Goal: Task Accomplishment & Management: Manage account settings

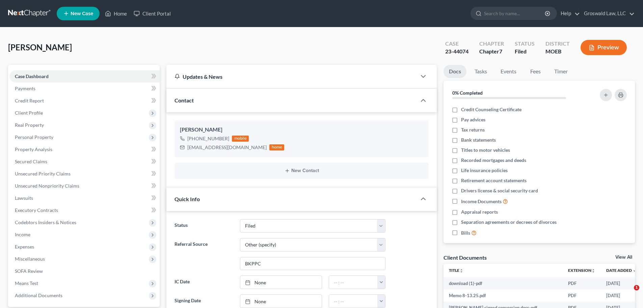
select select "6"
click at [120, 14] on link "Home" at bounding box center [116, 13] width 29 height 12
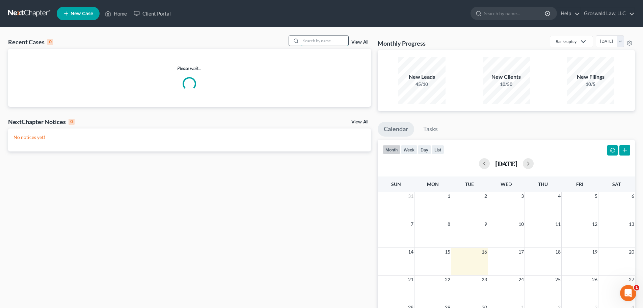
click at [337, 41] on input "search" at bounding box center [324, 41] width 47 height 10
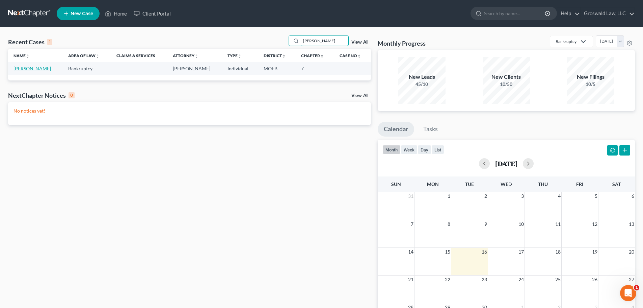
type input "[PERSON_NAME]"
click at [41, 67] on link "[PERSON_NAME]" at bounding box center [32, 69] width 37 height 6
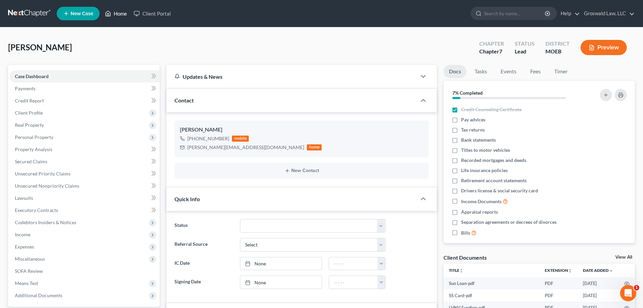
click at [126, 14] on link "Home" at bounding box center [116, 13] width 29 height 12
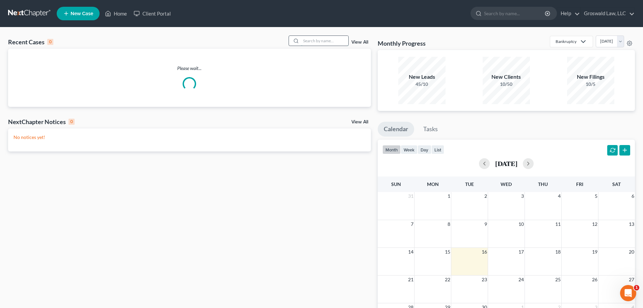
click at [318, 42] on input "search" at bounding box center [324, 41] width 47 height 10
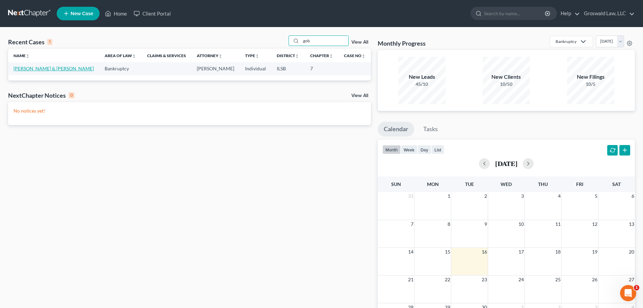
type input "gob"
click at [42, 67] on link "[PERSON_NAME] & [PERSON_NAME]" at bounding box center [54, 69] width 80 height 6
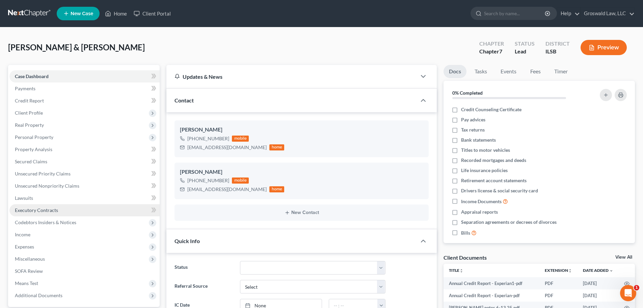
scroll to position [8, 0]
drag, startPoint x: 236, startPoint y: 148, endPoint x: 188, endPoint y: 151, distance: 48.0
click at [188, 151] on div "[EMAIL_ADDRESS][DOMAIN_NAME] home" at bounding box center [232, 147] width 104 height 9
copy div "[EMAIL_ADDRESS][DOMAIN_NAME]"
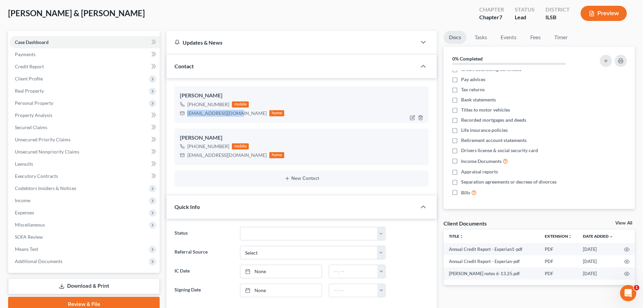
scroll to position [34, 0]
copy div "[EMAIL_ADDRESS][DOMAIN_NAME]"
click at [209, 96] on div "[PERSON_NAME]" at bounding box center [302, 96] width 244 height 8
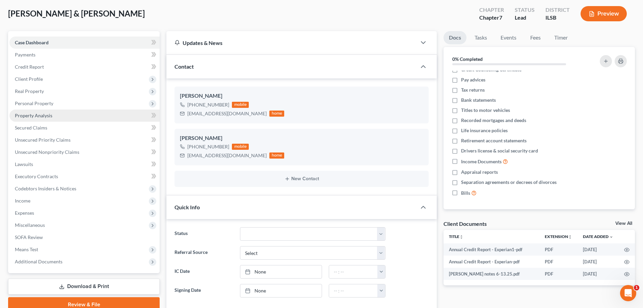
copy div "[PERSON_NAME]"
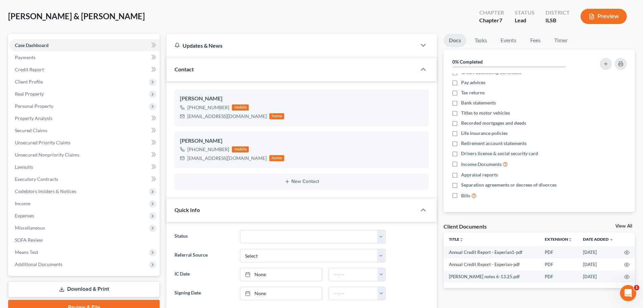
scroll to position [0, 0]
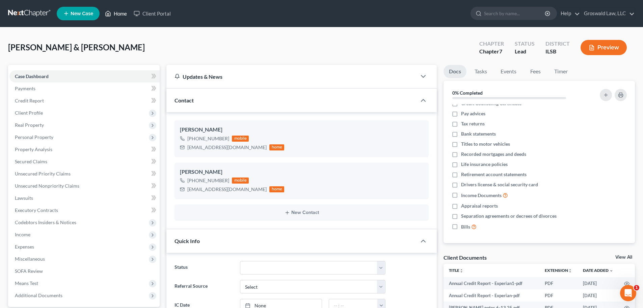
click at [126, 14] on link "Home" at bounding box center [116, 13] width 29 height 12
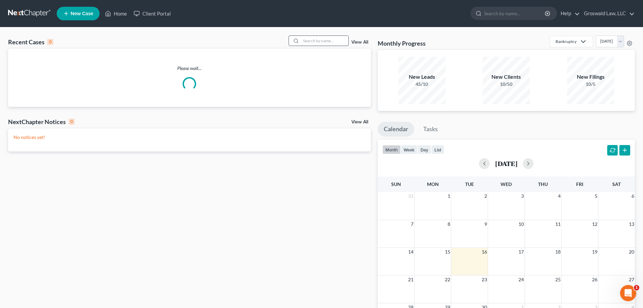
click at [320, 40] on input "search" at bounding box center [324, 41] width 47 height 10
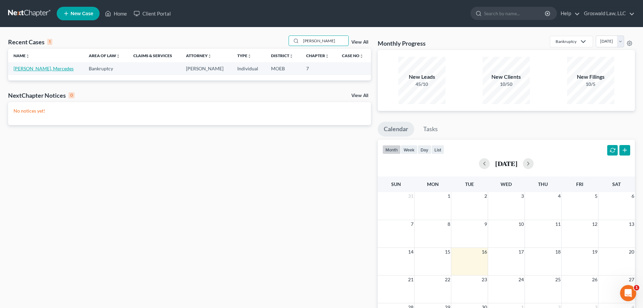
type input "[PERSON_NAME]"
click at [37, 69] on link "[PERSON_NAME], Mercedes" at bounding box center [44, 69] width 60 height 6
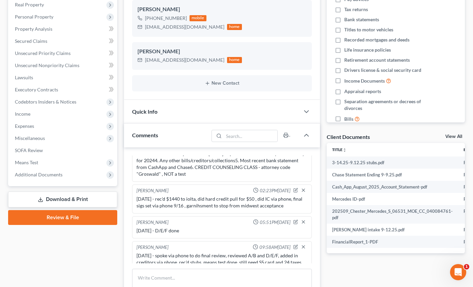
scroll to position [135, 0]
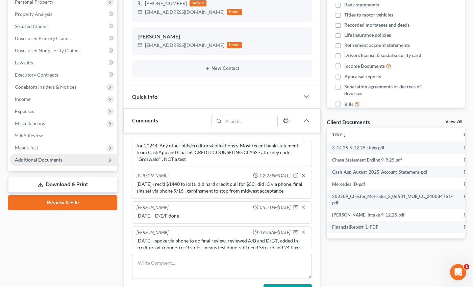
click at [41, 156] on span "Additional Documents" at bounding box center [63, 160] width 108 height 12
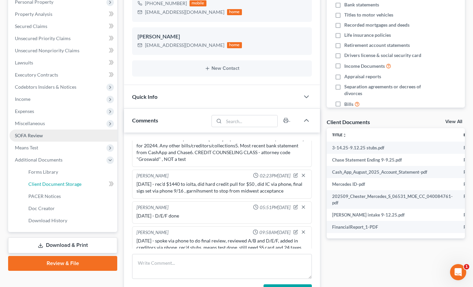
click at [52, 183] on span "Client Document Storage" at bounding box center [54, 184] width 53 height 6
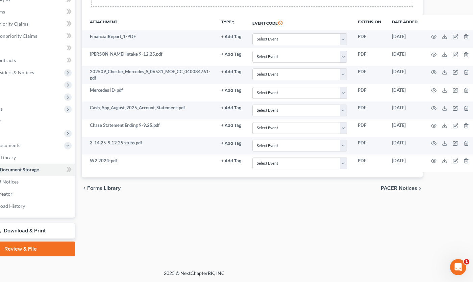
scroll to position [150, 46]
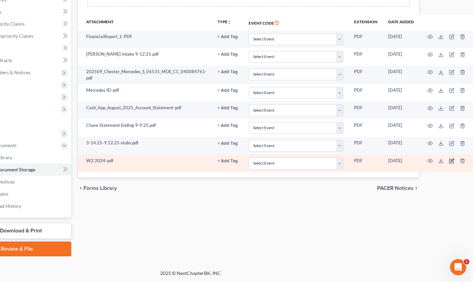
click at [449, 162] on icon "button" at bounding box center [451, 160] width 5 height 5
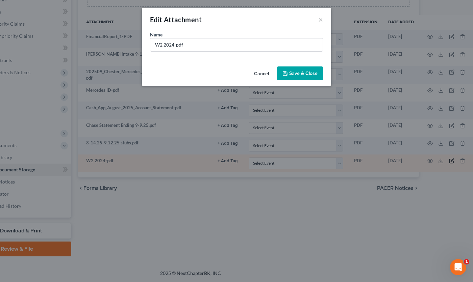
scroll to position [145, 42]
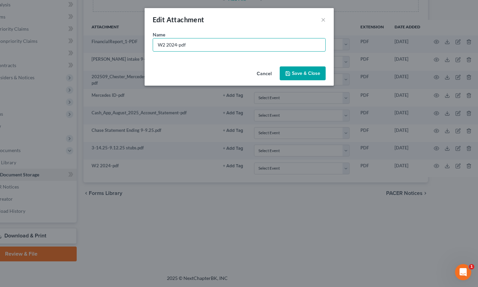
drag, startPoint x: 175, startPoint y: 48, endPoint x: 120, endPoint y: 48, distance: 55.4
click at [120, 48] on div "Edit Attachment × Name * W2 2024-pdf Cancel Save & Close" at bounding box center [239, 143] width 478 height 287
type input "ssn-pdf"
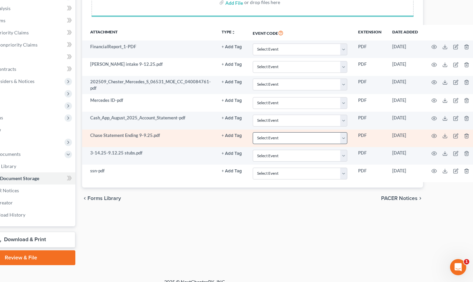
scroll to position [150, 42]
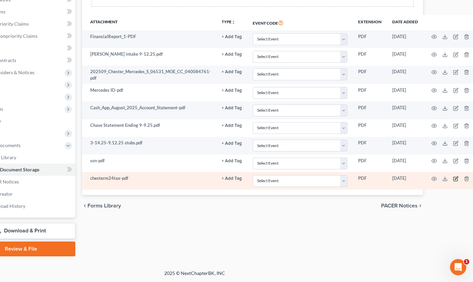
click at [455, 178] on icon "button" at bounding box center [456, 178] width 3 height 3
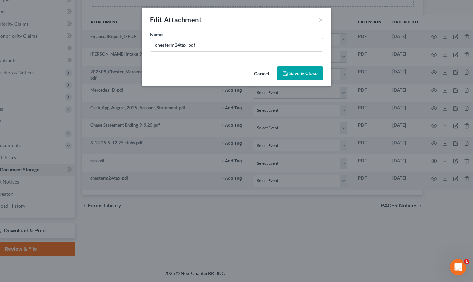
scroll to position [145, 42]
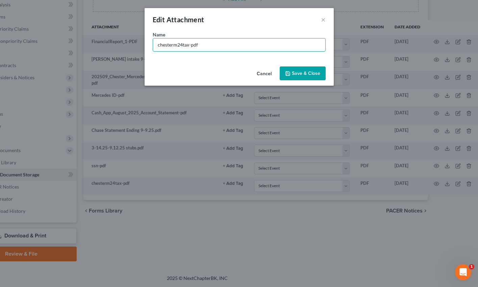
drag, startPoint x: 189, startPoint y: 46, endPoint x: 128, endPoint y: 28, distance: 63.0
click at [71, 48] on div "Edit Attachment × Name * chesterm24tax-pdf Cancel Save & Close" at bounding box center [239, 143] width 478 height 287
type input "24 Fed taxes-pdf"
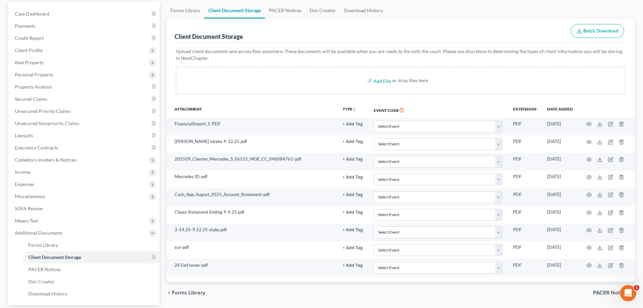
scroll to position [0, 0]
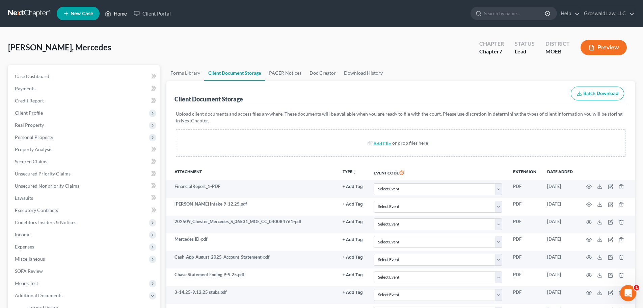
click at [115, 16] on link "Home" at bounding box center [116, 13] width 29 height 12
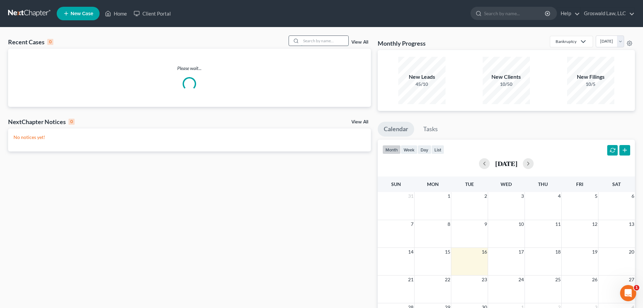
click at [340, 44] on input "search" at bounding box center [324, 41] width 47 height 10
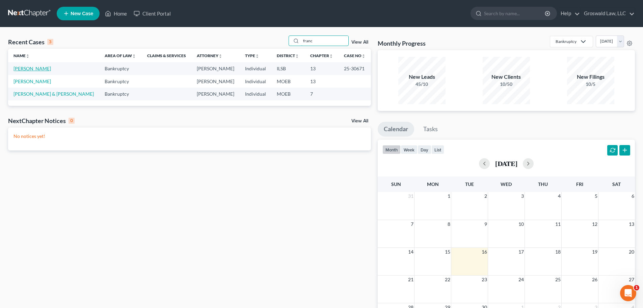
type input "franc"
click at [50, 70] on link "[PERSON_NAME]" at bounding box center [32, 69] width 37 height 6
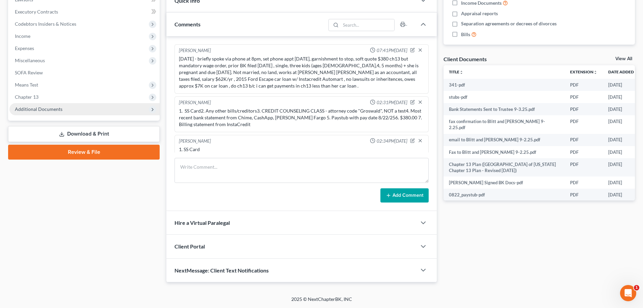
scroll to position [297, 0]
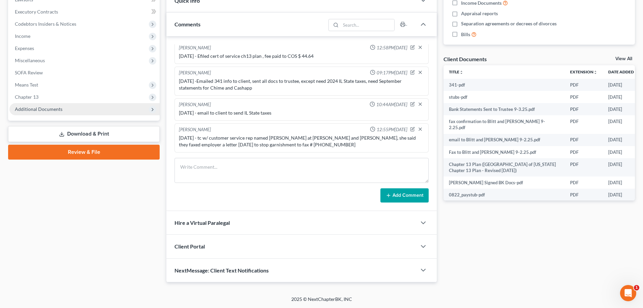
click at [70, 112] on span "Additional Documents" at bounding box center [84, 109] width 150 height 12
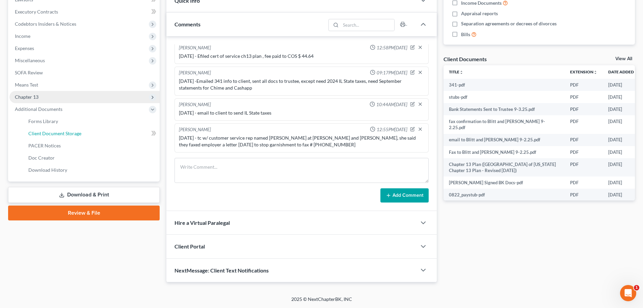
click at [77, 133] on span "Client Document Storage" at bounding box center [54, 133] width 53 height 6
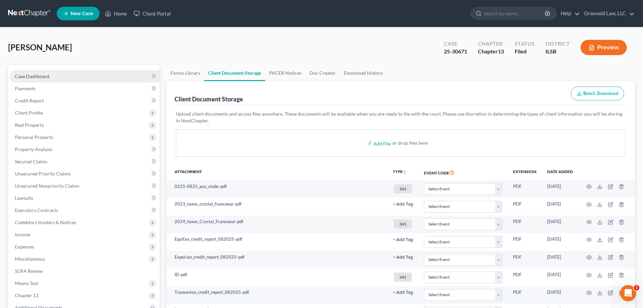
click at [51, 77] on link "Case Dashboard" at bounding box center [84, 76] width 150 height 12
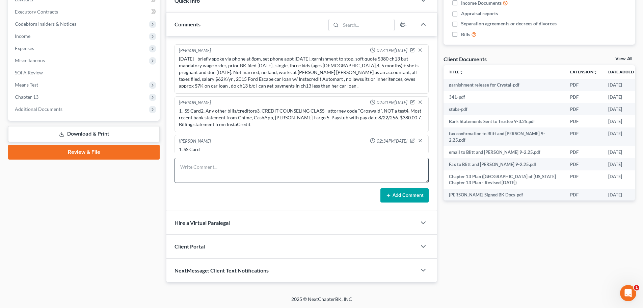
scroll to position [297, 0]
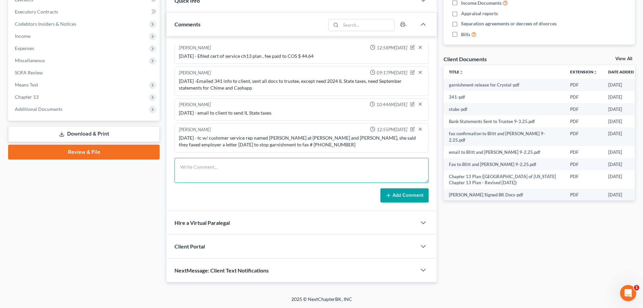
drag, startPoint x: 206, startPoint y: 165, endPoint x: 9, endPoint y: 6, distance: 253.6
click at [206, 166] on textarea at bounding box center [302, 170] width 254 height 25
type textarea "[DATE] - emailed garnishment release to client"
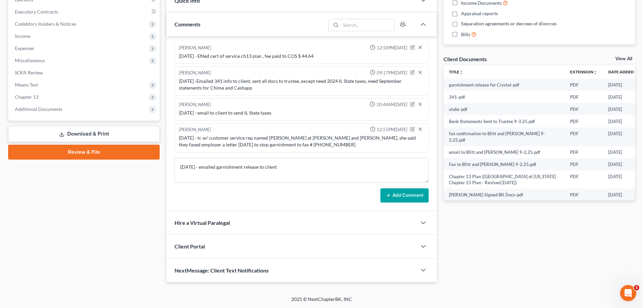
click at [403, 198] on button "Add Comment" at bounding box center [405, 195] width 48 height 14
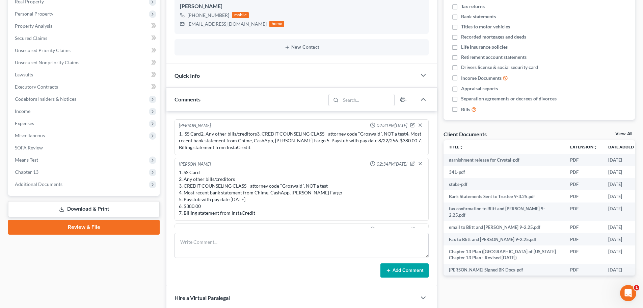
scroll to position [0, 0]
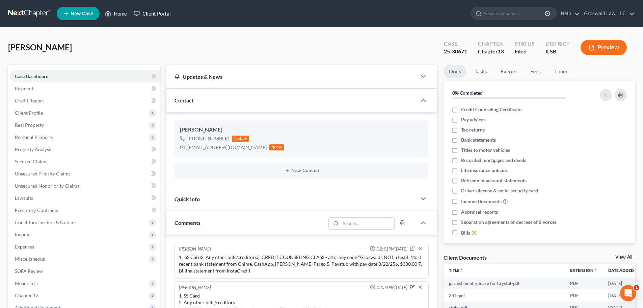
drag, startPoint x: 120, startPoint y: 12, endPoint x: 137, endPoint y: 18, distance: 18.0
click at [120, 12] on link "Home" at bounding box center [116, 13] width 29 height 12
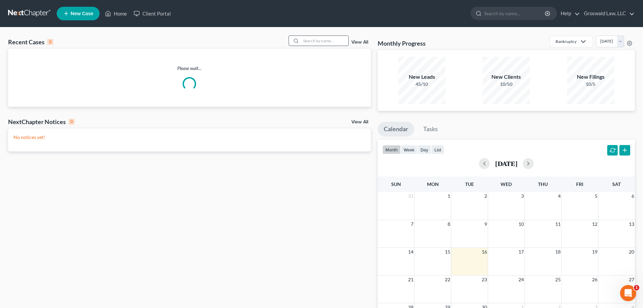
click at [334, 42] on input "search" at bounding box center [324, 41] width 47 height 10
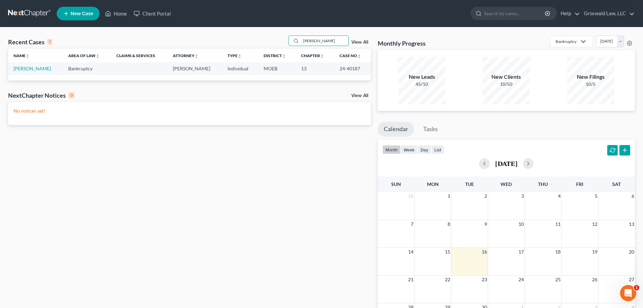
type input "[PERSON_NAME]"
click at [31, 73] on td "[PERSON_NAME]" at bounding box center [35, 68] width 55 height 12
click at [33, 69] on link "[PERSON_NAME]" at bounding box center [32, 69] width 37 height 6
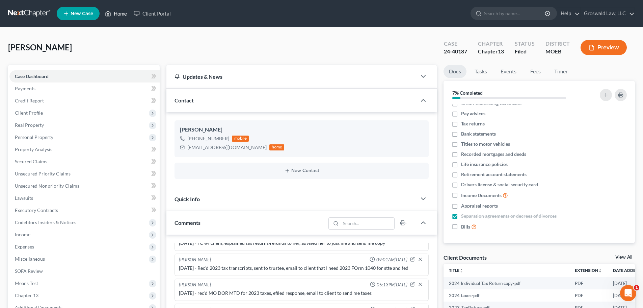
click at [121, 13] on link "Home" at bounding box center [116, 13] width 29 height 12
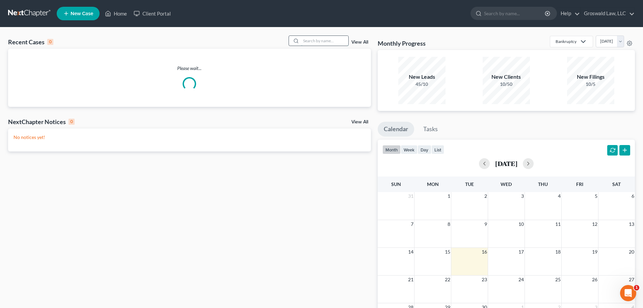
click at [312, 41] on input "search" at bounding box center [324, 41] width 47 height 10
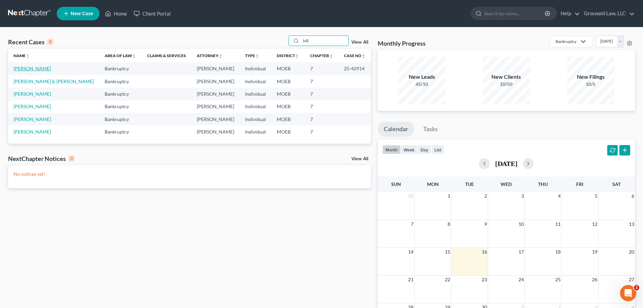
type input "hill"
click at [26, 69] on link "[PERSON_NAME]" at bounding box center [32, 69] width 37 height 6
select select "6"
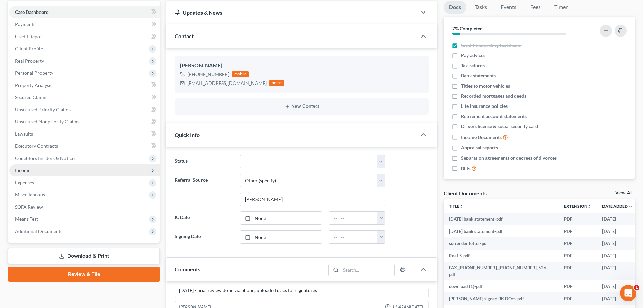
scroll to position [68, 0]
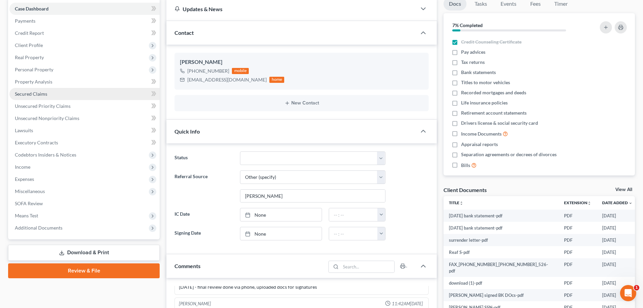
click at [38, 92] on span "Secured Claims" at bounding box center [31, 94] width 32 height 6
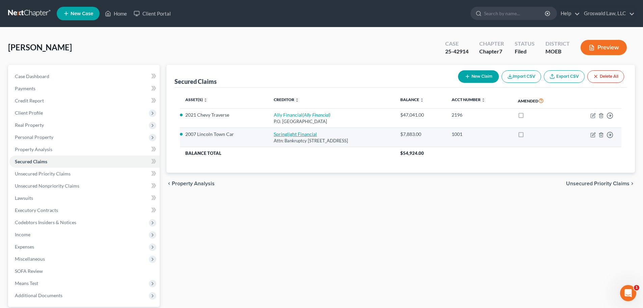
click at [283, 135] on link "Springlight Financial" at bounding box center [295, 134] width 43 height 6
select select "45"
select select "7"
select select "2"
select select "0"
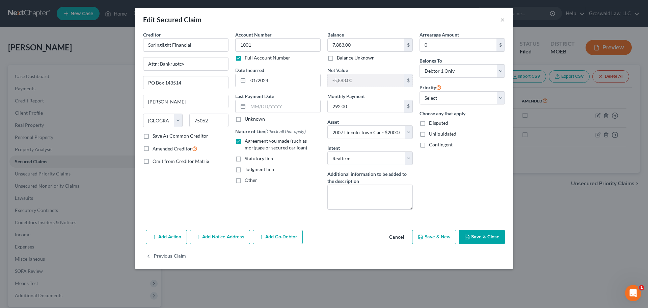
click at [395, 236] on button "Cancel" at bounding box center [397, 237] width 26 height 14
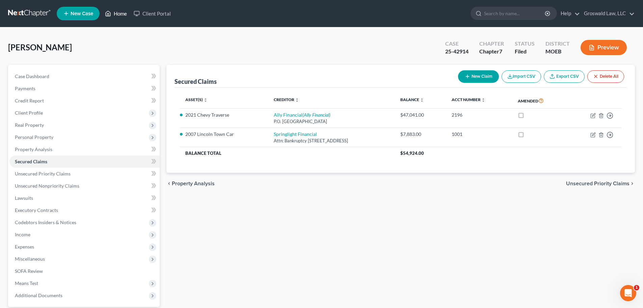
click at [120, 15] on link "Home" at bounding box center [116, 13] width 29 height 12
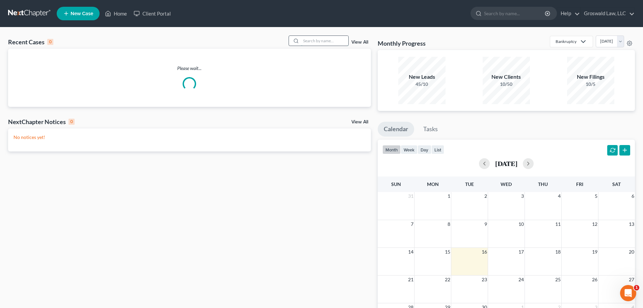
click at [327, 40] on input "search" at bounding box center [324, 41] width 47 height 10
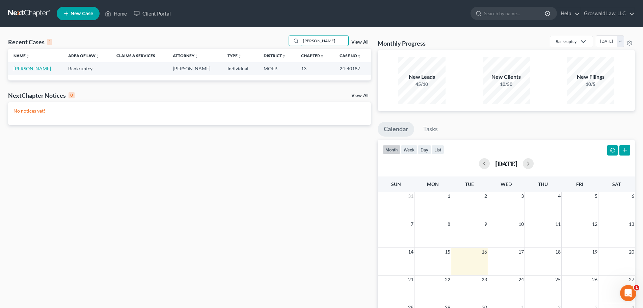
type input "[PERSON_NAME]"
click at [31, 69] on link "[PERSON_NAME]" at bounding box center [32, 69] width 37 height 6
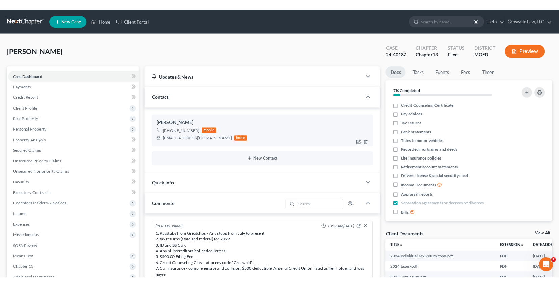
scroll to position [420, 0]
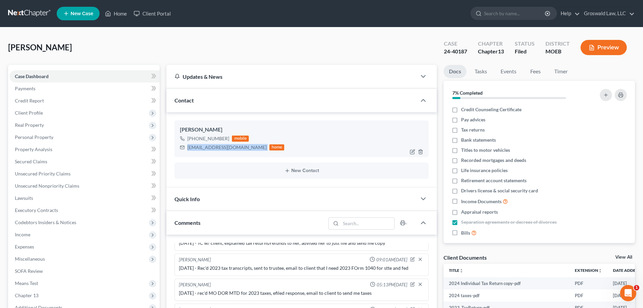
drag, startPoint x: 237, startPoint y: 150, endPoint x: 186, endPoint y: 150, distance: 50.3
click at [186, 150] on div "[EMAIL_ADDRESS][DOMAIN_NAME] home" at bounding box center [232, 147] width 104 height 9
copy div "[EMAIL_ADDRESS][DOMAIN_NAME]"
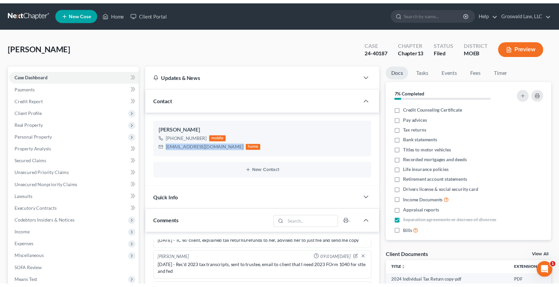
scroll to position [427, 0]
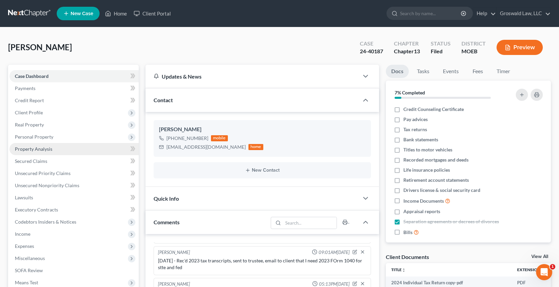
drag, startPoint x: 28, startPoint y: 114, endPoint x: 27, endPoint y: 146, distance: 31.4
click at [28, 114] on span "Client Profile" at bounding box center [29, 113] width 28 height 6
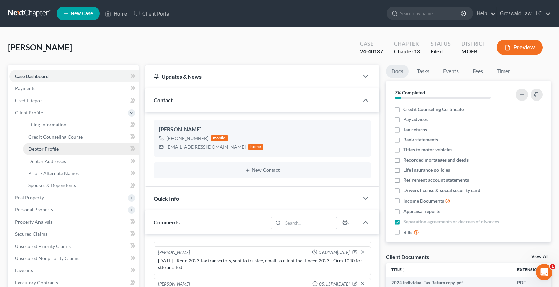
click at [53, 150] on span "Debtor Profile" at bounding box center [43, 149] width 30 height 6
select select "0"
select select "3"
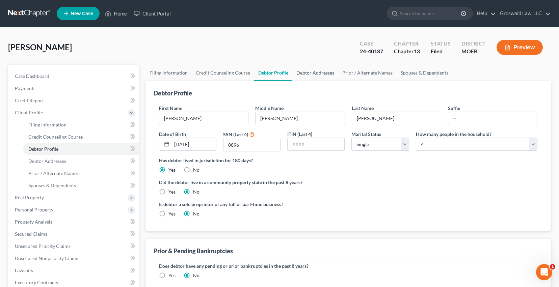
click at [304, 74] on link "Debtor Addresses" at bounding box center [315, 73] width 46 height 16
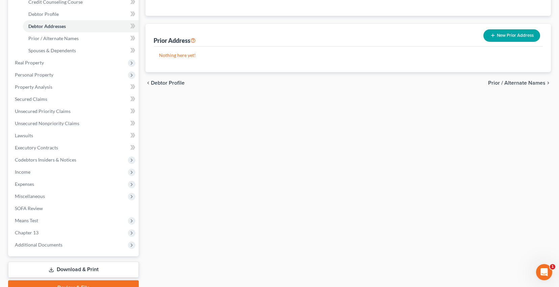
scroll to position [169, 0]
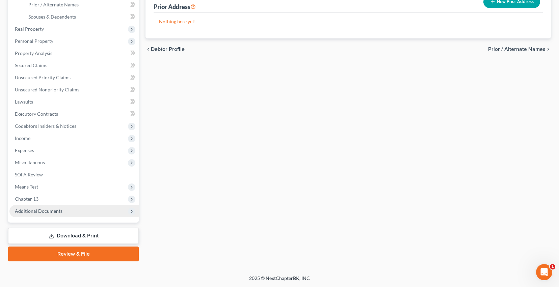
click at [57, 211] on span "Additional Documents" at bounding box center [39, 211] width 48 height 6
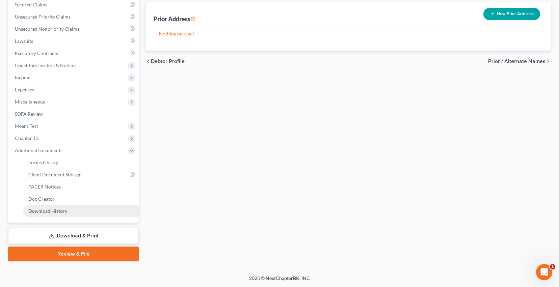
scroll to position [157, 0]
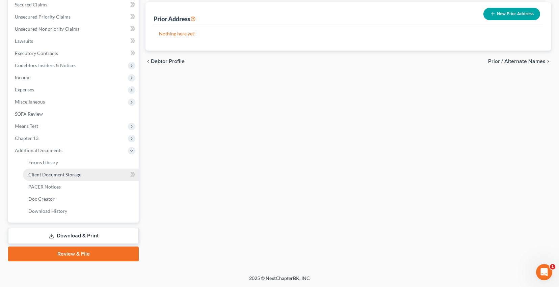
click at [73, 173] on span "Client Document Storage" at bounding box center [54, 175] width 53 height 6
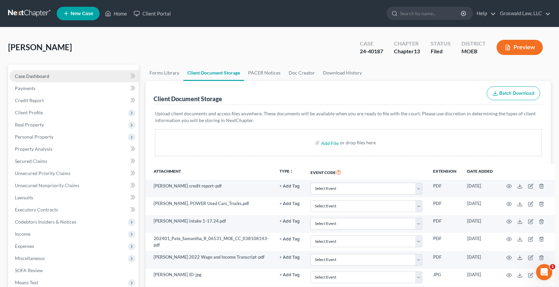
click at [73, 76] on link "Case Dashboard" at bounding box center [73, 76] width 129 height 12
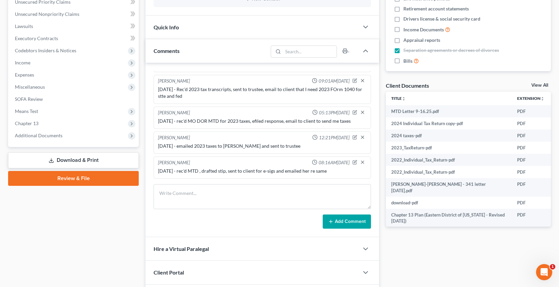
scroll to position [203, 0]
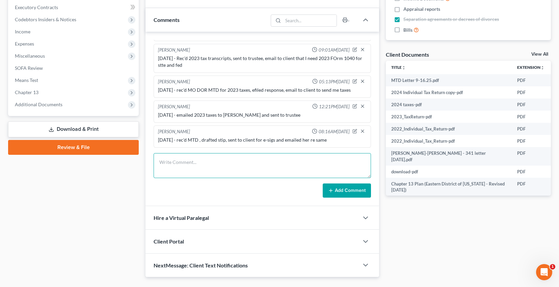
click at [200, 167] on textarea at bounding box center [263, 165] width 218 height 25
type textarea "[DATE] - called/ no answqer/ sent email and snail mail re MTD"
drag, startPoint x: 348, startPoint y: 189, endPoint x: 35, endPoint y: 117, distance: 321.4
click at [348, 189] on button "Add Comment" at bounding box center [347, 191] width 48 height 14
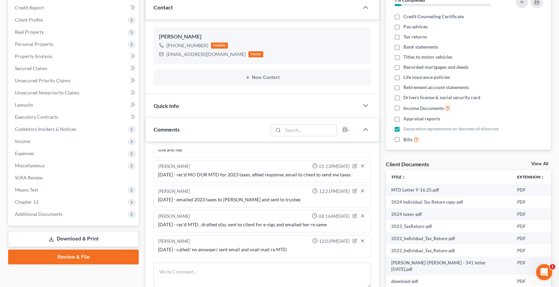
scroll to position [0, 0]
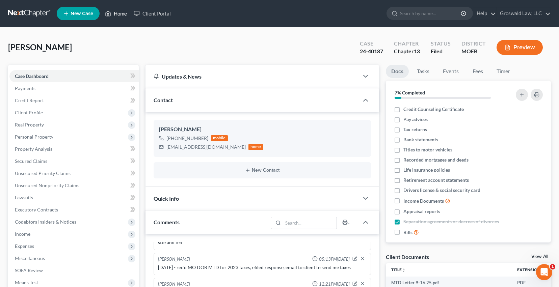
click at [109, 11] on icon at bounding box center [108, 13] width 6 height 8
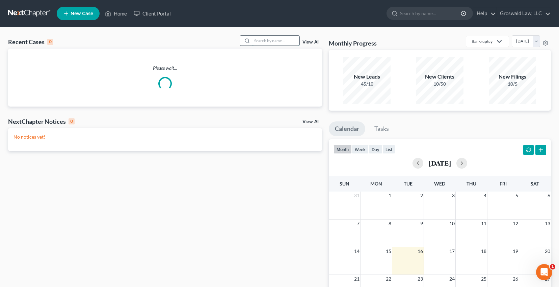
click at [290, 42] on input "search" at bounding box center [275, 41] width 47 height 10
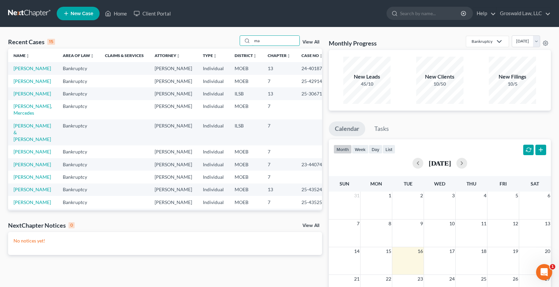
type input "m"
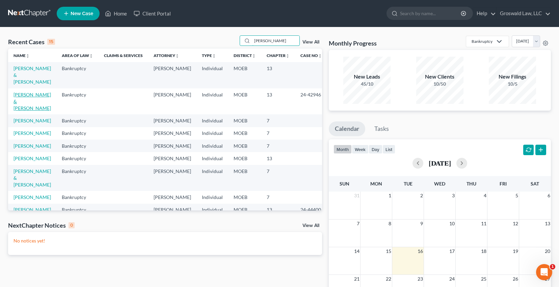
type input "[PERSON_NAME]"
click at [34, 92] on link "[PERSON_NAME] & [PERSON_NAME]" at bounding box center [32, 101] width 37 height 19
select select "6"
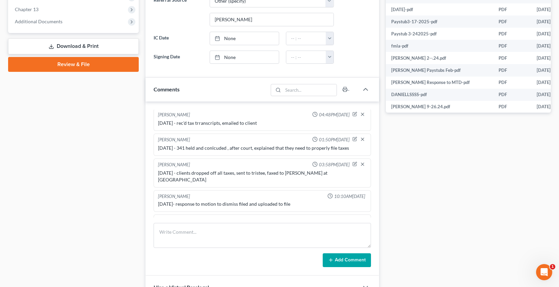
scroll to position [304, 0]
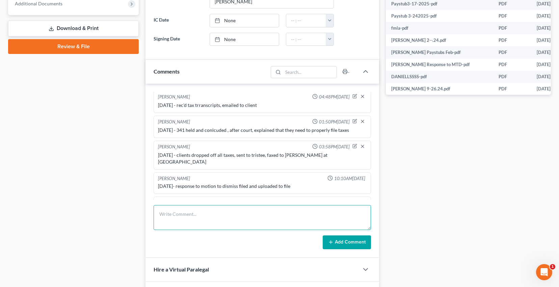
drag, startPoint x: 196, startPoint y: 219, endPoint x: 198, endPoint y: 207, distance: 11.3
click at [196, 219] on textarea at bounding box center [263, 217] width 218 height 25
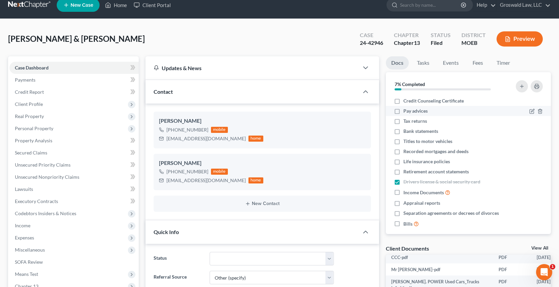
scroll to position [0, 0]
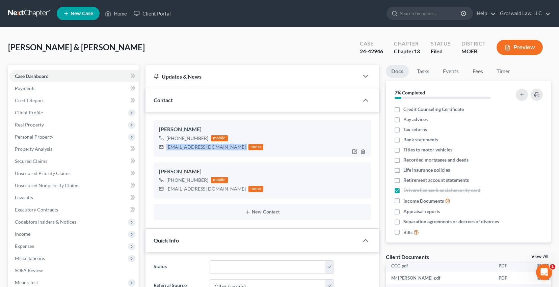
drag, startPoint x: 222, startPoint y: 148, endPoint x: 160, endPoint y: 144, distance: 62.3
click at [160, 144] on div "[EMAIL_ADDRESS][DOMAIN_NAME] home" at bounding box center [211, 147] width 104 height 9
copy div "[EMAIL_ADDRESS][DOMAIN_NAME]"
drag, startPoint x: 213, startPoint y: 190, endPoint x: 163, endPoint y: 188, distance: 50.7
click at [163, 188] on div "[EMAIL_ADDRESS][DOMAIN_NAME] home" at bounding box center [211, 189] width 104 height 9
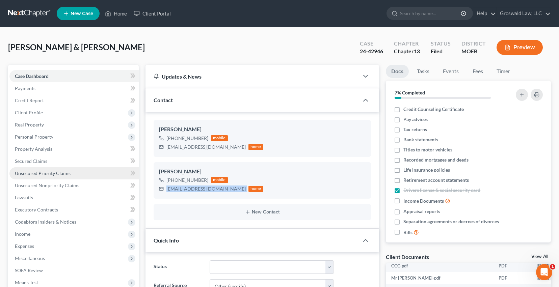
copy div "[EMAIL_ADDRESS][DOMAIN_NAME]"
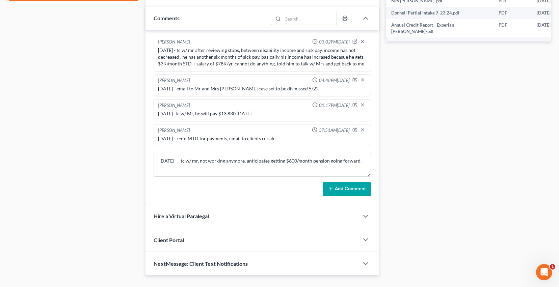
scroll to position [371, 0]
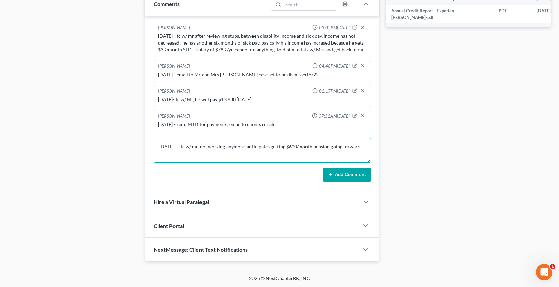
click at [361, 148] on textarea "[DATE]- - tc w/ mr, not working anymore, anticipates getting $600/month pension…" at bounding box center [263, 150] width 218 height 25
paste textarea "1. Keishas last four paystubs 2. Documentation showing [PERSON_NAME]'s anticipa…"
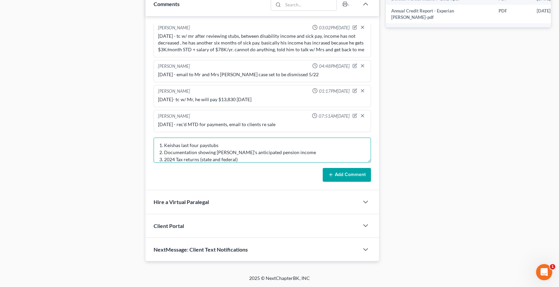
scroll to position [37, 0]
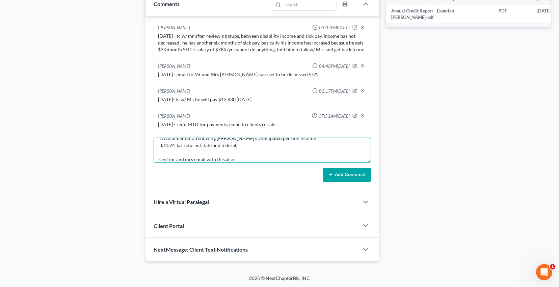
type textarea "[DATE]- - tc w/ mr, not working anymore, anticipates getting $600/month pension…"
click at [354, 174] on button "Add Comment" at bounding box center [347, 175] width 48 height 14
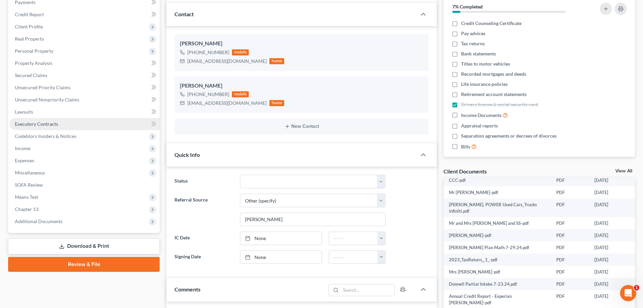
scroll to position [81, 0]
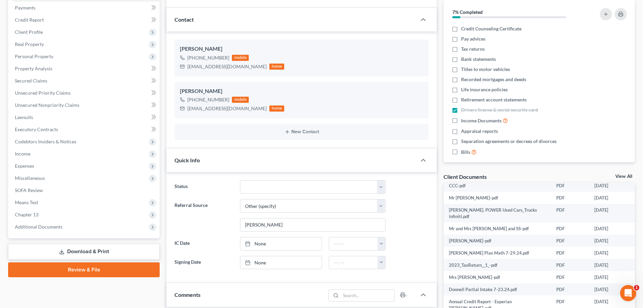
drag, startPoint x: 54, startPoint y: 229, endPoint x: 67, endPoint y: 239, distance: 17.0
click at [54, 229] on span "Additional Documents" at bounding box center [39, 227] width 48 height 6
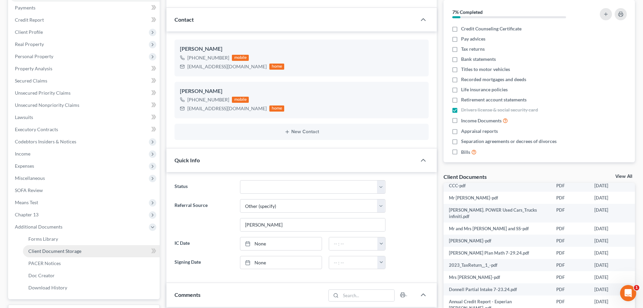
click at [65, 250] on span "Client Document Storage" at bounding box center [54, 251] width 53 height 6
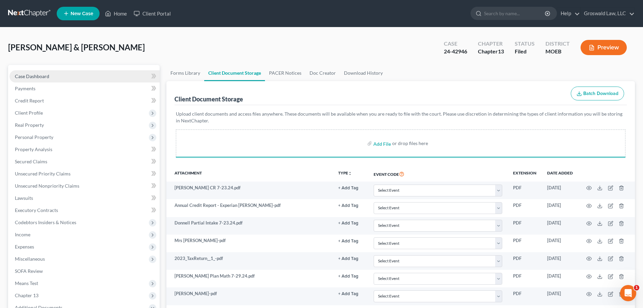
click at [48, 77] on span "Case Dashboard" at bounding box center [32, 76] width 34 height 6
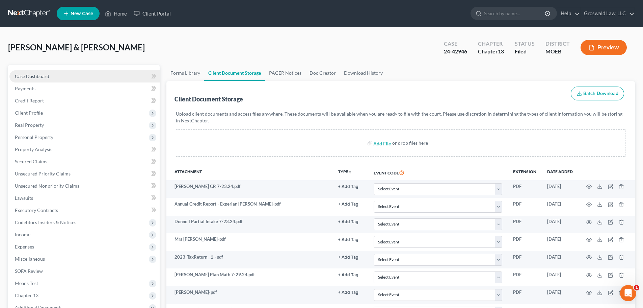
select select "6"
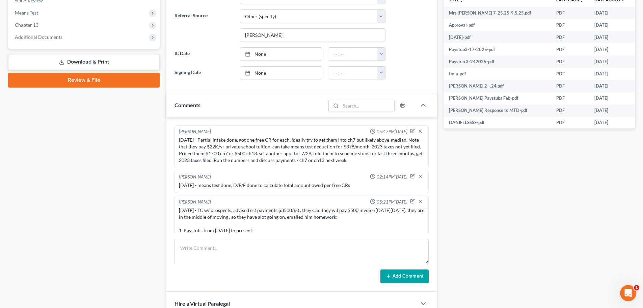
scroll to position [677, 0]
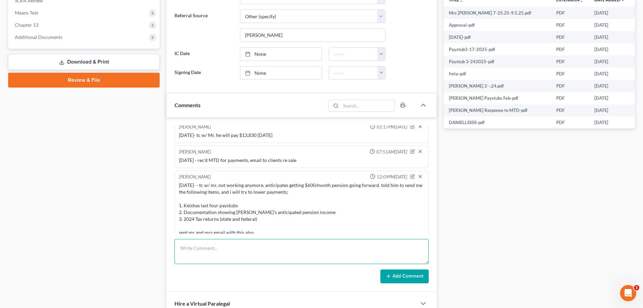
click at [233, 252] on textarea at bounding box center [302, 251] width 254 height 25
type textarea "[DATE] - rec'd Mrs [PERSON_NAME] from [DATE] - [DATE] , saved to file and sent …"
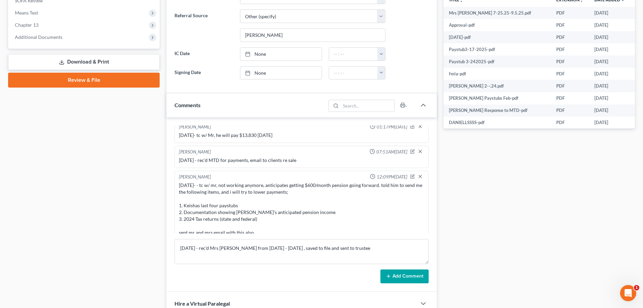
drag, startPoint x: 404, startPoint y: 267, endPoint x: 9, endPoint y: 84, distance: 435.1
click at [404, 269] on form "[DATE] - rec'd Mrs [PERSON_NAME] from [DATE] - [DATE] , saved to file and sent …" at bounding box center [302, 261] width 254 height 45
click at [404, 276] on button "Add Comment" at bounding box center [405, 276] width 48 height 14
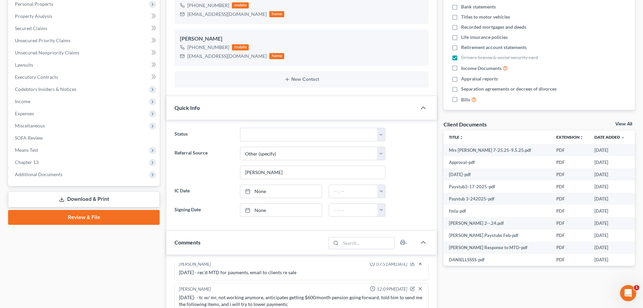
scroll to position [0, 0]
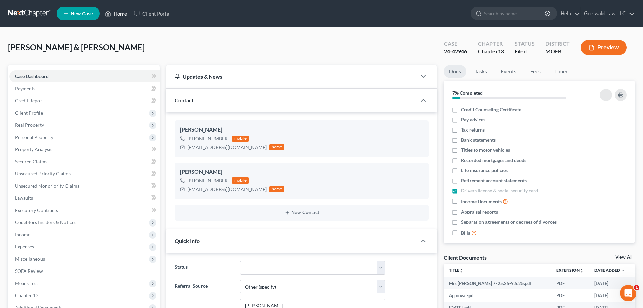
click at [123, 12] on link "Home" at bounding box center [116, 13] width 29 height 12
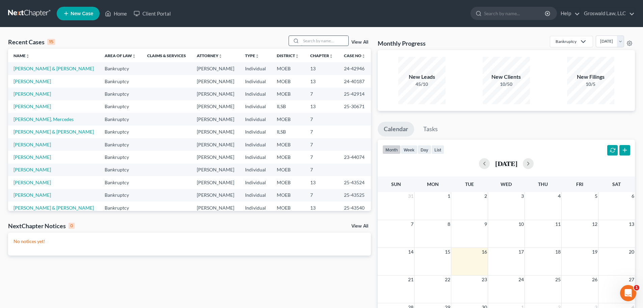
click at [330, 43] on input "search" at bounding box center [324, 41] width 47 height 10
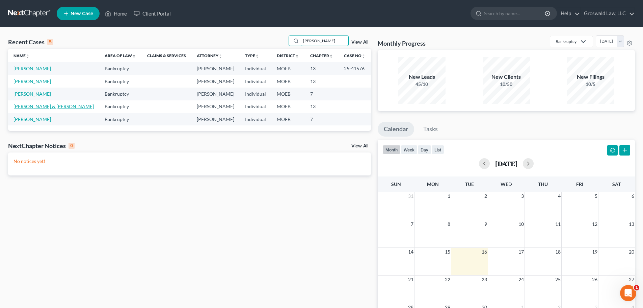
type input "[PERSON_NAME]"
click at [37, 107] on link "[PERSON_NAME] & [PERSON_NAME]" at bounding box center [54, 106] width 80 height 6
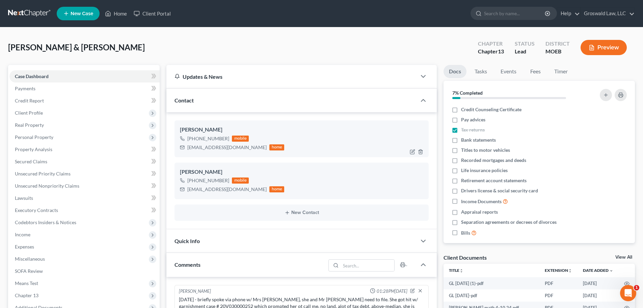
scroll to position [266, 0]
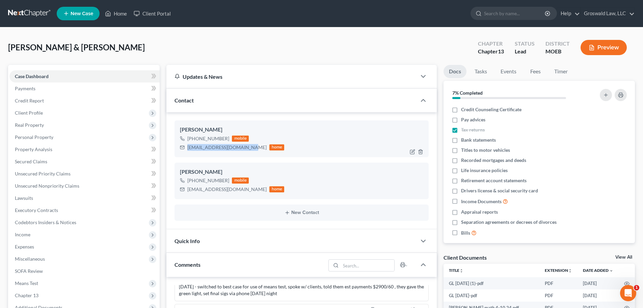
drag, startPoint x: 245, startPoint y: 146, endPoint x: 183, endPoint y: 150, distance: 62.6
click at [183, 150] on div "[EMAIL_ADDRESS][DOMAIN_NAME] home" at bounding box center [232, 147] width 104 height 9
copy div "[EMAIL_ADDRESS][DOMAIN_NAME]"
drag, startPoint x: 231, startPoint y: 190, endPoint x: 181, endPoint y: 192, distance: 49.3
click at [181, 192] on div "[EMAIL_ADDRESS][DOMAIN_NAME] home" at bounding box center [232, 189] width 104 height 9
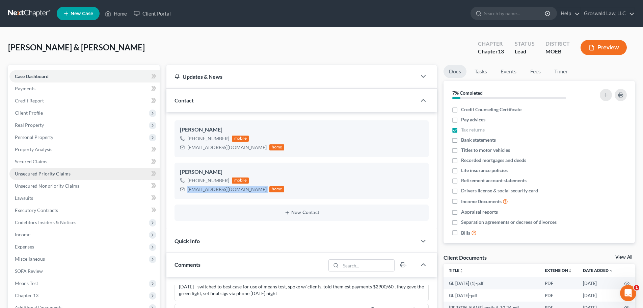
copy div "[EMAIL_ADDRESS][DOMAIN_NAME]"
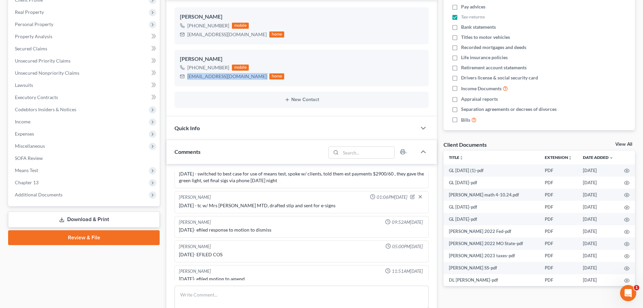
scroll to position [240, 0]
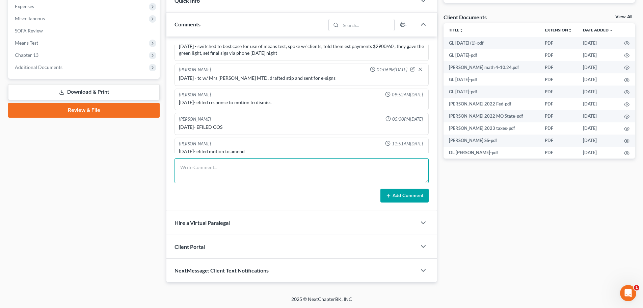
click at [257, 170] on textarea at bounding box center [302, 170] width 254 height 25
type textarea "[DATE] - called/ left vm , sent email and snail mail re MTD"
click at [390, 197] on icon at bounding box center [388, 195] width 5 height 5
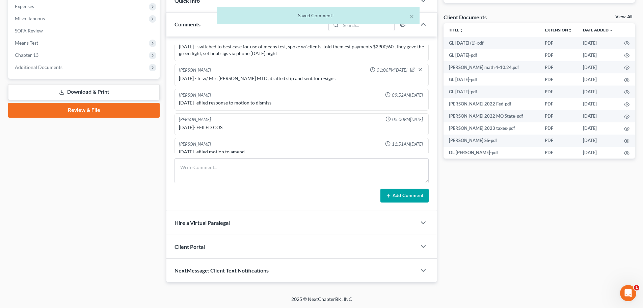
scroll to position [291, 0]
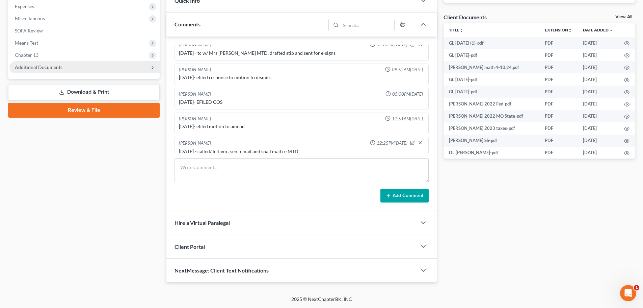
click at [101, 66] on span "Additional Documents" at bounding box center [84, 67] width 150 height 12
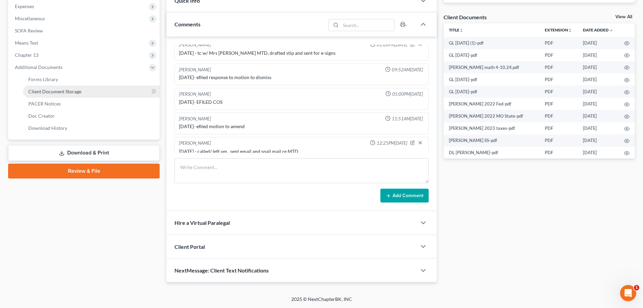
click at [96, 91] on link "Client Document Storage" at bounding box center [91, 91] width 137 height 12
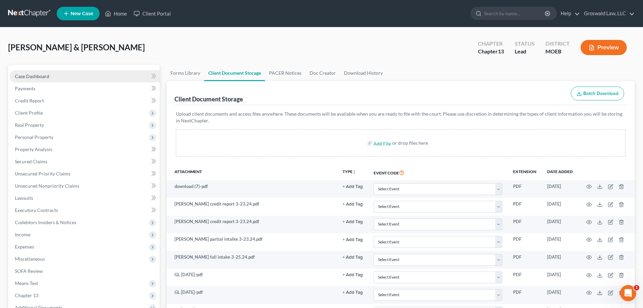
click at [82, 72] on link "Case Dashboard" at bounding box center [84, 76] width 150 height 12
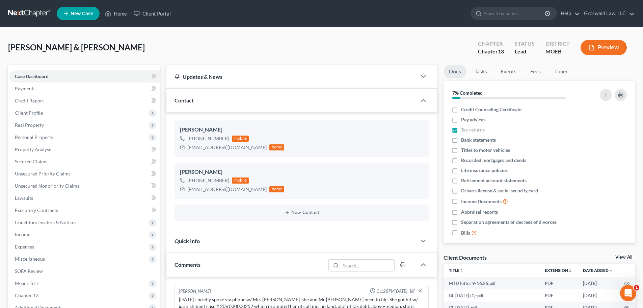
scroll to position [291, 0]
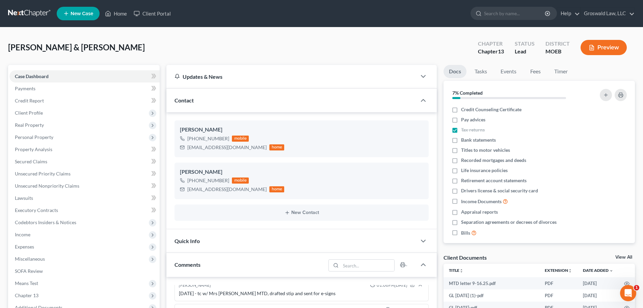
click at [78, 11] on span "New Case" at bounding box center [82, 13] width 23 height 5
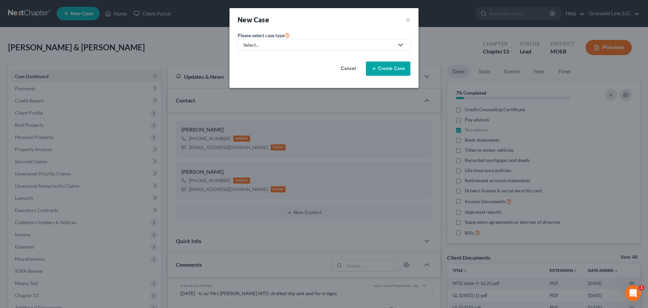
click at [290, 45] on div "Select..." at bounding box center [319, 45] width 151 height 7
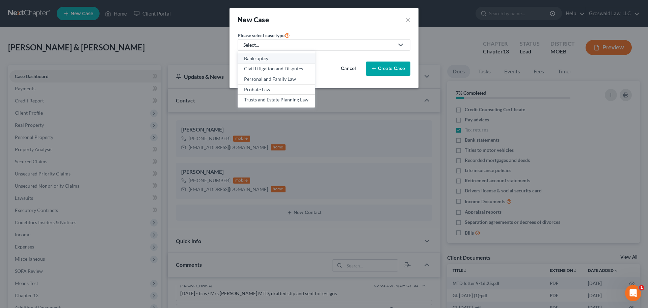
click at [272, 58] on div "Bankruptcy" at bounding box center [276, 58] width 65 height 7
select select "45"
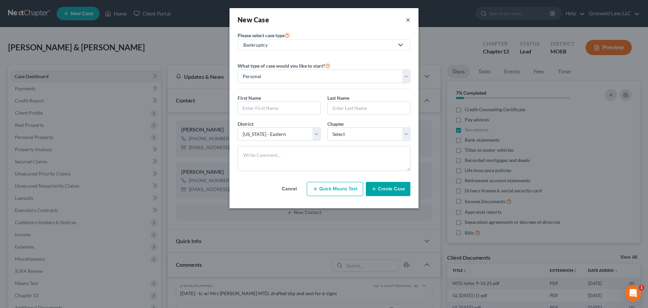
click at [410, 20] on button "×" at bounding box center [408, 19] width 5 height 9
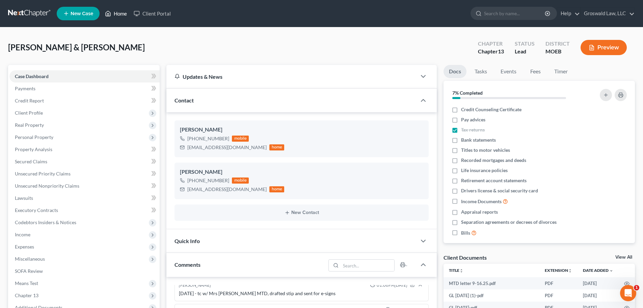
click at [113, 15] on link "Home" at bounding box center [116, 13] width 29 height 12
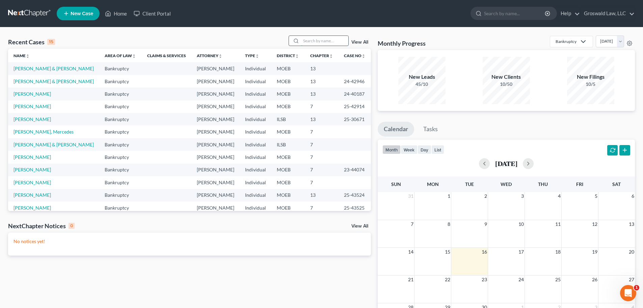
click at [320, 42] on input "search" at bounding box center [324, 41] width 47 height 10
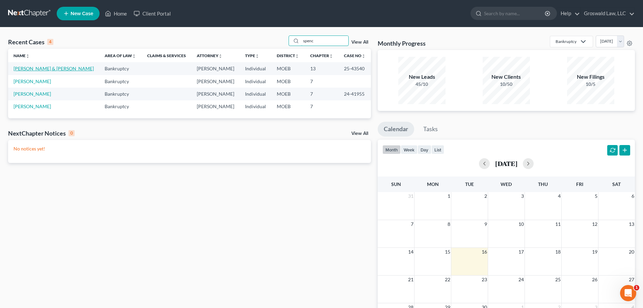
type input "spenc"
click at [39, 70] on link "[PERSON_NAME] & [PERSON_NAME]" at bounding box center [54, 69] width 80 height 6
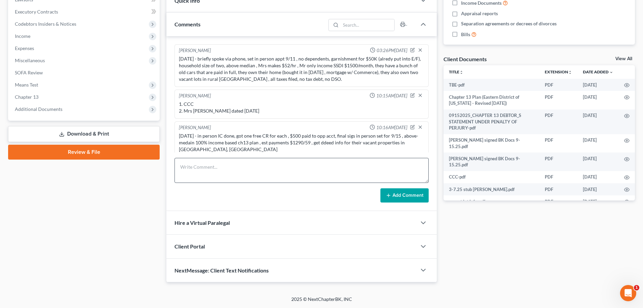
scroll to position [86, 0]
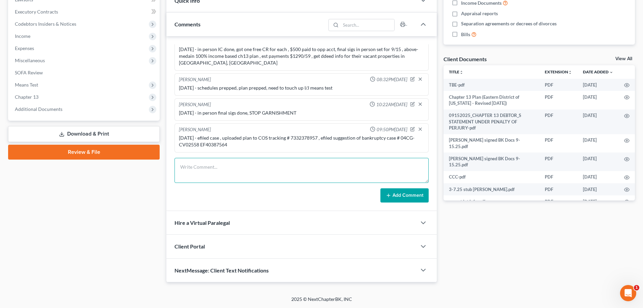
click at [213, 169] on textarea at bounding box center [302, 170] width 254 height 25
paste textarea "$ 16.08"
type textarea "[DATE] - efiled cert of service ch13 plan , fee paid to COS $ 16.08"
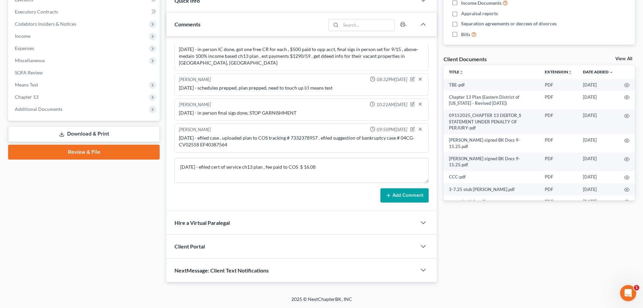
click at [403, 193] on button "Add Comment" at bounding box center [405, 195] width 48 height 14
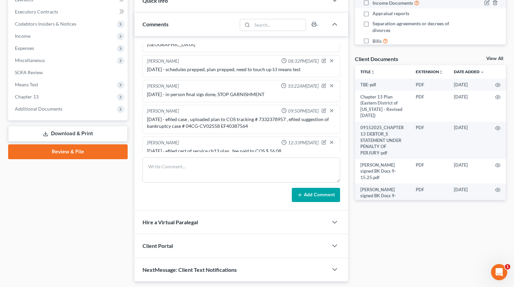
scroll to position [0, 0]
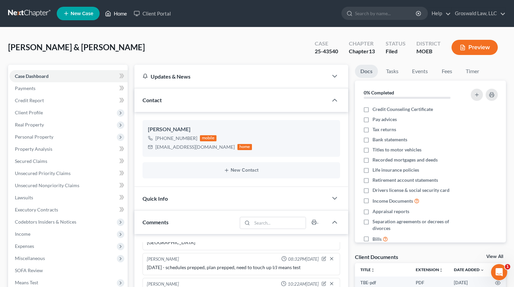
drag, startPoint x: 121, startPoint y: 16, endPoint x: 88, endPoint y: 66, distance: 59.5
click at [121, 16] on link "Home" at bounding box center [116, 13] width 29 height 12
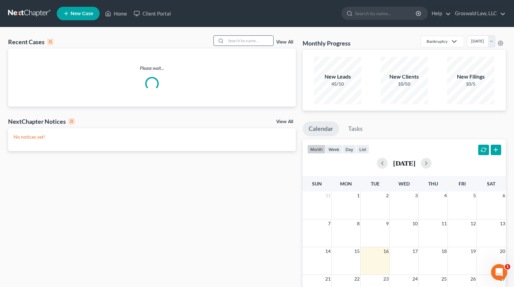
click at [235, 42] on input "search" at bounding box center [249, 41] width 47 height 10
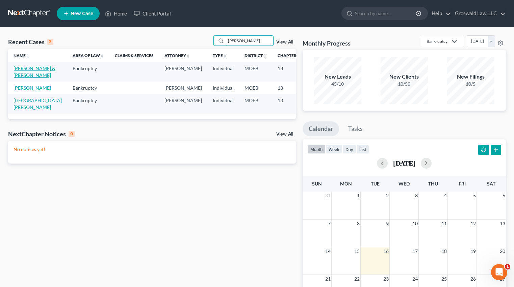
type input "[PERSON_NAME]"
click at [18, 73] on link "[PERSON_NAME] & [PERSON_NAME]" at bounding box center [35, 72] width 42 height 12
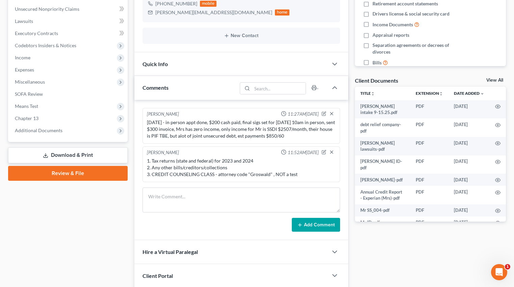
scroll to position [203, 0]
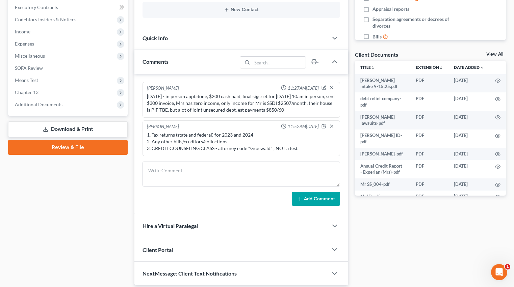
drag, startPoint x: 59, startPoint y: 103, endPoint x: 62, endPoint y: 139, distance: 36.2
click at [59, 103] on span "Additional Documents" at bounding box center [39, 105] width 48 height 6
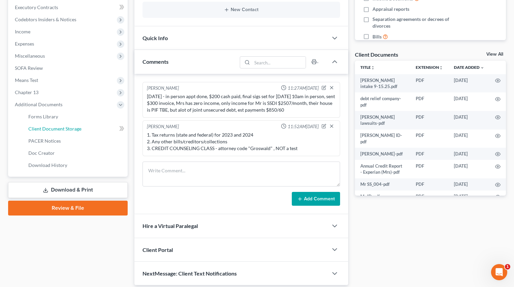
drag, startPoint x: 59, startPoint y: 128, endPoint x: 23, endPoint y: 131, distance: 36.7
click at [59, 128] on span "Client Document Storage" at bounding box center [54, 129] width 53 height 6
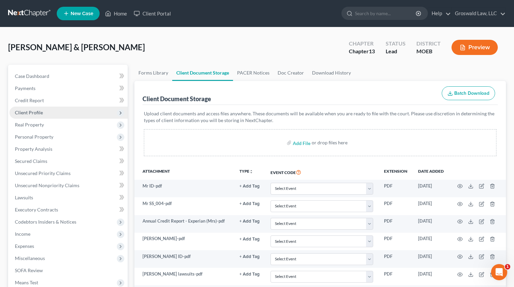
click at [61, 114] on span "Client Profile" at bounding box center [68, 113] width 118 height 12
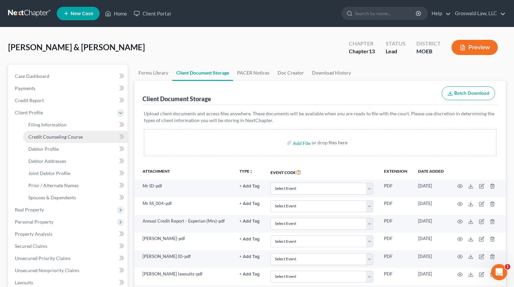
drag, startPoint x: 63, startPoint y: 137, endPoint x: 75, endPoint y: 137, distance: 12.2
click at [63, 137] on span "Credit Counseling Course" at bounding box center [55, 137] width 54 height 6
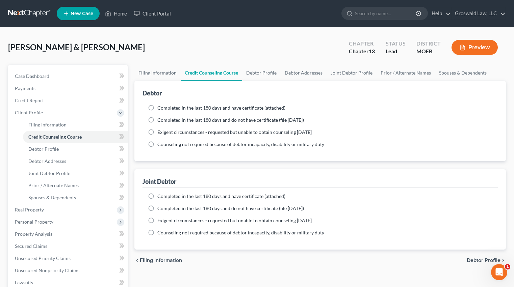
click at [182, 109] on span "Completed in the last 180 days and have certificate (attached)" at bounding box center [221, 108] width 128 height 6
click at [164, 109] on input "Completed in the last 180 days and have certificate (attached)" at bounding box center [162, 107] width 4 height 4
radio input "true"
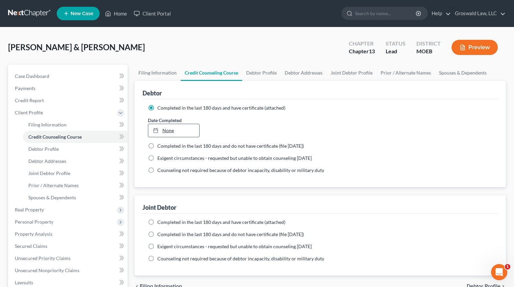
type input "[DATE]"
click at [177, 132] on link "None" at bounding box center [173, 130] width 51 height 13
click at [170, 223] on span "Completed in the last 180 days and have certificate (attached)" at bounding box center [221, 223] width 128 height 6
click at [164, 223] on input "Completed in the last 180 days and have certificate (attached)" at bounding box center [162, 221] width 4 height 4
radio input "true"
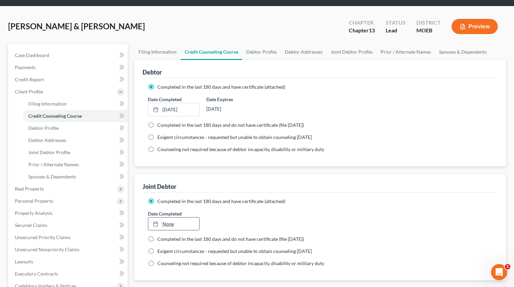
scroll to position [68, 0]
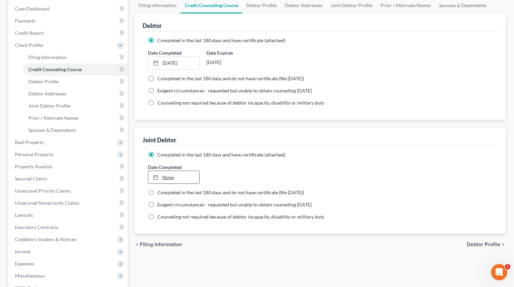
click at [166, 177] on link "None" at bounding box center [173, 177] width 51 height 13
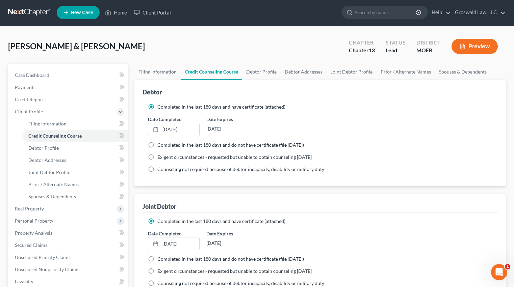
scroll to position [0, 0]
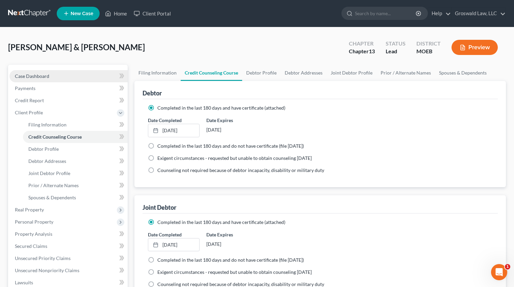
drag, startPoint x: 55, startPoint y: 76, endPoint x: 81, endPoint y: 80, distance: 26.7
click at [55, 76] on link "Case Dashboard" at bounding box center [68, 76] width 118 height 12
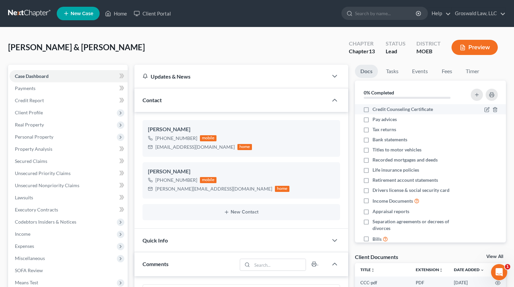
click at [373, 109] on label "Credit Counseling Certificate" at bounding box center [403, 109] width 60 height 7
click at [375, 109] on input "Credit Counseling Certificate" at bounding box center [377, 108] width 4 height 4
checkbox input "true"
click at [124, 11] on link "Home" at bounding box center [116, 13] width 29 height 12
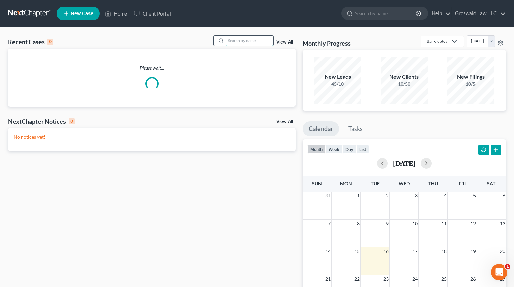
click at [266, 39] on input "search" at bounding box center [249, 41] width 47 height 10
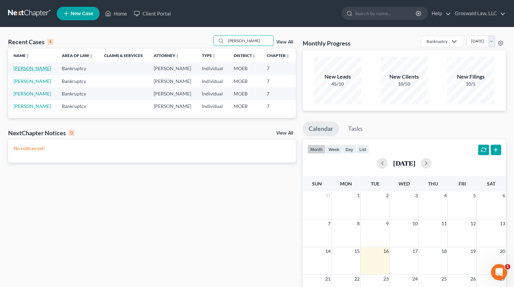
type input "[PERSON_NAME]"
click at [19, 71] on link "[PERSON_NAME]" at bounding box center [32, 69] width 37 height 6
select select "6"
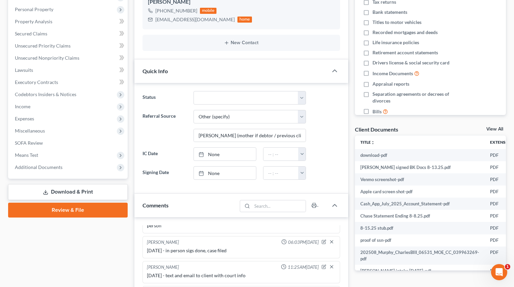
scroll to position [127, 0]
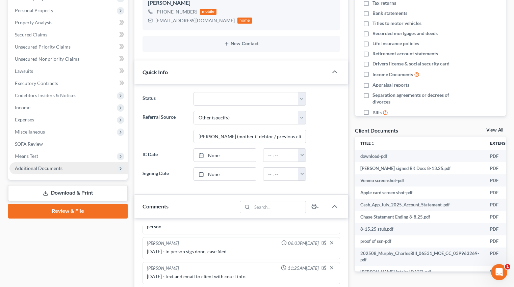
click at [79, 173] on span "Additional Documents" at bounding box center [68, 168] width 118 height 12
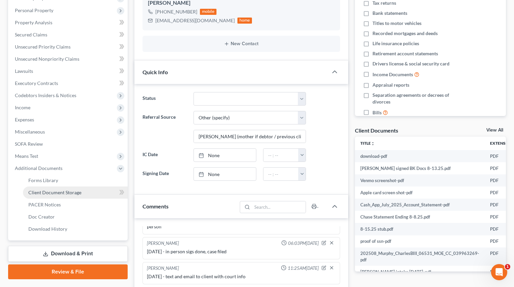
click at [77, 190] on span "Client Document Storage" at bounding box center [54, 193] width 53 height 6
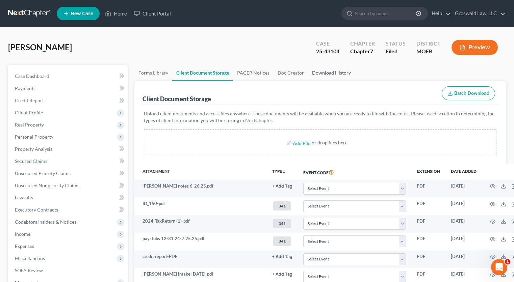
click at [319, 77] on link "Download History" at bounding box center [331, 73] width 47 height 16
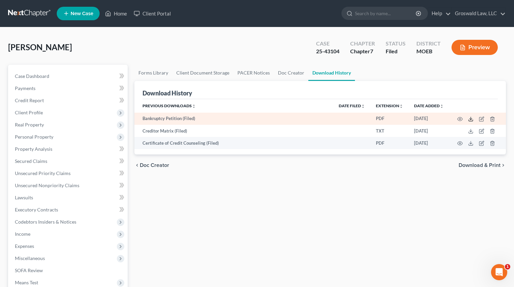
click at [470, 119] on icon at bounding box center [470, 119] width 5 height 5
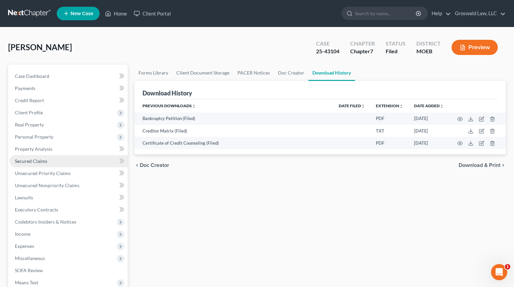
click at [35, 161] on span "Secured Claims" at bounding box center [31, 161] width 32 height 6
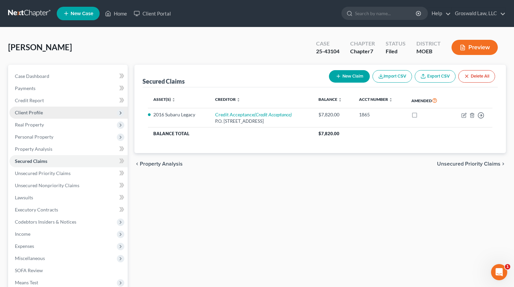
click at [66, 113] on span "Client Profile" at bounding box center [68, 113] width 118 height 12
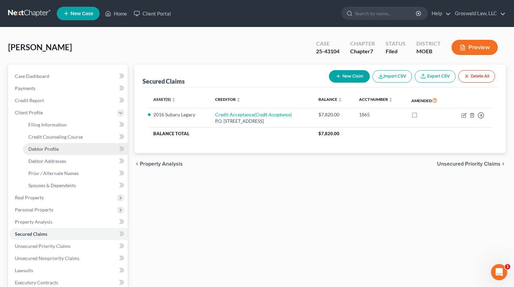
click at [58, 145] on link "Debtor Profile" at bounding box center [75, 149] width 105 height 12
select select "0"
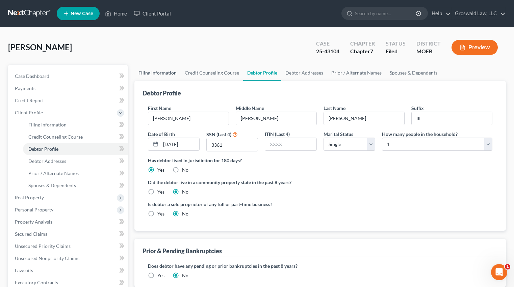
click at [162, 75] on link "Filing Information" at bounding box center [157, 73] width 46 height 16
select select "1"
select select "0"
select select "45"
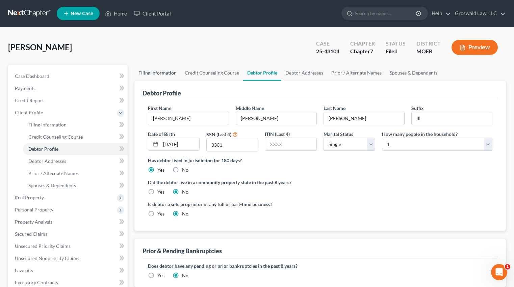
select select "26"
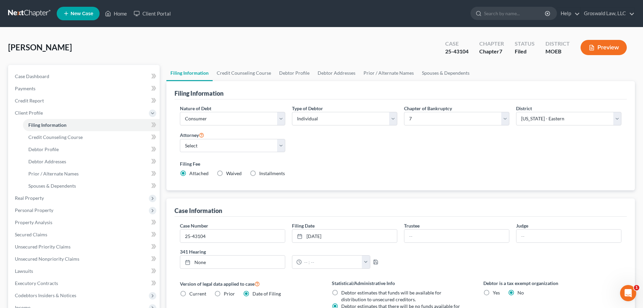
click at [606, 46] on button "Preview" at bounding box center [604, 47] width 46 height 15
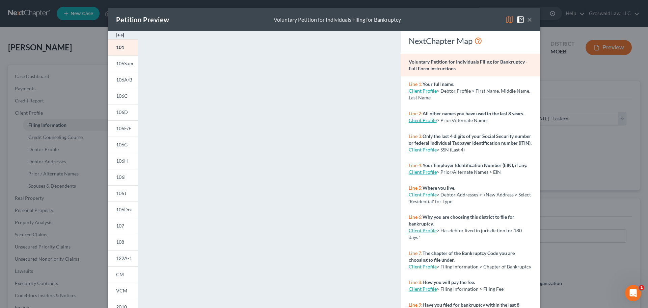
click at [116, 34] on img at bounding box center [120, 35] width 8 height 8
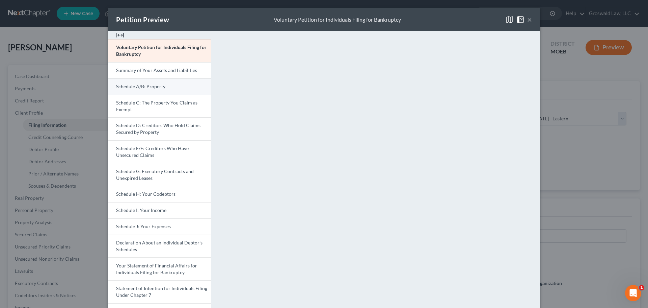
click at [183, 88] on link "Schedule A/B: Property" at bounding box center [159, 86] width 103 height 16
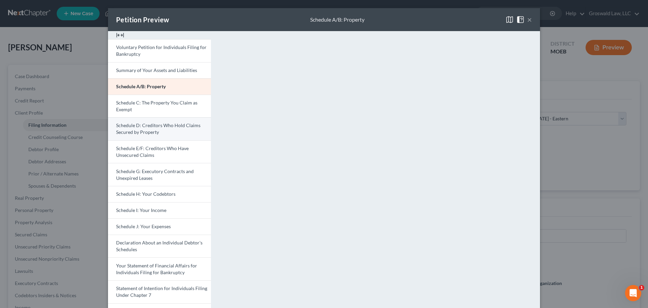
click at [143, 124] on span "Schedule D: Creditors Who Hold Claims Secured by Property" at bounding box center [158, 128] width 84 height 12
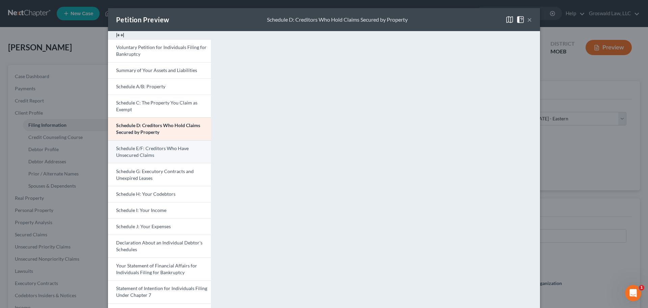
click at [119, 145] on span "Schedule E/F: Creditors Who Have Unsecured Claims" at bounding box center [152, 151] width 73 height 12
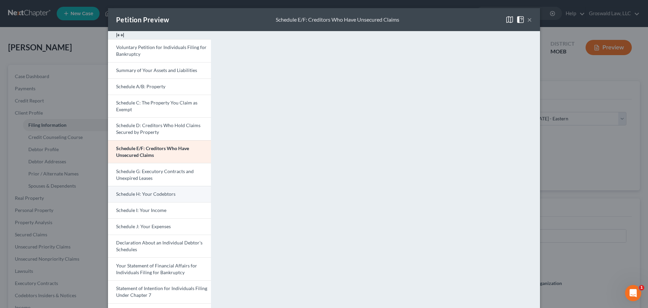
click at [147, 194] on span "Schedule H: Your Codebtors" at bounding box center [145, 194] width 59 height 6
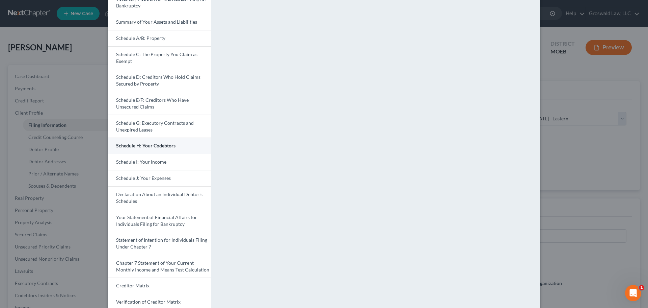
scroll to position [34, 0]
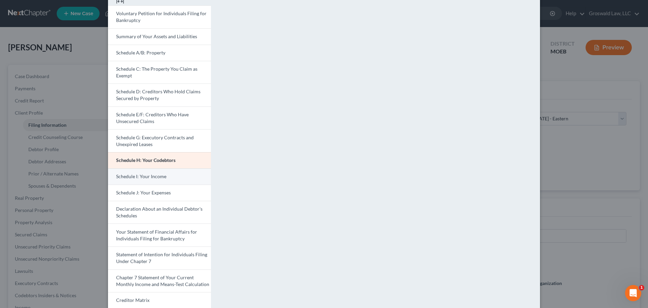
click at [129, 177] on span "Schedule I: Your Income" at bounding box center [141, 176] width 50 height 6
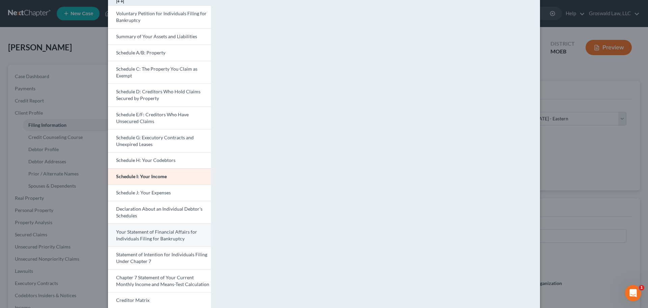
click at [154, 235] on span "Your Statement of Financial Affairs for Individuals Filing for Bankruptcy" at bounding box center [156, 235] width 81 height 12
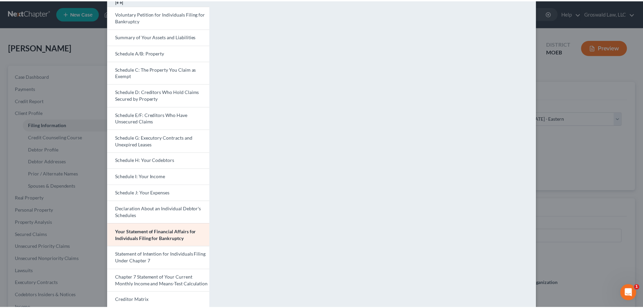
scroll to position [0, 0]
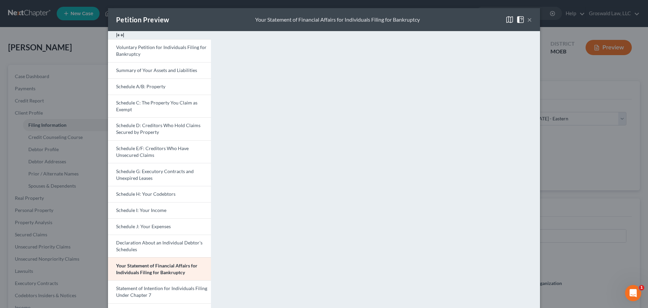
click at [528, 20] on button "×" at bounding box center [530, 20] width 5 height 8
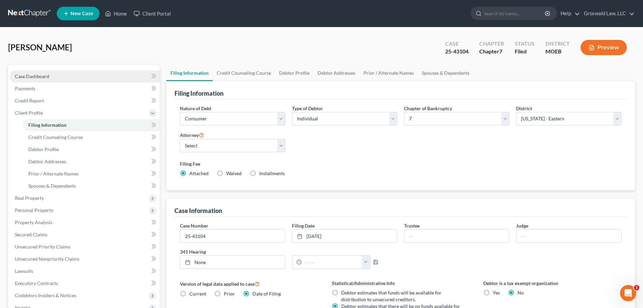
click at [63, 77] on link "Case Dashboard" at bounding box center [84, 76] width 150 height 12
select select "6"
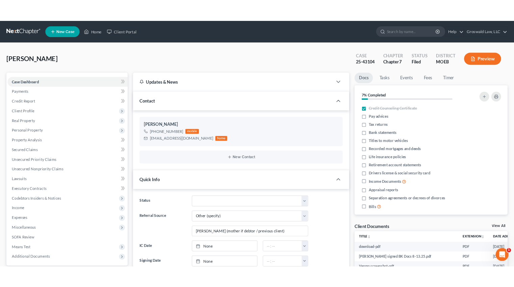
scroll to position [218, 0]
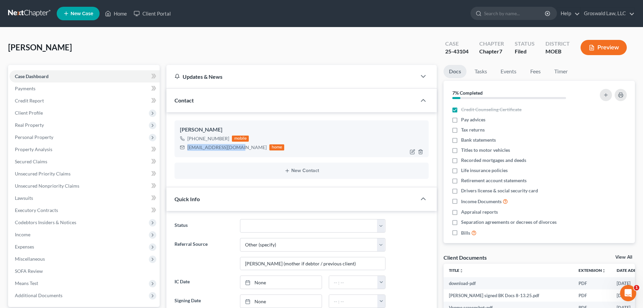
drag, startPoint x: 241, startPoint y: 148, endPoint x: 186, endPoint y: 149, distance: 54.7
click at [186, 149] on div "[EMAIL_ADDRESS][DOMAIN_NAME] home" at bounding box center [232, 147] width 104 height 9
copy div "[EMAIL_ADDRESS][DOMAIN_NAME]"
drag, startPoint x: 454, startPoint y: 55, endPoint x: 470, endPoint y: 54, distance: 16.6
click at [470, 54] on div "[PERSON_NAME] Upgraded Case 25-43104 Chapter Chapter 7 Status Filed District MO…" at bounding box center [321, 49] width 627 height 29
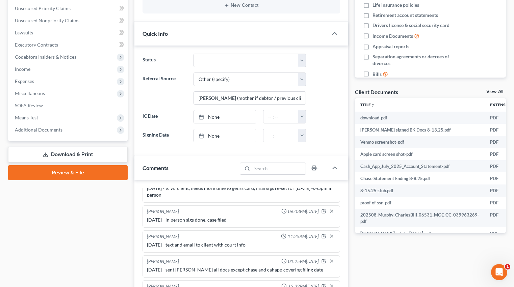
scroll to position [169, 0]
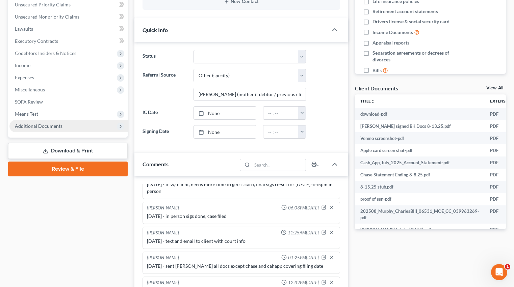
click at [52, 127] on span "Additional Documents" at bounding box center [39, 126] width 48 height 6
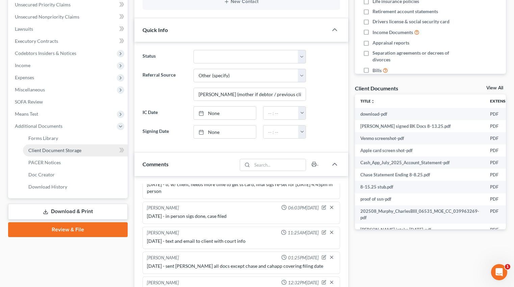
click at [54, 150] on span "Client Document Storage" at bounding box center [54, 151] width 53 height 6
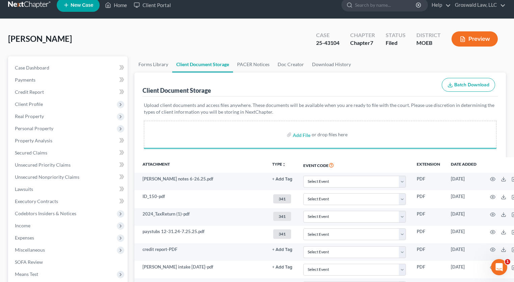
scroll to position [216, 0]
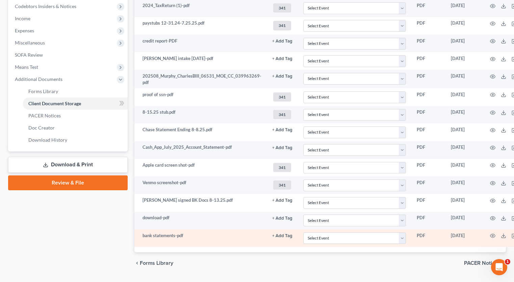
click at [277, 236] on button "+ Add Tag" at bounding box center [282, 236] width 20 height 4
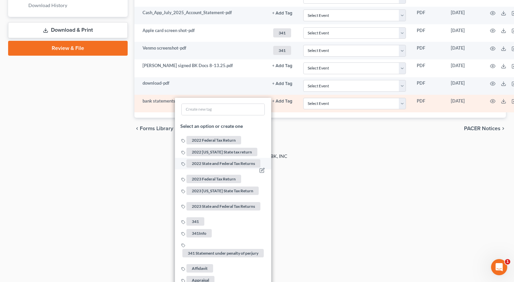
scroll to position [351, 0]
click at [194, 215] on li "341" at bounding box center [223, 221] width 96 height 12
click at [193, 218] on span "341" at bounding box center [195, 221] width 18 height 8
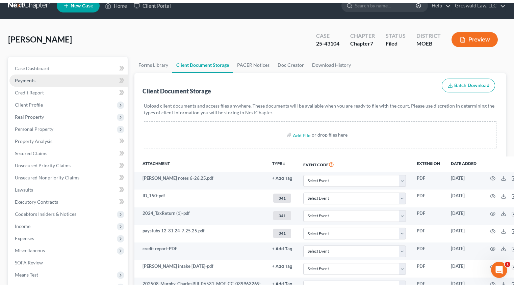
scroll to position [0, 0]
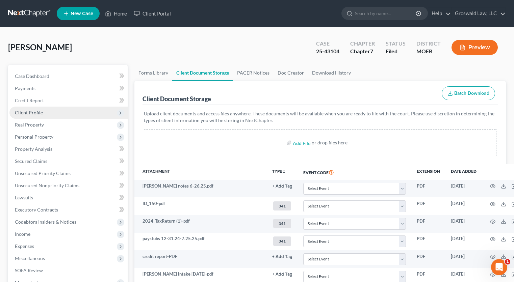
click at [33, 111] on span "Client Profile" at bounding box center [29, 113] width 28 height 6
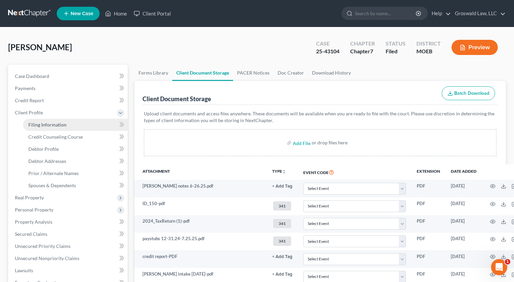
click at [59, 123] on span "Filing Information" at bounding box center [47, 125] width 38 height 6
select select "1"
select select "0"
select select "45"
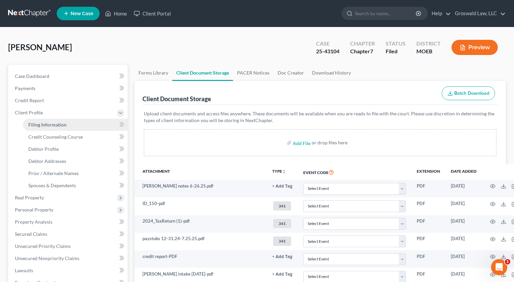
select select "0"
select select "26"
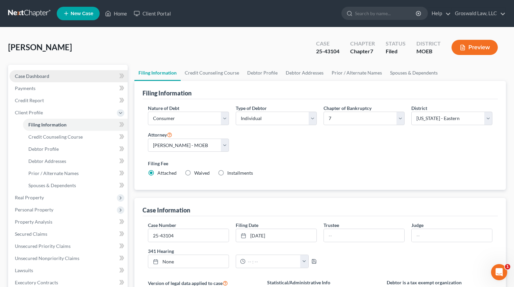
click at [29, 78] on span "Case Dashboard" at bounding box center [32, 76] width 34 height 6
select select "6"
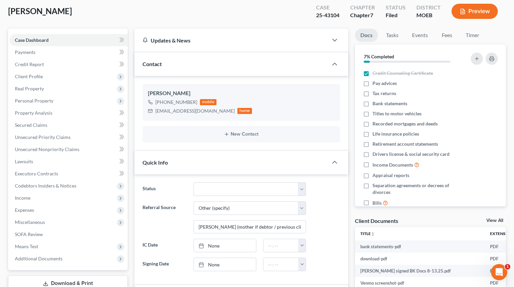
scroll to position [34, 0]
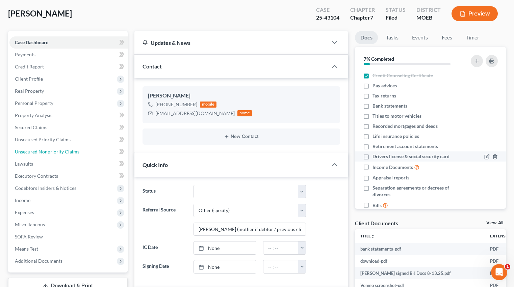
drag, startPoint x: 60, startPoint y: 154, endPoint x: 385, endPoint y: 159, distance: 324.6
click at [60, 154] on span "Unsecured Nonpriority Claims" at bounding box center [47, 152] width 65 height 6
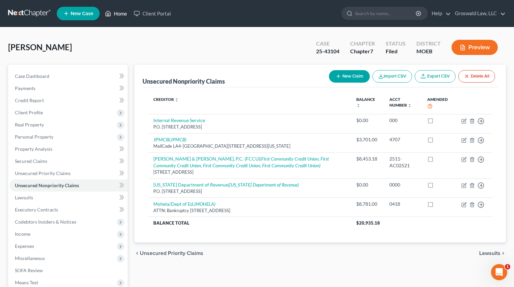
click at [127, 11] on link "Home" at bounding box center [116, 13] width 29 height 12
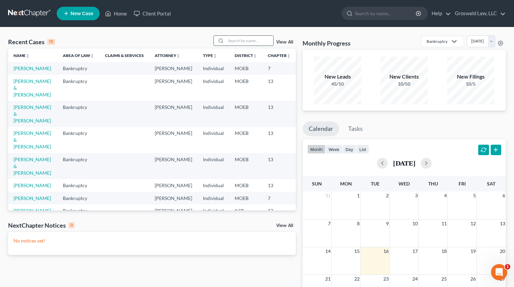
click at [251, 43] on input "search" at bounding box center [249, 41] width 47 height 10
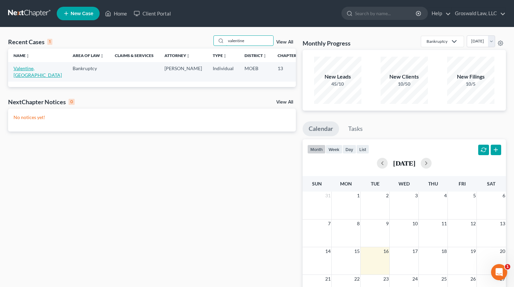
type input "valentine"
click at [24, 68] on link "Valentine, [GEOGRAPHIC_DATA]" at bounding box center [38, 72] width 48 height 12
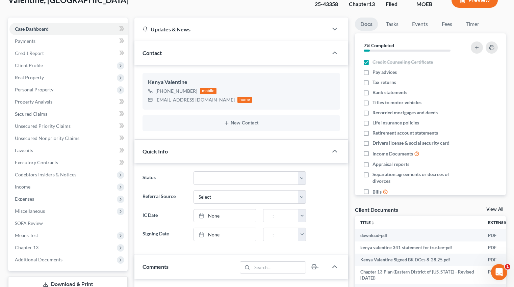
scroll to position [203, 0]
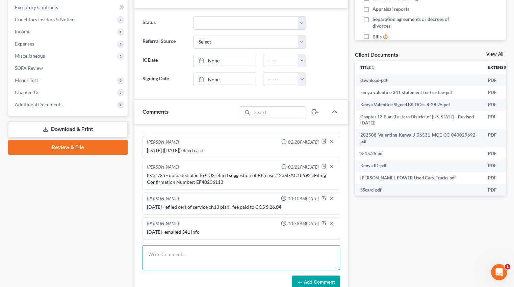
drag, startPoint x: 212, startPoint y: 258, endPoint x: 148, endPoint y: 249, distance: 64.1
click at [212, 258] on textarea at bounding box center [242, 258] width 198 height 25
type textarea "[DATE] - rec'd IRS POC showing unfiled 2022 taxes, mailed them to client w/ SASE"
click at [320, 283] on button "Add Comment" at bounding box center [316, 283] width 48 height 14
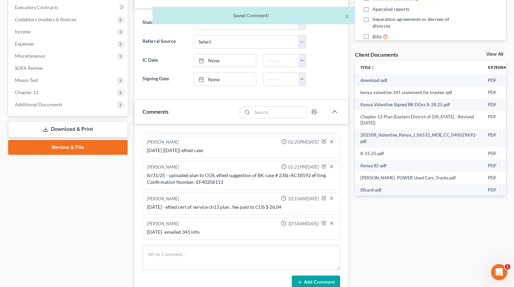
scroll to position [213, 0]
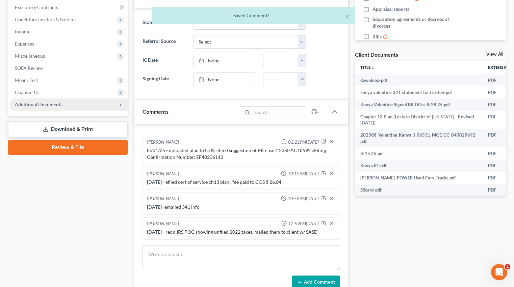
click at [45, 103] on span "Additional Documents" at bounding box center [39, 105] width 48 height 6
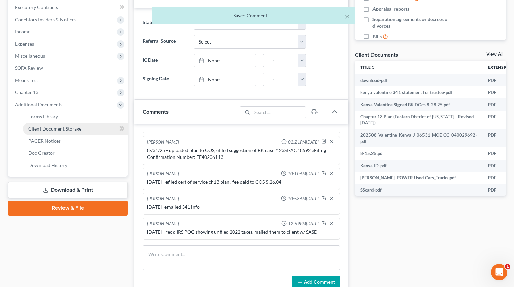
click at [49, 128] on span "Client Document Storage" at bounding box center [54, 129] width 53 height 6
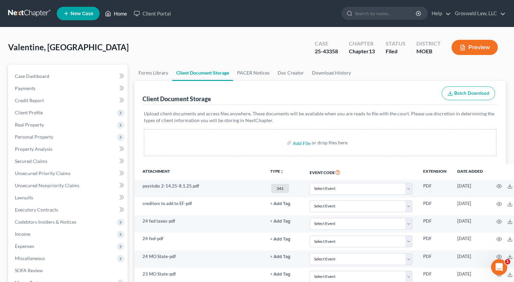
drag, startPoint x: 118, startPoint y: 15, endPoint x: 195, endPoint y: 35, distance: 79.5
click at [118, 15] on link "Home" at bounding box center [116, 13] width 29 height 12
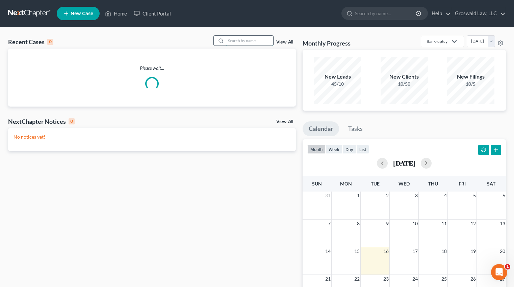
click at [238, 40] on input "search" at bounding box center [249, 41] width 47 height 10
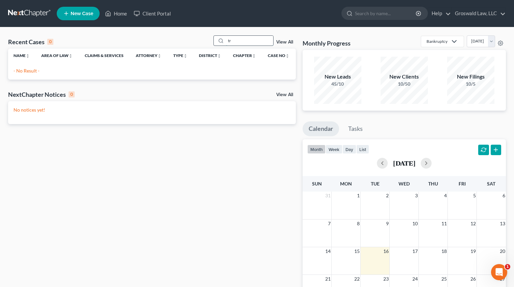
type input "t"
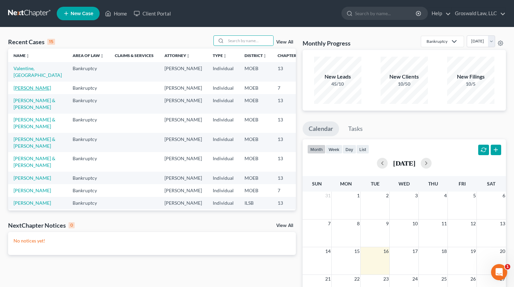
click at [22, 89] on link "[PERSON_NAME]" at bounding box center [32, 88] width 37 height 6
select select "6"
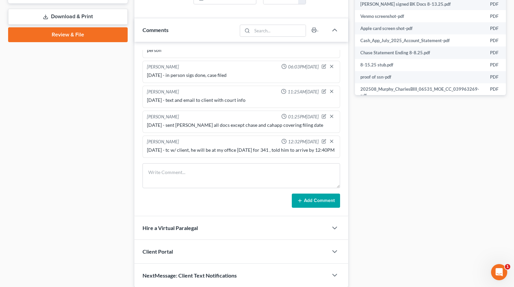
scroll to position [329, 0]
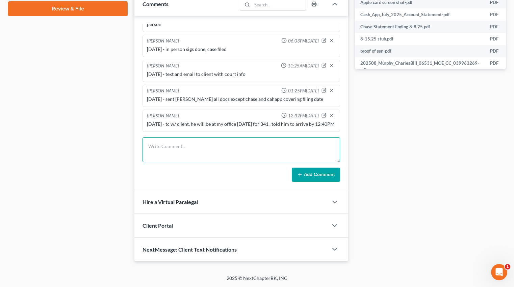
click at [179, 151] on textarea at bounding box center [242, 149] width 198 height 25
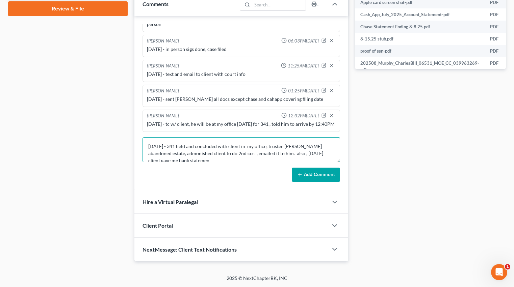
scroll to position [2, 0]
type textarea "9/16/25 - 341 held and concluded with client in my office, trustee riske abando…"
click at [312, 173] on button "Add Comment" at bounding box center [316, 175] width 48 height 14
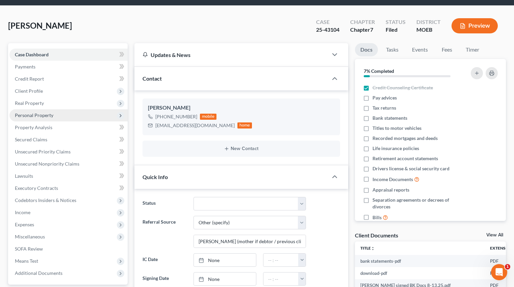
scroll to position [0, 0]
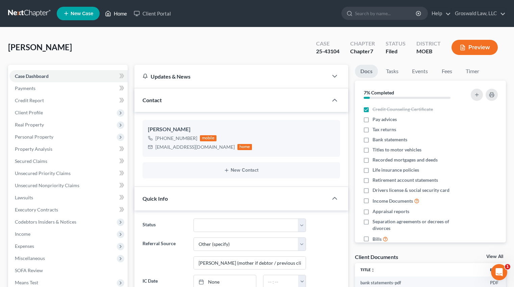
click at [117, 12] on link "Home" at bounding box center [116, 13] width 29 height 12
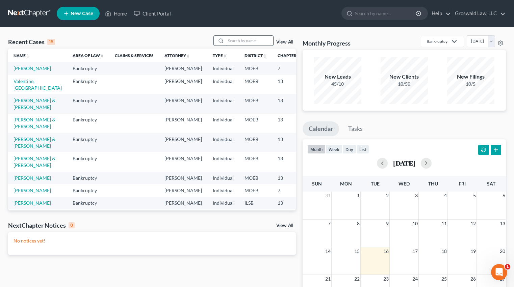
click at [234, 43] on input "search" at bounding box center [249, 41] width 47 height 10
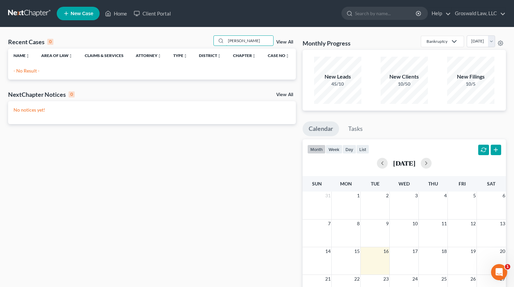
type input "webster"
click at [69, 10] on icon at bounding box center [66, 13] width 6 height 8
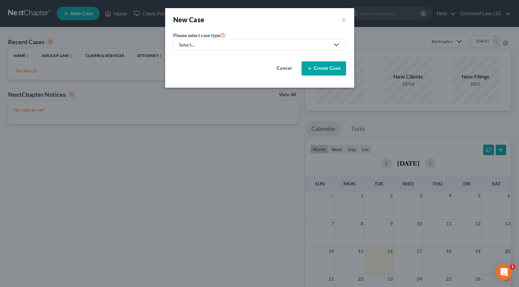
click at [206, 47] on div "Select..." at bounding box center [254, 45] width 151 height 7
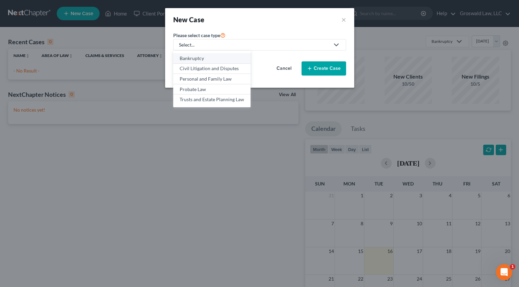
click at [201, 62] on link "Bankruptcy" at bounding box center [211, 58] width 77 height 10
select select "45"
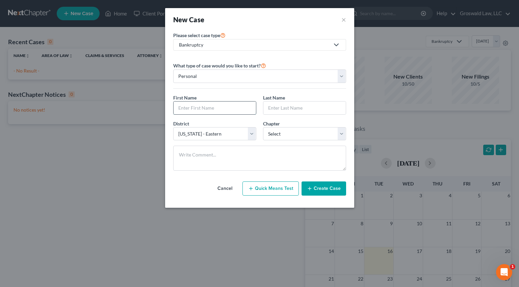
click at [215, 109] on input "text" at bounding box center [215, 108] width 82 height 13
type input "Mallory"
type input "Webster"
select select "0"
drag, startPoint x: 329, startPoint y: 190, endPoint x: 13, endPoint y: 126, distance: 322.5
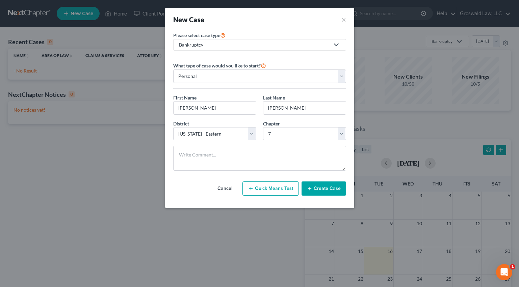
click at [329, 190] on button "Create Case" at bounding box center [324, 189] width 45 height 14
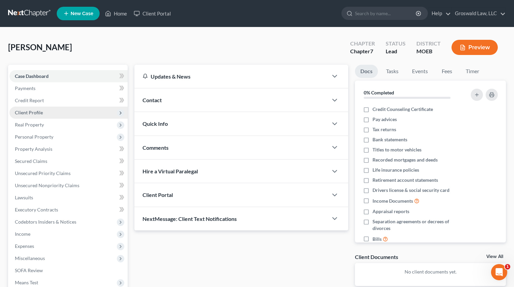
click at [27, 112] on span "Client Profile" at bounding box center [29, 113] width 28 height 6
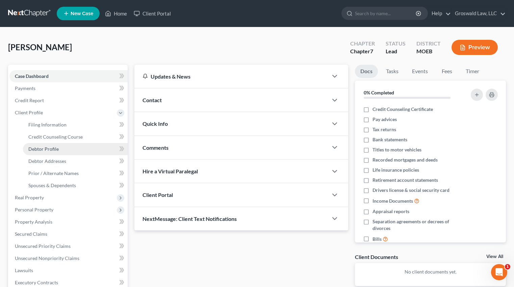
click at [33, 149] on span "Debtor Profile" at bounding box center [43, 149] width 30 height 6
select select "0"
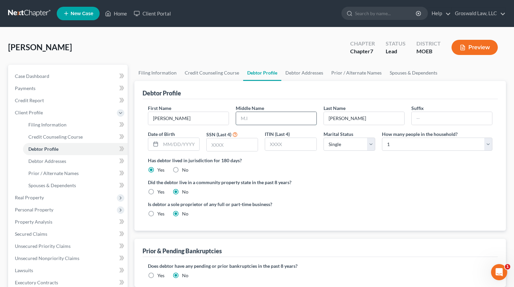
click at [256, 116] on input "text" at bounding box center [276, 118] width 80 height 13
type input "R."
drag, startPoint x: 237, startPoint y: 149, endPoint x: 238, endPoint y: 146, distance: 4.1
click at [237, 149] on input "text" at bounding box center [232, 144] width 51 height 13
type input "4309"
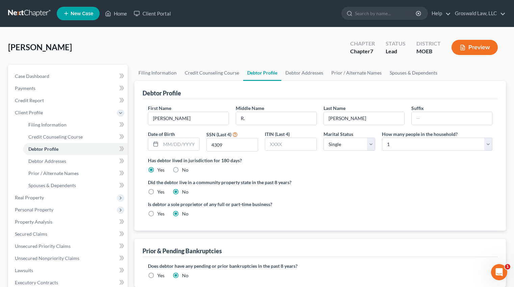
drag, startPoint x: 328, startPoint y: 183, endPoint x: 211, endPoint y: 56, distance: 172.6
click at [324, 177] on ng-include "First Name Mallory Middle Name R. Last Name Webster Suffix Date of Birth SSN (L…" at bounding box center [320, 164] width 345 height 118
click at [302, 73] on link "Debtor Addresses" at bounding box center [304, 73] width 46 height 16
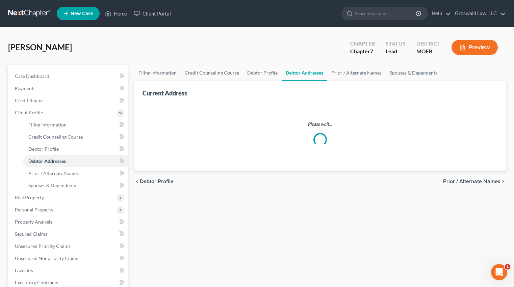
select select "0"
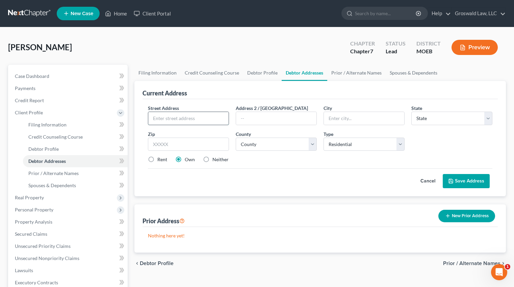
click at [173, 122] on input "text" at bounding box center [188, 118] width 80 height 13
type input "9260 Longridge Drive"
type input "63137"
type input "Saint Louis"
select select "26"
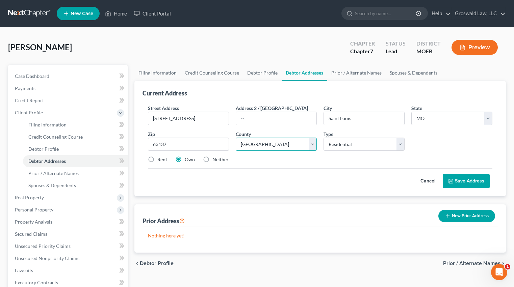
select select "100"
click at [212, 160] on label "Neither" at bounding box center [220, 159] width 16 height 7
click at [215, 160] on input "Neither" at bounding box center [217, 158] width 4 height 4
radio input "true"
click at [472, 180] on button "Save Address" at bounding box center [466, 181] width 47 height 14
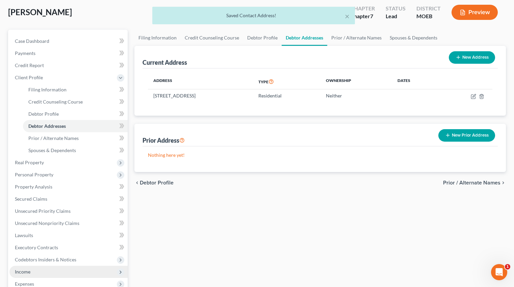
scroll to position [157, 0]
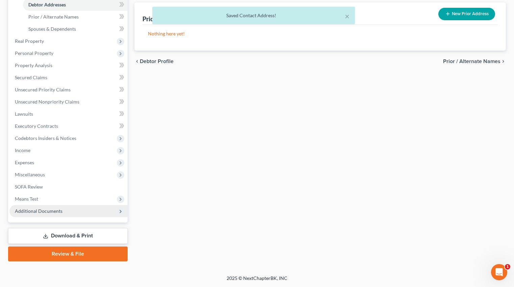
click at [68, 212] on span "Additional Documents" at bounding box center [68, 211] width 118 height 12
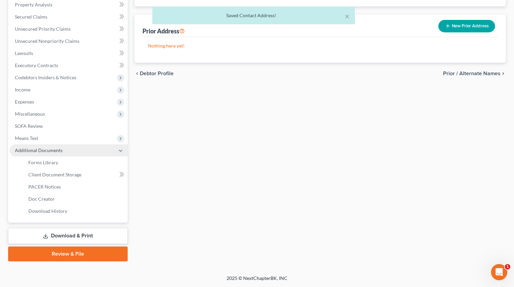
scroll to position [145, 0]
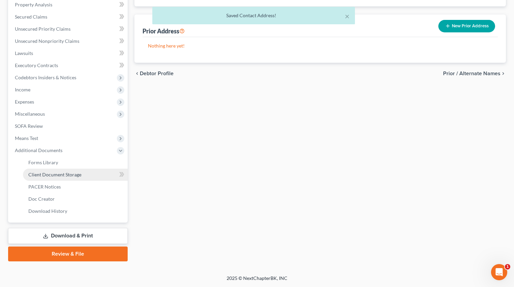
click at [91, 173] on link "Client Document Storage" at bounding box center [75, 175] width 105 height 12
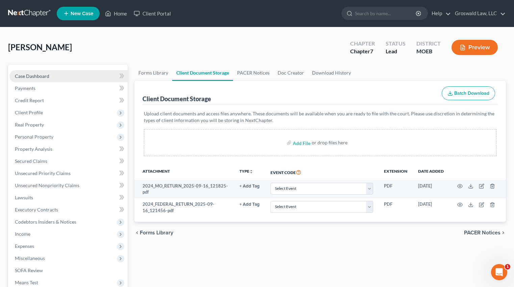
click at [50, 79] on link "Case Dashboard" at bounding box center [68, 76] width 118 height 12
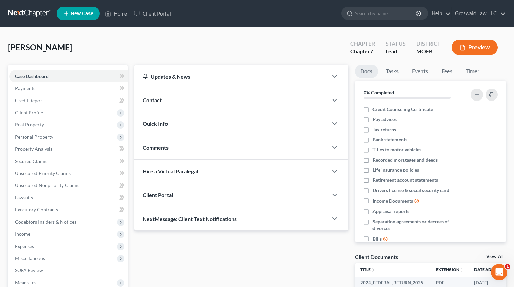
click at [172, 103] on div "Contact" at bounding box center [231, 99] width 194 height 23
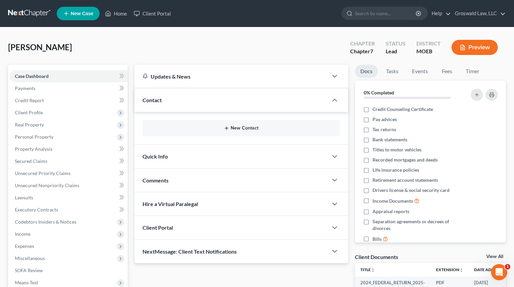
click at [246, 127] on button "New Contact" at bounding box center [241, 128] width 187 height 5
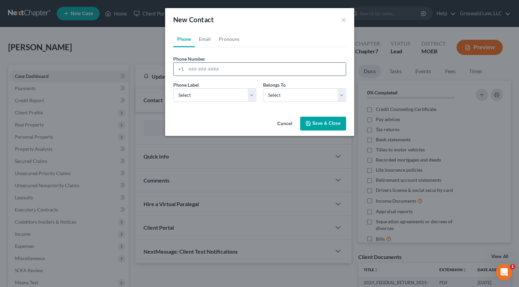
click at [193, 71] on input "tel" at bounding box center [266, 69] width 160 height 13
paste input "791-1935"
type input "314-791-1935"
select select "0"
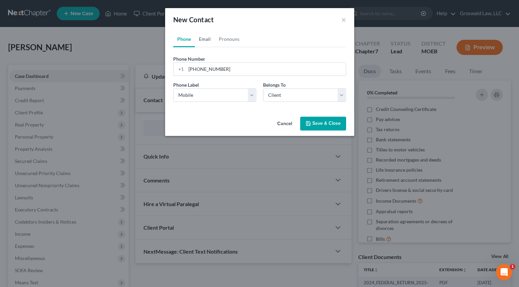
click at [203, 40] on link "Email" at bounding box center [205, 39] width 20 height 16
drag, startPoint x: 204, startPoint y: 72, endPoint x: 205, endPoint y: 101, distance: 29.1
click at [204, 72] on input "email" at bounding box center [266, 69] width 160 height 13
paste input "mallory15webster@gmail.com"
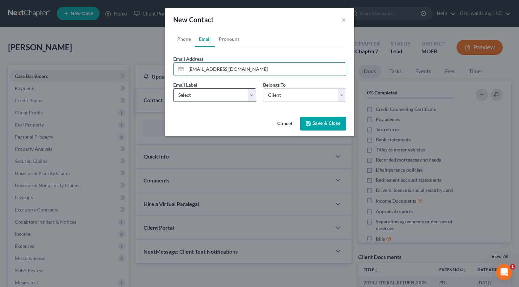
type input "mallory15webster@gmail.com"
click at [205, 99] on select "Select Home Work Other" at bounding box center [214, 95] width 83 height 14
select select "0"
click at [173, 88] on select "Select Home Work Other" at bounding box center [214, 95] width 83 height 14
click at [320, 124] on button "Save & Close" at bounding box center [323, 124] width 46 height 14
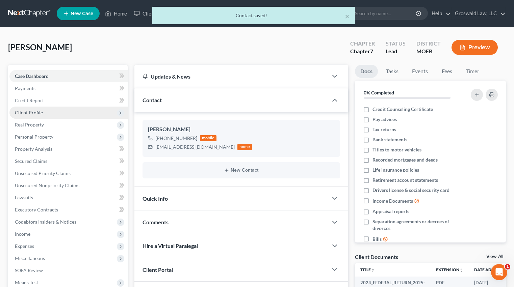
click at [37, 109] on span "Client Profile" at bounding box center [68, 113] width 118 height 12
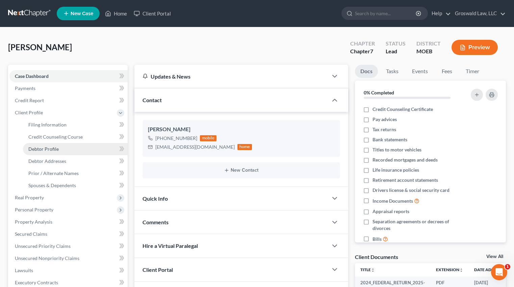
click at [47, 146] on span "Debtor Profile" at bounding box center [43, 149] width 30 height 6
select select "0"
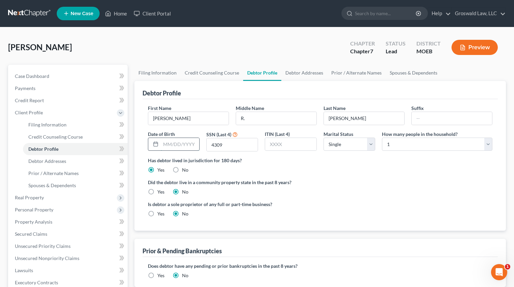
click at [174, 146] on input "text" at bounding box center [180, 144] width 39 height 13
type input "07/25/1986"
click at [425, 183] on label "Did the debtor live in a community property state in the past 8 years?" at bounding box center [320, 182] width 345 height 7
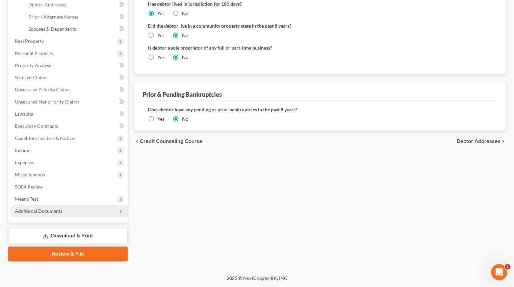
click at [87, 210] on span "Additional Documents" at bounding box center [68, 211] width 118 height 12
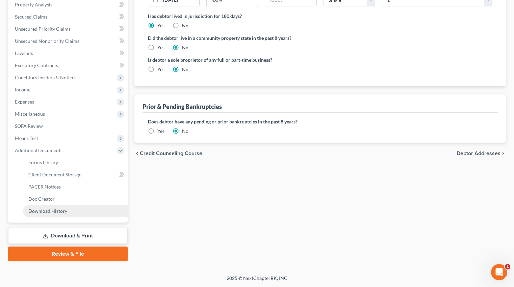
scroll to position [145, 0]
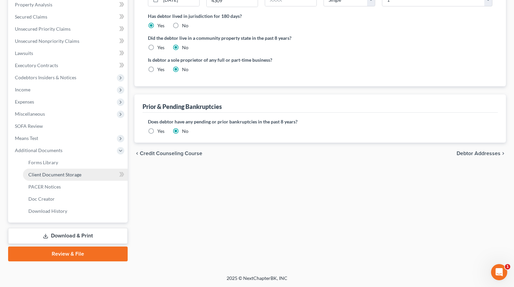
click at [65, 174] on span "Client Document Storage" at bounding box center [54, 175] width 53 height 6
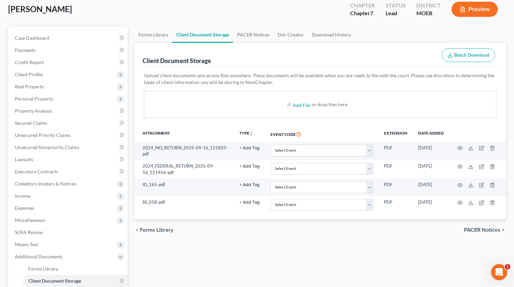
scroll to position [135, 0]
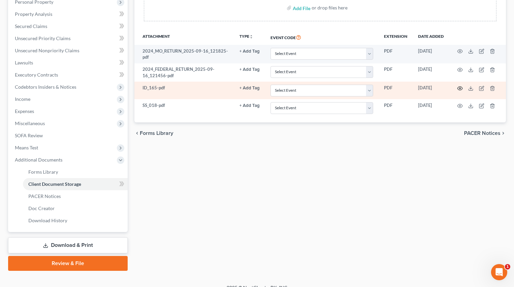
click at [459, 89] on icon "button" at bounding box center [459, 88] width 5 height 5
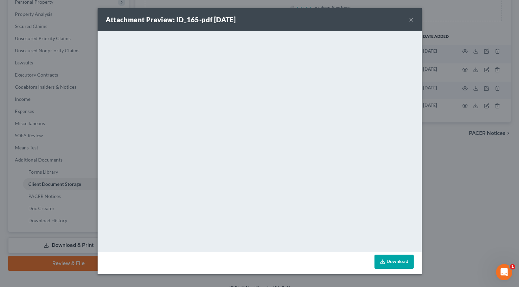
click at [411, 19] on button "×" at bounding box center [411, 20] width 5 height 8
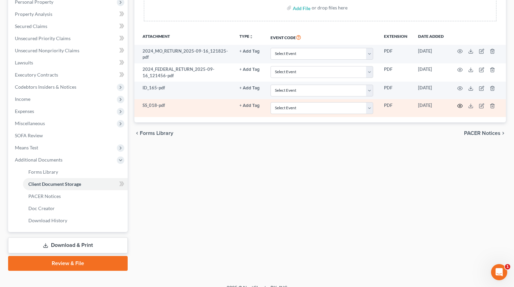
click at [460, 105] on circle "button" at bounding box center [459, 105] width 1 height 1
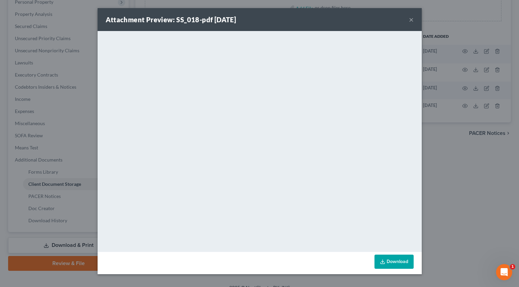
click at [411, 19] on button "×" at bounding box center [411, 20] width 5 height 8
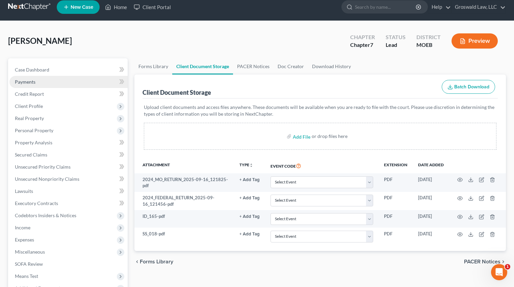
scroll to position [0, 0]
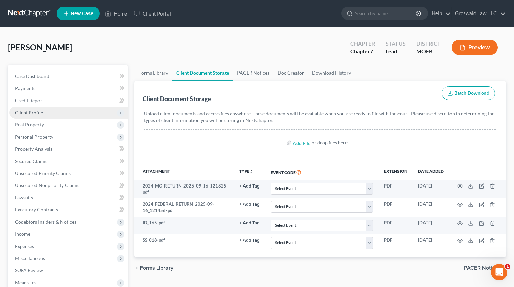
click at [37, 110] on span "Client Profile" at bounding box center [29, 113] width 28 height 6
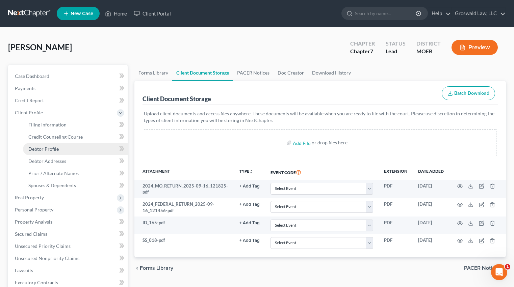
click at [52, 150] on span "Debtor Profile" at bounding box center [43, 149] width 30 height 6
select select "0"
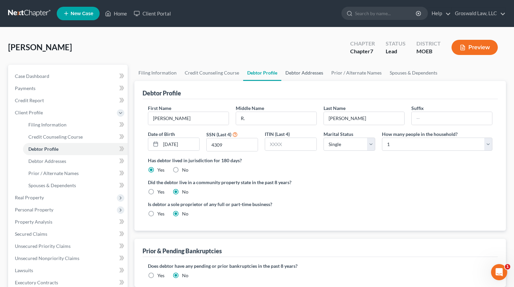
drag, startPoint x: 294, startPoint y: 70, endPoint x: 261, endPoint y: 80, distance: 34.0
click at [294, 70] on link "Debtor Addresses" at bounding box center [304, 73] width 46 height 16
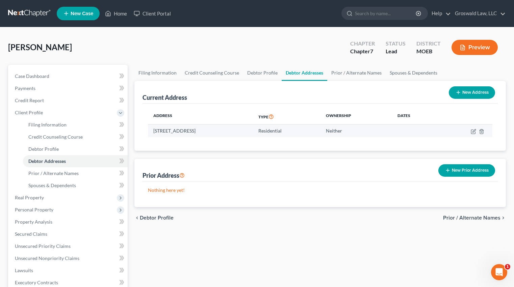
drag, startPoint x: 199, startPoint y: 132, endPoint x: 153, endPoint y: 132, distance: 45.9
click at [153, 132] on td "9260 Longridge Drive, Saint Louis, MO 63137" at bounding box center [200, 131] width 105 height 13
copy td "9260 Longridge Drive"
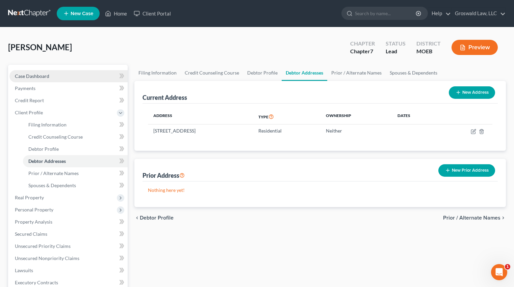
click at [70, 74] on link "Case Dashboard" at bounding box center [68, 76] width 118 height 12
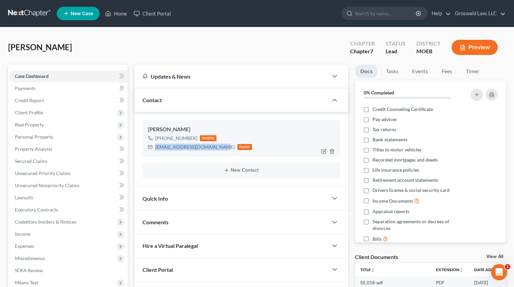
drag, startPoint x: 216, startPoint y: 147, endPoint x: 154, endPoint y: 147, distance: 61.8
click at [154, 147] on div "mallory15webster@gmail.com home" at bounding box center [200, 147] width 104 height 9
copy div "mallory15webster@gmail.com"
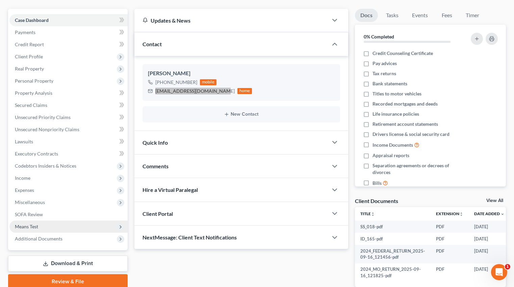
scroll to position [98, 0]
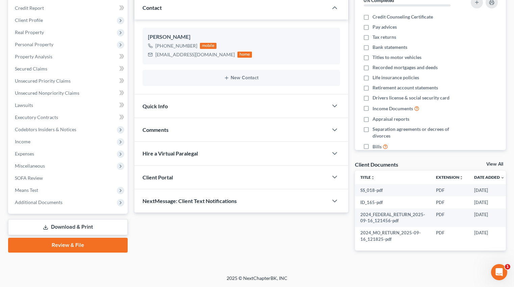
drag, startPoint x: 52, startPoint y: 196, endPoint x: 0, endPoint y: 201, distance: 51.9
click at [52, 200] on span "Additional Documents" at bounding box center [39, 203] width 48 height 6
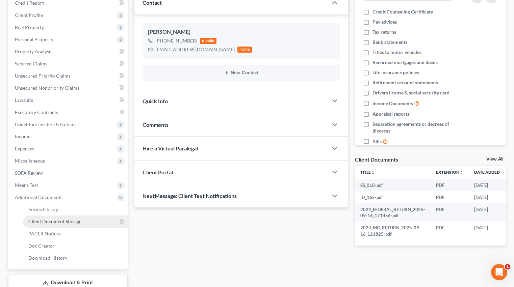
click at [59, 220] on span "Client Document Storage" at bounding box center [54, 222] width 53 height 6
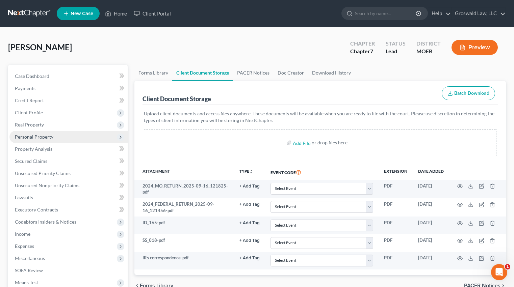
click at [36, 135] on span "Personal Property" at bounding box center [34, 137] width 39 height 6
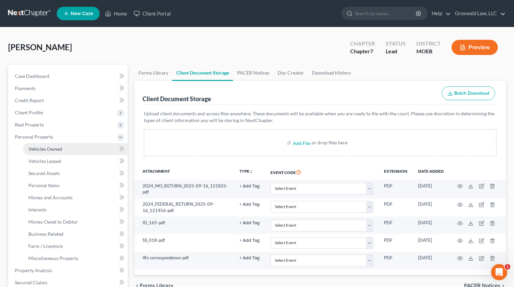
click at [52, 148] on span "Vehicles Owned" at bounding box center [45, 149] width 34 height 6
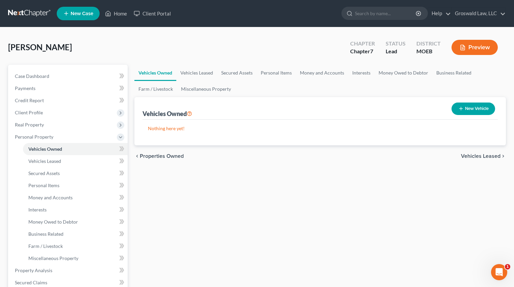
click at [473, 105] on button "New Vehicle" at bounding box center [474, 109] width 44 height 12
select select "0"
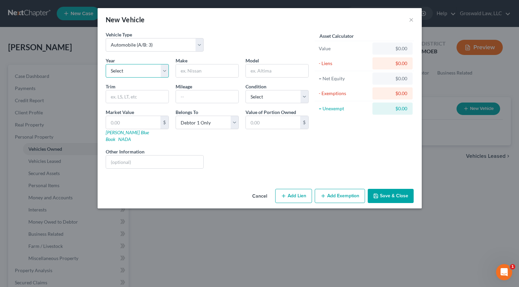
drag, startPoint x: 139, startPoint y: 72, endPoint x: 137, endPoint y: 77, distance: 4.8
click at [139, 72] on select "Select 2026 2025 2024 2023 2022 2021 2020 2019 2018 2017 2016 2015 2014 2013 20…" at bounding box center [137, 71] width 63 height 14
select select "8"
click at [106, 64] on select "Select 2026 2025 2024 2023 2022 2021 2020 2019 2018 2017 2016 2015 2014 2013 20…" at bounding box center [137, 71] width 63 height 14
click at [192, 73] on input "text" at bounding box center [207, 71] width 62 height 13
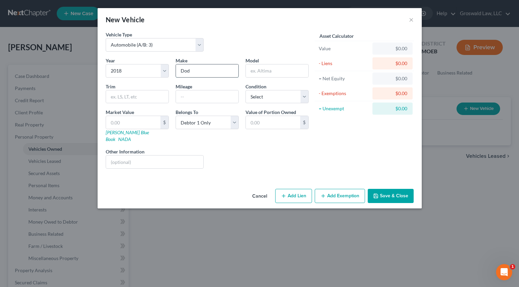
type input "Dodge"
type input "Durango"
type input "125,000"
click at [386, 191] on button "Save & Close" at bounding box center [391, 196] width 46 height 14
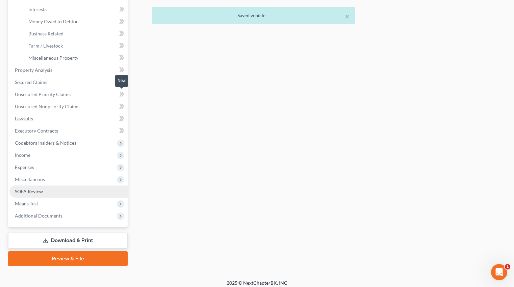
scroll to position [205, 0]
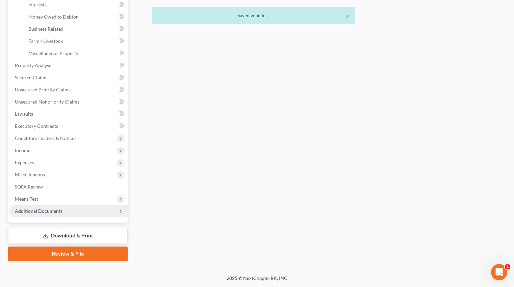
drag, startPoint x: 43, startPoint y: 212, endPoint x: 37, endPoint y: 216, distance: 6.6
click at [43, 212] on span "Additional Documents" at bounding box center [39, 211] width 48 height 6
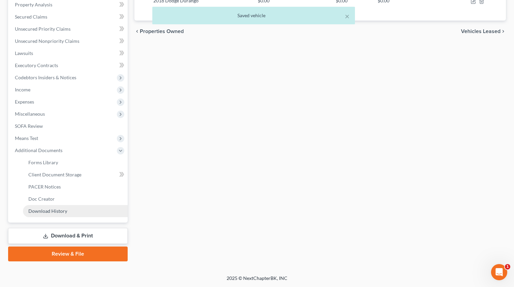
scroll to position [145, 0]
drag, startPoint x: 68, startPoint y: 175, endPoint x: 6, endPoint y: 173, distance: 61.2
click at [68, 175] on span "Client Document Storage" at bounding box center [54, 175] width 53 height 6
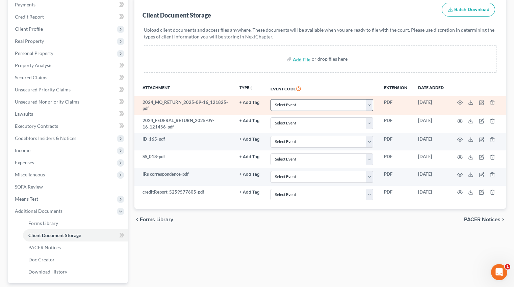
scroll to position [77, 0]
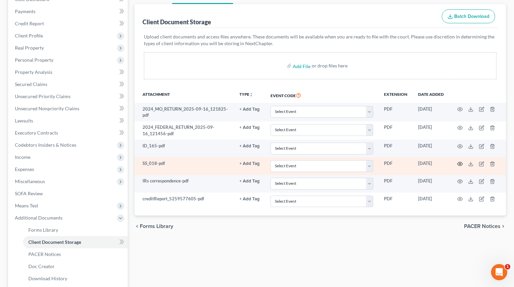
click at [459, 164] on circle "button" at bounding box center [459, 163] width 1 height 1
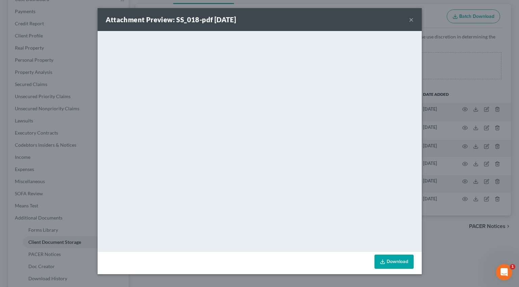
click at [412, 18] on button "×" at bounding box center [411, 20] width 5 height 8
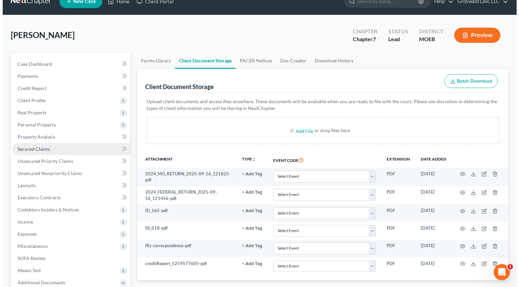
scroll to position [0, 0]
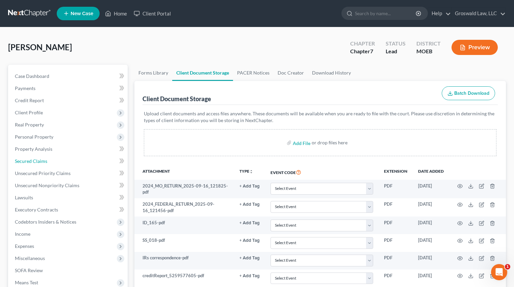
drag, startPoint x: 37, startPoint y: 160, endPoint x: 270, endPoint y: 162, distance: 232.7
click at [37, 160] on span "Secured Claims" at bounding box center [31, 161] width 32 height 6
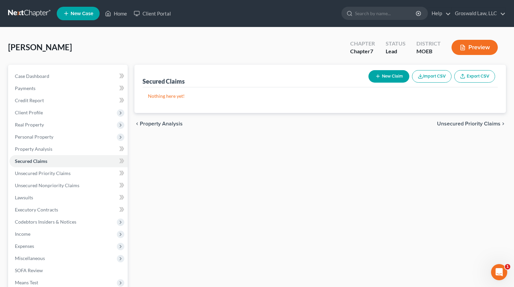
click at [387, 73] on button "New Claim" at bounding box center [388, 76] width 41 height 12
select select "0"
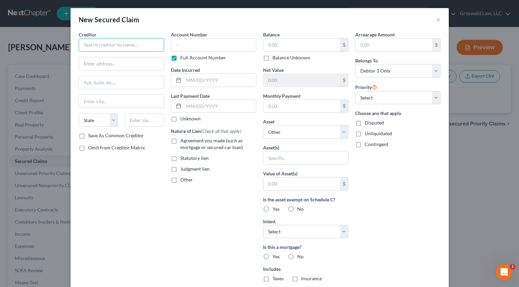
click at [127, 44] on input "text" at bounding box center [121, 45] width 85 height 14
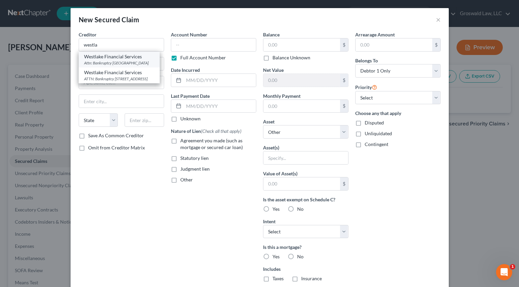
click at [100, 58] on div "Westlake Financial Services" at bounding box center [119, 56] width 70 height 7
type input "Westlake Financial Services"
type input "Attn: Bankruptcy"
type input "PO Box 76809"
type input "Los Angeles"
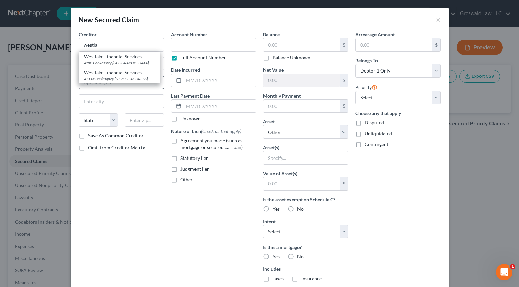
select select "4"
type input "90054"
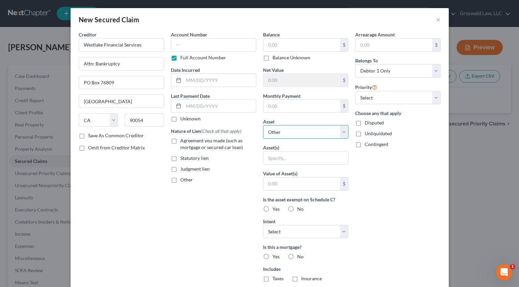
drag, startPoint x: 278, startPoint y: 130, endPoint x: 278, endPoint y: 138, distance: 7.4
click at [278, 130] on select "Select Other Multiple Assets 2018 Dodge Durango - $0.0" at bounding box center [305, 132] width 85 height 14
select select "2"
click at [263, 125] on select "Select Other Multiple Assets 2018 Dodge Durango - $0.0" at bounding box center [305, 132] width 85 height 14
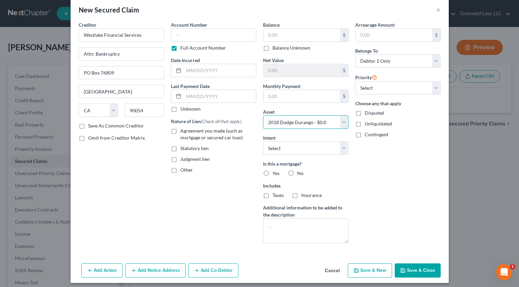
scroll to position [14, 0]
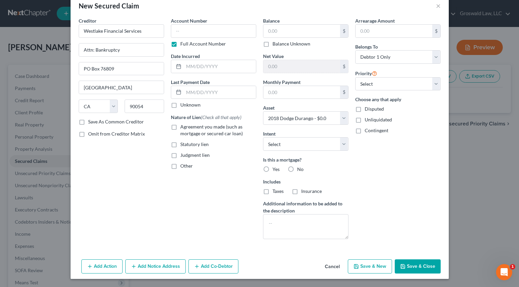
click at [408, 265] on button "Save & Close" at bounding box center [418, 267] width 46 height 14
select select
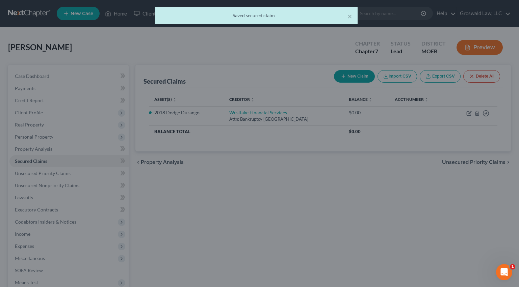
type input "0.00"
select select "2"
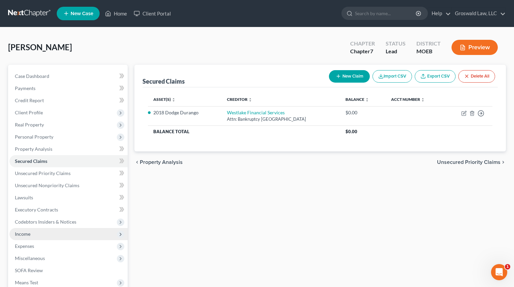
click at [50, 233] on span "Income" at bounding box center [68, 234] width 118 height 12
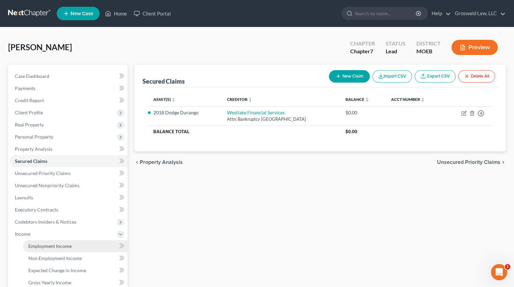
click at [51, 248] on span "Employment Income" at bounding box center [49, 247] width 43 height 6
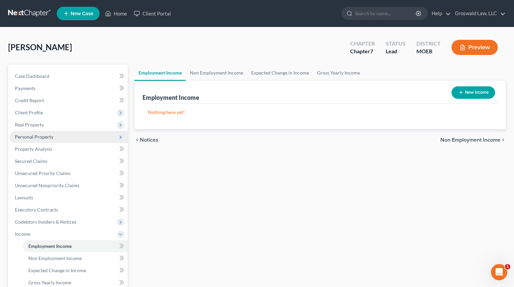
click at [47, 137] on span "Personal Property" at bounding box center [34, 137] width 39 height 6
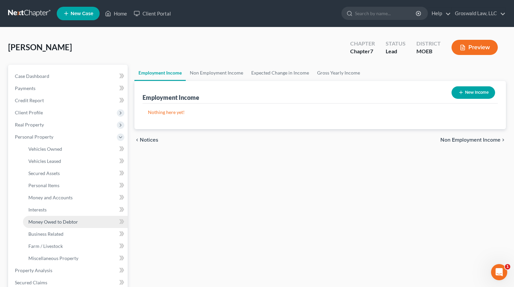
click at [61, 224] on span "Money Owed to Debtor" at bounding box center [53, 222] width 50 height 6
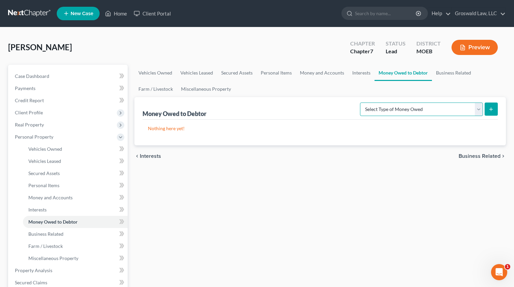
click at [451, 109] on select "Select Type of Money Owed Accounts Receivable (A/B: 38) Alimony (A/B: 29) Child…" at bounding box center [421, 110] width 123 height 14
select select "claims_against_third_parties"
click at [361, 103] on select "Select Type of Money Owed Accounts Receivable (A/B: 38) Alimony (A/B: 29) Child…" at bounding box center [421, 110] width 123 height 14
click at [492, 109] on icon "submit" at bounding box center [490, 109] width 5 height 5
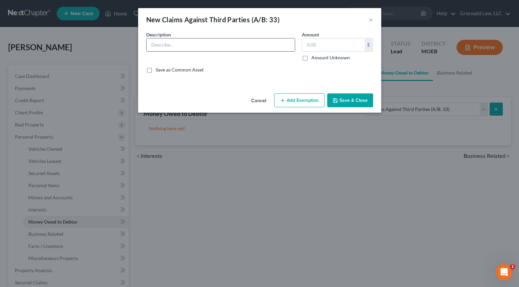
drag, startPoint x: 220, startPoint y: 47, endPoint x: 209, endPoint y: 44, distance: 11.3
click at [220, 47] on input "text" at bounding box center [221, 45] width 148 height 13
click at [207, 44] on input "possible wrong" at bounding box center [221, 45] width 148 height 13
click at [221, 46] on input "possible wrong" at bounding box center [221, 45] width 148 height 13
click at [223, 46] on input "possible wrong" at bounding box center [221, 45] width 148 height 13
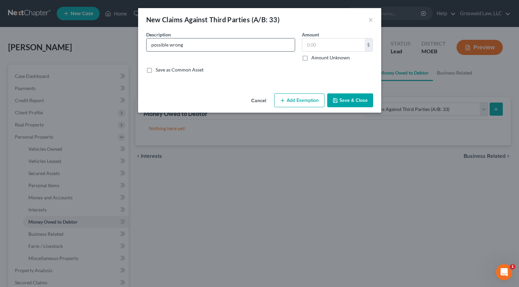
drag, startPoint x: 220, startPoint y: 45, endPoint x: 228, endPoint y: 48, distance: 8.5
click at [221, 46] on input "possible wrong" at bounding box center [221, 45] width 148 height 13
click at [253, 45] on input "possible wrongful termination claim against prior employer. Incident happened J…" at bounding box center [221, 45] width 148 height 13
drag, startPoint x: 200, startPoint y: 45, endPoint x: 261, endPoint y: 47, distance: 61.1
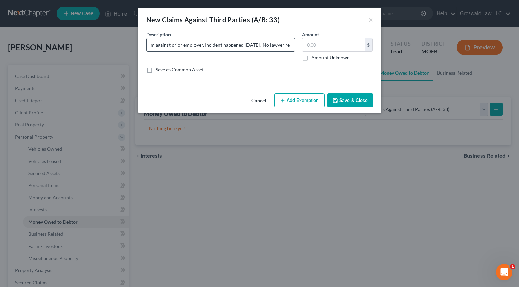
click at [261, 47] on input "possible wrongful termination claim against prior employer. Incident happened J…" at bounding box center [221, 45] width 148 height 13
type input "possible wrongful termination claim against prior employer. No lawyer retained,…"
drag, startPoint x: 308, startPoint y: 60, endPoint x: 304, endPoint y: 67, distance: 8.0
click at [311, 59] on label "Amount Unknown" at bounding box center [330, 57] width 39 height 7
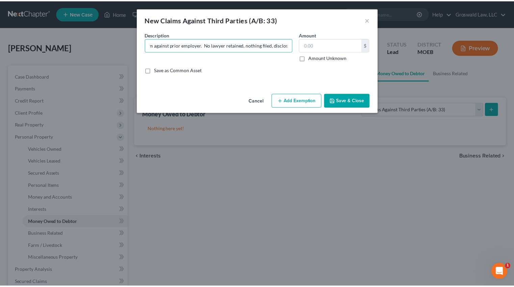
scroll to position [0, 0]
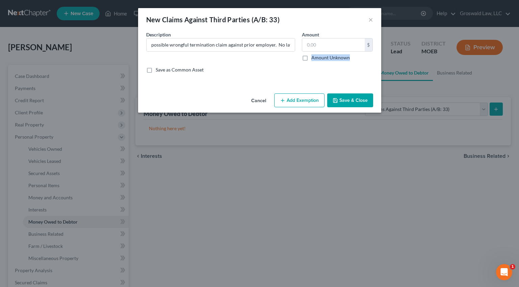
click at [296, 99] on button "Add Exemption" at bounding box center [299, 101] width 50 height 14
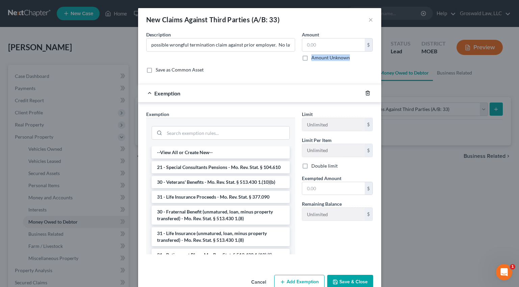
click at [368, 95] on line "button" at bounding box center [368, 93] width 0 height 1
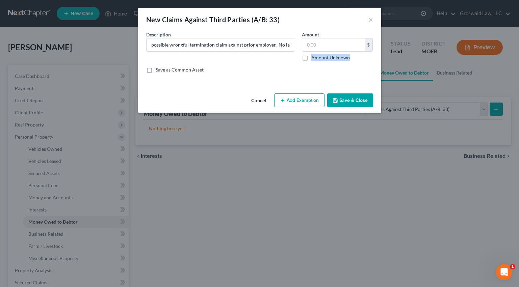
click at [311, 60] on label "Amount Unknown" at bounding box center [330, 57] width 39 height 7
click at [314, 59] on input "Amount Unknown" at bounding box center [316, 56] width 4 height 4
checkbox input "true"
type input "0.00"
click at [335, 96] on button "Save & Close" at bounding box center [350, 101] width 46 height 14
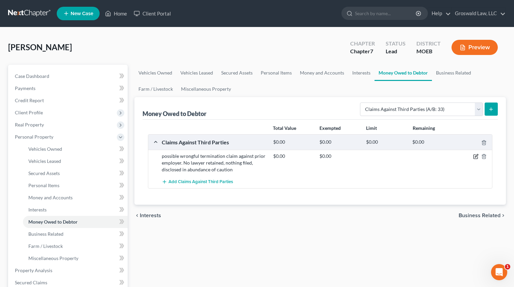
click at [476, 157] on icon "button" at bounding box center [475, 156] width 5 height 5
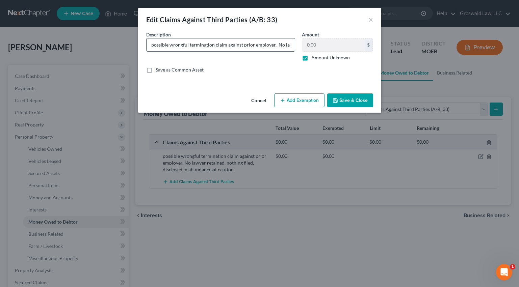
click at [172, 46] on input "possible wrongful termination claim against prior employer. No lawyer retained,…" at bounding box center [221, 45] width 148 height 13
type input "possible EEOC/ wrongful termination claim against prior employer. No lawyer ret…"
click at [358, 97] on button "Save & Close" at bounding box center [350, 101] width 46 height 14
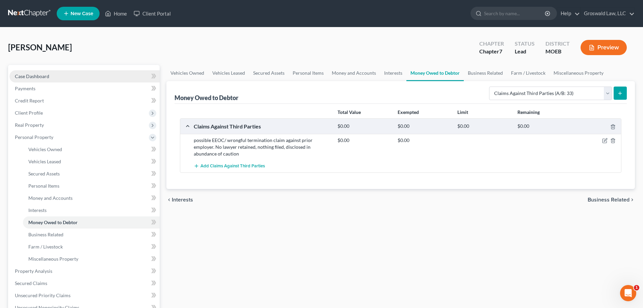
click at [50, 75] on link "Case Dashboard" at bounding box center [84, 76] width 150 height 12
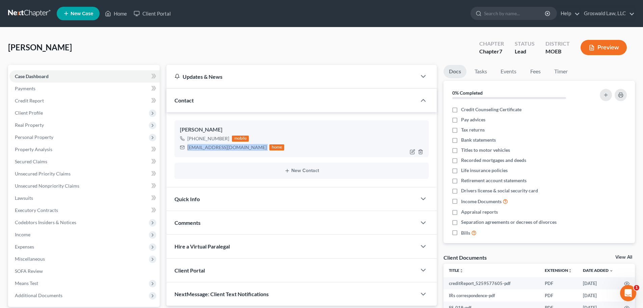
drag, startPoint x: 245, startPoint y: 148, endPoint x: 187, endPoint y: 150, distance: 58.1
click at [187, 150] on div "mallory15webster@gmail.com home" at bounding box center [232, 147] width 104 height 9
copy div "mallory15webster@gmail.com"
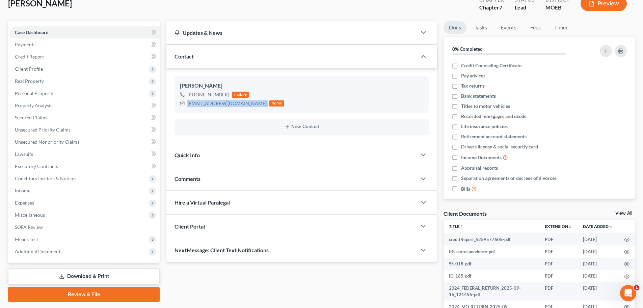
scroll to position [97, 0]
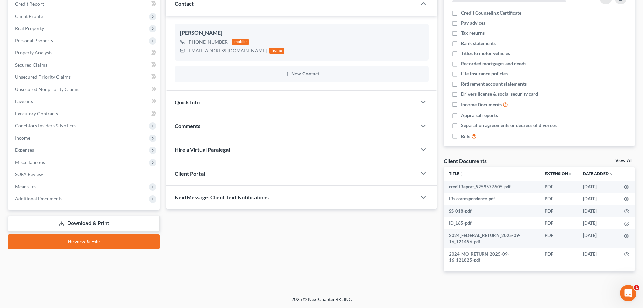
drag, startPoint x: 262, startPoint y: 125, endPoint x: 228, endPoint y: 126, distance: 34.1
click at [262, 125] on div "Comments" at bounding box center [292, 125] width 250 height 23
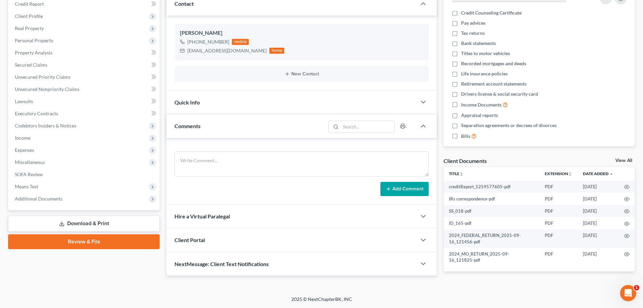
scroll to position [0, 0]
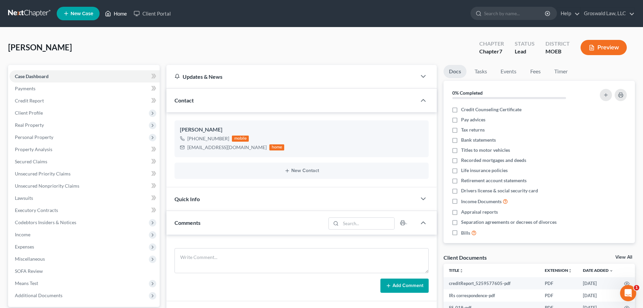
drag, startPoint x: 113, startPoint y: 15, endPoint x: 348, endPoint y: 67, distance: 240.1
click at [113, 15] on link "Home" at bounding box center [116, 13] width 29 height 12
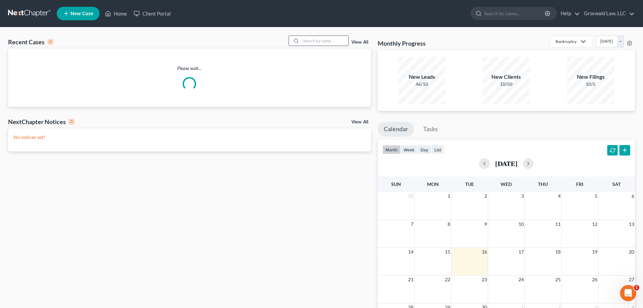
click at [312, 41] on input "search" at bounding box center [324, 41] width 47 height 10
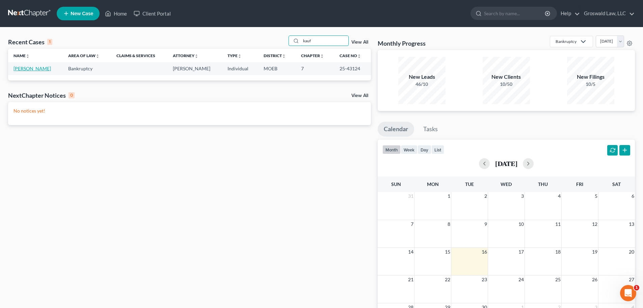
type input "kauf"
click at [24, 71] on link "Kaufhold, Sara" at bounding box center [32, 69] width 37 height 6
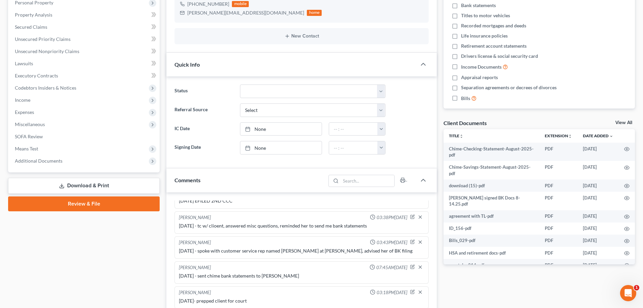
scroll to position [169, 0]
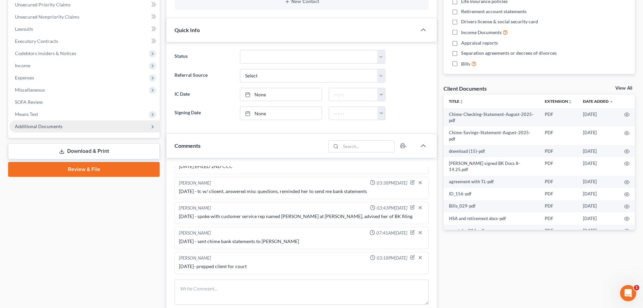
click at [49, 132] on span "Additional Documents" at bounding box center [84, 126] width 150 height 12
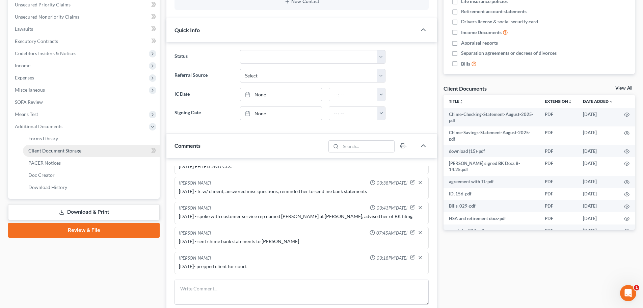
click at [81, 152] on link "Client Document Storage" at bounding box center [91, 151] width 137 height 12
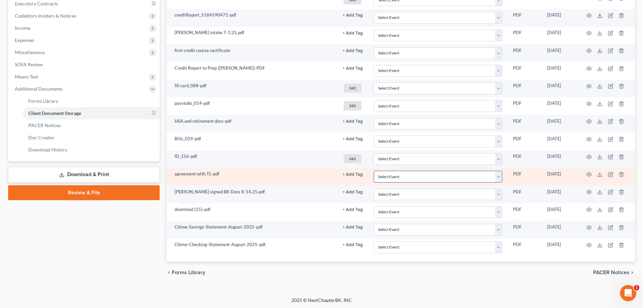
scroll to position [207, 0]
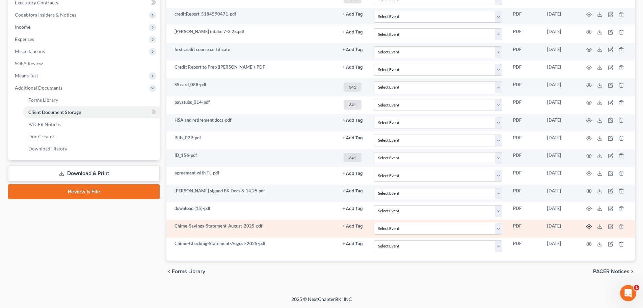
click at [514, 226] on icon "button" at bounding box center [589, 226] width 5 height 5
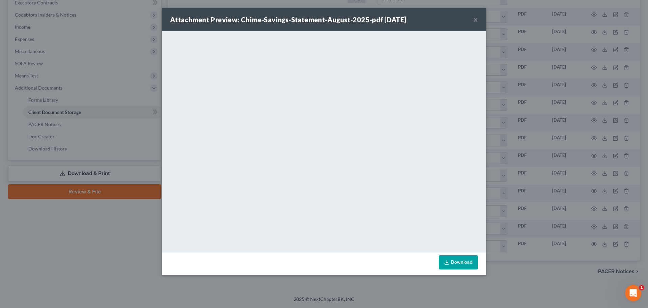
click at [476, 19] on button "×" at bounding box center [476, 20] width 5 height 8
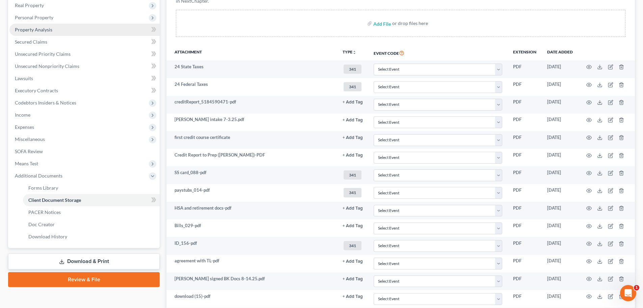
scroll to position [39, 0]
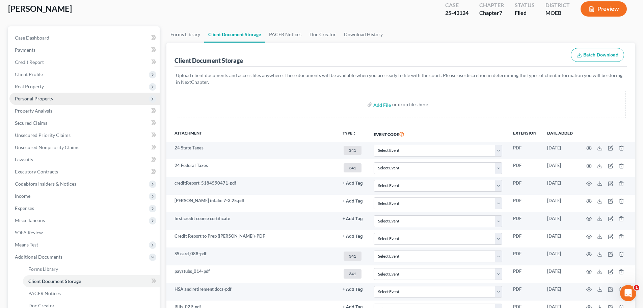
click at [44, 98] on span "Personal Property" at bounding box center [34, 99] width 39 height 6
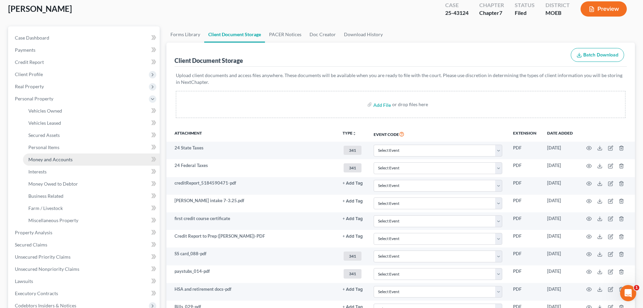
click at [55, 161] on span "Money and Accounts" at bounding box center [50, 159] width 44 height 6
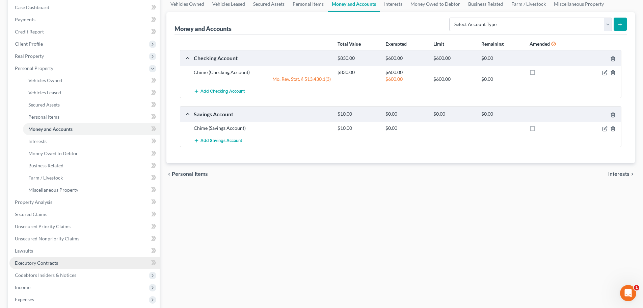
scroll to position [185, 0]
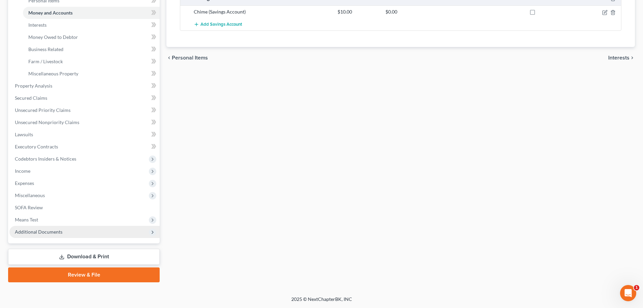
click at [45, 231] on span "Additional Documents" at bounding box center [39, 232] width 48 height 6
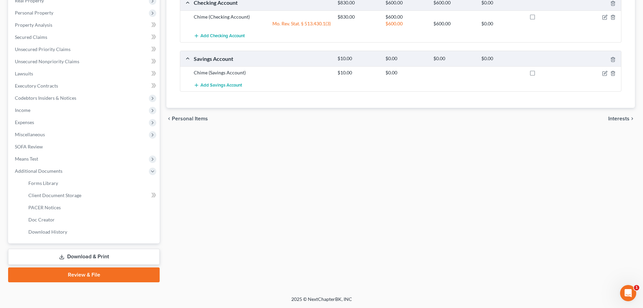
scroll to position [124, 0]
click at [89, 193] on link "Client Document Storage" at bounding box center [91, 195] width 137 height 12
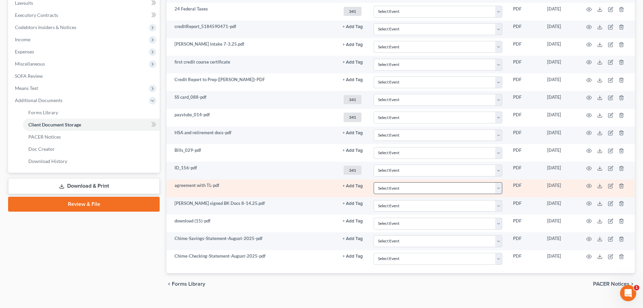
scroll to position [207, 0]
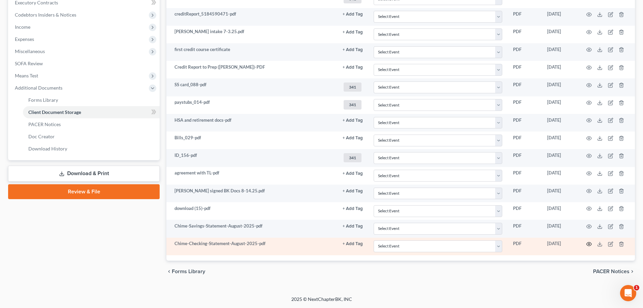
click at [514, 244] on icon "button" at bounding box center [589, 243] width 5 height 5
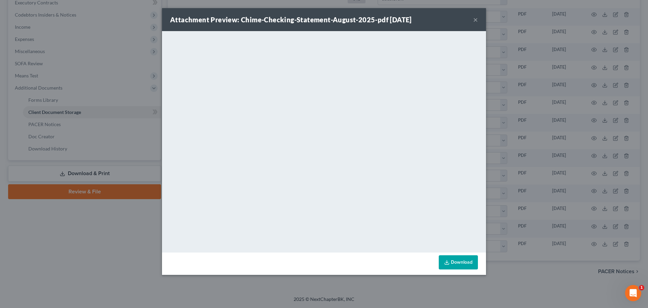
click at [475, 20] on button "×" at bounding box center [476, 20] width 5 height 8
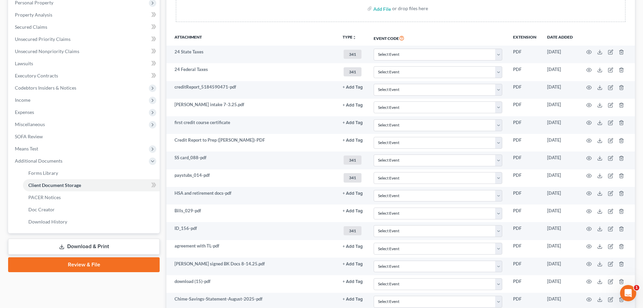
scroll to position [0, 0]
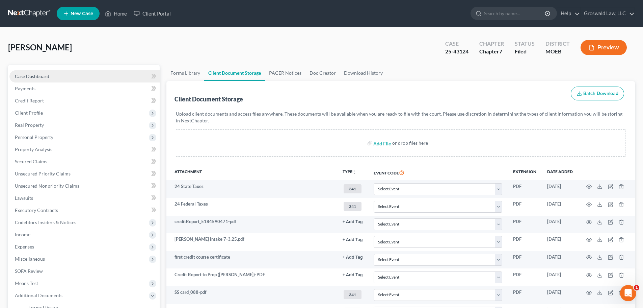
click at [65, 75] on link "Case Dashboard" at bounding box center [84, 76] width 150 height 12
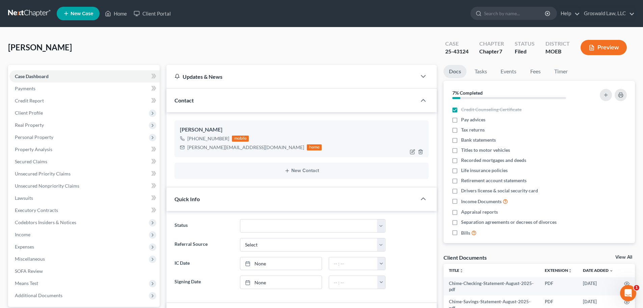
scroll to position [272, 0]
drag, startPoint x: 246, startPoint y: 151, endPoint x: 176, endPoint y: 149, distance: 69.9
click at [176, 149] on div "Sara Kaufhold +1 (314) 745-1084 mobile kaufhold.sara66@gmail.com home" at bounding box center [302, 138] width 254 height 36
copy div "kaufhold.sara66@gmail.com"
drag, startPoint x: 48, startPoint y: 139, endPoint x: 54, endPoint y: 186, distance: 47.6
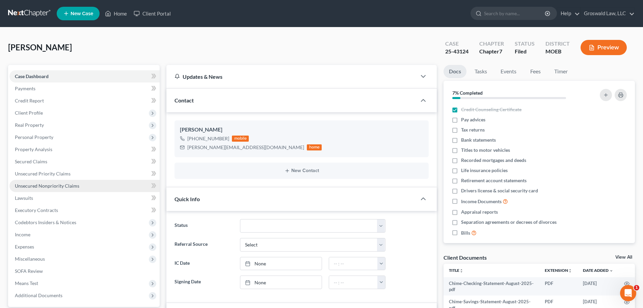
click at [48, 139] on span "Personal Property" at bounding box center [34, 137] width 39 height 6
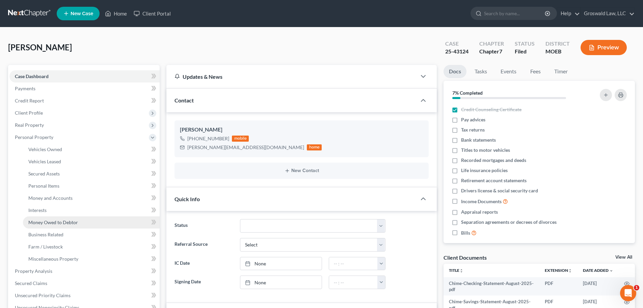
click at [57, 223] on span "Money Owed to Debtor" at bounding box center [53, 222] width 50 height 6
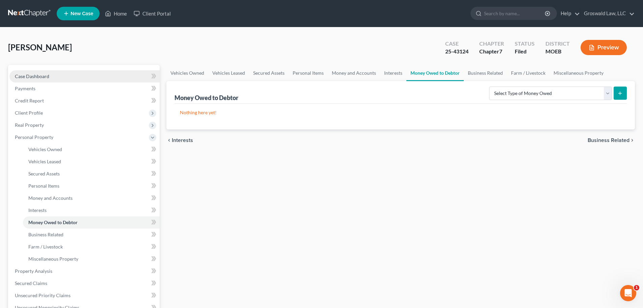
click at [69, 75] on link "Case Dashboard" at bounding box center [84, 76] width 150 height 12
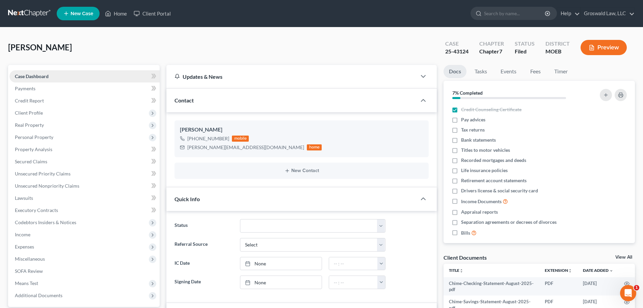
scroll to position [272, 0]
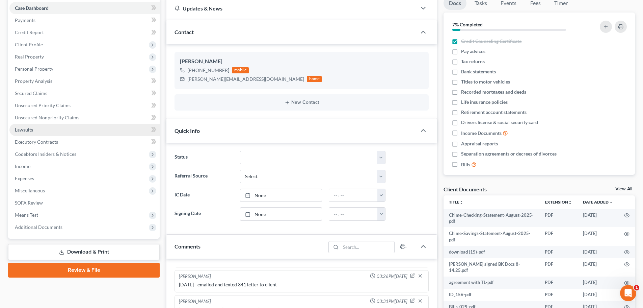
scroll to position [68, 0]
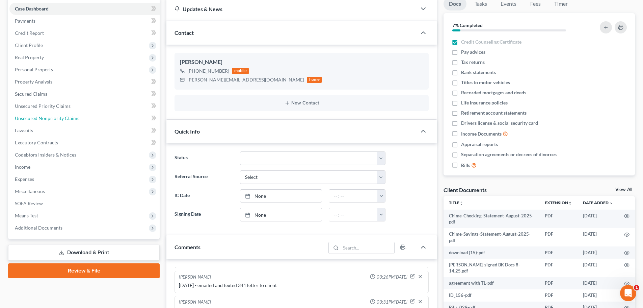
drag, startPoint x: 54, startPoint y: 119, endPoint x: 166, endPoint y: 141, distance: 114.4
click at [54, 119] on span "Unsecured Nonpriority Claims" at bounding box center [47, 118] width 65 height 6
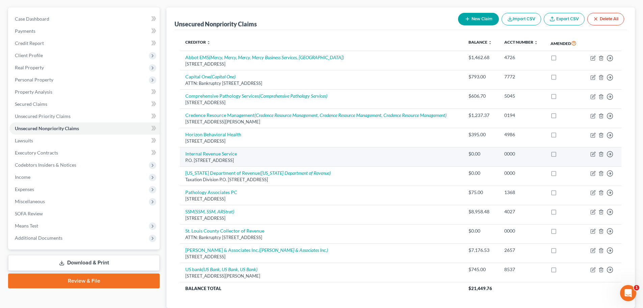
scroll to position [71, 0]
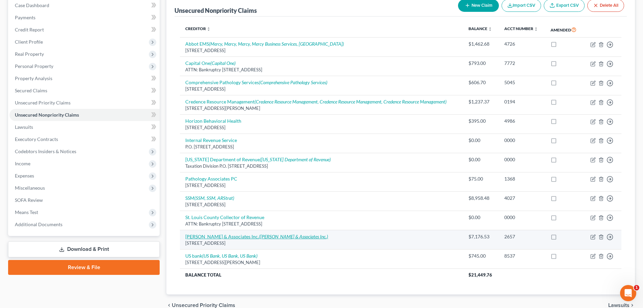
click at [259, 237] on icon "(TL Thompson & Associates Inc.)" at bounding box center [293, 236] width 69 height 6
select select "45"
select select "14"
select select "0"
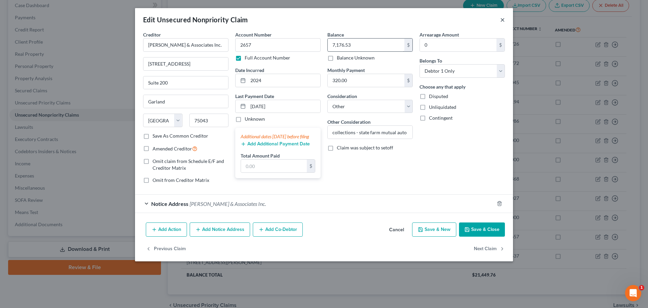
click at [501, 19] on button "×" at bounding box center [503, 20] width 5 height 8
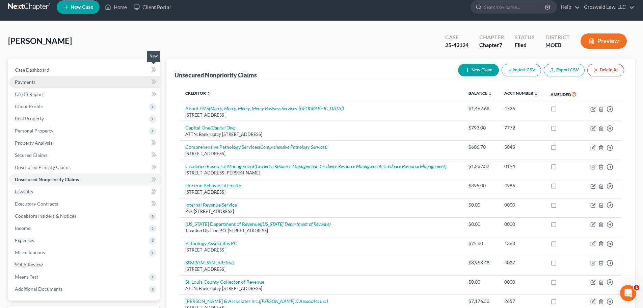
scroll to position [0, 0]
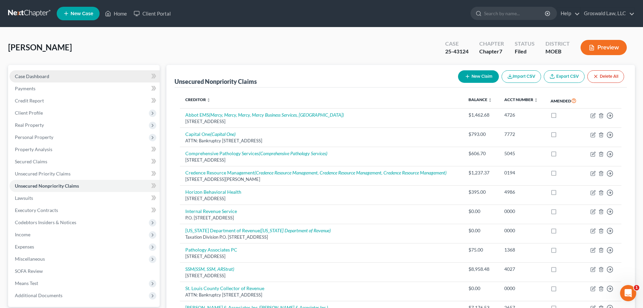
click at [74, 75] on link "Case Dashboard" at bounding box center [84, 76] width 150 height 12
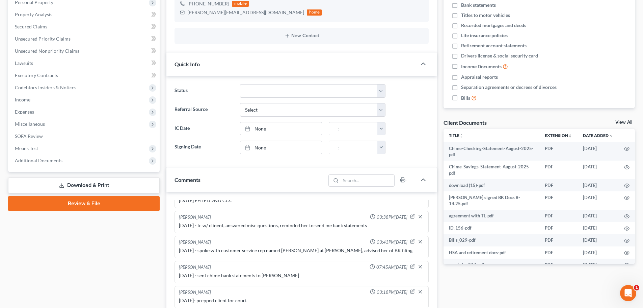
scroll to position [236, 0]
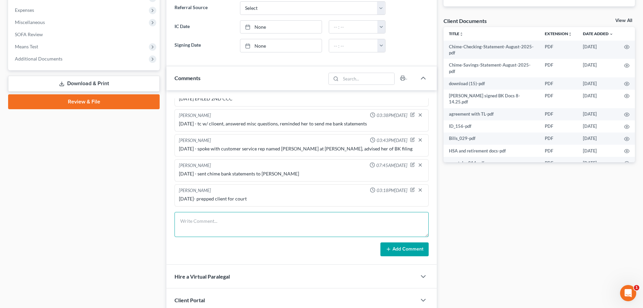
drag, startPoint x: 208, startPoint y: 218, endPoint x: 150, endPoint y: 226, distance: 58.7
click at [208, 218] on textarea at bounding box center [302, 224] width 254 height 25
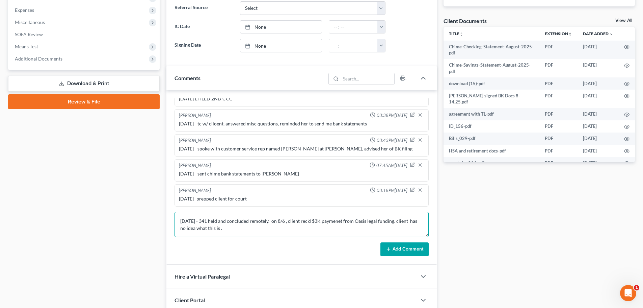
type textarea "9/16/25 - 341 held and concluded remotely. on 8/6 , client rec'd $3K paymenet f…"
click at [401, 254] on button "Add Comment" at bounding box center [405, 249] width 48 height 14
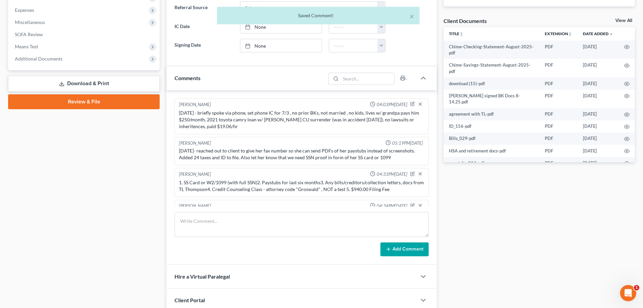
scroll to position [0, 0]
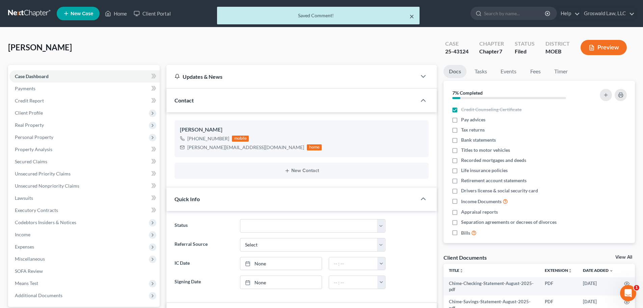
click at [411, 16] on button "×" at bounding box center [412, 16] width 5 height 8
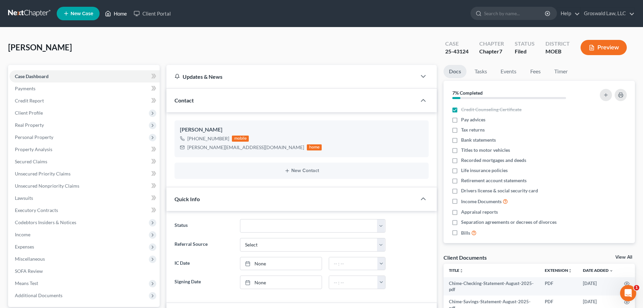
click at [124, 14] on link "Home" at bounding box center [116, 13] width 29 height 12
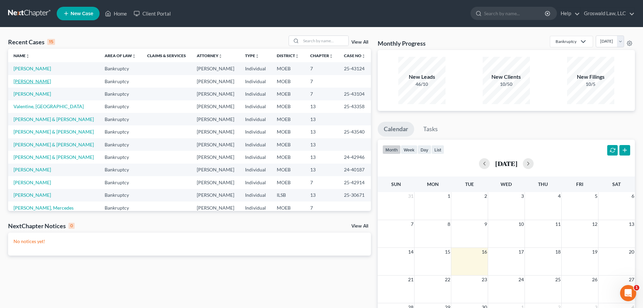
click at [38, 81] on link "Webster, Mallory" at bounding box center [32, 81] width 37 height 6
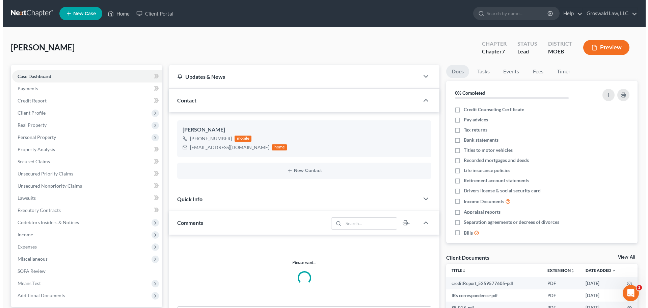
scroll to position [97, 0]
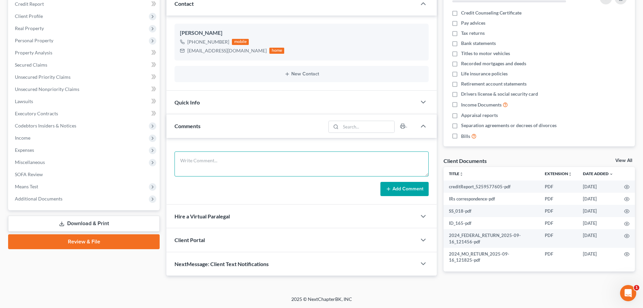
click at [221, 164] on textarea at bounding box center [302, 163] width 254 height 25
type textarea "6"
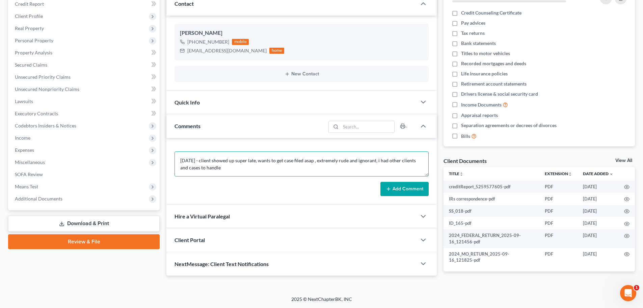
drag, startPoint x: 258, startPoint y: 162, endPoint x: 236, endPoint y: 160, distance: 21.7
click at [236, 160] on textarea "9/16/25 - client showed up super late, wants to get case filed asap , extremely…" at bounding box center [302, 163] width 254 height 25
type textarea "9/16/25 - client showed up an hour late, wants to get case filed asap , extreme…"
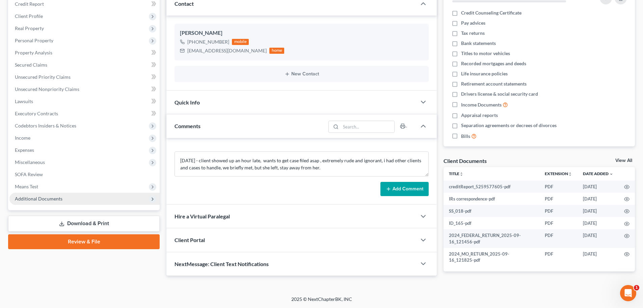
click at [43, 198] on span "Additional Documents" at bounding box center [39, 199] width 48 height 6
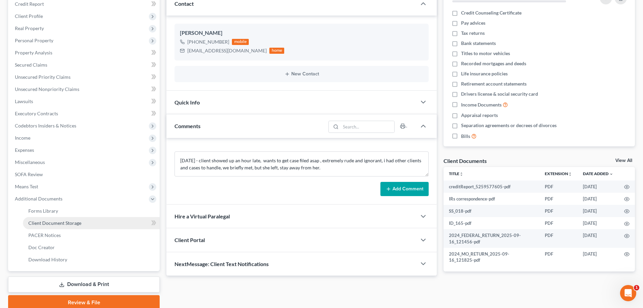
click at [62, 222] on span "Client Document Storage" at bounding box center [54, 223] width 53 height 6
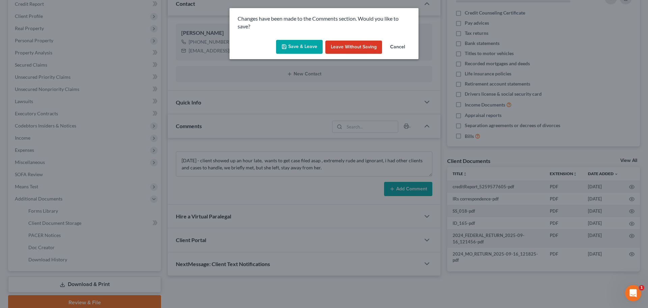
click at [299, 49] on button "Save & Leave" at bounding box center [299, 47] width 47 height 14
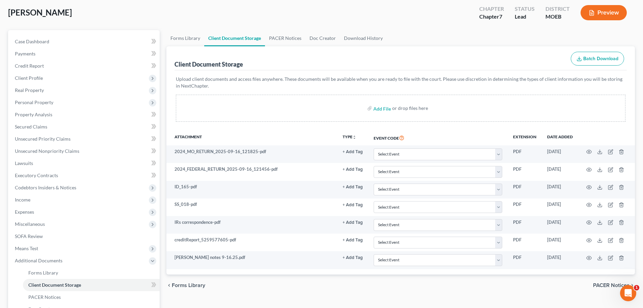
scroll to position [124, 0]
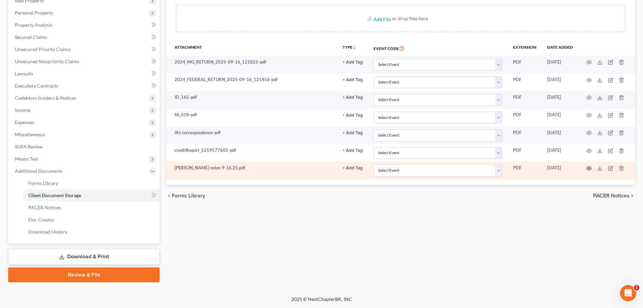
click at [514, 167] on icon "button" at bounding box center [589, 167] width 5 height 5
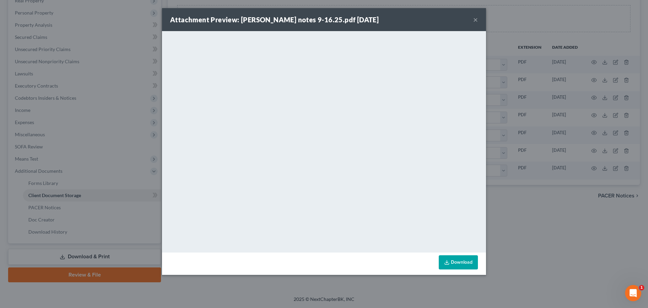
drag, startPoint x: 477, startPoint y: 21, endPoint x: 82, endPoint y: 91, distance: 400.9
click at [477, 21] on button "×" at bounding box center [476, 20] width 5 height 8
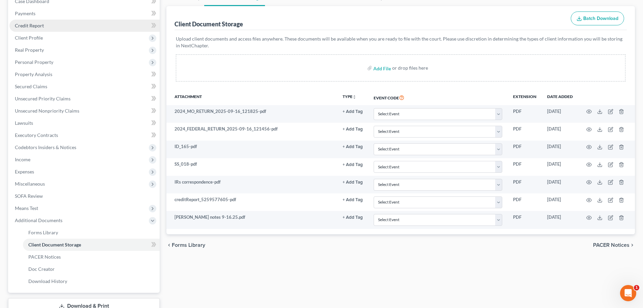
scroll to position [0, 0]
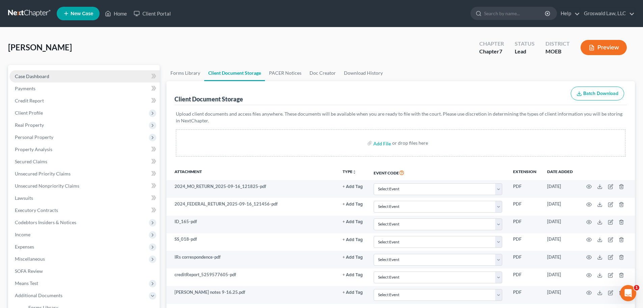
click at [47, 80] on link "Case Dashboard" at bounding box center [84, 76] width 150 height 12
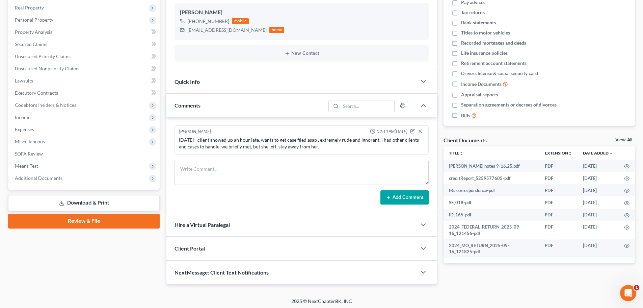
scroll to position [119, 0]
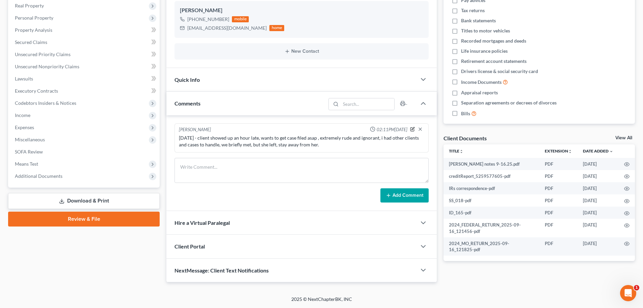
click at [412, 130] on icon "button" at bounding box center [412, 129] width 5 height 5
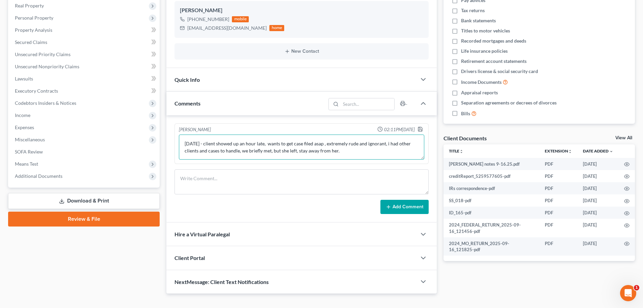
click at [356, 149] on textarea "9/16/25 - client showed up an hour late, wants to get case filed asap , extreme…" at bounding box center [302, 146] width 246 height 25
type textarea "9/16/25 - client showed up an hour late, wants to get case filed asap , extreme…"
drag, startPoint x: 419, startPoint y: 131, endPoint x: 414, endPoint y: 127, distance: 6.5
click at [419, 131] on icon "button" at bounding box center [420, 128] width 5 height 5
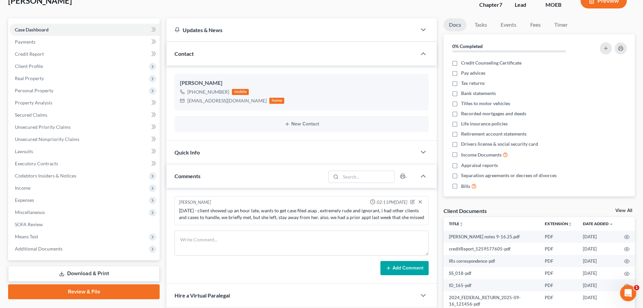
scroll to position [0, 0]
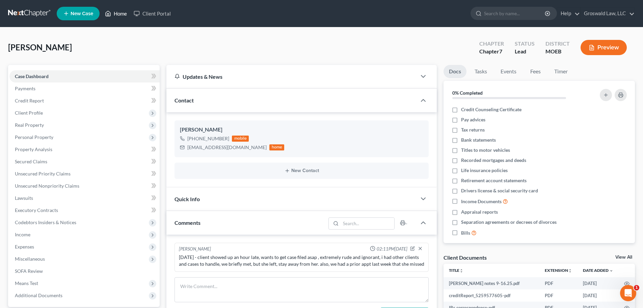
drag, startPoint x: 121, startPoint y: 12, endPoint x: 189, endPoint y: 28, distance: 70.5
click at [121, 12] on link "Home" at bounding box center [116, 13] width 29 height 12
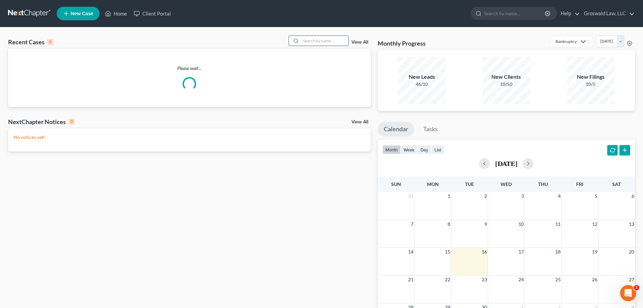
click at [311, 41] on input "search" at bounding box center [324, 41] width 47 height 10
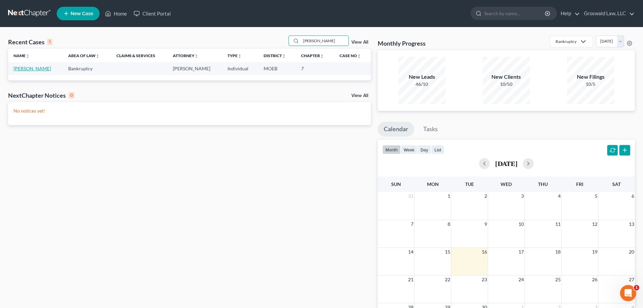
type input "[PERSON_NAME]"
click at [25, 68] on link "[PERSON_NAME]" at bounding box center [32, 69] width 37 height 6
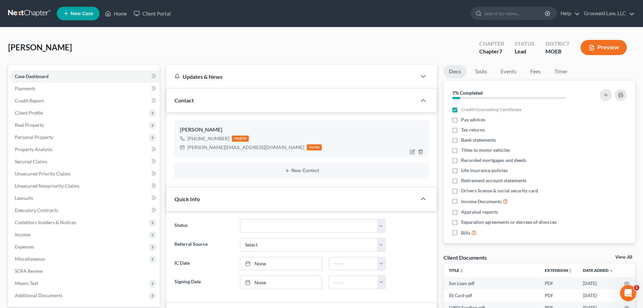
scroll to position [238, 0]
click at [414, 153] on icon "button" at bounding box center [412, 151] width 5 height 5
select select "0"
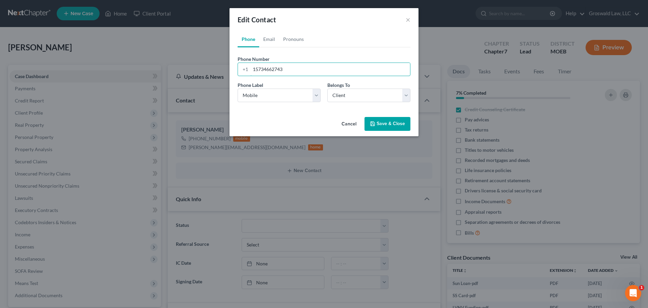
drag, startPoint x: 300, startPoint y: 72, endPoint x: 151, endPoint y: 56, distance: 149.1
click at [151, 56] on div "Edit Contact × Phone Email Pronouns Phone Number * +1 15734662743 Ext. Phone La…" at bounding box center [324, 154] width 648 height 308
paste input "573466272"
type input "5734662723"
click at [390, 120] on button "Save & Close" at bounding box center [388, 124] width 46 height 14
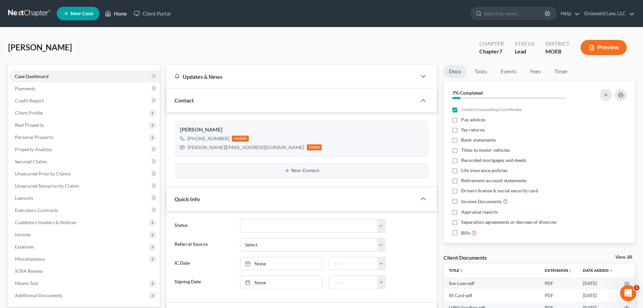
drag, startPoint x: 121, startPoint y: 9, endPoint x: 128, endPoint y: 12, distance: 7.4
click at [121, 9] on link "Home" at bounding box center [116, 13] width 29 height 12
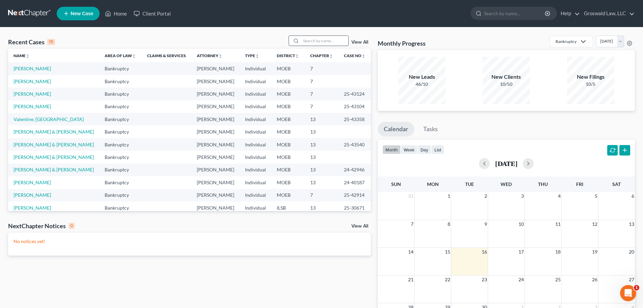
click at [304, 43] on input "search" at bounding box center [324, 41] width 47 height 10
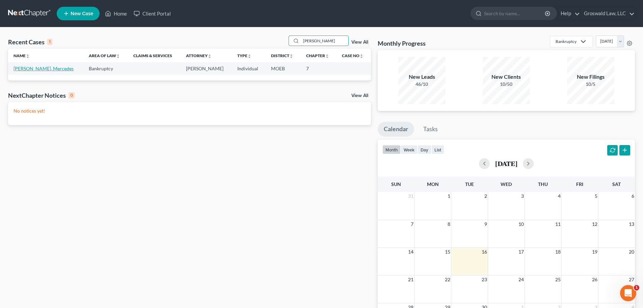
type input "[PERSON_NAME]"
click at [37, 67] on link "[PERSON_NAME], Mercedes" at bounding box center [44, 69] width 60 height 6
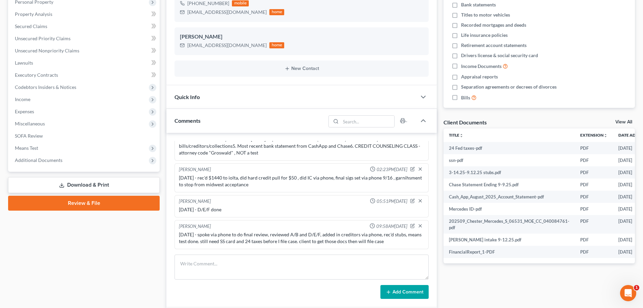
scroll to position [0, 33]
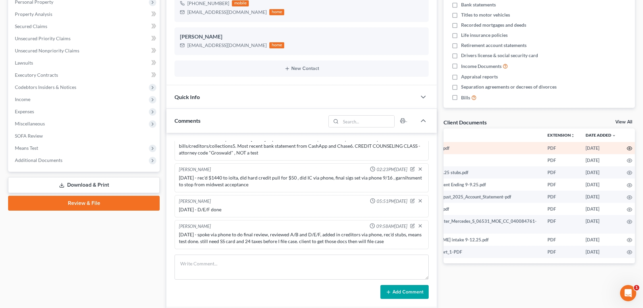
click at [514, 147] on icon "button" at bounding box center [629, 148] width 5 height 5
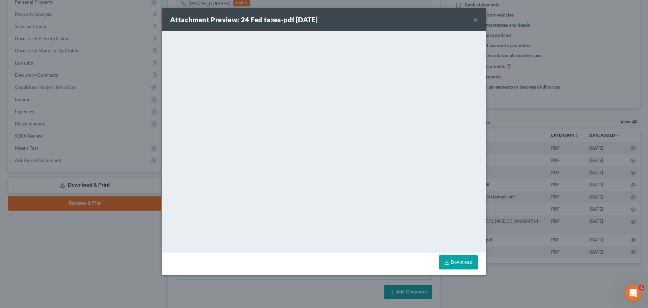
click at [473, 22] on div "Attachment Preview: 24 Fed taxes-pdf 09/16/2025 ×" at bounding box center [324, 19] width 324 height 23
click at [476, 18] on button "×" at bounding box center [476, 20] width 5 height 8
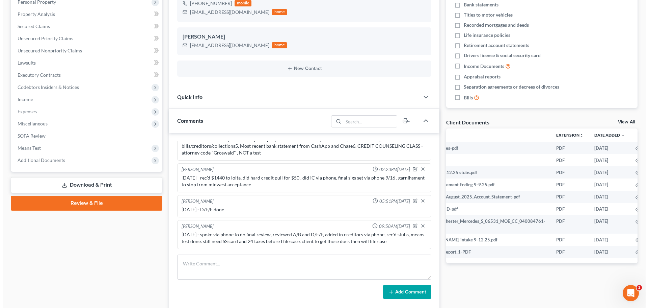
scroll to position [0, 38]
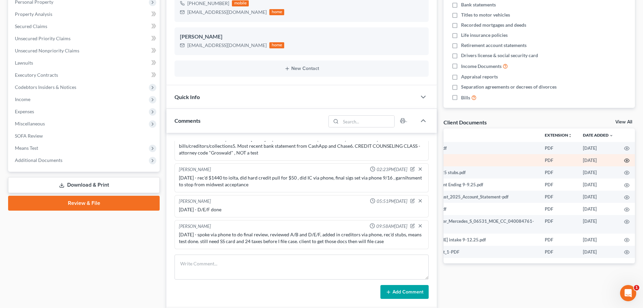
click at [514, 159] on icon "button" at bounding box center [627, 160] width 5 height 5
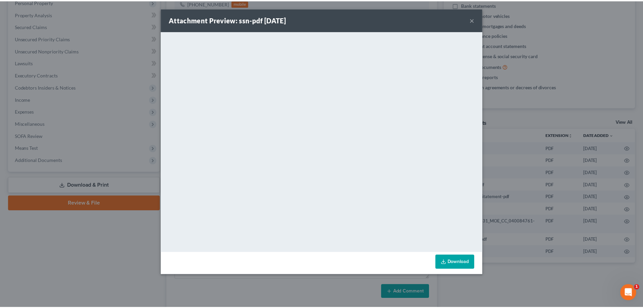
scroll to position [0, 36]
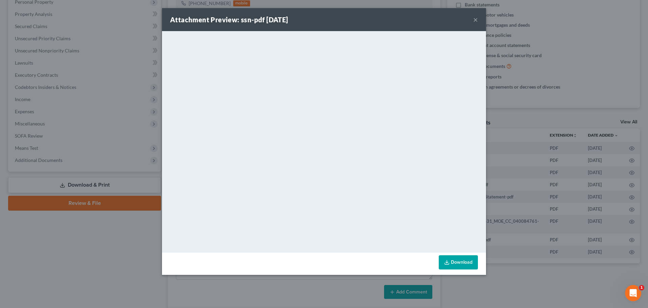
click at [475, 20] on button "×" at bounding box center [476, 20] width 5 height 8
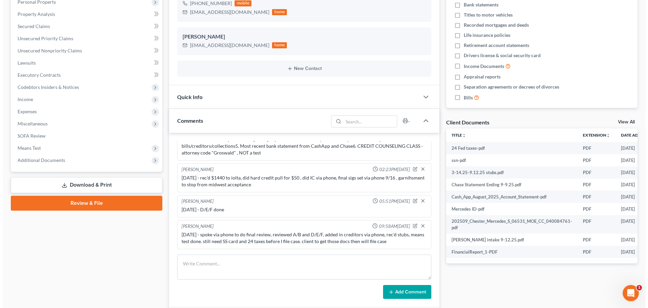
scroll to position [0, 38]
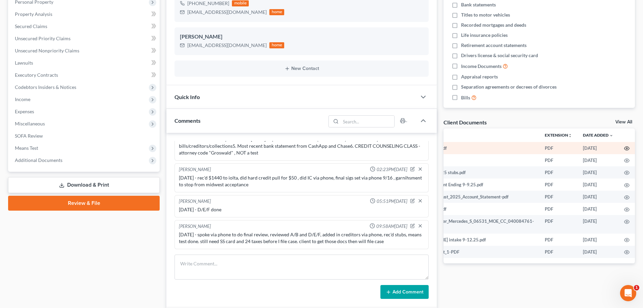
click at [514, 148] on icon "button" at bounding box center [627, 148] width 5 height 5
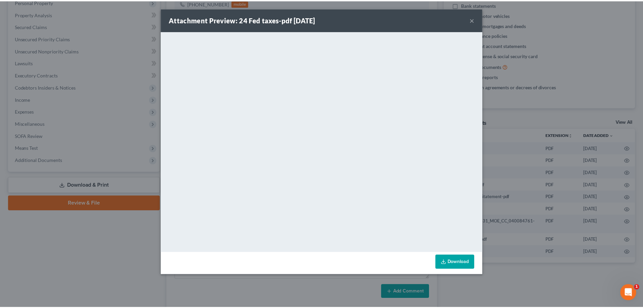
scroll to position [0, 36]
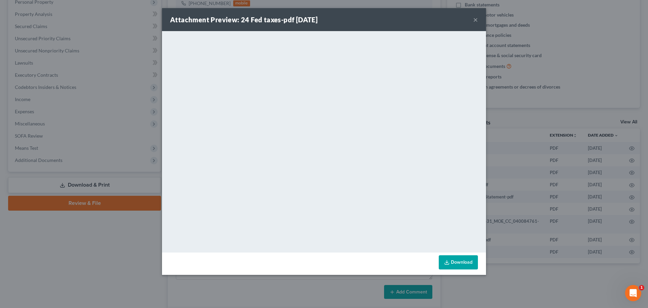
drag, startPoint x: 468, startPoint y: 258, endPoint x: 310, endPoint y: 0, distance: 302.9
click at [467, 258] on link "Download" at bounding box center [458, 262] width 39 height 14
click at [474, 20] on button "×" at bounding box center [476, 20] width 5 height 8
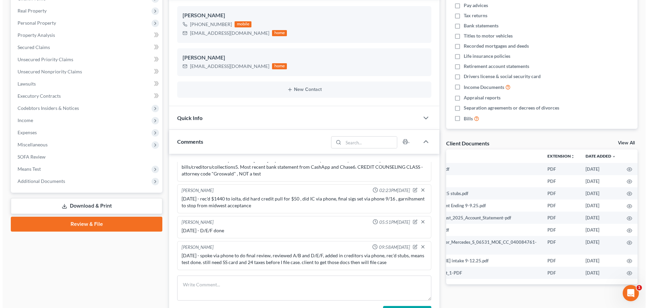
scroll to position [0, 0]
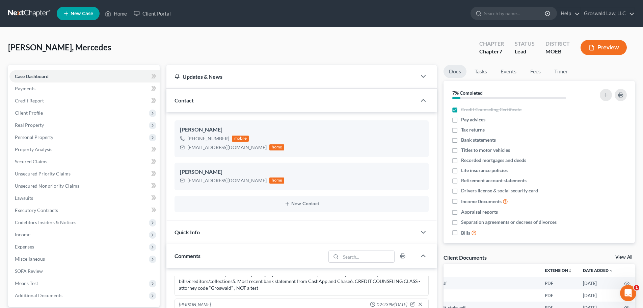
click at [514, 48] on button "Preview" at bounding box center [604, 47] width 46 height 15
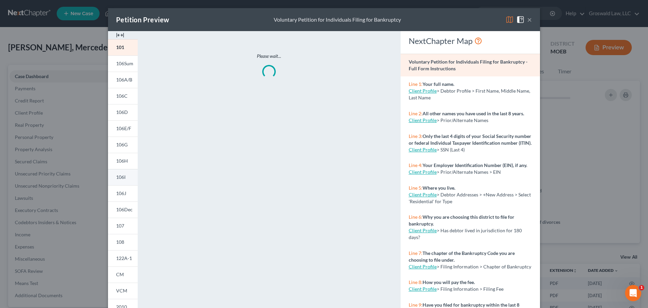
click at [118, 174] on link "106I" at bounding box center [123, 177] width 30 height 16
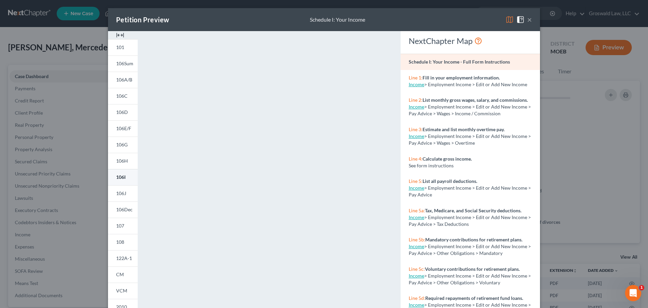
click at [118, 176] on span "106I" at bounding box center [120, 177] width 9 height 6
click at [117, 35] on img at bounding box center [120, 35] width 8 height 8
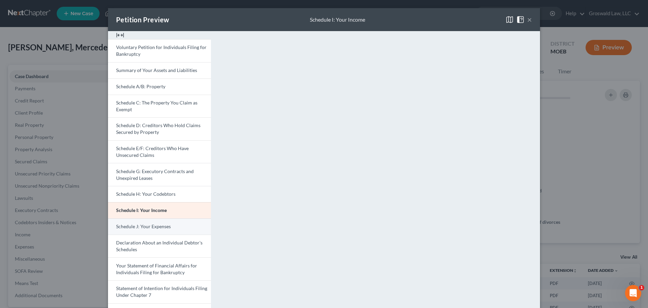
click at [143, 227] on span "Schedule J: Your Expenses" at bounding box center [143, 226] width 55 height 6
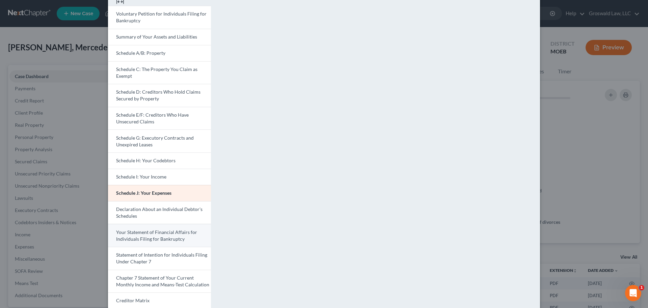
scroll to position [34, 0]
click at [168, 232] on span "Your Statement of Financial Affairs for Individuals Filing for Bankruptcy" at bounding box center [156, 235] width 81 height 12
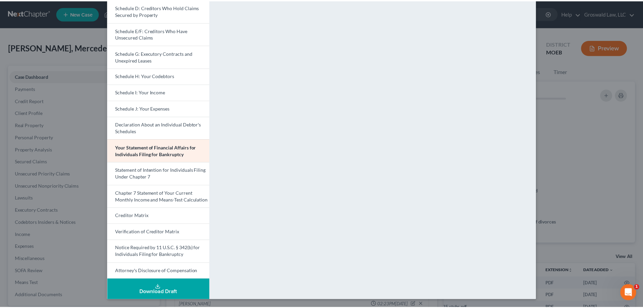
scroll to position [0, 0]
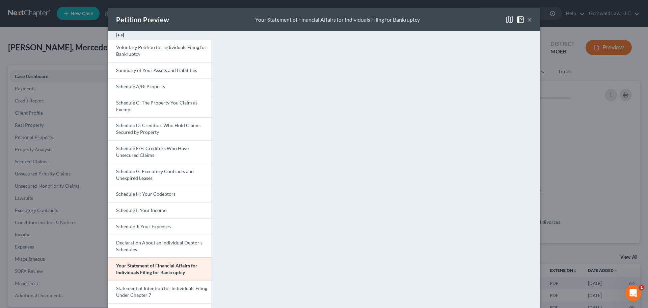
click at [514, 19] on span at bounding box center [522, 19] width 11 height 6
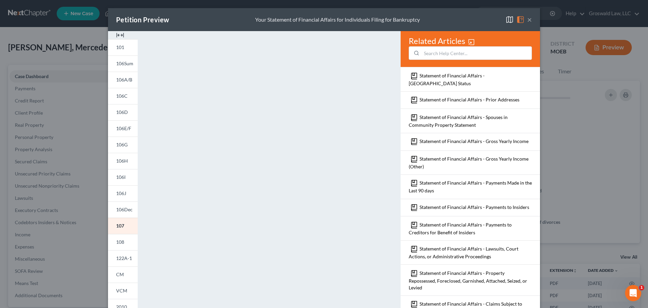
click at [514, 20] on button "×" at bounding box center [530, 20] width 5 height 8
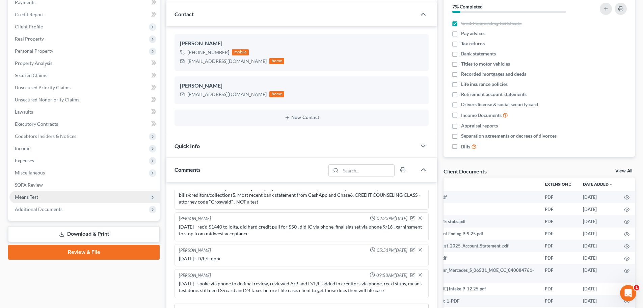
scroll to position [101, 0]
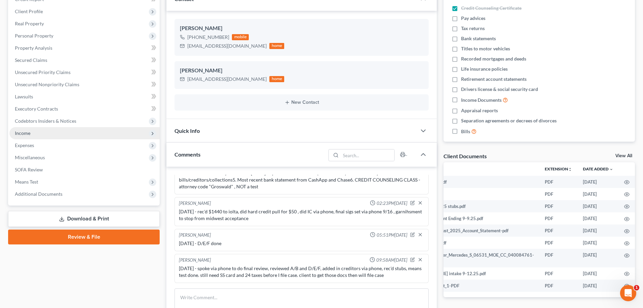
click at [30, 131] on span "Income" at bounding box center [23, 133] width 16 height 6
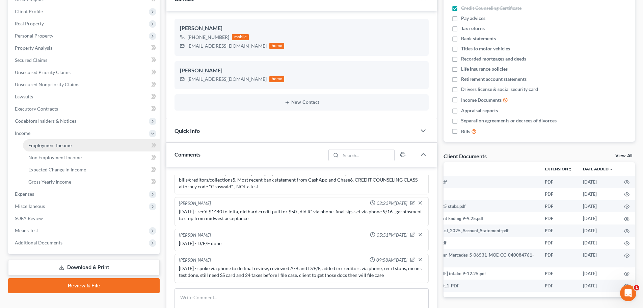
click at [39, 146] on span "Employment Income" at bounding box center [49, 145] width 43 height 6
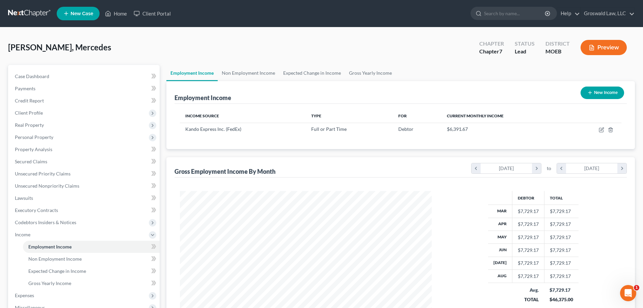
scroll to position [126, 265]
click at [370, 72] on link "Gross Yearly Income" at bounding box center [370, 73] width 51 height 16
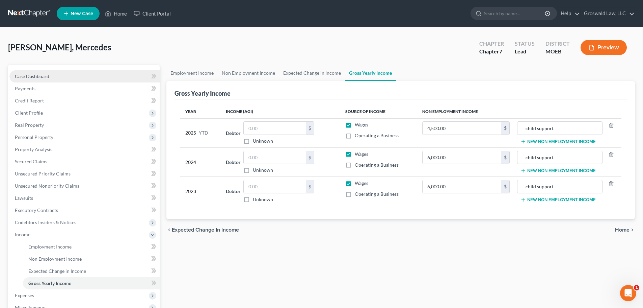
drag, startPoint x: 54, startPoint y: 79, endPoint x: 59, endPoint y: 80, distance: 4.6
click at [54, 79] on link "Case Dashboard" at bounding box center [84, 76] width 150 height 12
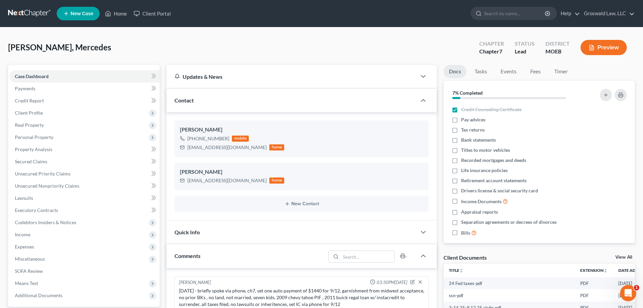
scroll to position [55, 0]
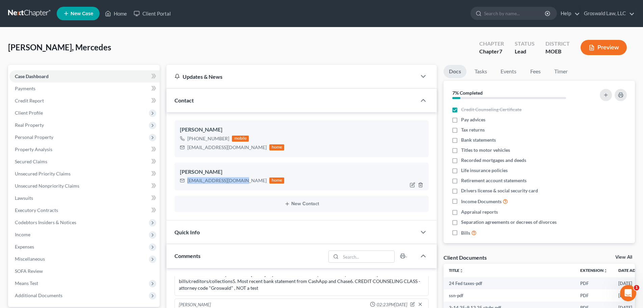
drag, startPoint x: 241, startPoint y: 181, endPoint x: 186, endPoint y: 182, distance: 54.7
click at [186, 182] on div "cedescedes27@gmail.com home" at bounding box center [232, 180] width 104 height 9
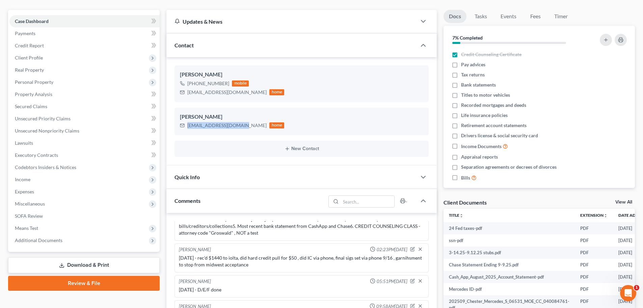
scroll to position [68, 0]
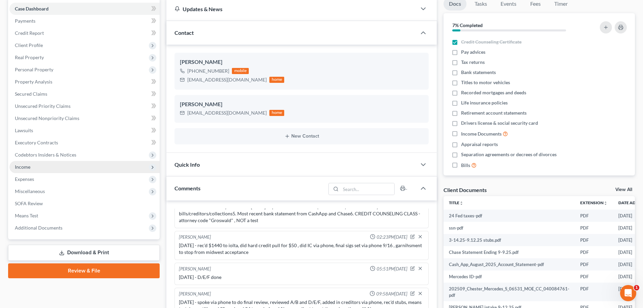
click at [32, 169] on span "Income" at bounding box center [84, 167] width 150 height 12
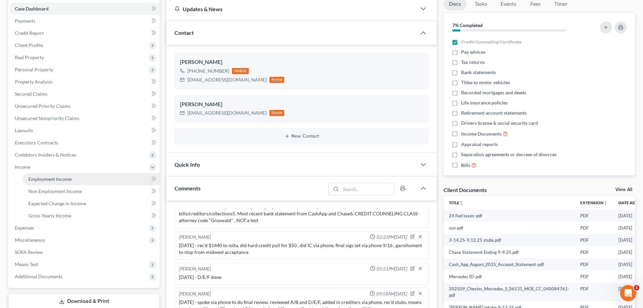
click at [54, 181] on span "Employment Income" at bounding box center [49, 179] width 43 height 6
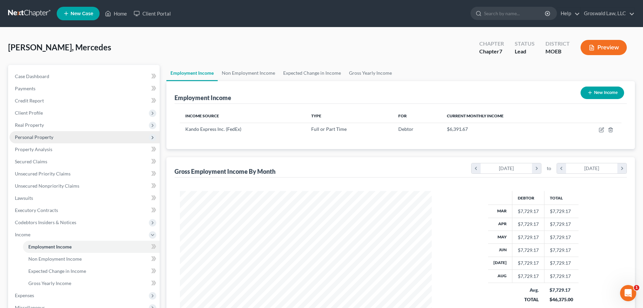
click at [46, 139] on span "Personal Property" at bounding box center [34, 137] width 39 height 6
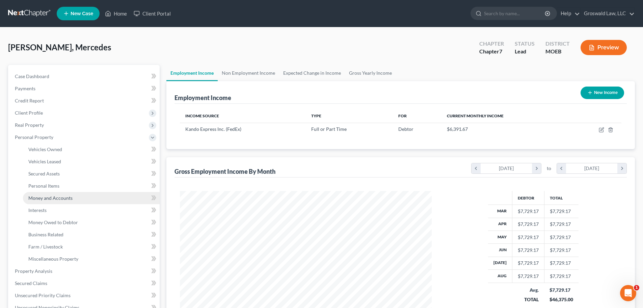
click at [59, 198] on span "Money and Accounts" at bounding box center [50, 198] width 44 height 6
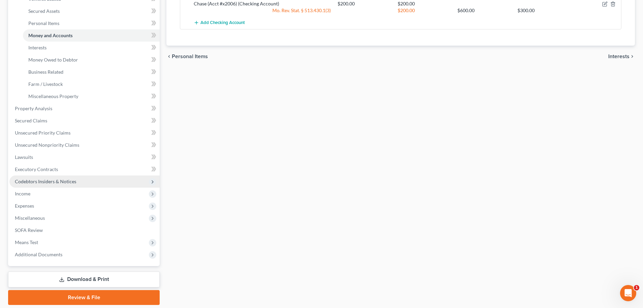
scroll to position [185, 0]
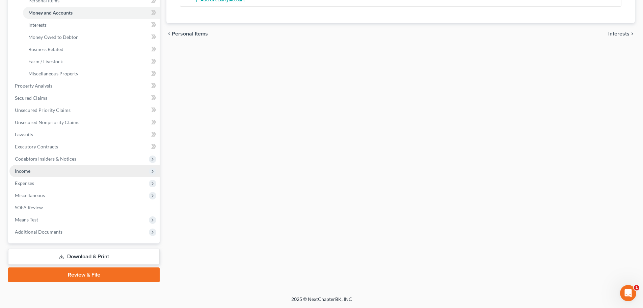
click at [31, 173] on span "Income" at bounding box center [84, 171] width 150 height 12
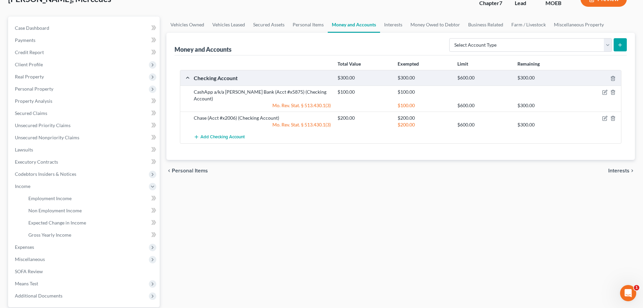
scroll to position [45, 0]
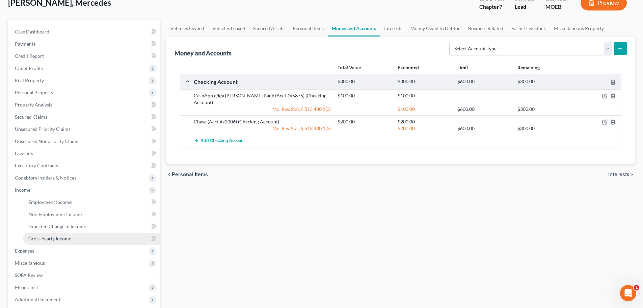
click at [47, 239] on span "Gross Yearly Income" at bounding box center [49, 238] width 43 height 6
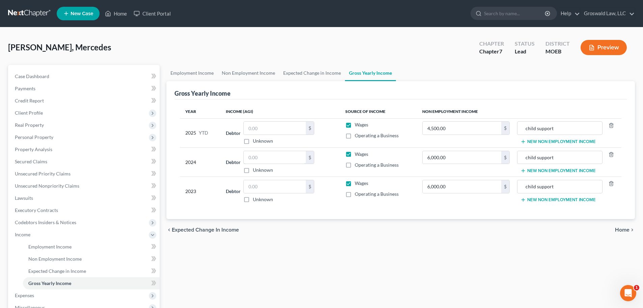
click at [271, 161] on input "text" at bounding box center [275, 157] width 62 height 13
type input "19,885"
click at [277, 227] on div "chevron_left Expected Change in Income Home chevron_right" at bounding box center [401, 230] width 469 height 22
click at [289, 182] on input "text" at bounding box center [275, 186] width 62 height 13
type input "19,000"
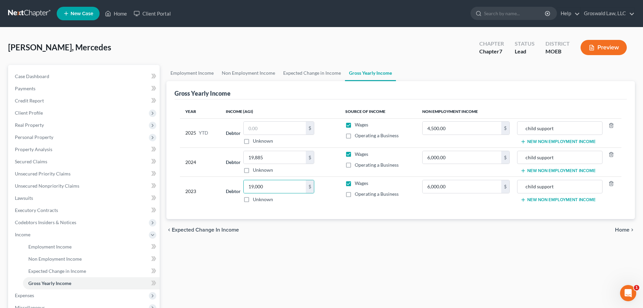
click at [295, 247] on div "Employment Income Non Employment Income Expected Change in Income Gross Yearly …" at bounding box center [401, 229] width 476 height 329
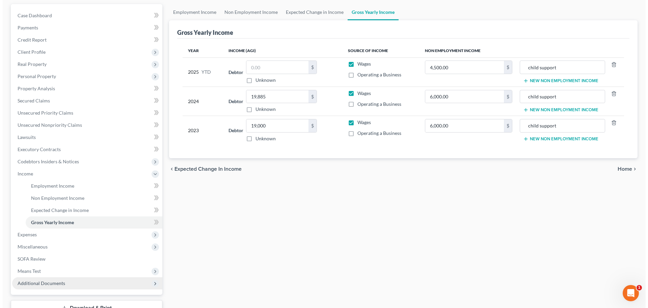
scroll to position [112, 0]
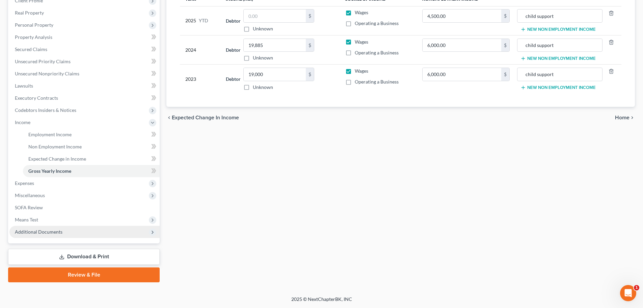
click at [62, 234] on span "Additional Documents" at bounding box center [84, 232] width 150 height 12
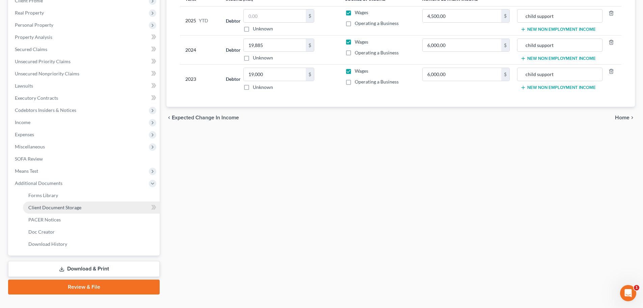
click at [94, 206] on link "Client Document Storage" at bounding box center [91, 207] width 137 height 12
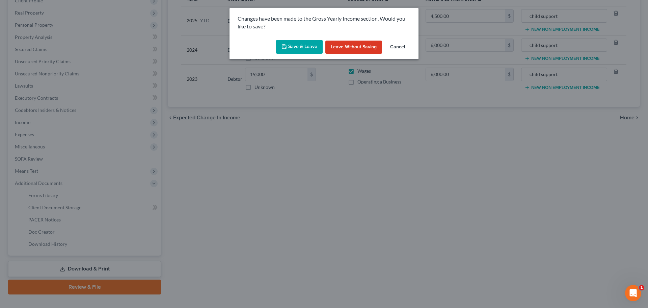
click at [297, 47] on button "Save & Leave" at bounding box center [299, 47] width 47 height 14
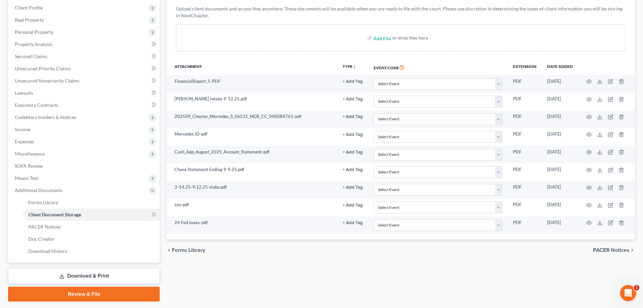
scroll to position [124, 0]
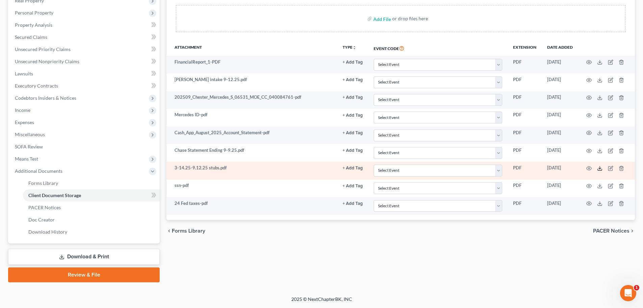
click at [514, 168] on icon at bounding box center [599, 167] width 5 height 5
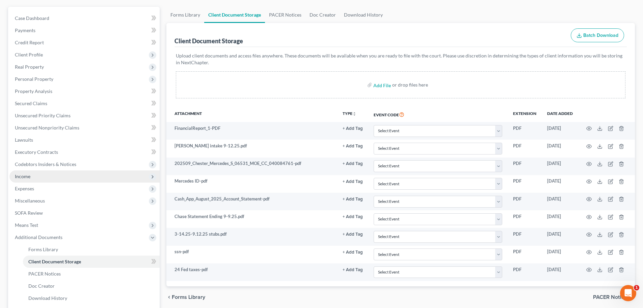
scroll to position [57, 0]
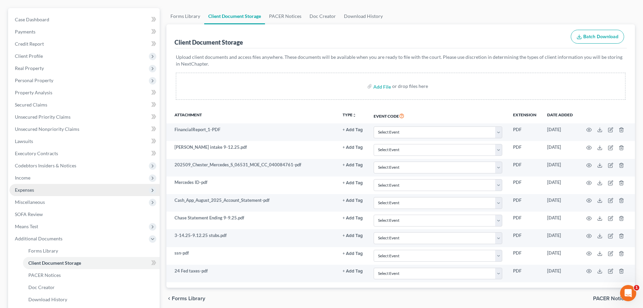
drag, startPoint x: 60, startPoint y: 179, endPoint x: 69, endPoint y: 185, distance: 10.6
click at [60, 179] on span "Income" at bounding box center [84, 178] width 150 height 12
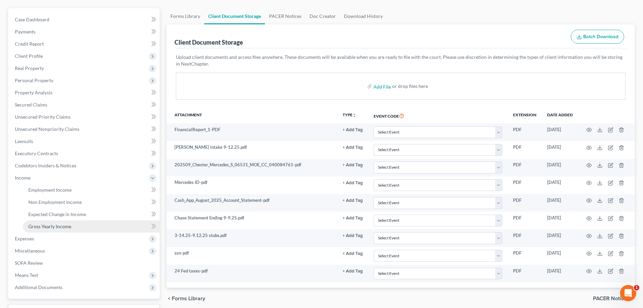
click at [63, 229] on link "Gross Yearly Income" at bounding box center [91, 226] width 137 height 12
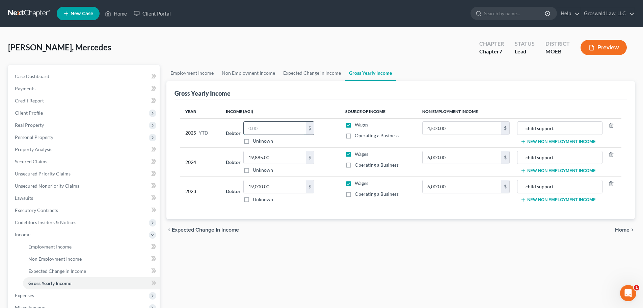
click at [262, 132] on input "text" at bounding box center [275, 128] width 62 height 13
type input "49,303.75"
click at [337, 264] on div "Employment Income Non Employment Income Expected Change in Income Gross Yearly …" at bounding box center [401, 229] width 476 height 329
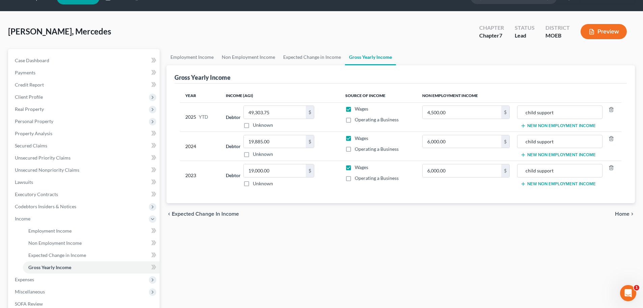
scroll to position [34, 0]
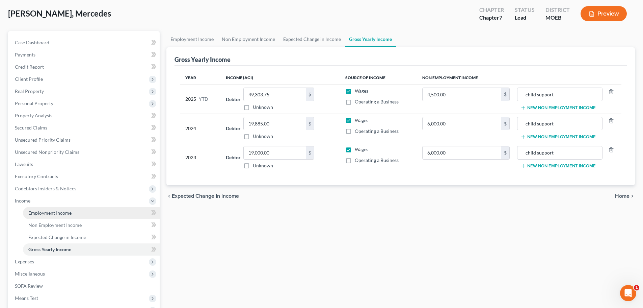
click at [62, 216] on link "Employment Income" at bounding box center [91, 213] width 137 height 12
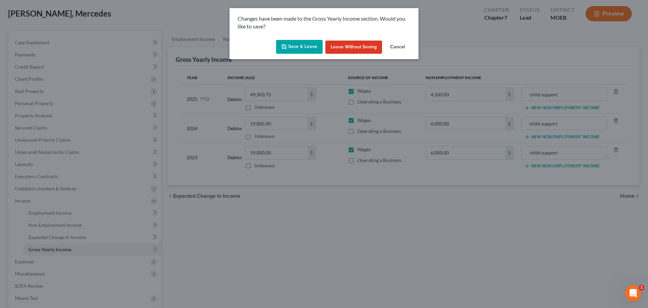
click at [299, 51] on button "Save & Leave" at bounding box center [299, 47] width 47 height 14
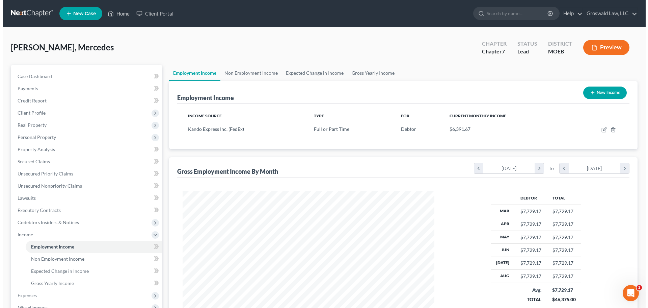
scroll to position [126, 265]
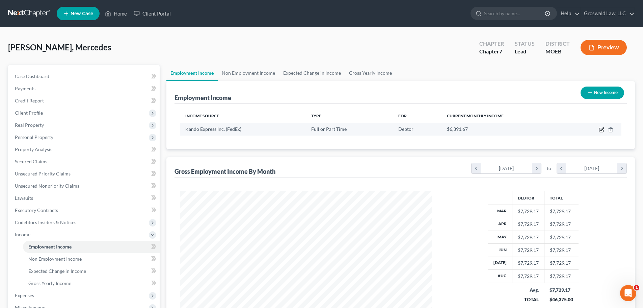
click at [514, 129] on icon "button" at bounding box center [601, 129] width 5 height 5
select select "0"
select select "26"
select select "2"
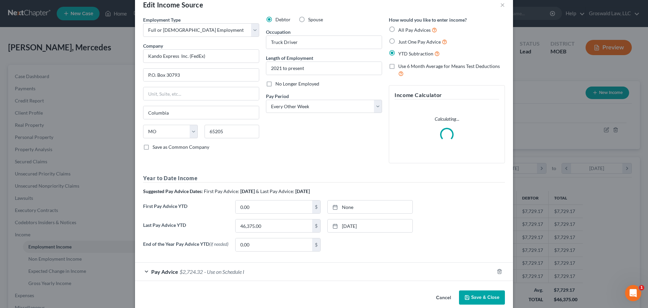
scroll to position [26, 0]
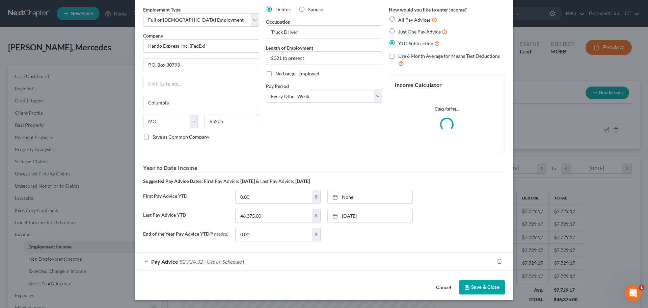
click at [282, 261] on div "Pay Advice $2,724.32 - Use on Schedule I" at bounding box center [314, 261] width 359 height 18
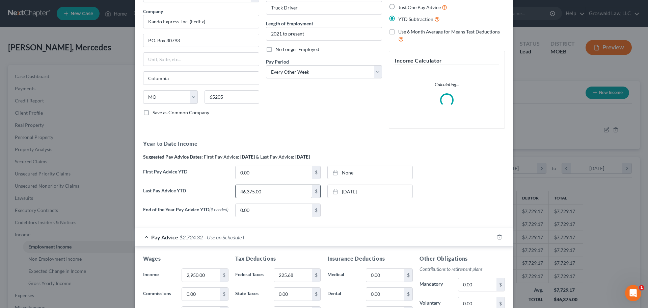
scroll to position [94, 0]
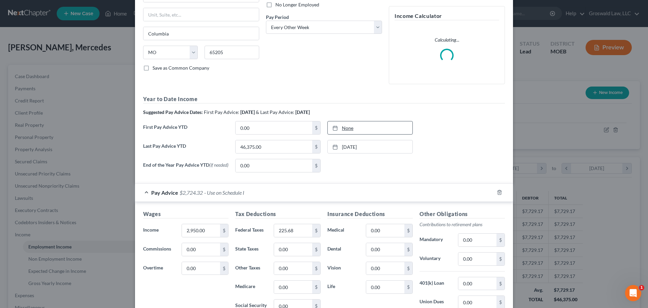
type input "[DATE]"
click at [338, 128] on div at bounding box center [337, 128] width 9 height 6
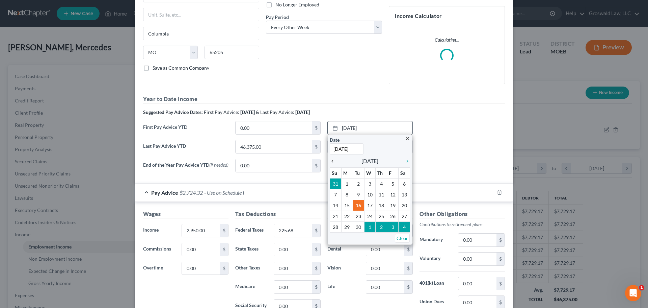
click at [331, 162] on icon "chevron_left" at bounding box center [334, 160] width 9 height 5
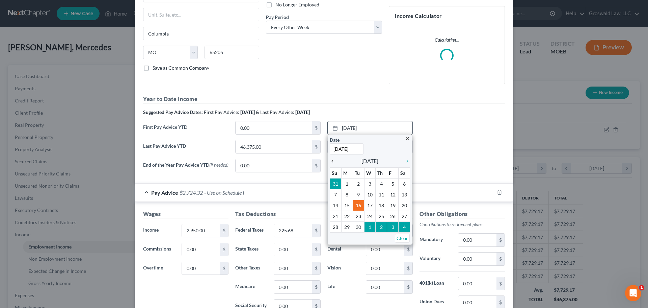
click at [331, 162] on icon "chevron_left" at bounding box center [334, 160] width 9 height 5
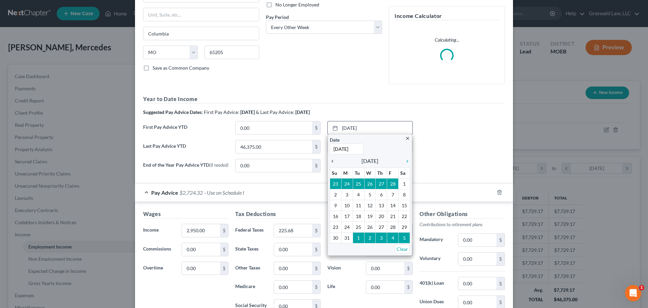
click at [331, 162] on icon "chevron_left" at bounding box center [334, 160] width 9 height 5
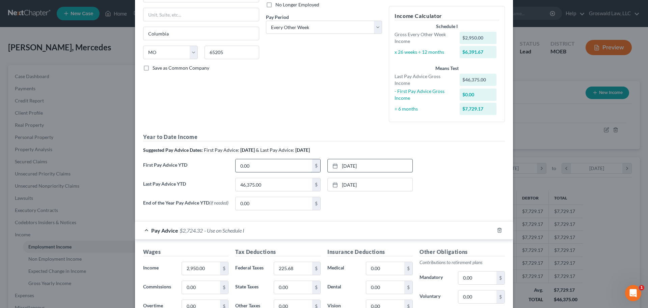
click at [279, 165] on input "0.00" at bounding box center [274, 165] width 77 height 13
type input "11,840"
click at [315, 114] on div "Debtor Spouse Occupation Truck Driver Length of Employment 2021 to present No L…" at bounding box center [324, 32] width 123 height 190
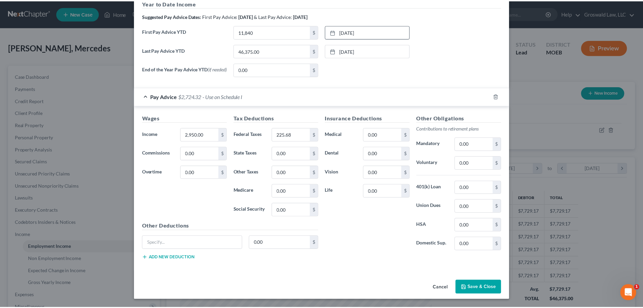
scroll to position [229, 0]
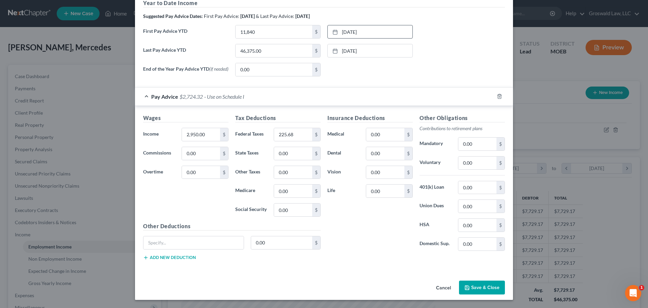
click at [485, 282] on button "Save & Close" at bounding box center [482, 287] width 46 height 14
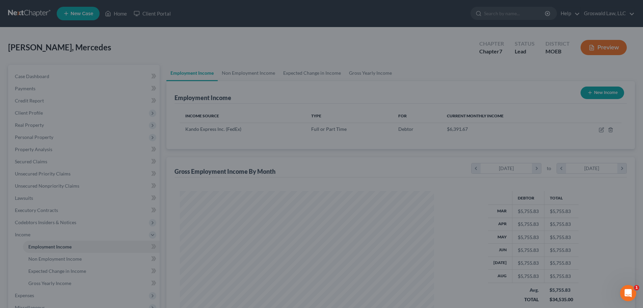
scroll to position [337626, 337486]
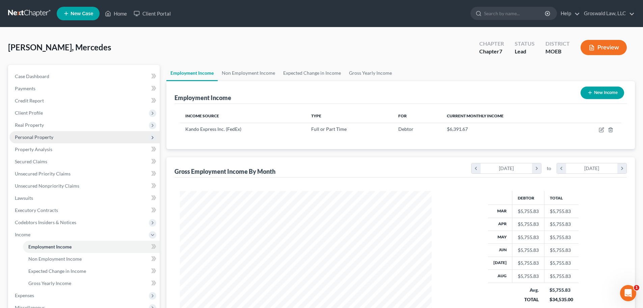
click at [47, 136] on span "Personal Property" at bounding box center [34, 137] width 39 height 6
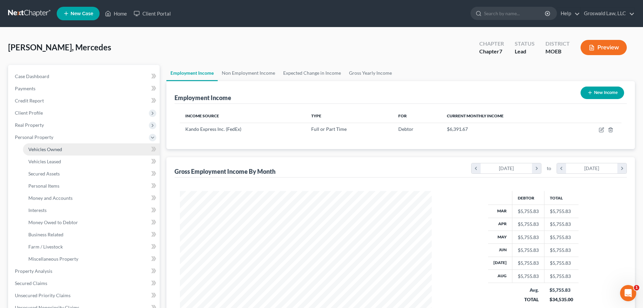
click at [54, 151] on span "Vehicles Owned" at bounding box center [45, 149] width 34 height 6
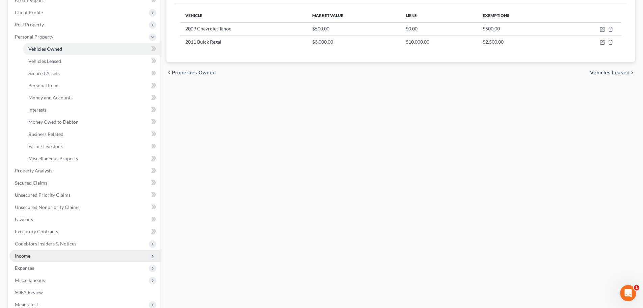
scroll to position [101, 0]
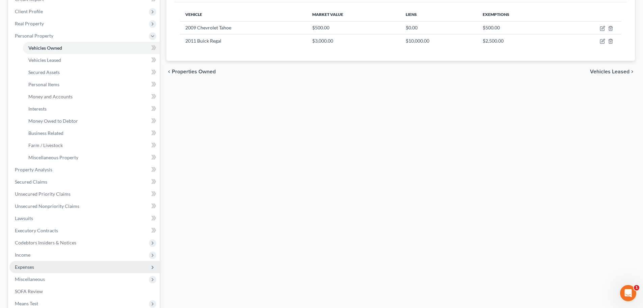
click at [32, 265] on span "Expenses" at bounding box center [24, 267] width 19 height 6
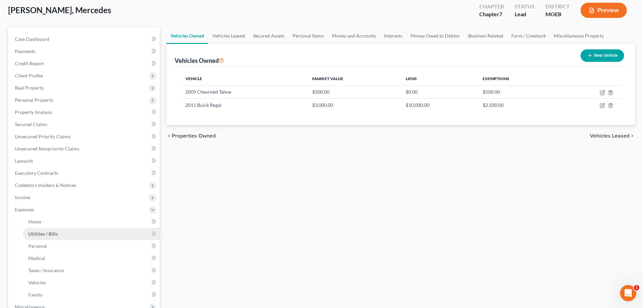
scroll to position [34, 0]
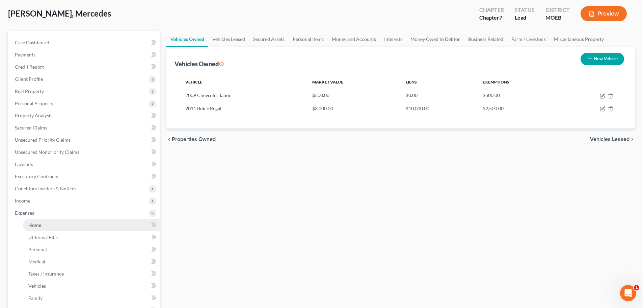
click at [57, 229] on link "Home" at bounding box center [91, 225] width 137 height 12
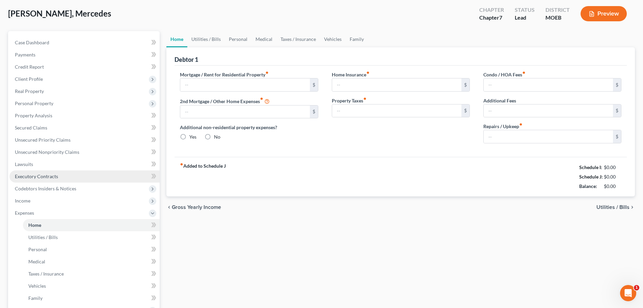
scroll to position [2, 0]
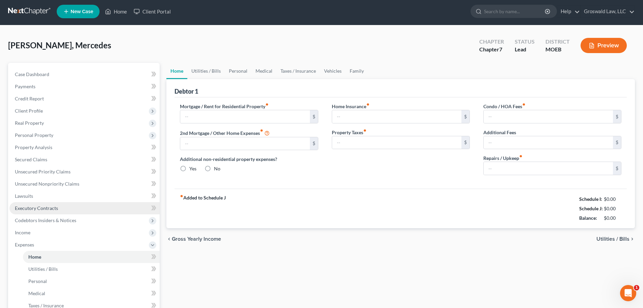
type input "0.00"
radio input "true"
type input "0.00"
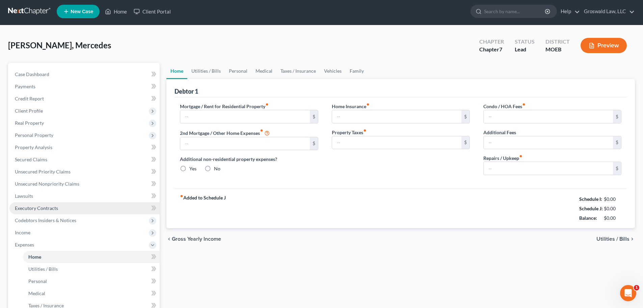
type input "0.00"
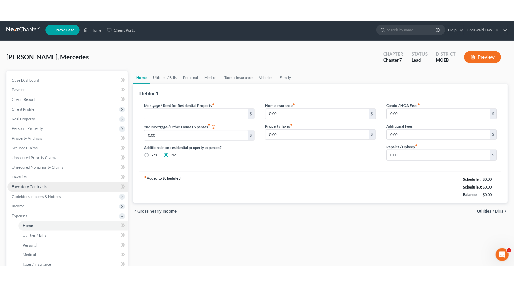
scroll to position [0, 0]
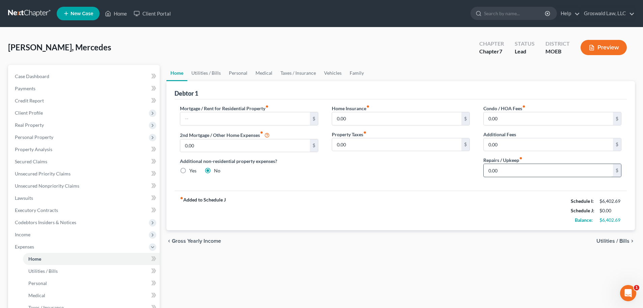
click at [514, 172] on input "0.00" at bounding box center [548, 170] width 129 height 13
click at [197, 125] on div "$" at bounding box center [249, 119] width 138 height 14
click at [226, 120] on input "text" at bounding box center [244, 118] width 129 height 13
type input "1,500"
type input "150"
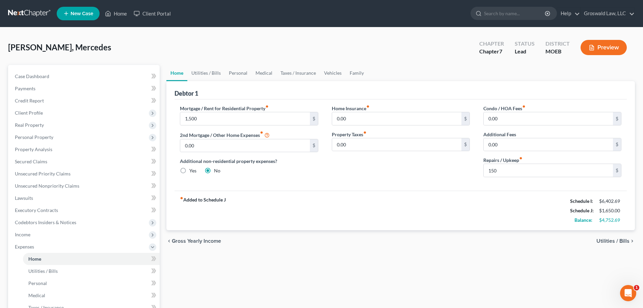
click at [334, 225] on div "fiber_manual_record Added to Schedule J Schedule I: $6,402.69 Schedule J: $1,65…" at bounding box center [401, 210] width 453 height 40
click at [210, 75] on link "Utilities / Bills" at bounding box center [205, 73] width 37 height 16
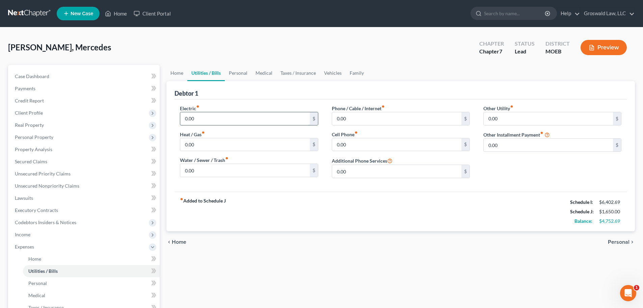
click at [208, 115] on input "0.00" at bounding box center [244, 118] width 129 height 13
type input "150"
type input "50"
type input "100"
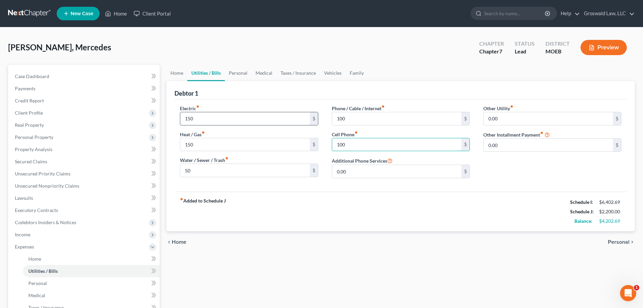
type input "100"
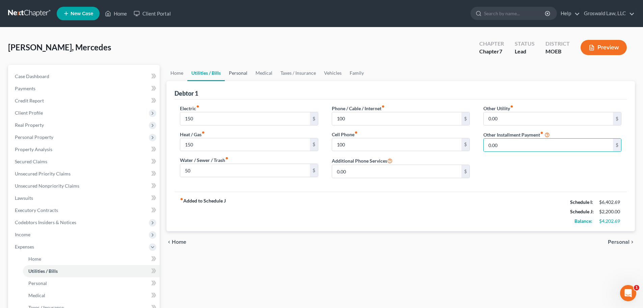
click at [236, 76] on link "Personal" at bounding box center [238, 73] width 27 height 16
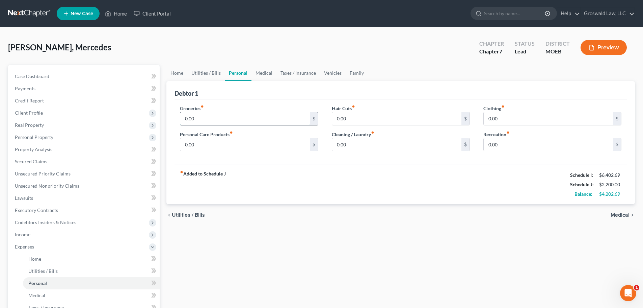
click at [213, 117] on input "0.00" at bounding box center [244, 118] width 129 height 13
type input "2,500"
type input "150"
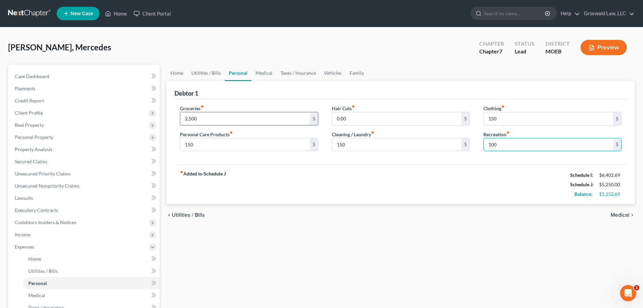
type input "100"
drag, startPoint x: 269, startPoint y: 70, endPoint x: 267, endPoint y: 74, distance: 4.4
click at [269, 70] on link "Medical" at bounding box center [264, 73] width 25 height 16
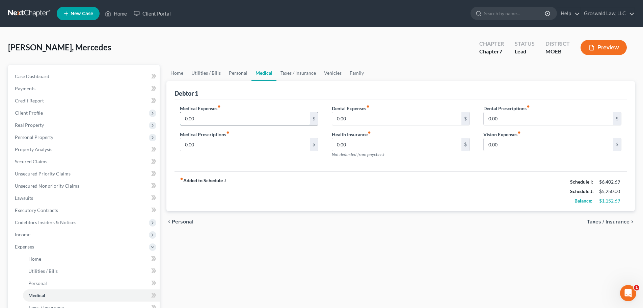
click at [222, 117] on input "0.00" at bounding box center [244, 118] width 129 height 13
type input "800"
click at [282, 86] on div "Debtor 1" at bounding box center [401, 90] width 453 height 18
click at [282, 72] on link "Taxes / Insurance" at bounding box center [299, 73] width 44 height 16
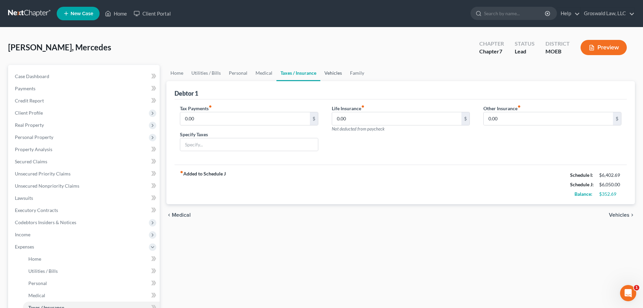
click at [328, 74] on link "Vehicles" at bounding box center [334, 73] width 26 height 16
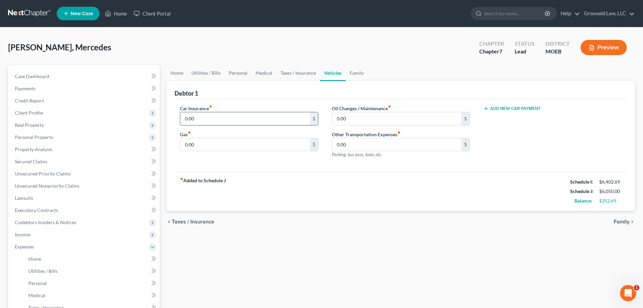
click at [210, 122] on input "0.00" at bounding box center [244, 118] width 129 height 13
type input "250"
type input "200"
drag, startPoint x: 354, startPoint y: 74, endPoint x: 362, endPoint y: 79, distance: 10.3
click at [354, 74] on link "Family" at bounding box center [357, 73] width 22 height 16
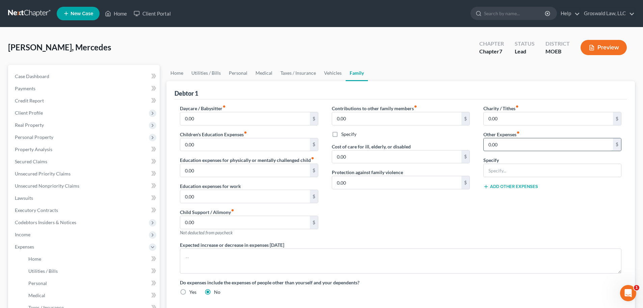
click at [514, 144] on input "0.00" at bounding box center [548, 144] width 129 height 13
type input "100"
type input "Misc."
drag, startPoint x: 406, startPoint y: 216, endPoint x: 388, endPoint y: 218, distance: 18.7
click at [406, 216] on div "Contributions to other family members fiber_manual_record 0.00 $ Specify Cost o…" at bounding box center [401, 173] width 152 height 136
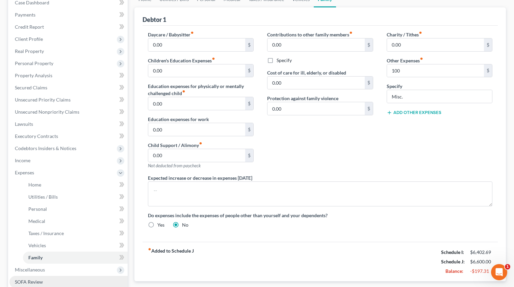
scroll to position [169, 0]
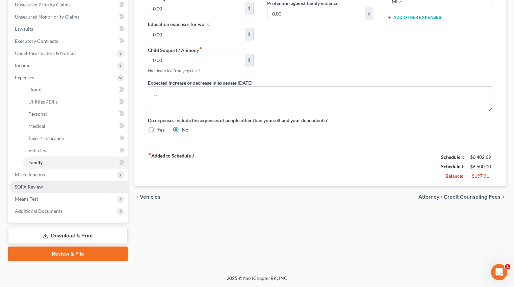
click at [48, 187] on link "SOFA Review" at bounding box center [68, 187] width 118 height 12
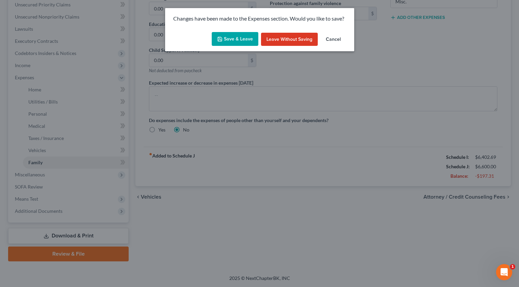
click at [237, 41] on button "Save & Leave" at bounding box center [235, 39] width 47 height 14
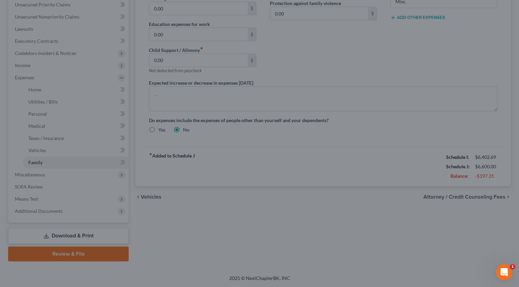
type input "100.00"
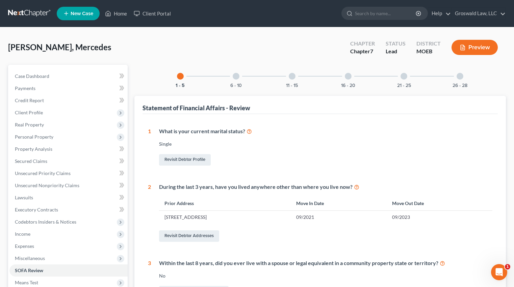
click at [346, 75] on div at bounding box center [348, 76] width 7 height 7
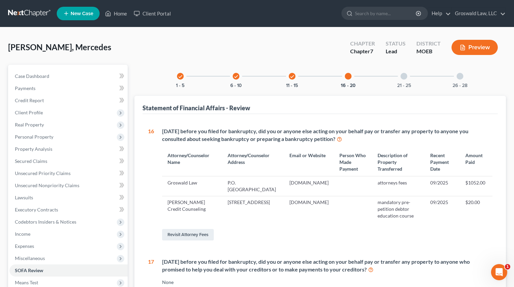
click at [470, 50] on button "Preview" at bounding box center [475, 47] width 46 height 15
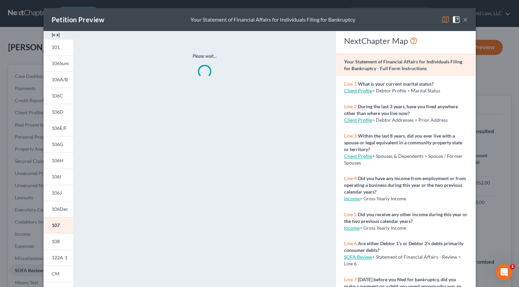
click at [54, 35] on img at bounding box center [56, 35] width 8 height 8
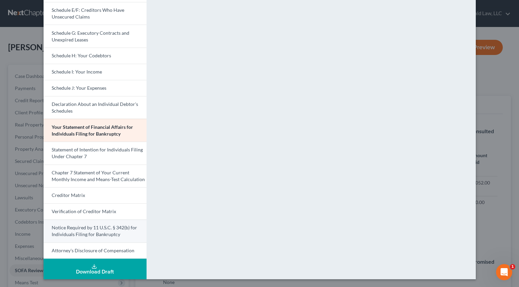
scroll to position [138, 0]
click at [94, 269] on div "Download Draft" at bounding box center [95, 271] width 92 height 5
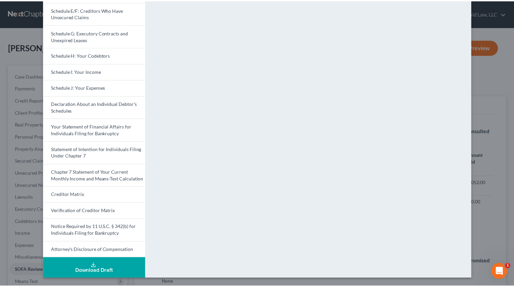
scroll to position [0, 0]
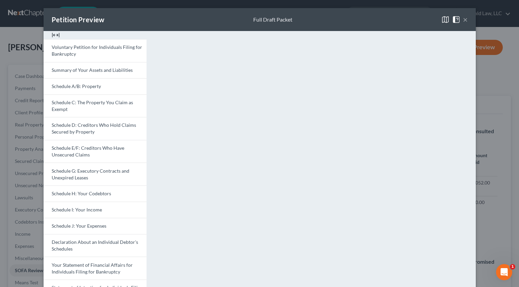
click at [463, 18] on button "×" at bounding box center [465, 20] width 5 height 8
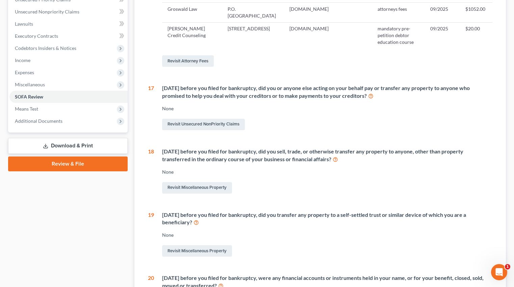
scroll to position [203, 0]
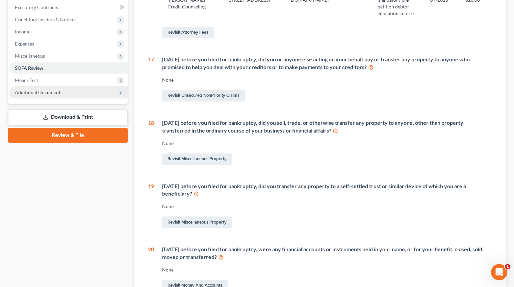
click at [35, 94] on span "Additional Documents" at bounding box center [39, 93] width 48 height 6
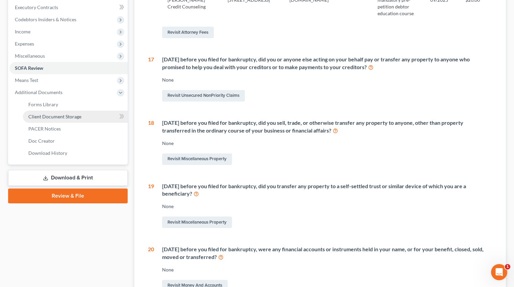
click at [62, 117] on span "Client Document Storage" at bounding box center [54, 117] width 53 height 6
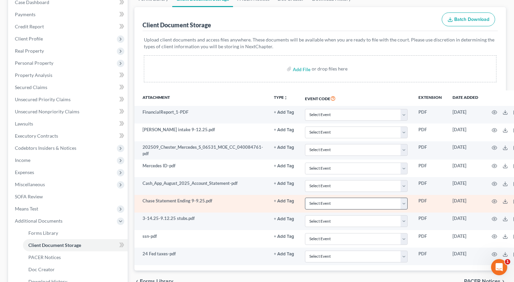
scroll to position [150, 0]
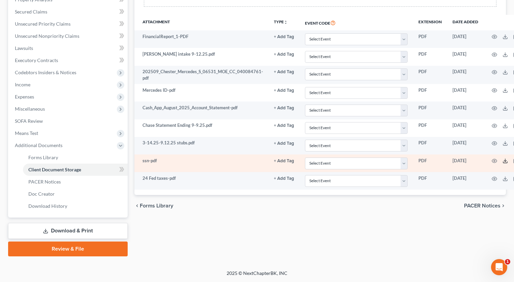
click at [504, 161] on polyline at bounding box center [505, 161] width 2 height 1
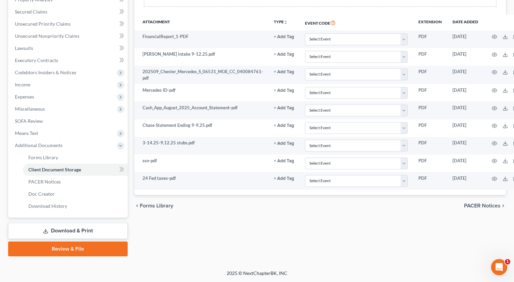
click at [89, 232] on link "Download & Print" at bounding box center [68, 231] width 120 height 16
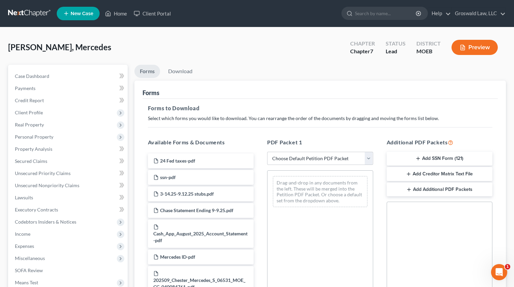
click at [433, 163] on button "Add SSN Form (121)" at bounding box center [440, 159] width 106 height 14
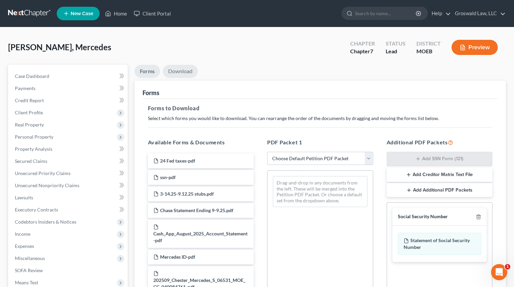
click at [184, 70] on link "Download" at bounding box center [180, 71] width 35 height 13
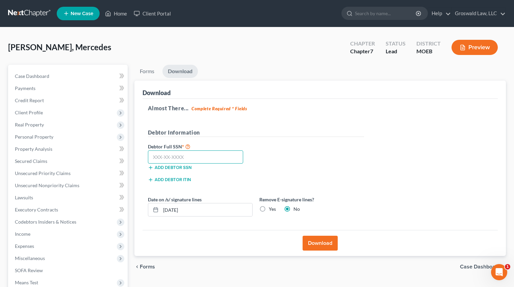
click at [188, 158] on input "text" at bounding box center [196, 158] width 96 height 14
paste input "487-02-6779"
type input "487-02-6779"
click at [327, 246] on button "Download" at bounding box center [320, 243] width 35 height 15
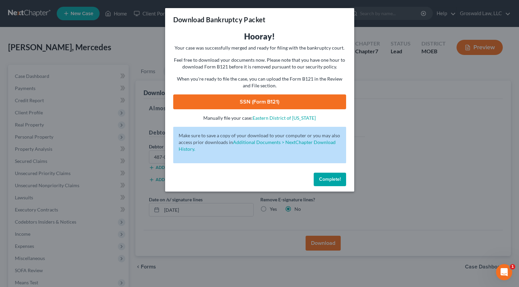
click at [264, 98] on link "SSN (Form B121)" at bounding box center [259, 102] width 173 height 15
drag, startPoint x: 325, startPoint y: 179, endPoint x: 31, endPoint y: 69, distance: 313.4
click at [325, 179] on span "Complete!" at bounding box center [330, 180] width 22 height 6
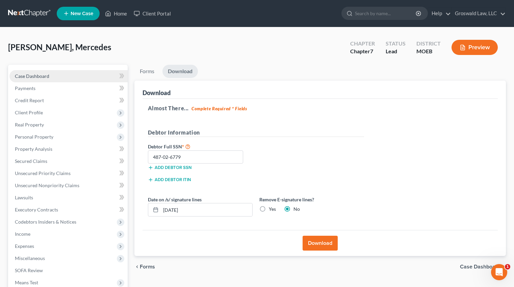
click at [37, 76] on span "Case Dashboard" at bounding box center [32, 76] width 34 height 6
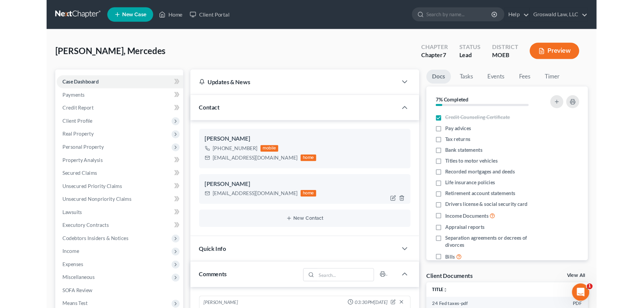
scroll to position [75, 0]
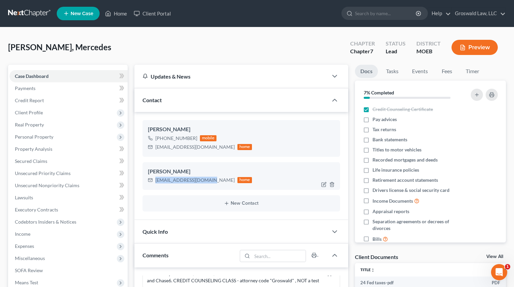
drag, startPoint x: 209, startPoint y: 183, endPoint x: 147, endPoint y: 181, distance: 62.2
click at [147, 181] on div "Mercedes Chester cedescedes27@gmail.com home" at bounding box center [242, 176] width 198 height 28
copy div "[EMAIL_ADDRESS][DOMAIN_NAME]"
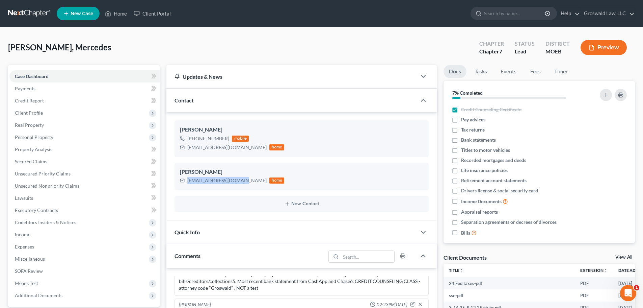
scroll to position [55, 0]
click at [113, 17] on link "Home" at bounding box center [116, 13] width 29 height 12
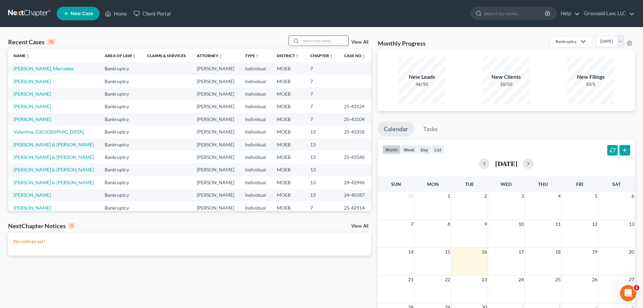
click at [317, 42] on input "search" at bounding box center [324, 41] width 47 height 10
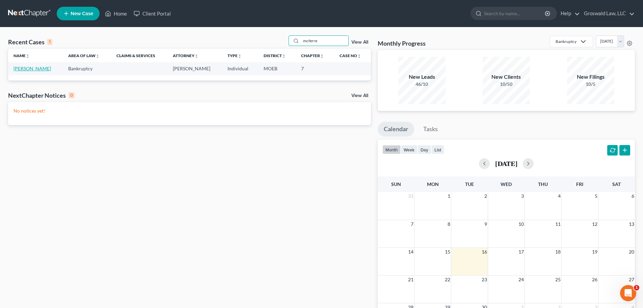
type input "mcferre"
click at [42, 69] on link "McFerren, Raven" at bounding box center [32, 69] width 37 height 6
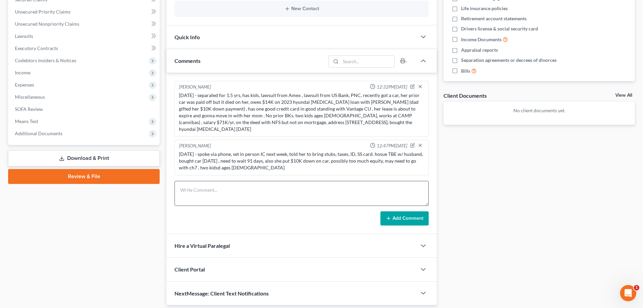
scroll to position [169, 0]
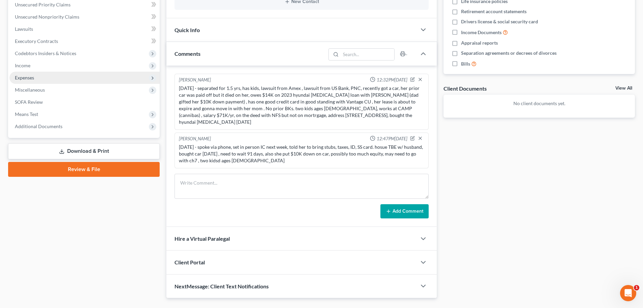
drag, startPoint x: 31, startPoint y: 69, endPoint x: 60, endPoint y: 77, distance: 30.5
click at [31, 69] on span "Income" at bounding box center [84, 65] width 150 height 12
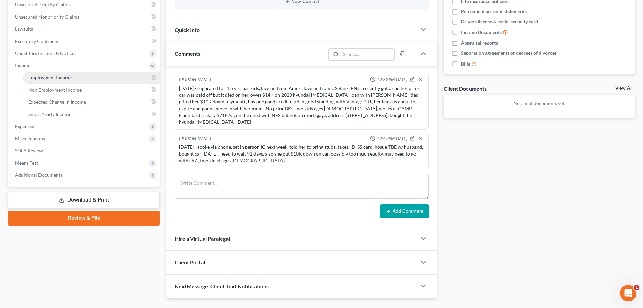
click at [62, 77] on span "Employment Income" at bounding box center [49, 78] width 43 height 6
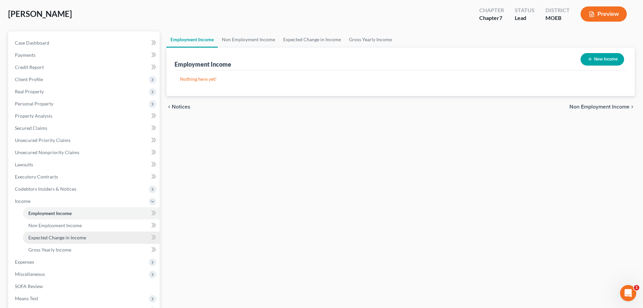
scroll to position [112, 0]
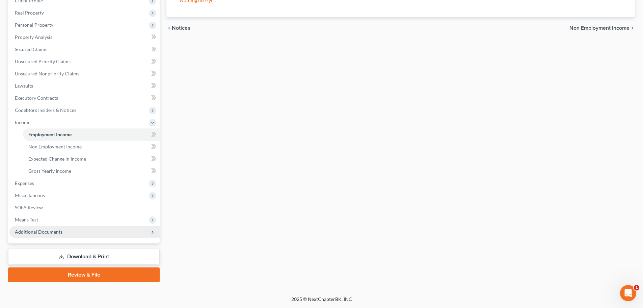
click at [64, 230] on span "Additional Documents" at bounding box center [84, 232] width 150 height 12
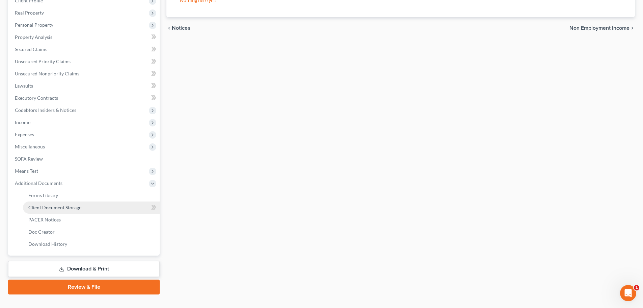
click at [84, 206] on link "Client Document Storage" at bounding box center [91, 207] width 137 height 12
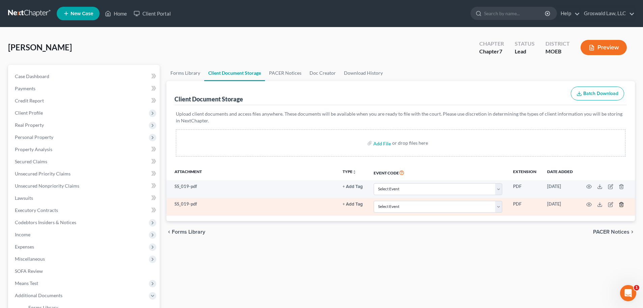
click at [514, 206] on icon "button" at bounding box center [621, 204] width 5 height 5
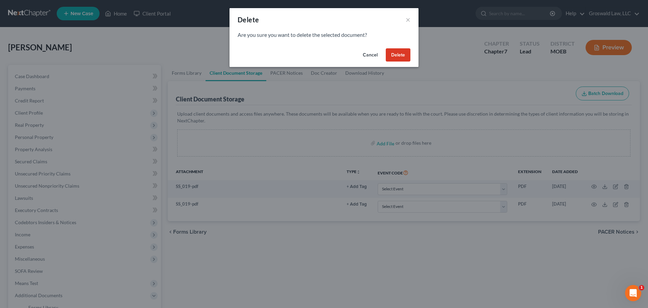
click at [404, 54] on button "Delete" at bounding box center [398, 55] width 25 height 14
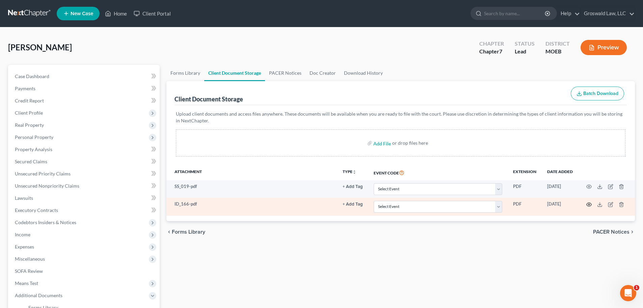
click at [514, 202] on icon "button" at bounding box center [589, 204] width 5 height 5
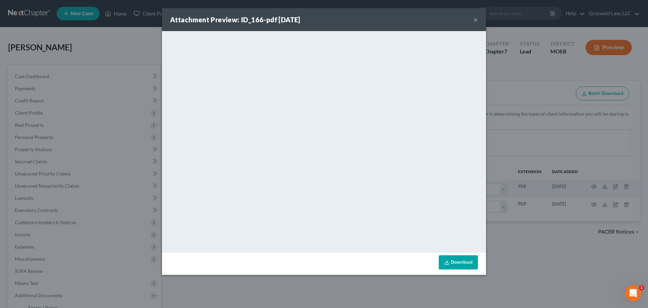
click at [476, 19] on button "×" at bounding box center [476, 20] width 5 height 8
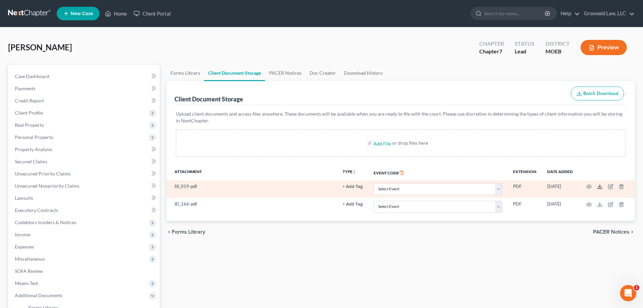
click at [514, 187] on icon at bounding box center [599, 186] width 5 height 5
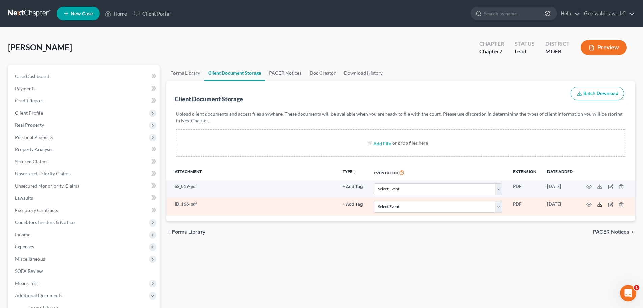
click at [514, 206] on icon at bounding box center [599, 204] width 5 height 5
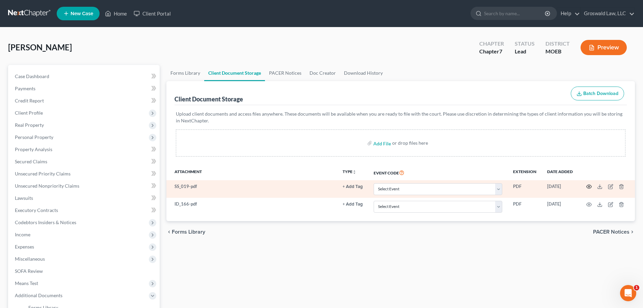
click at [514, 186] on icon "button" at bounding box center [589, 186] width 5 height 5
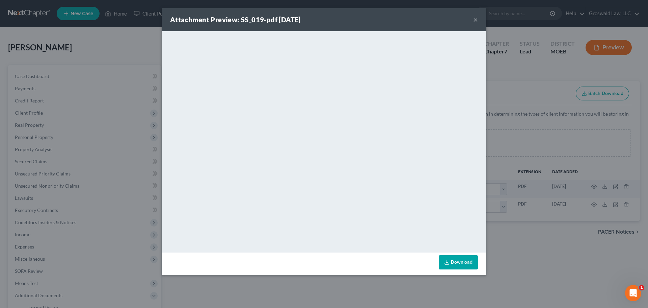
click at [478, 20] on button "×" at bounding box center [476, 20] width 5 height 8
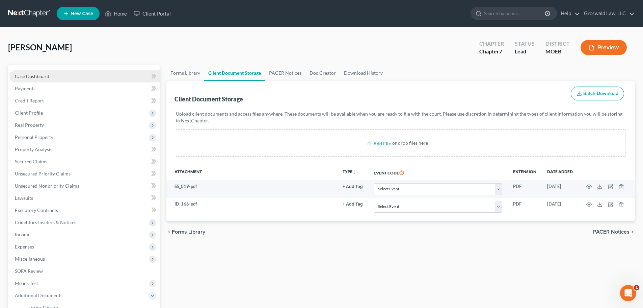
click at [71, 79] on link "Case Dashboard" at bounding box center [84, 76] width 150 height 12
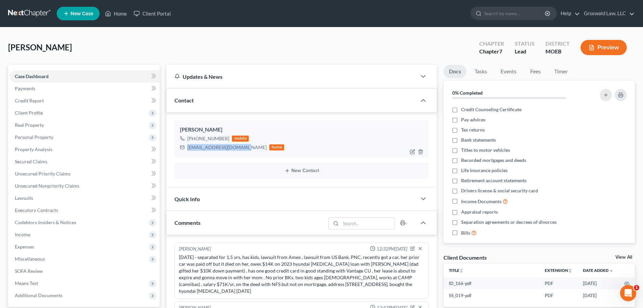
drag, startPoint x: 244, startPoint y: 148, endPoint x: 184, endPoint y: 150, distance: 59.5
click at [184, 150] on div "ravenmcferren@gmail.com home" at bounding box center [232, 147] width 104 height 9
copy div "ravenmcferren@gmail.com"
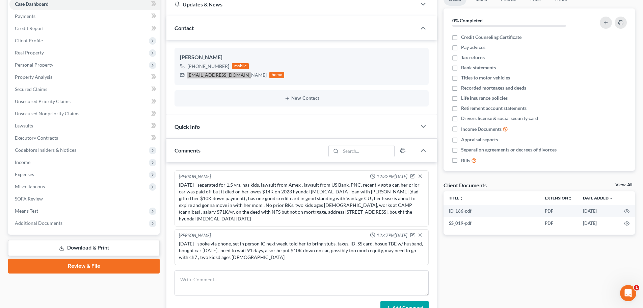
scroll to position [135, 0]
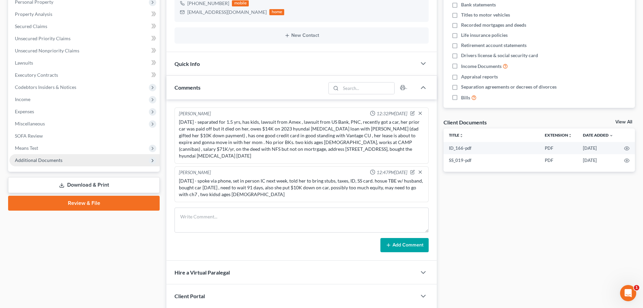
click at [48, 159] on span "Additional Documents" at bounding box center [39, 160] width 48 height 6
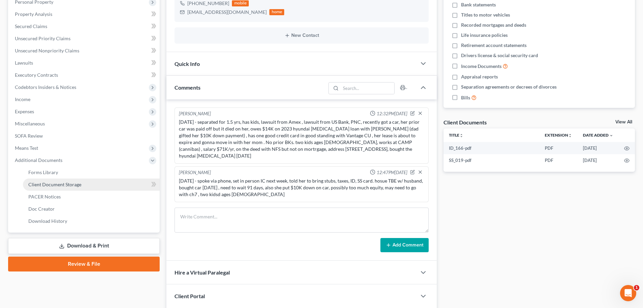
click at [63, 184] on span "Client Document Storage" at bounding box center [54, 184] width 53 height 6
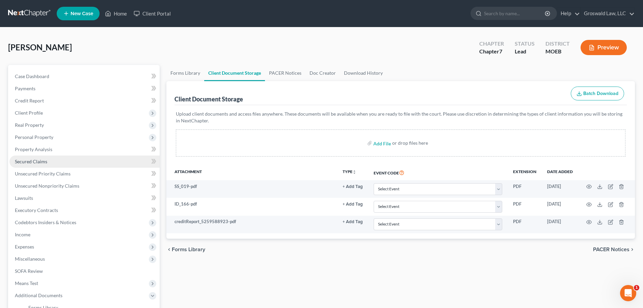
drag, startPoint x: 37, startPoint y: 110, endPoint x: 53, endPoint y: 160, distance: 51.9
click at [37, 110] on span "Client Profile" at bounding box center [29, 113] width 28 height 6
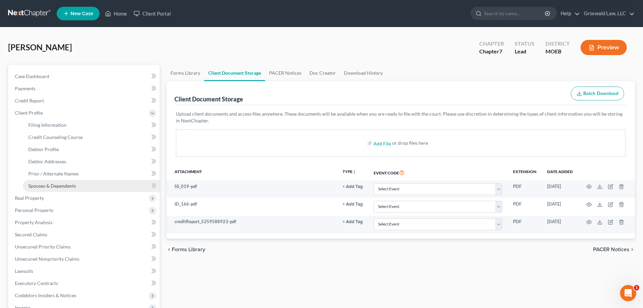
click at [51, 187] on span "Spouses & Dependents" at bounding box center [52, 186] width 48 height 6
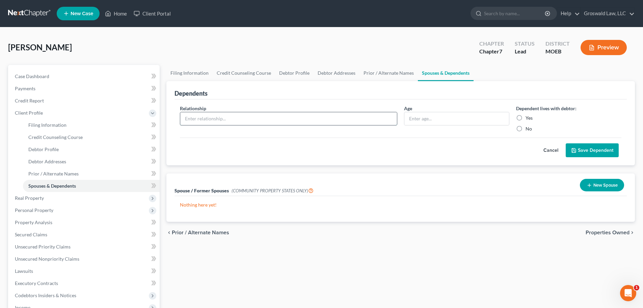
click at [334, 120] on input "text" at bounding box center [288, 118] width 217 height 13
type input "child"
type input "6"
click at [514, 118] on label "Yes" at bounding box center [529, 117] width 7 height 7
click at [514, 118] on input "Yes" at bounding box center [531, 116] width 4 height 4
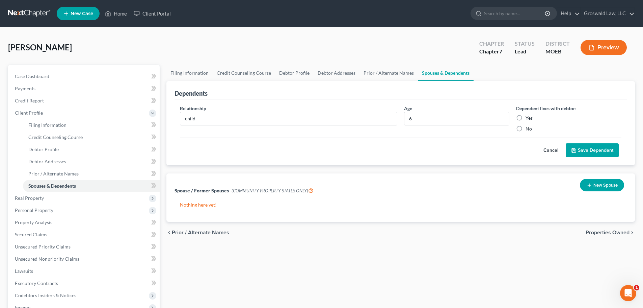
radio input "true"
click at [514, 153] on button "Save Dependent" at bounding box center [592, 150] width 53 height 14
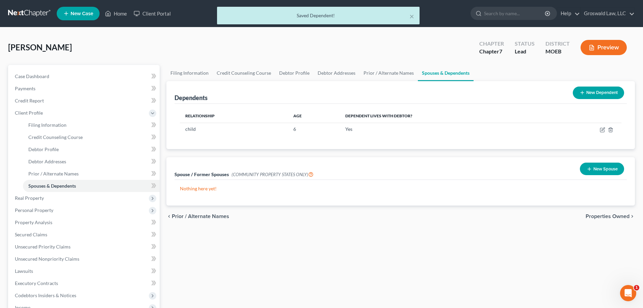
click at [514, 97] on button "New Dependent" at bounding box center [598, 92] width 51 height 12
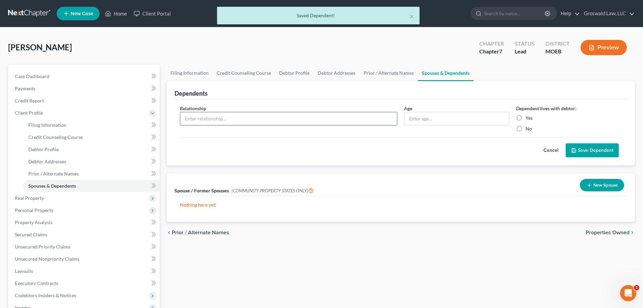
drag, startPoint x: 290, startPoint y: 120, endPoint x: 333, endPoint y: 117, distance: 43.3
click at [290, 120] on input "text" at bounding box center [288, 118] width 217 height 13
type input "c"
type input "child"
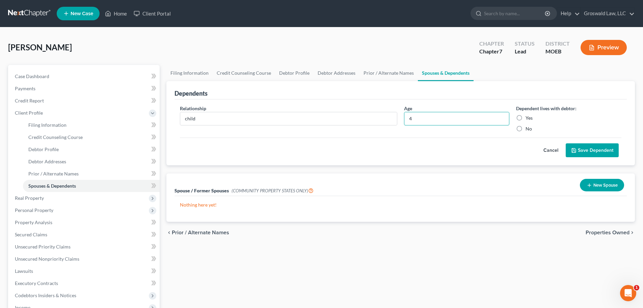
type input "4"
click at [514, 118] on label "Yes" at bounding box center [529, 117] width 7 height 7
click at [514, 118] on input "Yes" at bounding box center [531, 116] width 4 height 4
radio input "true"
click at [514, 149] on button "Save Dependent" at bounding box center [592, 150] width 53 height 14
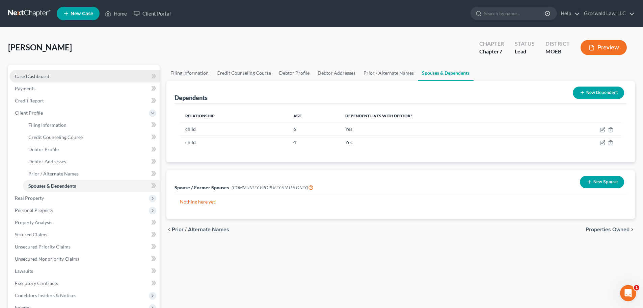
click at [44, 73] on span "Case Dashboard" at bounding box center [32, 76] width 34 height 6
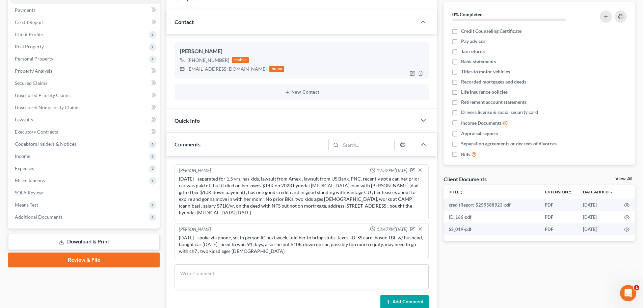
scroll to position [77, 0]
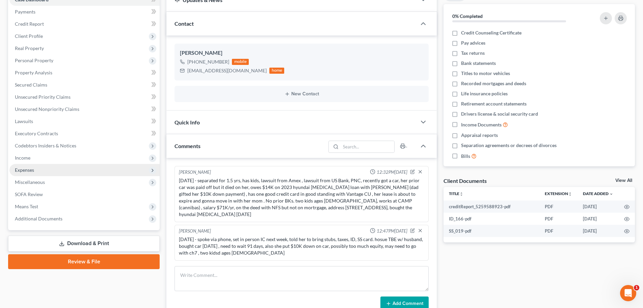
drag, startPoint x: 32, startPoint y: 157, endPoint x: 36, endPoint y: 170, distance: 13.7
click at [32, 157] on span "Income" at bounding box center [84, 158] width 150 height 12
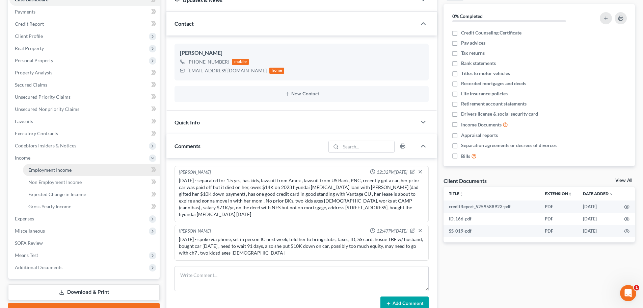
click at [42, 168] on span "Employment Income" at bounding box center [49, 170] width 43 height 6
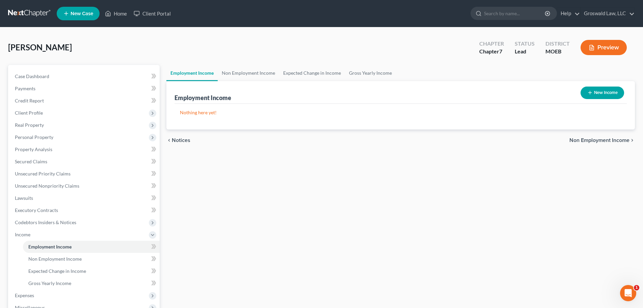
click at [514, 91] on icon "button" at bounding box center [590, 92] width 5 height 5
select select "0"
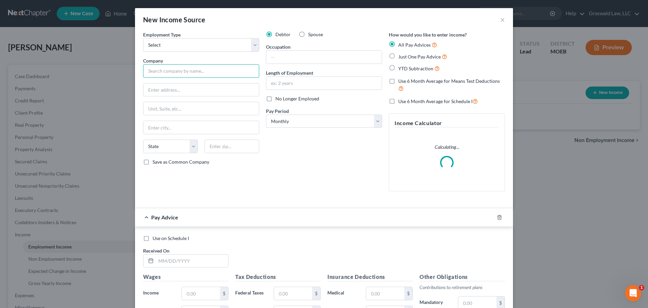
drag, startPoint x: 188, startPoint y: 71, endPoint x: 185, endPoint y: 66, distance: 6.7
click at [188, 71] on input "text" at bounding box center [201, 71] width 116 height 14
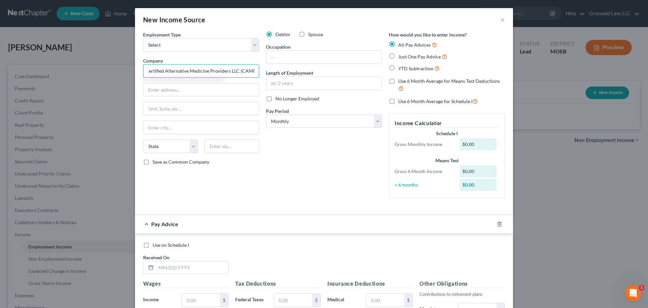
scroll to position [0, 4]
type input "Certified Alternative Medicine Providers LLC (CAMP)"
type input "7140 N. Broadway"
type input "63147"
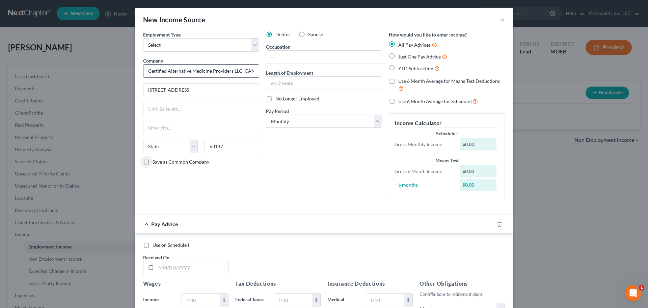
type input "Saint Louis"
select select "26"
click at [291, 81] on input "text" at bounding box center [324, 83] width 116 height 13
type input "2022 to present"
click at [273, 54] on input "text" at bounding box center [324, 57] width 116 height 13
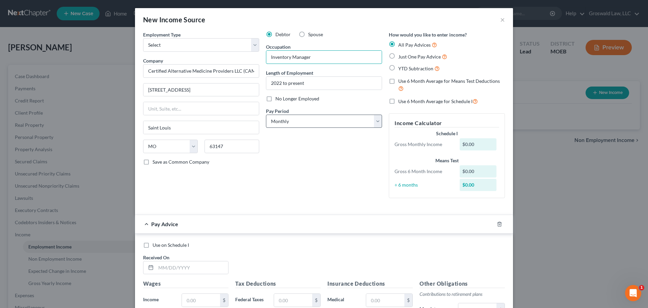
type input "Inventory Manager"
drag, startPoint x: 343, startPoint y: 120, endPoint x: 318, endPoint y: 127, distance: 25.9
click at [343, 120] on select "Select Monthly Twice Monthly Every Other Week Weekly" at bounding box center [324, 121] width 116 height 14
select select "2"
click at [266, 114] on select "Select Monthly Twice Monthly Every Other Week Weekly" at bounding box center [324, 121] width 116 height 14
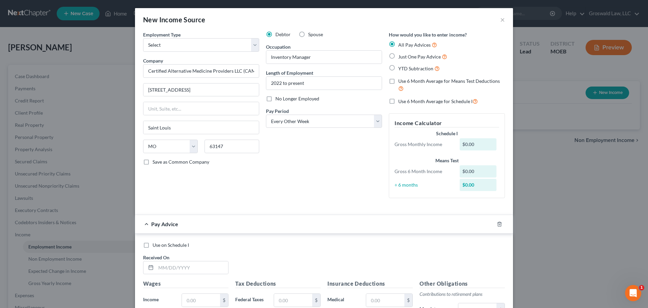
click at [412, 56] on span "Just One Pay Advice" at bounding box center [420, 57] width 43 height 6
click at [406, 56] on input "Just One Pay Advice" at bounding box center [403, 55] width 4 height 4
radio input "true"
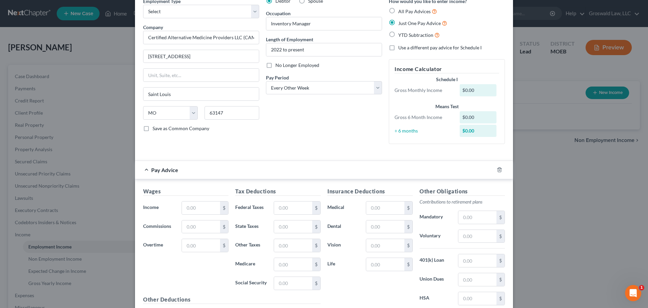
scroll to position [101, 0]
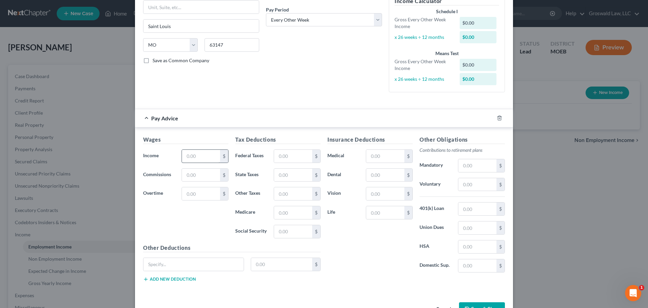
click at [208, 144] on h5 "Wages" at bounding box center [185, 139] width 85 height 8
click at [192, 158] on input "text" at bounding box center [201, 156] width 38 height 13
type input "2"
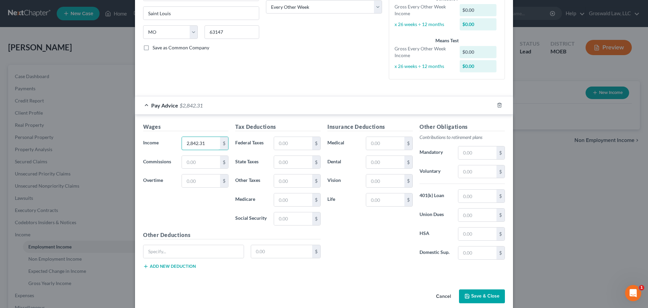
scroll to position [123, 0]
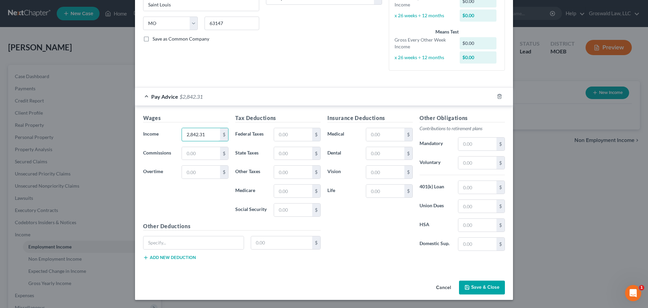
type input "2,842.31"
click at [354, 242] on div "Insurance Deductions Medical $ Dental $ Vision $ Life $" at bounding box center [370, 185] width 92 height 142
click at [487, 282] on button "Save & Close" at bounding box center [482, 287] width 46 height 14
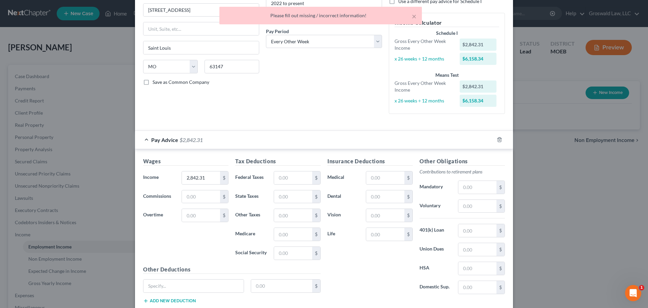
scroll to position [0, 0]
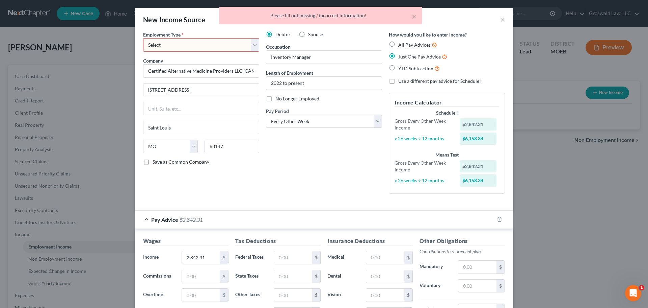
drag, startPoint x: 150, startPoint y: 41, endPoint x: 154, endPoint y: 51, distance: 10.9
click at [151, 42] on select "Select Full or Part Time Employment Self Employment" at bounding box center [201, 45] width 116 height 14
select select "0"
click at [143, 38] on select "Select Full or Part Time Employment Self Employment" at bounding box center [201, 45] width 116 height 14
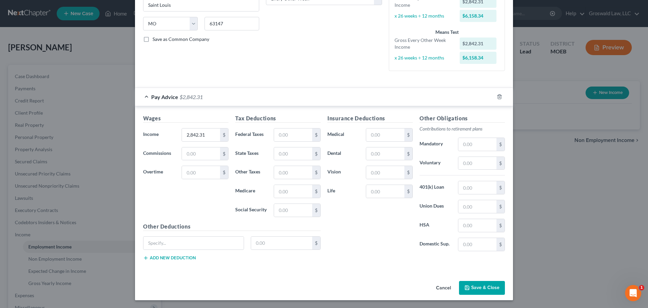
scroll to position [123, 0]
click at [476, 282] on button "Save & Close" at bounding box center [482, 287] width 46 height 14
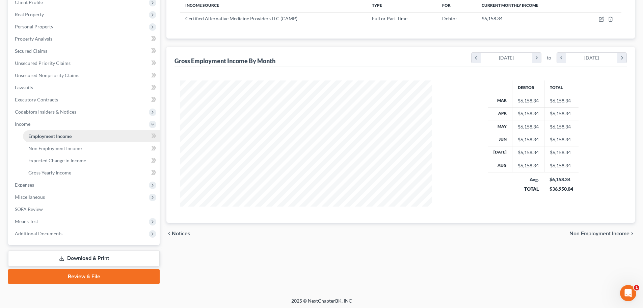
scroll to position [112, 0]
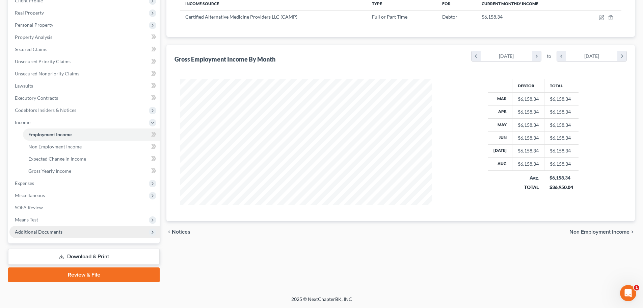
click at [53, 236] on span "Additional Documents" at bounding box center [84, 232] width 150 height 12
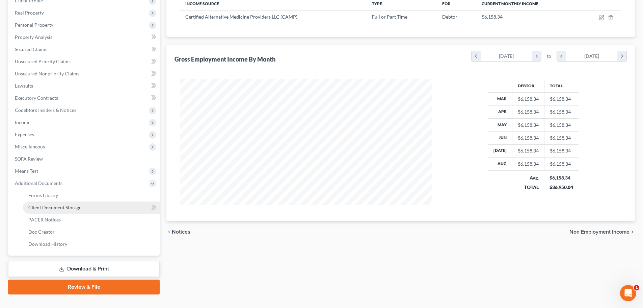
click at [108, 207] on link "Client Document Storage" at bounding box center [91, 207] width 137 height 12
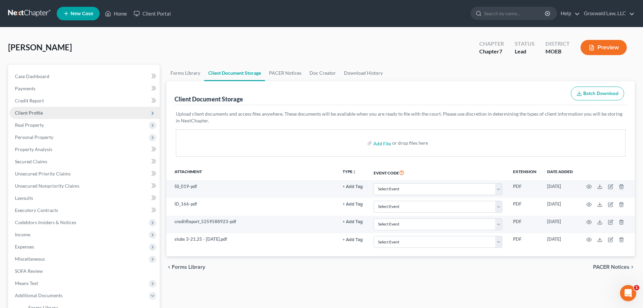
click at [32, 111] on span "Client Profile" at bounding box center [29, 113] width 28 height 6
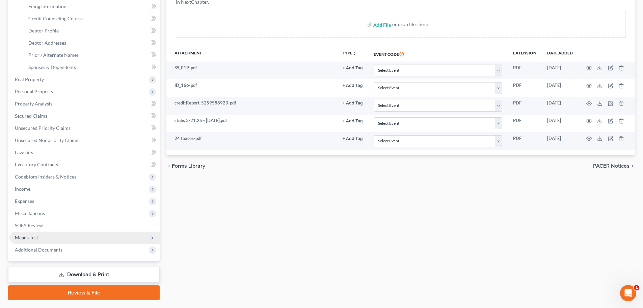
scroll to position [135, 0]
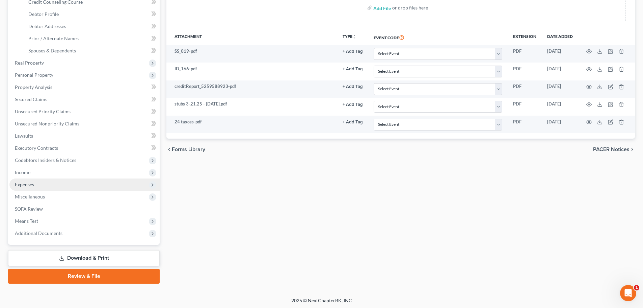
click at [24, 182] on span "Expenses" at bounding box center [24, 184] width 19 height 6
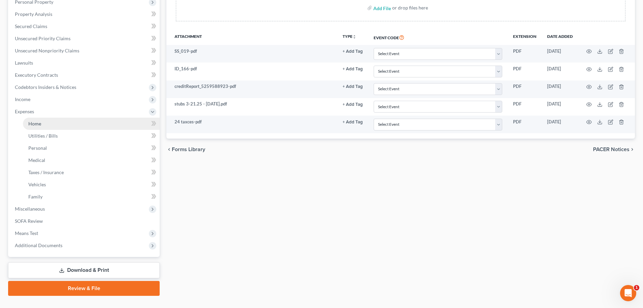
click at [42, 122] on link "Home" at bounding box center [91, 124] width 137 height 12
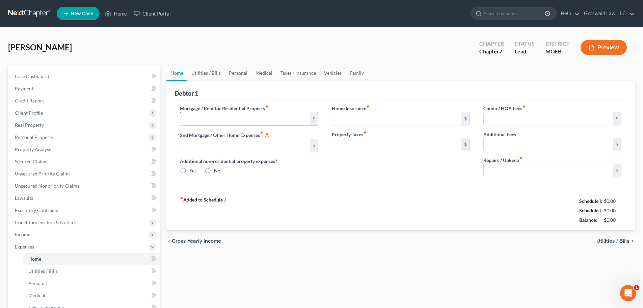
click at [203, 121] on input "text" at bounding box center [244, 118] width 129 height 13
type input "0.00"
radio input "true"
type input "0.00"
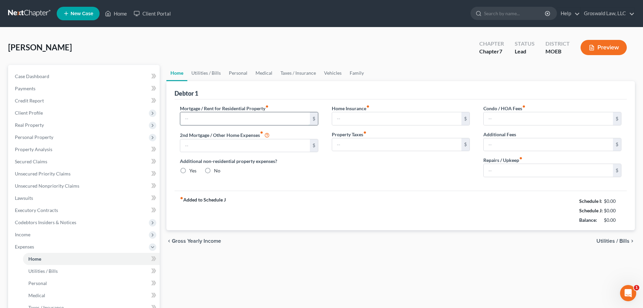
type input "0.00"
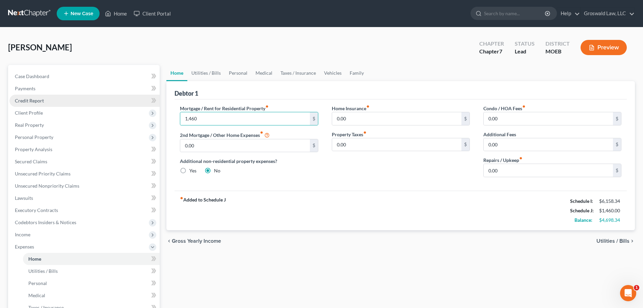
drag, startPoint x: 278, startPoint y: 257, endPoint x: 34, endPoint y: 101, distance: 289.6
click at [278, 257] on div "Home Utilities / Bills Personal Medical Taxes / Insurance Vehicles Family Debto…" at bounding box center [401, 248] width 476 height 366
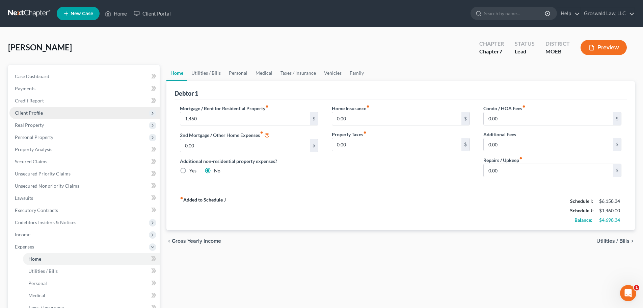
click at [31, 112] on span "Client Profile" at bounding box center [29, 113] width 28 height 6
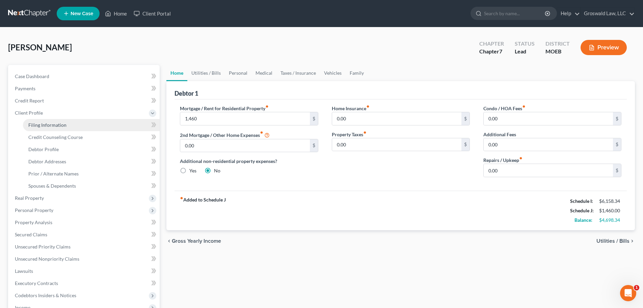
click at [49, 125] on span "Filing Information" at bounding box center [47, 125] width 38 height 6
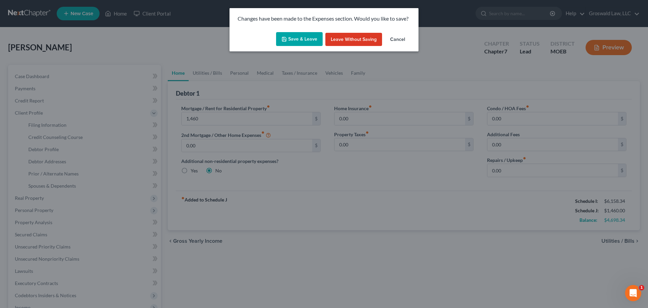
click at [288, 37] on button "Save & Leave" at bounding box center [299, 39] width 47 height 14
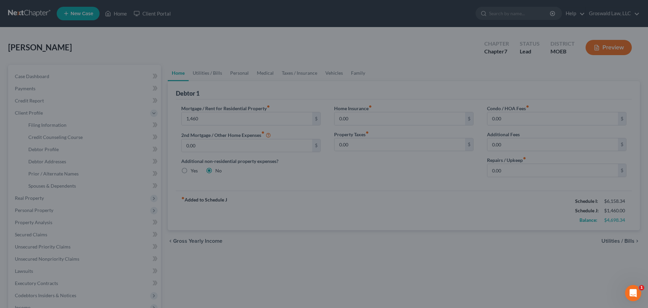
type input "1,460.00"
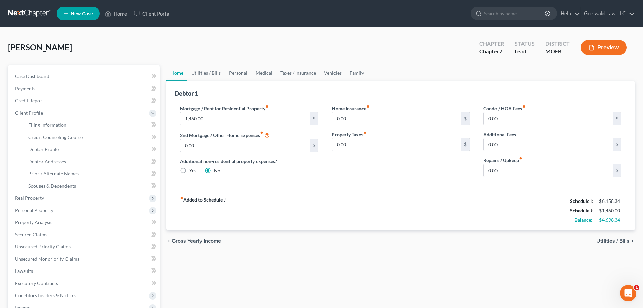
select select "1"
select select "0"
select select "45"
select select "0"
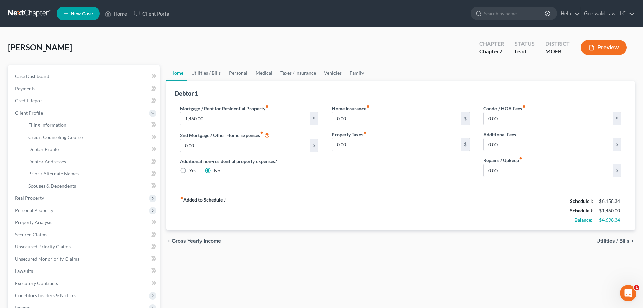
select select "26"
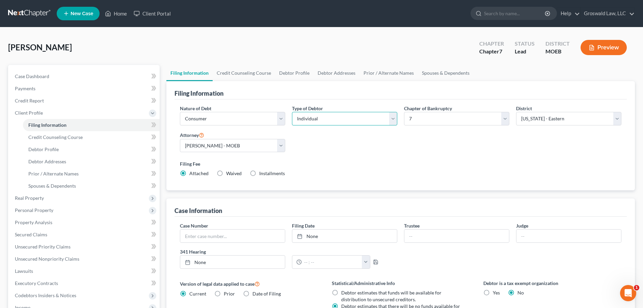
click at [307, 120] on select "Select Individual Joint" at bounding box center [344, 119] width 105 height 14
drag, startPoint x: 307, startPoint y: 120, endPoint x: 295, endPoint y: 68, distance: 53.7
click at [308, 120] on select "Select Individual Joint" at bounding box center [344, 119] width 105 height 14
click at [295, 69] on link "Debtor Profile" at bounding box center [294, 73] width 39 height 16
select select "0"
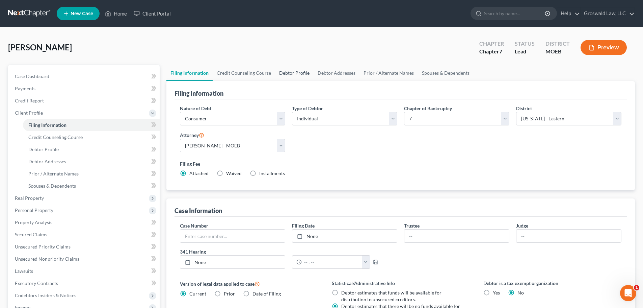
select select "0"
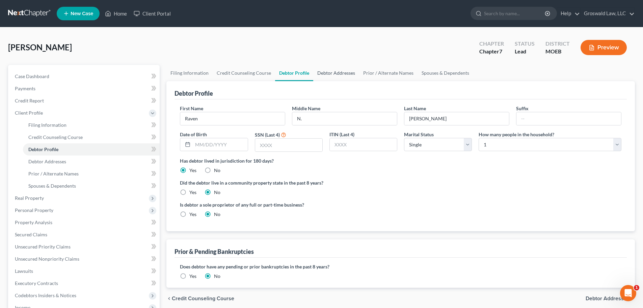
click at [334, 72] on link "Debtor Addresses" at bounding box center [336, 73] width 46 height 16
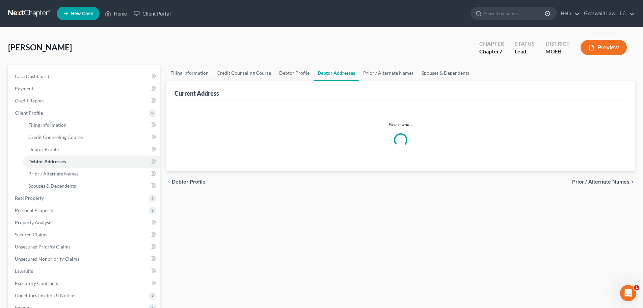
select select "0"
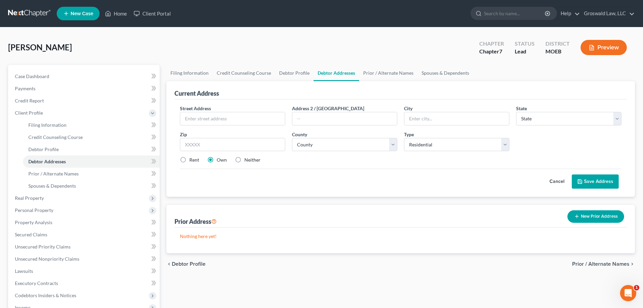
click at [189, 158] on label "Rent" at bounding box center [194, 159] width 10 height 7
click at [192, 158] on input "Rent" at bounding box center [194, 158] width 4 height 4
radio input "true"
drag, startPoint x: 223, startPoint y: 118, endPoint x: 225, endPoint y: 114, distance: 4.5
click at [223, 118] on input "text" at bounding box center [232, 118] width 105 height 13
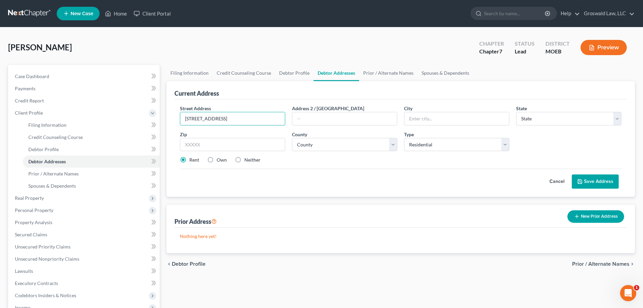
type input "802 Greenway Manor Drive"
type input "Apt. G"
type input "63031"
type input "Florissant"
select select "26"
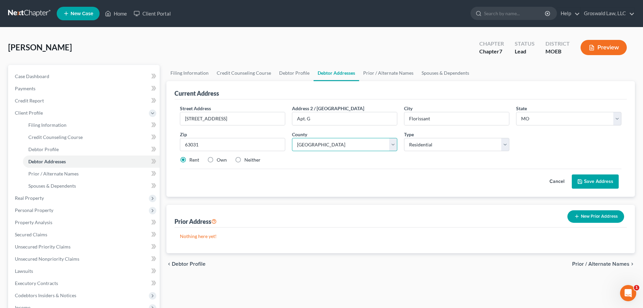
select select "100"
click at [514, 180] on button "Save Address" at bounding box center [595, 181] width 47 height 14
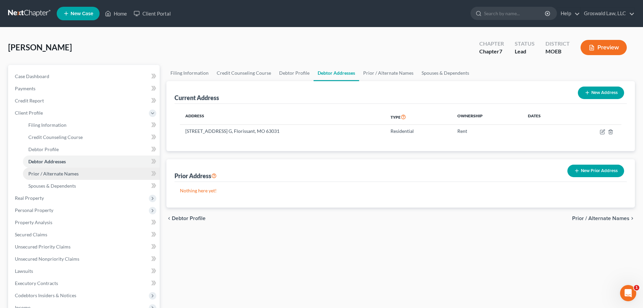
click at [50, 168] on link "Prior / Alternate Names" at bounding box center [91, 174] width 137 height 12
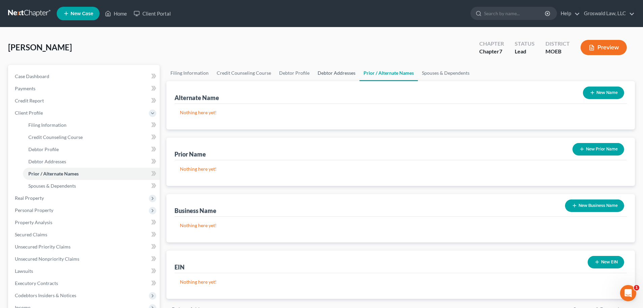
click at [321, 75] on link "Debtor Addresses" at bounding box center [337, 73] width 46 height 16
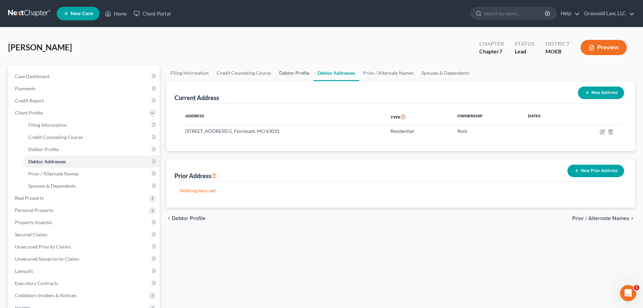
click at [296, 74] on link "Debtor Profile" at bounding box center [294, 73] width 39 height 16
select select "0"
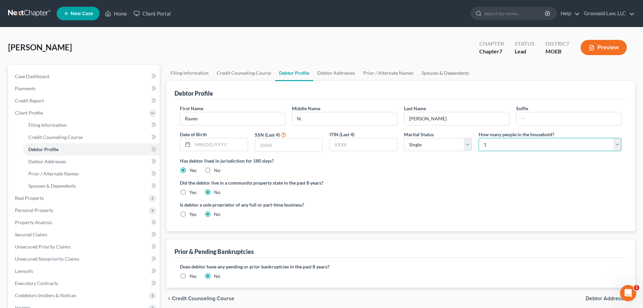
click at [484, 145] on select "Select 1 2 3 4 5 6 7 8 9 10 11 12 13 14 15 16 17 18 19 20" at bounding box center [550, 145] width 143 height 14
select select "2"
click at [479, 138] on select "Select 1 2 3 4 5 6 7 8 9 10 11 12 13 14 15 16 17 18 19 20" at bounding box center [550, 145] width 143 height 14
click at [433, 148] on select "Select Single Married Separated Divorced Widowed" at bounding box center [438, 145] width 68 height 14
select select "2"
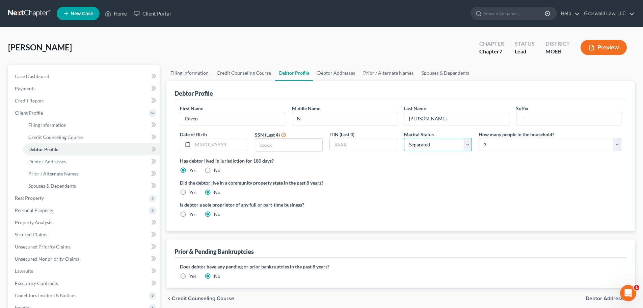
click at [404, 138] on select "Select Single Married Separated Divorced Widowed" at bounding box center [438, 145] width 68 height 14
click at [423, 175] on ng-include "First Name Raven Middle Name N. Last Name McFerren Suffix Date of Birth SSN (La…" at bounding box center [401, 164] width 442 height 118
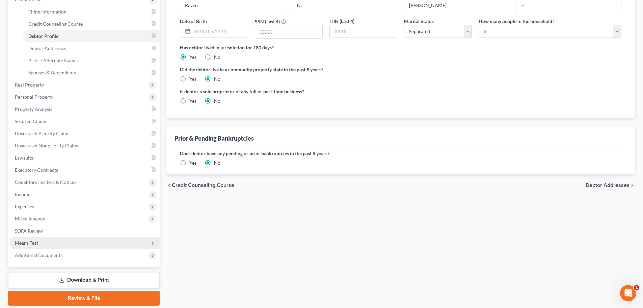
scroll to position [136, 0]
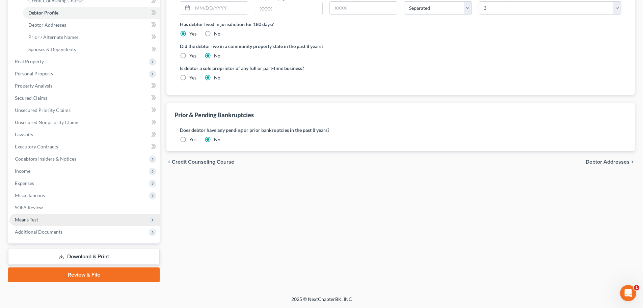
click at [34, 219] on span "Means Test" at bounding box center [26, 219] width 23 height 6
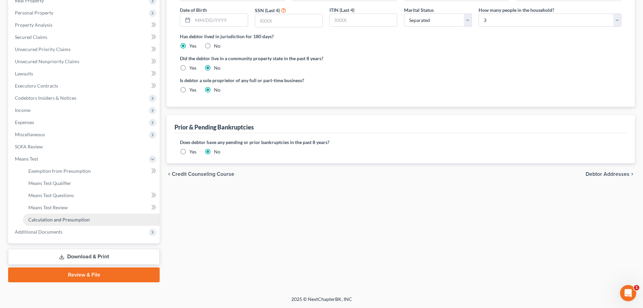
scroll to position [124, 0]
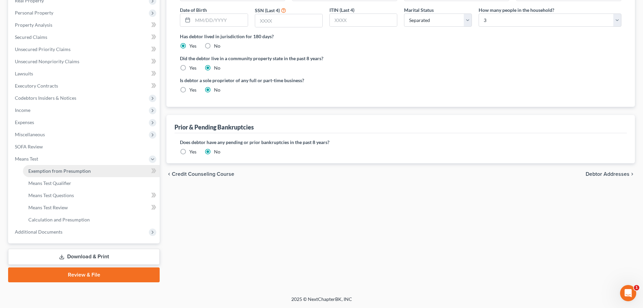
click at [63, 172] on span "Exemption from Presumption" at bounding box center [59, 171] width 62 height 6
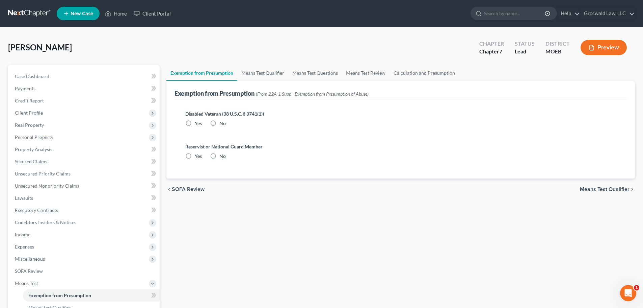
click at [220, 123] on label "No" at bounding box center [223, 123] width 6 height 7
click at [222, 123] on input "No" at bounding box center [224, 122] width 4 height 4
radio input "true"
click at [220, 156] on label "No" at bounding box center [223, 156] width 6 height 7
click at [222, 156] on input "No" at bounding box center [224, 155] width 4 height 4
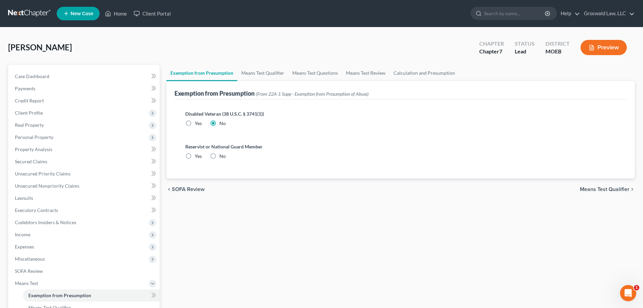
radio input "true"
click at [248, 78] on link "Means Test Qualifier" at bounding box center [262, 73] width 51 height 16
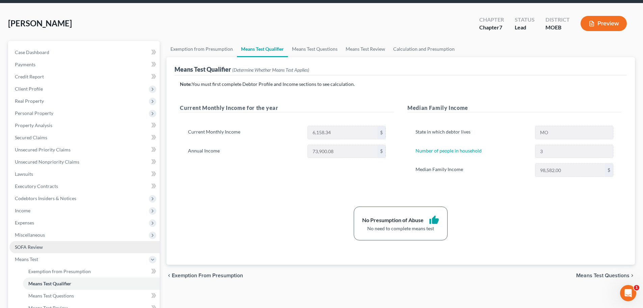
scroll to position [124, 0]
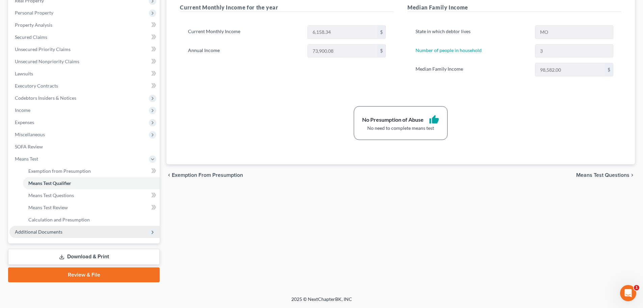
drag, startPoint x: 91, startPoint y: 228, endPoint x: 77, endPoint y: 237, distance: 16.9
click at [91, 228] on span "Additional Documents" at bounding box center [84, 232] width 150 height 12
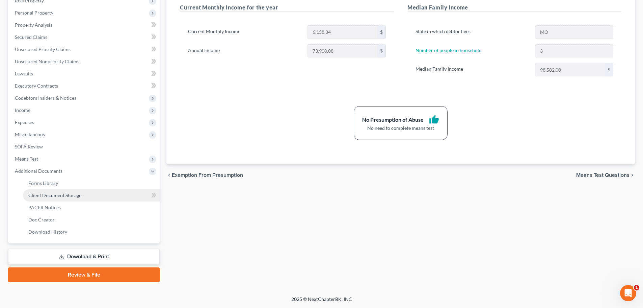
click at [86, 194] on link "Client Document Storage" at bounding box center [91, 195] width 137 height 12
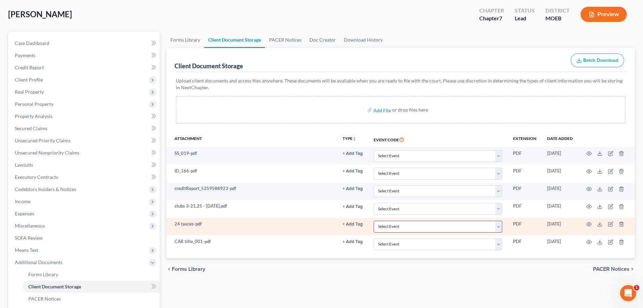
scroll to position [34, 0]
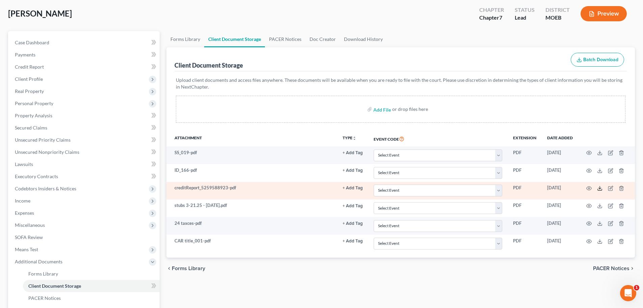
click at [514, 189] on icon at bounding box center [599, 187] width 5 height 5
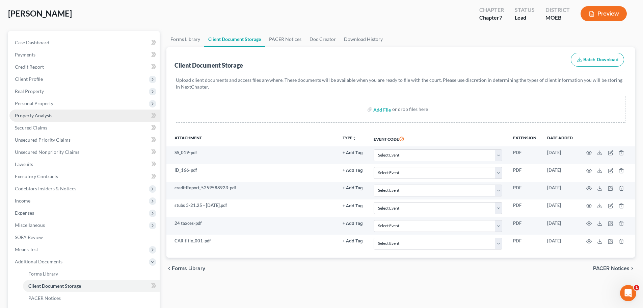
drag, startPoint x: 49, startPoint y: 77, endPoint x: 59, endPoint y: 109, distance: 33.5
click at [49, 77] on span "Client Profile" at bounding box center [84, 79] width 150 height 12
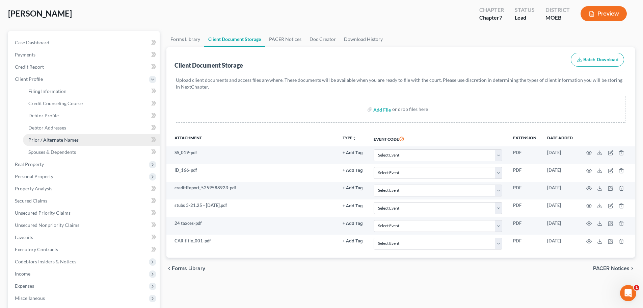
click at [74, 141] on span "Prior / Alternate Names" at bounding box center [53, 140] width 50 height 6
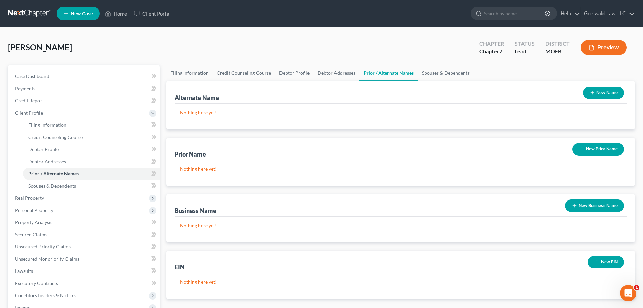
click at [514, 151] on button "New Prior Name" at bounding box center [599, 149] width 52 height 12
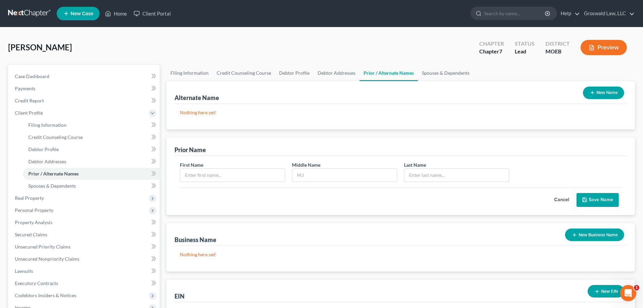
drag, startPoint x: 441, startPoint y: 175, endPoint x: 402, endPoint y: 180, distance: 38.8
click at [441, 175] on input "text" at bounding box center [457, 175] width 105 height 13
type input "Wadsworth"
drag, startPoint x: 213, startPoint y: 171, endPoint x: 191, endPoint y: 180, distance: 24.0
click at [213, 172] on input "text" at bounding box center [232, 175] width 105 height 13
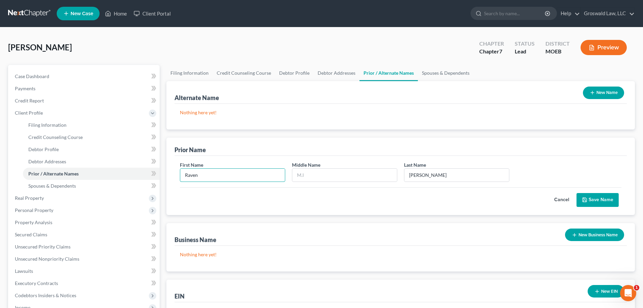
type input "Raven"
click at [514, 195] on button "Save Name" at bounding box center [598, 200] width 42 height 14
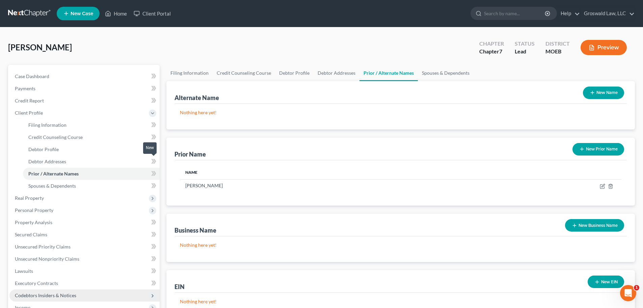
scroll to position [136, 0]
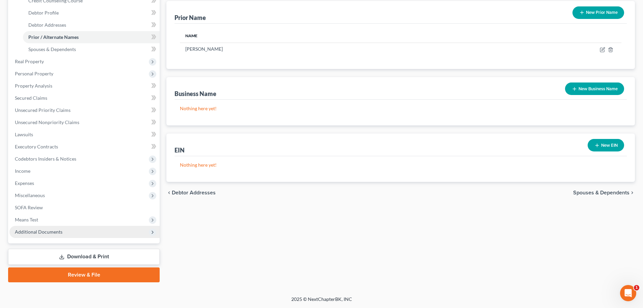
click at [73, 229] on span "Additional Documents" at bounding box center [84, 232] width 150 height 12
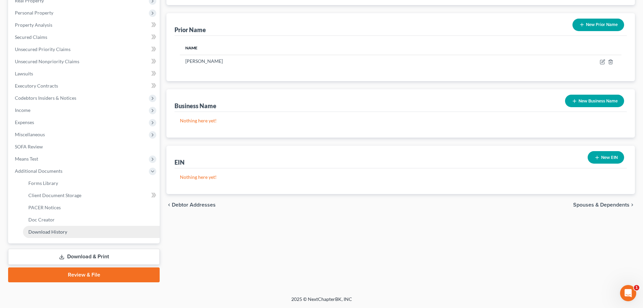
scroll to position [124, 0]
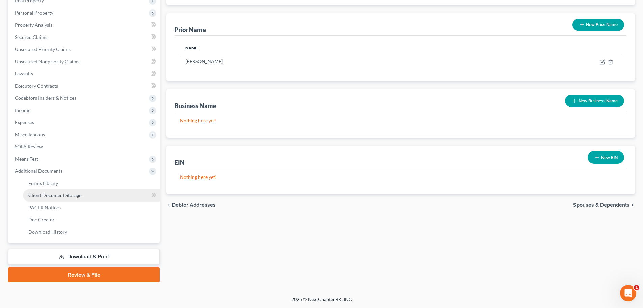
click at [76, 195] on span "Client Document Storage" at bounding box center [54, 195] width 53 height 6
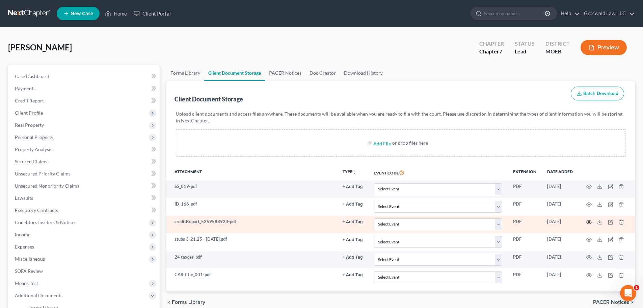
click at [514, 221] on circle "button" at bounding box center [589, 221] width 1 height 1
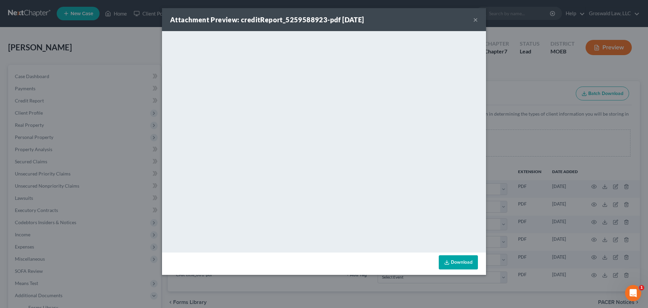
click at [479, 20] on div "Attachment Preview: creditReport_5259588923-pdf 09/16/2025 ×" at bounding box center [324, 19] width 324 height 23
click at [476, 19] on button "×" at bounding box center [476, 20] width 5 height 8
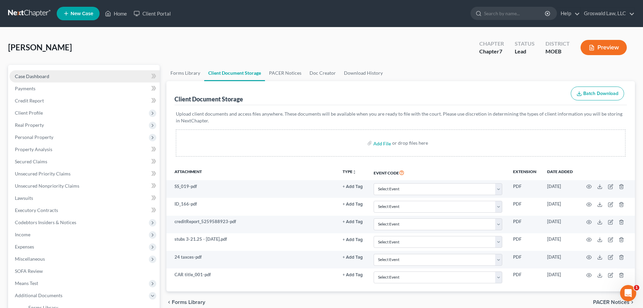
click at [67, 74] on link "Case Dashboard" at bounding box center [84, 76] width 150 height 12
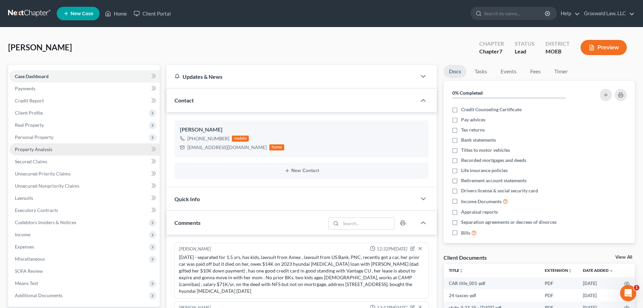
drag, startPoint x: 41, startPoint y: 116, endPoint x: 56, endPoint y: 150, distance: 37.7
click at [41, 116] on span "Client Profile" at bounding box center [84, 113] width 150 height 12
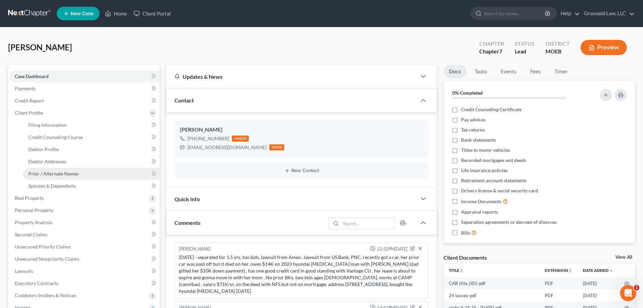
click at [62, 174] on span "Prior / Alternate Names" at bounding box center [53, 174] width 50 height 6
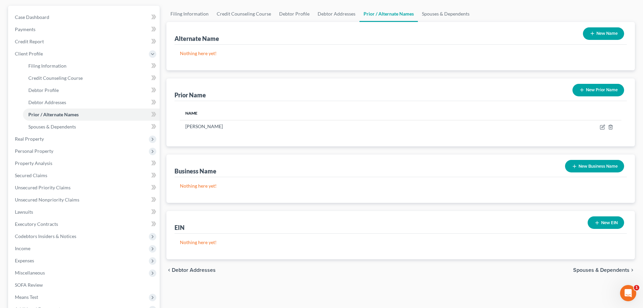
scroll to position [136, 0]
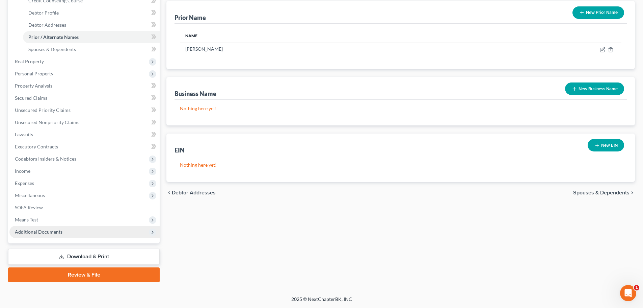
click at [71, 232] on span "Additional Documents" at bounding box center [84, 232] width 150 height 12
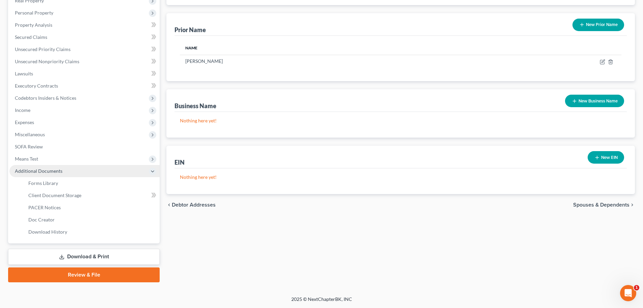
scroll to position [124, 0]
click at [72, 192] on span "Client Document Storage" at bounding box center [54, 195] width 53 height 6
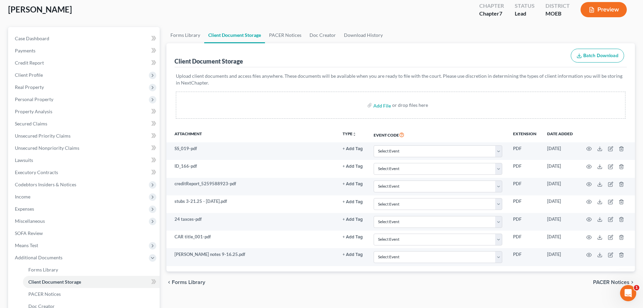
scroll to position [23, 0]
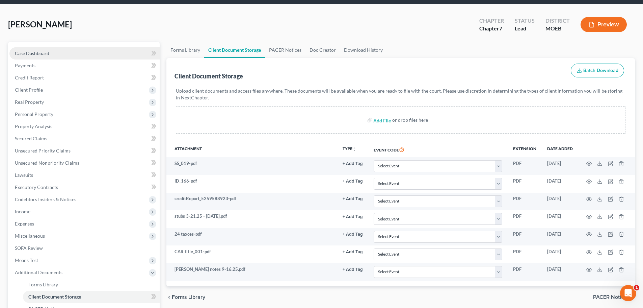
click at [51, 55] on link "Case Dashboard" at bounding box center [84, 53] width 150 height 12
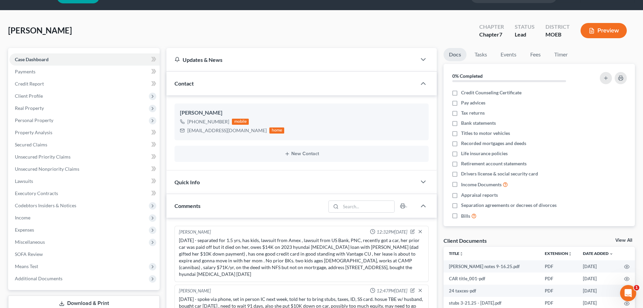
scroll to position [178, 0]
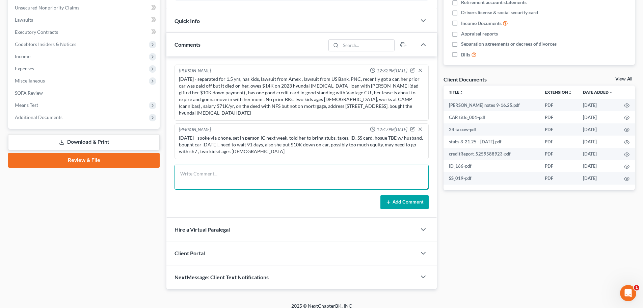
click at [256, 167] on textarea at bounding box center [302, 176] width 254 height 25
type textarea "9/16/25- partial intake done in person , got one fre CR, separated for 1.5 yrs"
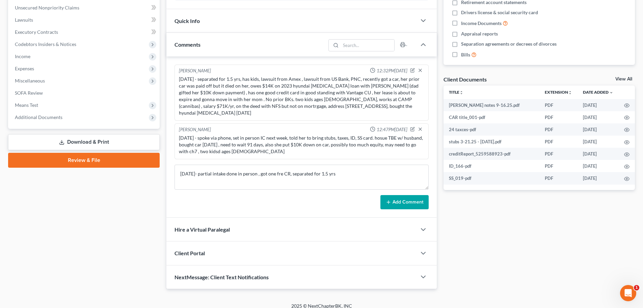
click at [393, 195] on button "Add Comment" at bounding box center [405, 202] width 48 height 14
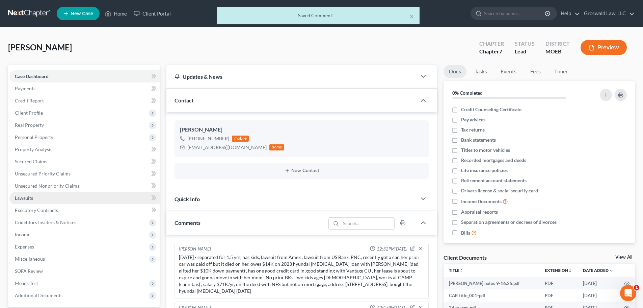
scroll to position [5, 0]
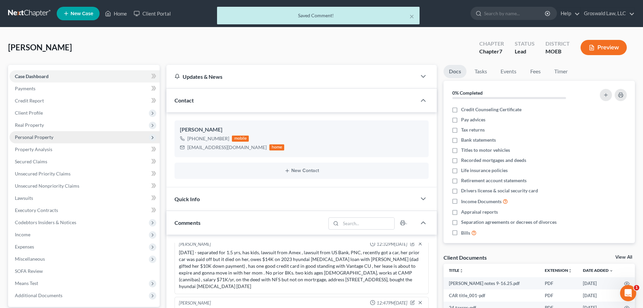
click at [30, 134] on span "Personal Property" at bounding box center [34, 137] width 39 height 6
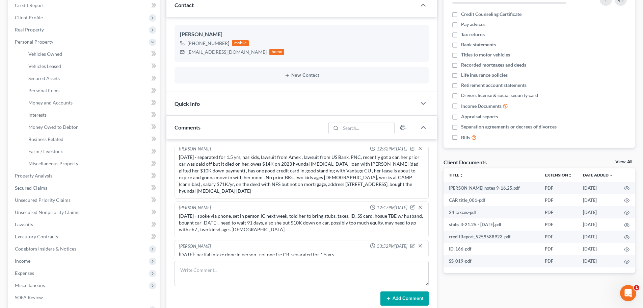
scroll to position [198, 0]
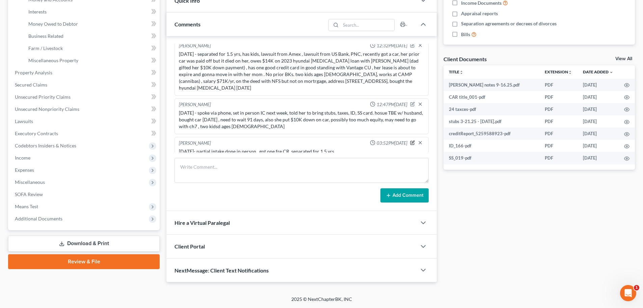
click at [412, 141] on icon "button" at bounding box center [413, 142] width 3 height 3
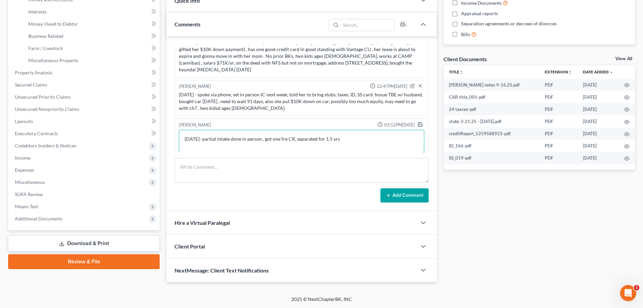
click at [371, 133] on textarea "9/16/25- partial intake done in person , got one fre CR, separated for 1.5 yrs" at bounding box center [302, 142] width 246 height 25
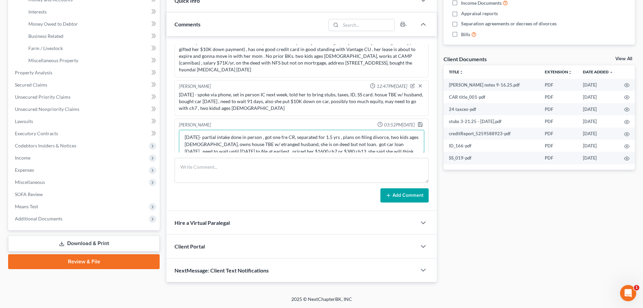
scroll to position [9, 0]
type textarea "9/16/25- partial intake done in person , got one fre CR, separated for 1.5 yrs …"
click at [418, 122] on icon "button" at bounding box center [420, 124] width 5 height 5
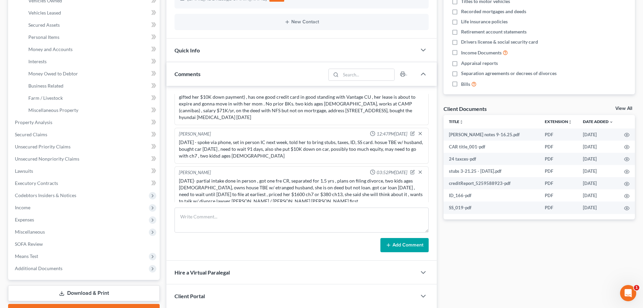
scroll to position [0, 0]
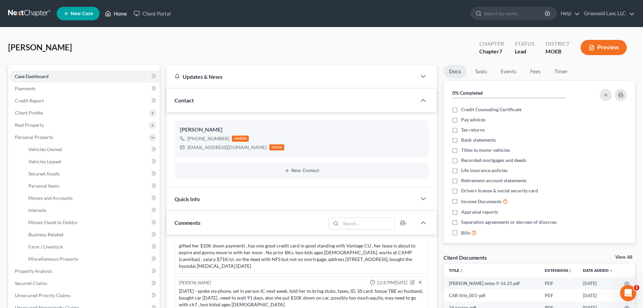
click at [126, 12] on link "Home" at bounding box center [116, 13] width 29 height 12
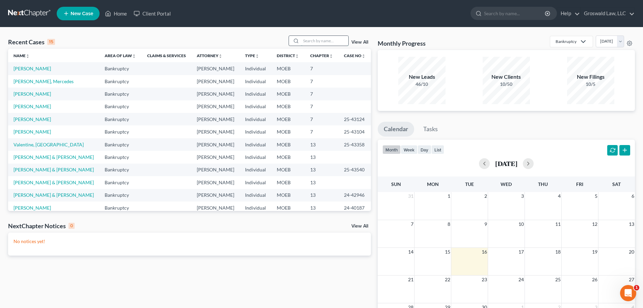
click at [337, 39] on input "search" at bounding box center [324, 41] width 47 height 10
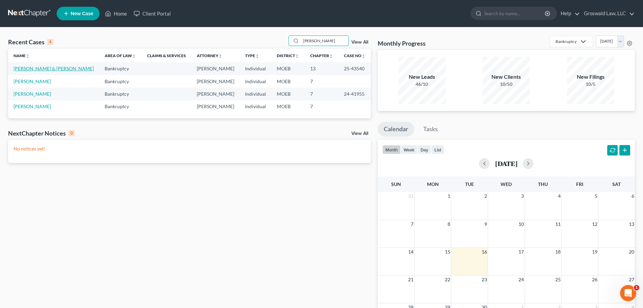
type input "spence"
click at [36, 70] on link "[PERSON_NAME] & [PERSON_NAME]" at bounding box center [54, 69] width 80 height 6
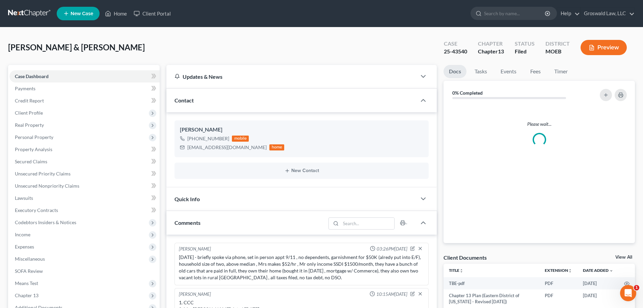
scroll to position [111, 0]
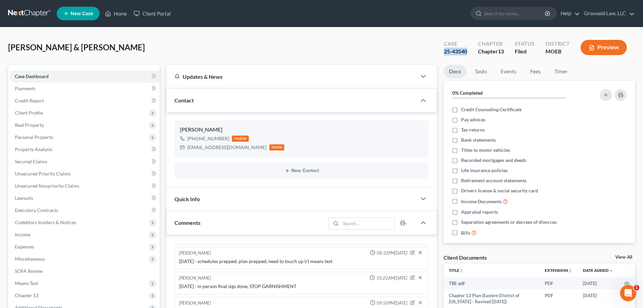
click at [467, 49] on div "Case 25-43540 Chapter Chapter 13 Status Filed District MOEB Preview" at bounding box center [535, 47] width 199 height 24
copy div "25-43540"
drag, startPoint x: 244, startPoint y: 148, endPoint x: 188, endPoint y: 147, distance: 55.1
click at [188, 147] on div "70novaguy350@gmail.com home" at bounding box center [232, 147] width 104 height 9
copy div "[EMAIL_ADDRESS][DOMAIN_NAME]"
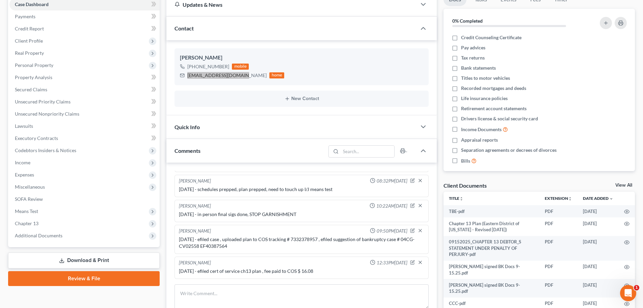
scroll to position [198, 0]
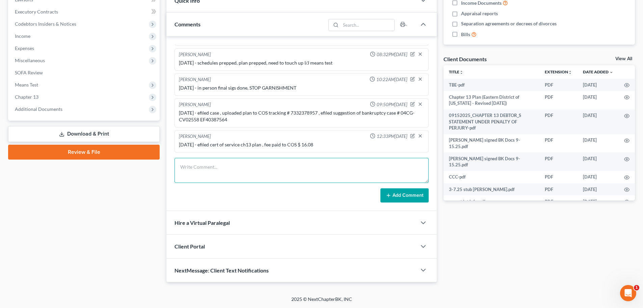
click at [239, 160] on textarea at bounding box center [302, 170] width 254 height 25
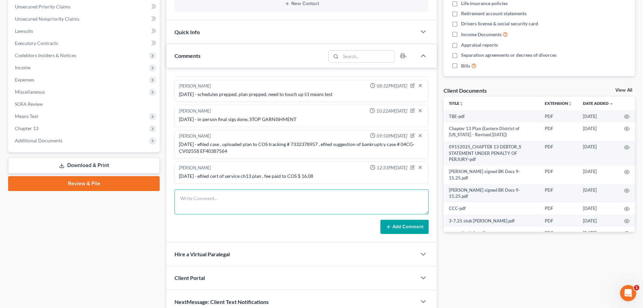
scroll to position [169, 0]
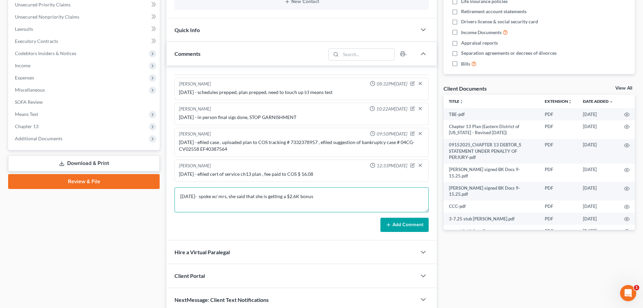
type textarea "9/16/25- spoke w/ mrs, she said that she is getting a $2.6K bonus"
click at [397, 227] on button "Add Comment" at bounding box center [405, 225] width 48 height 14
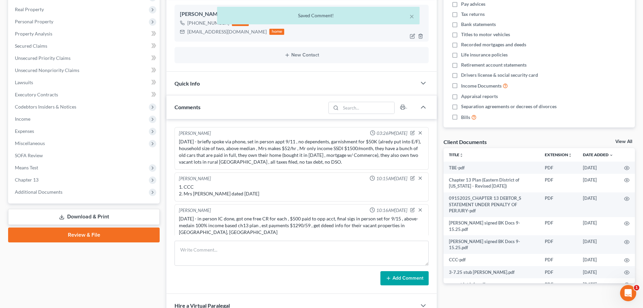
scroll to position [0, 0]
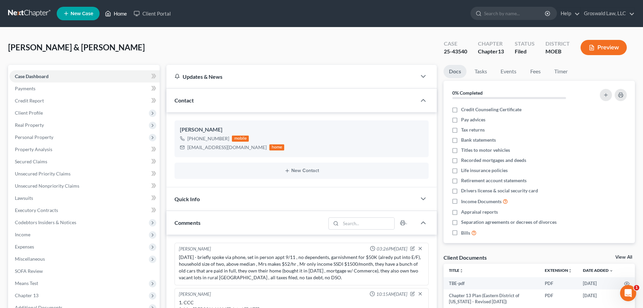
click at [121, 12] on link "Home" at bounding box center [116, 13] width 29 height 12
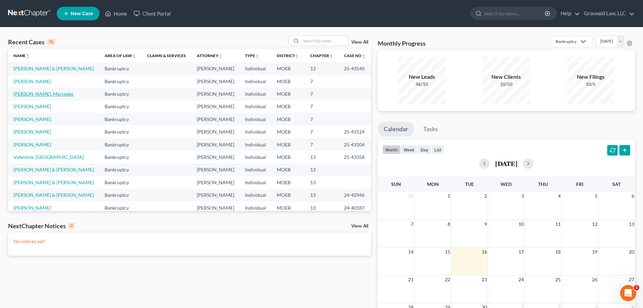
click at [35, 95] on link "[PERSON_NAME], Mercedes" at bounding box center [44, 94] width 60 height 6
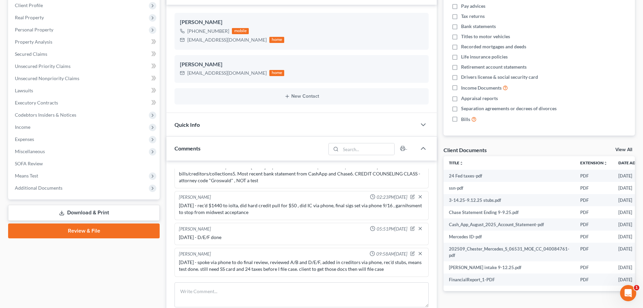
scroll to position [231, 0]
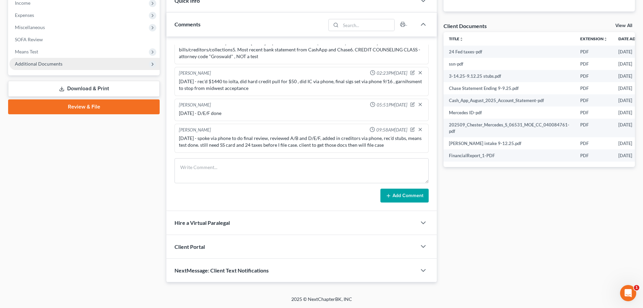
click at [52, 65] on span "Additional Documents" at bounding box center [39, 64] width 48 height 6
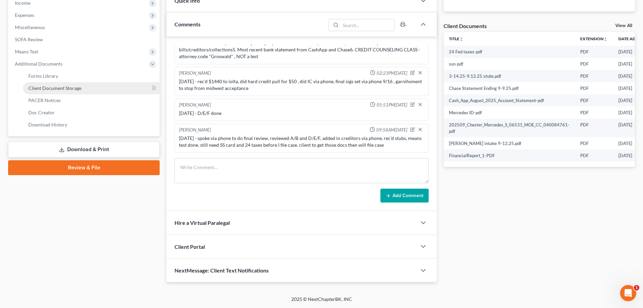
click at [113, 89] on link "Client Document Storage" at bounding box center [91, 88] width 137 height 12
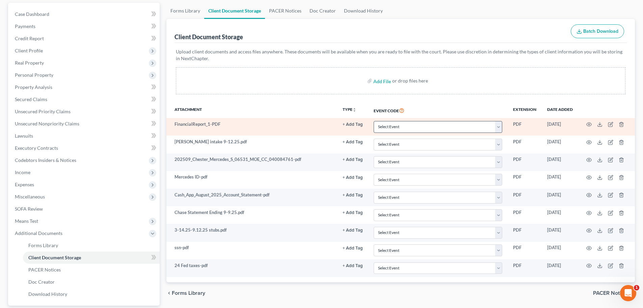
scroll to position [124, 0]
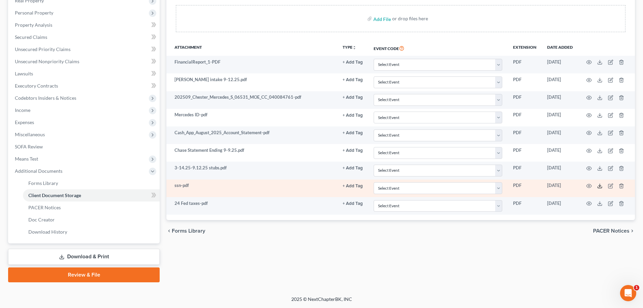
click at [514, 185] on polyline at bounding box center [600, 185] width 2 height 1
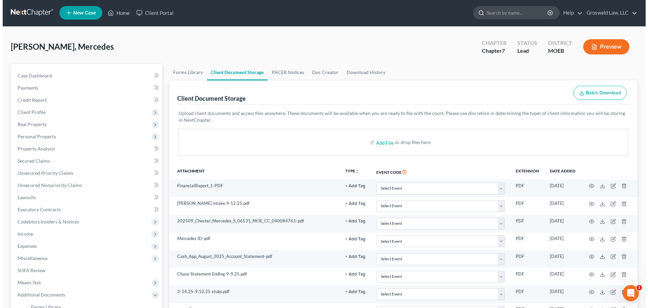
scroll to position [0, 0]
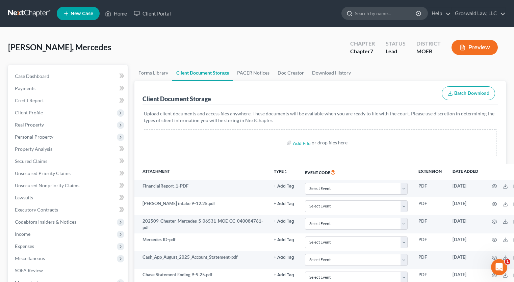
drag, startPoint x: 313, startPoint y: 45, endPoint x: 346, endPoint y: 15, distance: 45.2
click at [313, 45] on div "Chester, Mercedes Upgraded Chapter Chapter 7 Status Lead District MOEB Preview" at bounding box center [257, 49] width 498 height 29
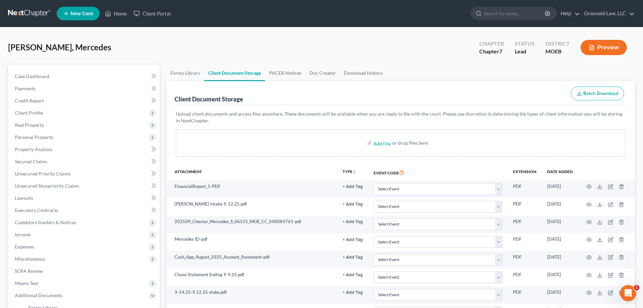
click at [514, 47] on button "Preview" at bounding box center [604, 47] width 46 height 15
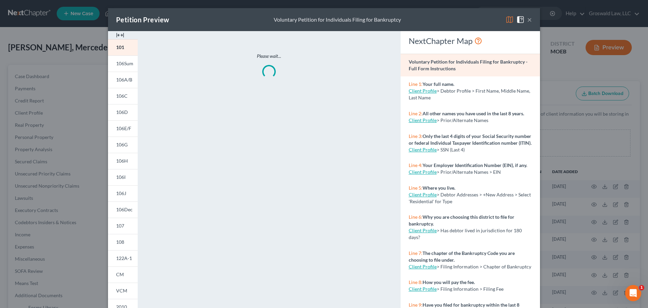
click at [116, 36] on img at bounding box center [120, 35] width 8 height 8
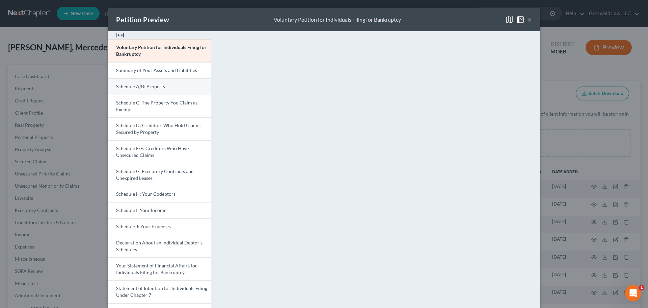
click at [162, 89] on link "Schedule A/B: Property" at bounding box center [159, 86] width 103 height 16
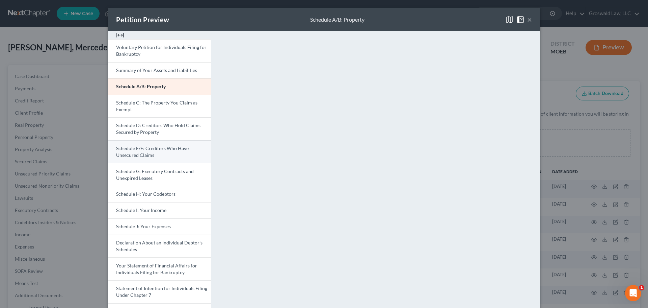
click at [144, 155] on span "Schedule E/F: Creditors Who Have Unsecured Claims" at bounding box center [152, 151] width 73 height 12
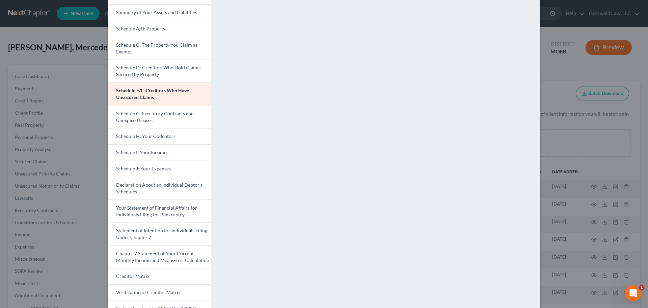
scroll to position [68, 0]
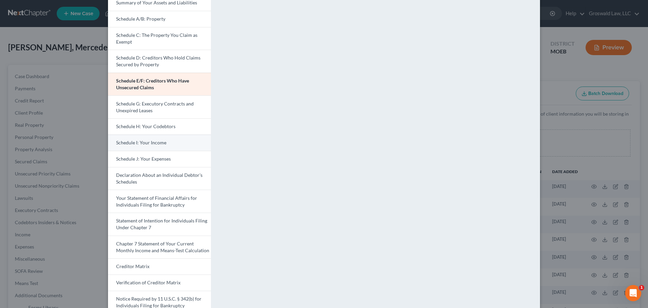
click at [145, 141] on span "Schedule I: Your Income" at bounding box center [141, 142] width 50 height 6
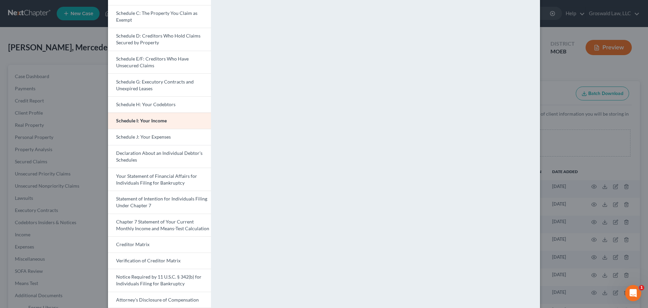
scroll to position [101, 0]
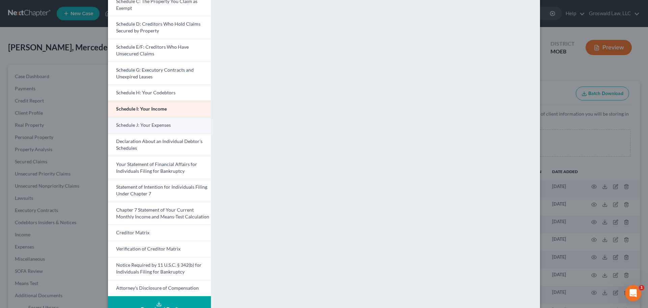
click at [160, 129] on link "Schedule J: Your Expenses" at bounding box center [159, 125] width 103 height 16
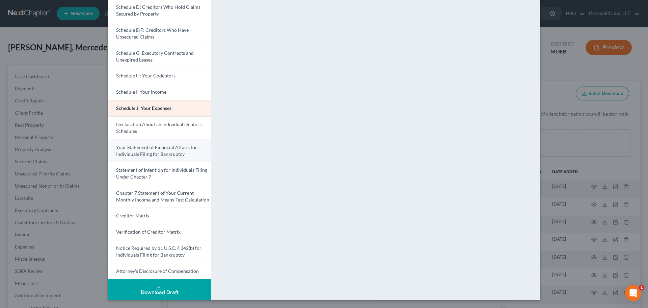
click at [142, 151] on span "Your Statement of Financial Affairs for Individuals Filing for Bankruptcy" at bounding box center [156, 150] width 81 height 12
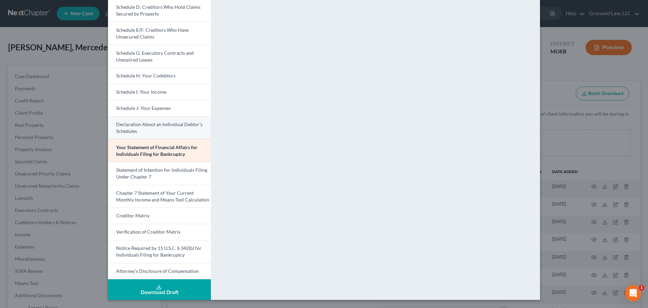
drag, startPoint x: 137, startPoint y: 114, endPoint x: 138, endPoint y: 119, distance: 5.3
click at [137, 114] on link "Schedule J: Your Expenses" at bounding box center [159, 108] width 103 height 16
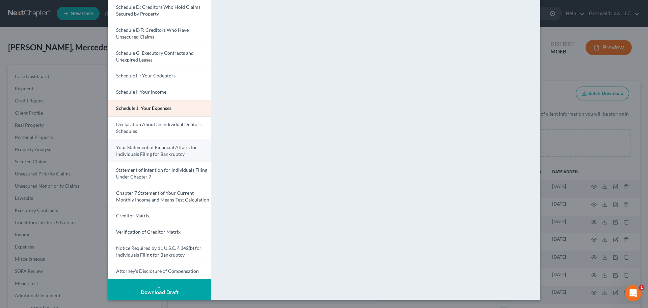
click at [147, 153] on span "Your Statement of Financial Affairs for Individuals Filing for Bankruptcy" at bounding box center [156, 150] width 81 height 12
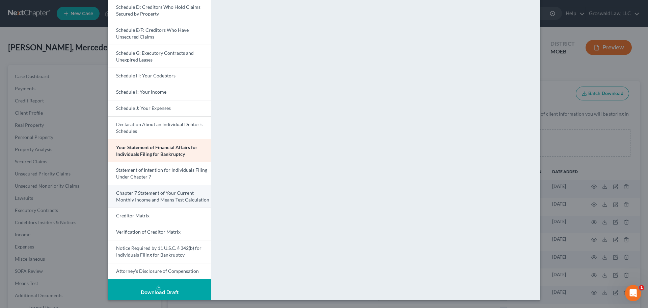
click at [148, 197] on span "Chapter 7 Statement of Your Current Monthly Income and Means-Test Calculation" at bounding box center [162, 196] width 93 height 12
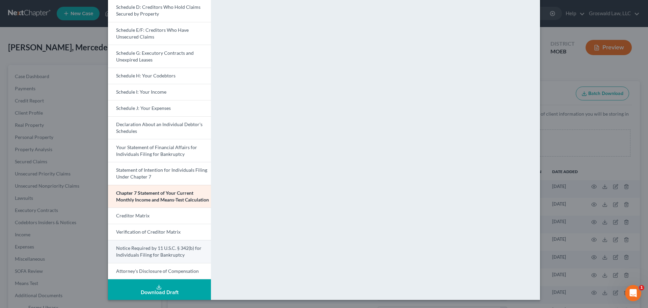
click at [150, 248] on span "Notice Required by 11 U.S.C. § 342(b) for Individuals Filing for Bankruptcy" at bounding box center [158, 251] width 85 height 12
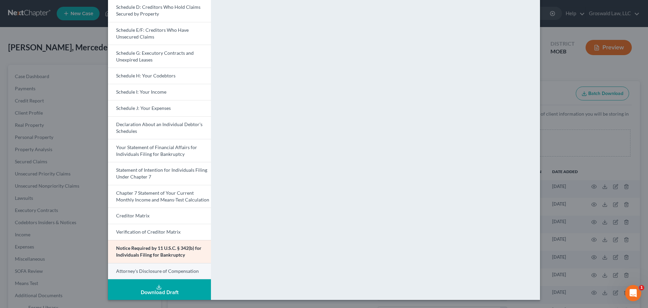
click at [169, 274] on link "Attorney's Disclosure of Compensation" at bounding box center [159, 271] width 103 height 17
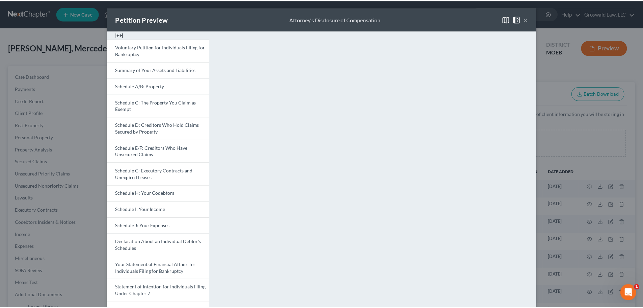
scroll to position [0, 0]
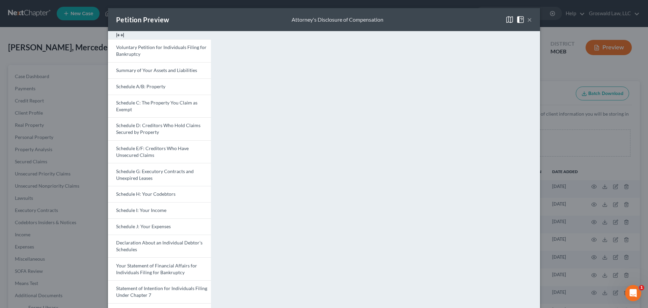
click at [514, 21] on button "×" at bounding box center [530, 20] width 5 height 8
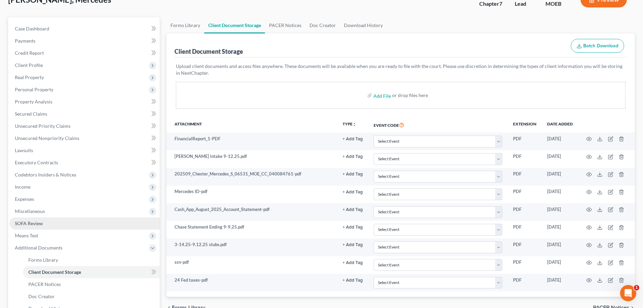
scroll to position [124, 0]
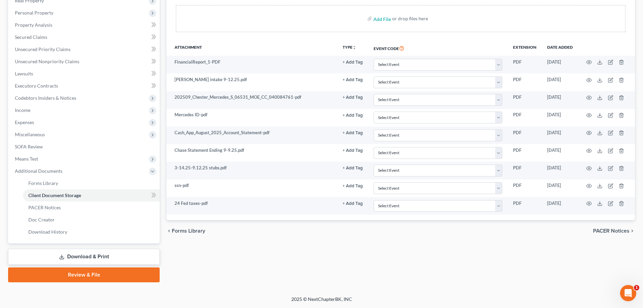
click at [88, 272] on link "Review & File" at bounding box center [84, 274] width 152 height 15
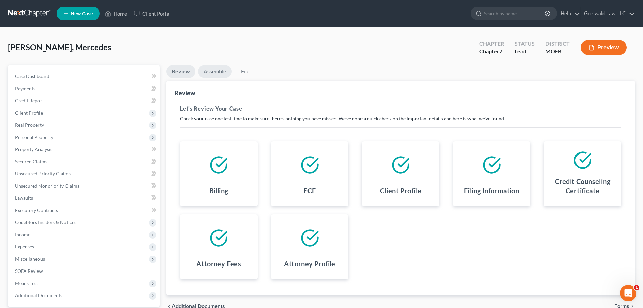
click at [214, 72] on link "Assemble" at bounding box center [214, 71] width 33 height 13
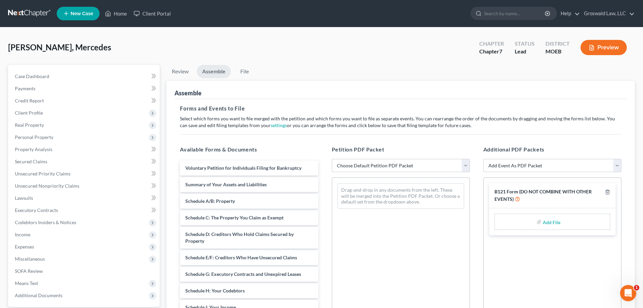
drag, startPoint x: 391, startPoint y: 167, endPoint x: 389, endPoint y: 171, distance: 4.7
click at [391, 167] on select "Choose Default Petition PDF Packet Complete Bankruptcy Petition (all forms and …" at bounding box center [401, 166] width 138 height 14
select select "0"
click at [332, 159] on select "Choose Default Petition PDF Packet Complete Bankruptcy Petition (all forms and …" at bounding box center [401, 166] width 138 height 14
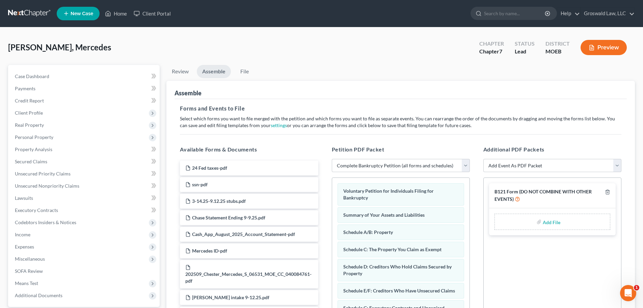
click at [514, 222] on input "file" at bounding box center [551, 221] width 16 height 12
type input "C:\fakepath\form 121.pdf"
drag, startPoint x: 531, startPoint y: 161, endPoint x: 520, endPoint y: 182, distance: 23.4
click at [514, 161] on select "Add Event As PDF Packet Amended List of Creditors and Verification of Matrix Am…" at bounding box center [553, 166] width 138 height 14
select select "6"
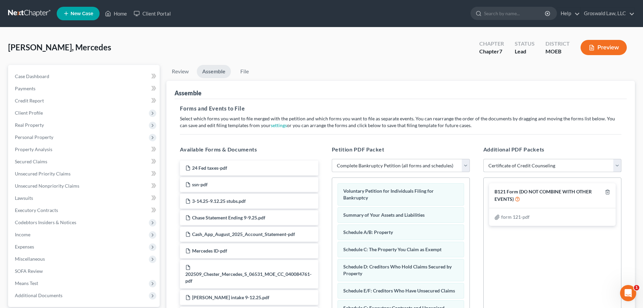
click at [484, 159] on select "Add Event As PDF Packet Amended List of Creditors and Verification of Matrix Am…" at bounding box center [553, 166] width 138 height 14
select select
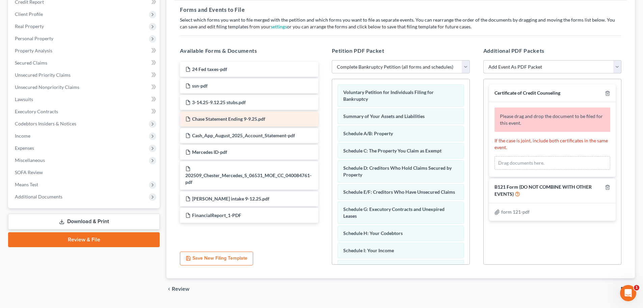
scroll to position [116, 0]
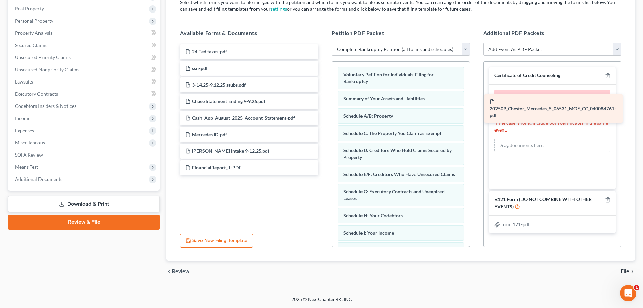
drag, startPoint x: 231, startPoint y: 157, endPoint x: 539, endPoint y: 106, distance: 312.2
click at [324, 107] on div "202509_Chester_Mercedes_S_06531_MOE_CC_040084761-pdf 24 Fed taxes-pdf ssn-pdf 3…" at bounding box center [249, 109] width 149 height 131
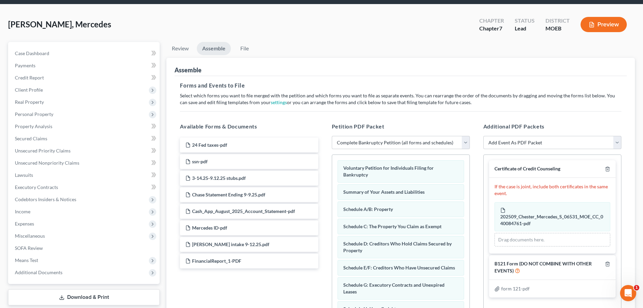
scroll to position [0, 0]
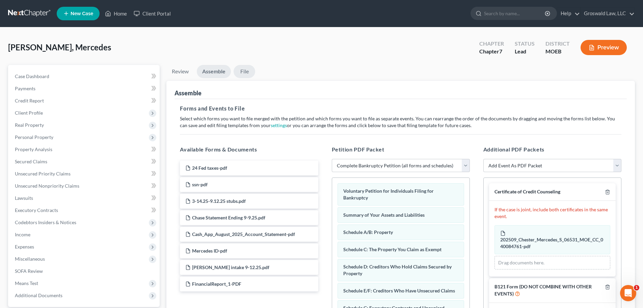
click at [246, 71] on link "File" at bounding box center [245, 71] width 22 height 13
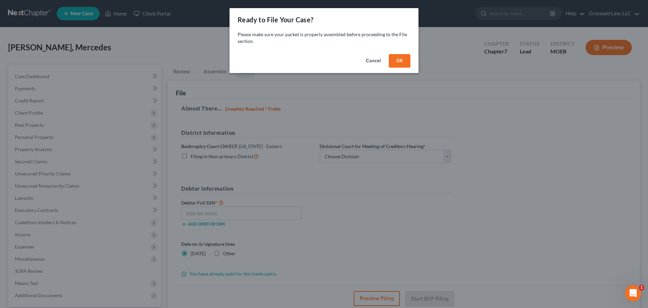
click at [401, 62] on button "OK" at bounding box center [400, 61] width 22 height 14
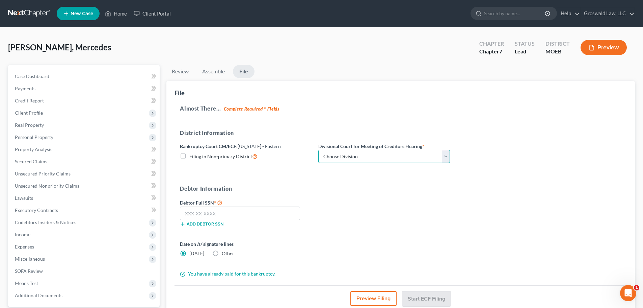
click at [366, 155] on select "Choose Division Cape Girardeau Hannibal St. Louis" at bounding box center [385, 157] width 132 height 14
select select "2"
click at [319, 150] on select "Choose Division Cape Girardeau Hannibal St. Louis" at bounding box center [385, 157] width 132 height 14
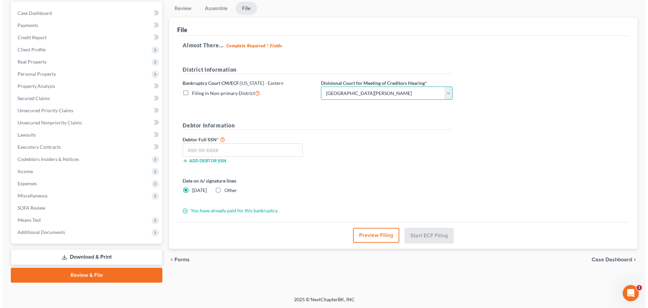
scroll to position [63, 0]
click at [378, 232] on button "Preview Filing" at bounding box center [374, 234] width 46 height 15
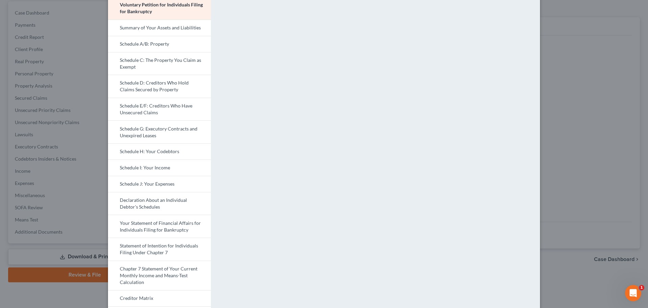
scroll to position [0, 0]
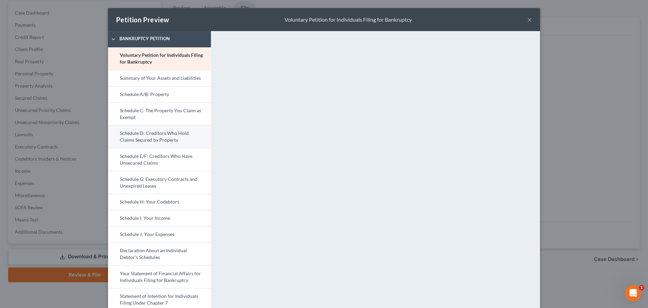
click at [179, 137] on link "Schedule D: Creditors Who Hold Claims Secured by Property" at bounding box center [159, 136] width 103 height 23
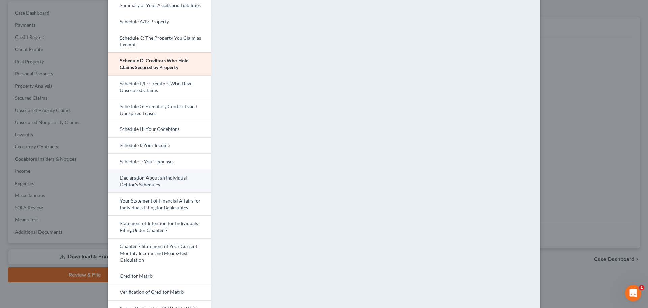
scroll to position [87, 0]
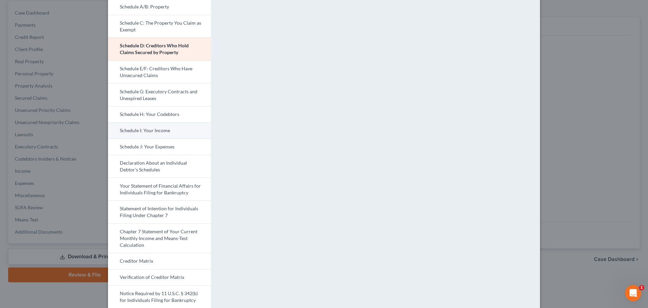
click at [159, 133] on link "Schedule I: Your Income" at bounding box center [159, 130] width 103 height 16
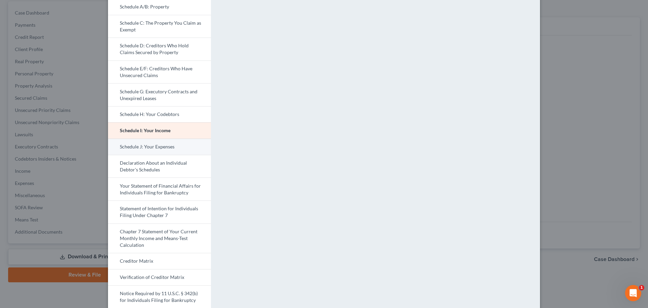
click at [144, 147] on link "Schedule J: Your Expenses" at bounding box center [159, 146] width 103 height 16
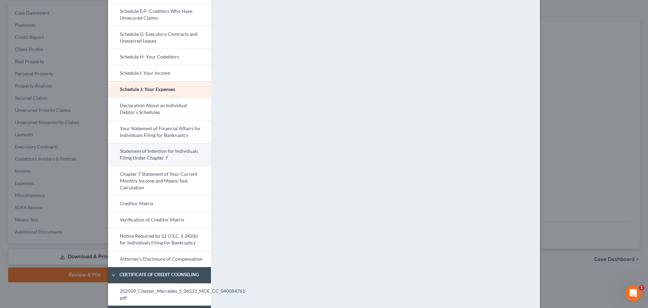
scroll to position [155, 0]
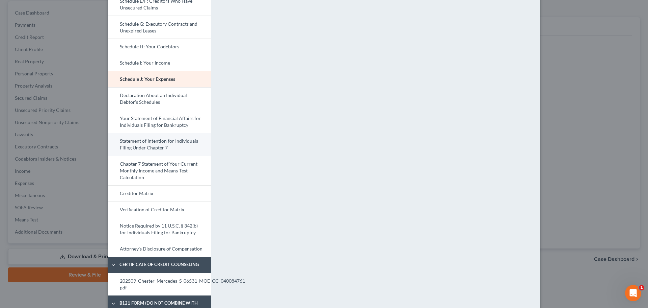
click at [164, 146] on link "Statement of Intention for Individuals Filing Under Chapter 7" at bounding box center [159, 144] width 103 height 23
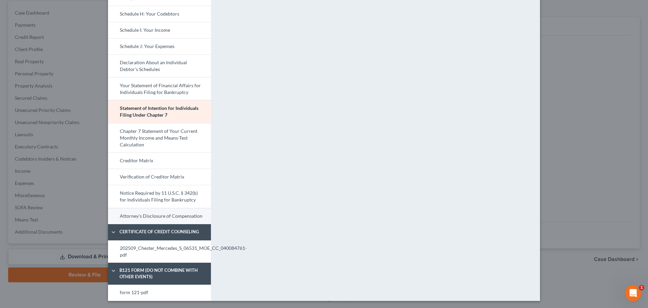
scroll to position [189, 0]
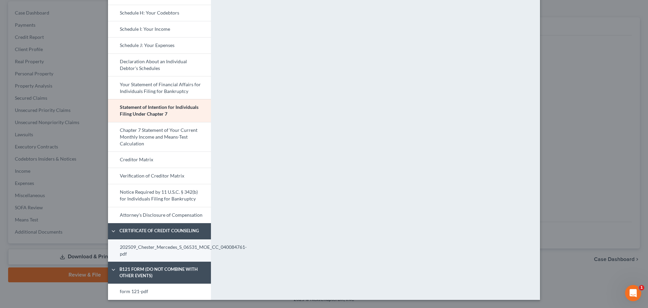
click at [165, 252] on link "202509_Chester_Mercedes_S_06531_MOE_CC_040084761-pdf" at bounding box center [159, 250] width 103 height 23
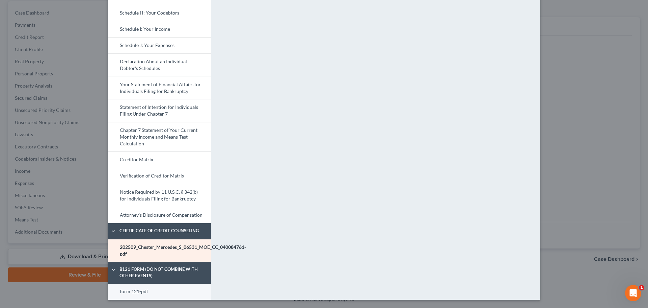
click at [154, 282] on link "form 121-pdf" at bounding box center [159, 291] width 103 height 16
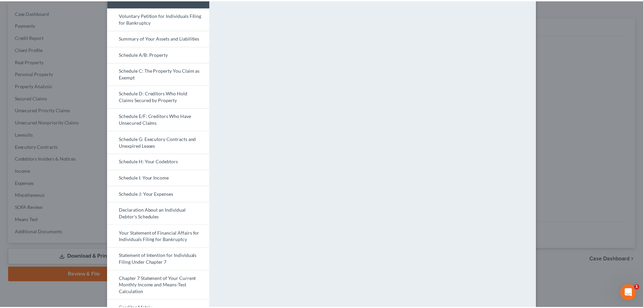
scroll to position [20, 0]
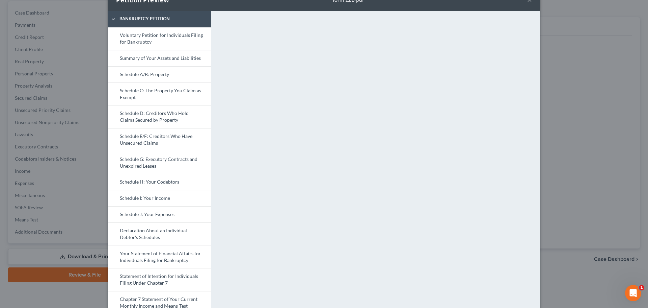
drag, startPoint x: 529, startPoint y: 1, endPoint x: 525, endPoint y: 3, distance: 4.4
click at [514, 1] on button "×" at bounding box center [530, 0] width 5 height 8
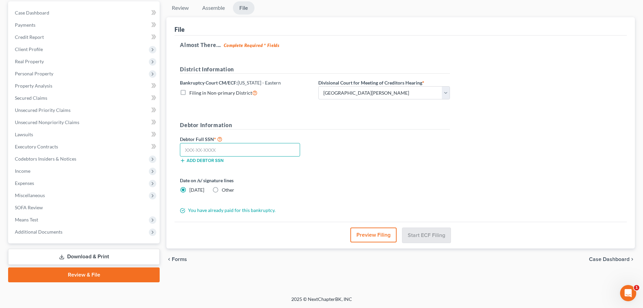
click at [236, 153] on input "text" at bounding box center [240, 150] width 120 height 14
paste input "487-02-6779"
type input "487-02-6779"
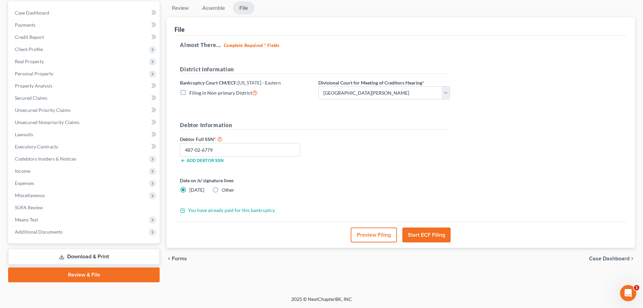
click at [437, 233] on button "Start ECF Filing" at bounding box center [427, 234] width 48 height 15
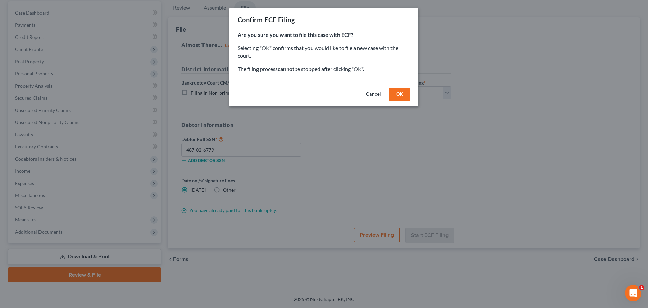
click at [398, 96] on button "OK" at bounding box center [400, 94] width 22 height 14
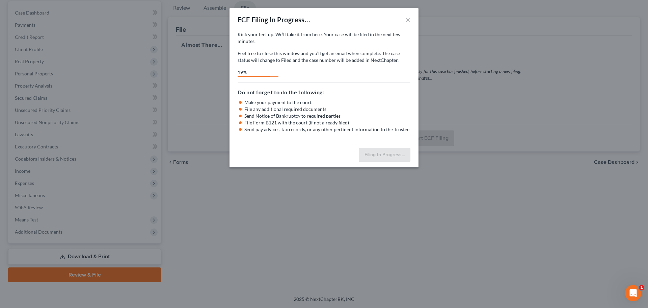
select select "2"
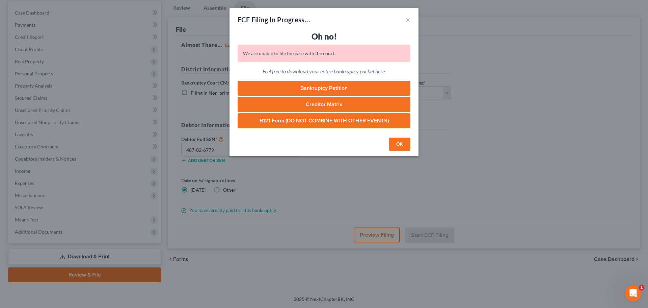
click at [402, 144] on button "OK" at bounding box center [400, 144] width 22 height 14
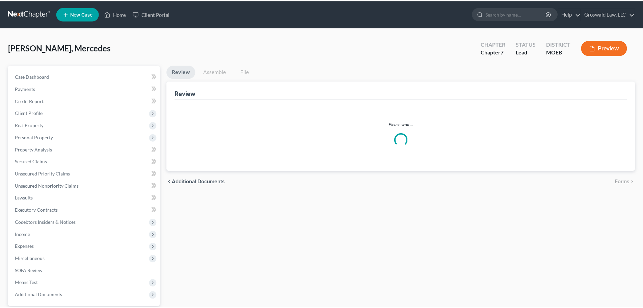
scroll to position [63, 0]
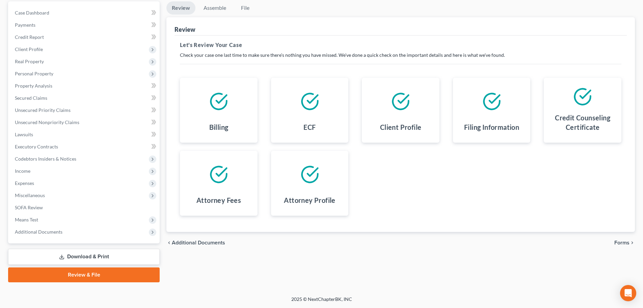
click at [104, 275] on link "Review & File" at bounding box center [84, 274] width 152 height 15
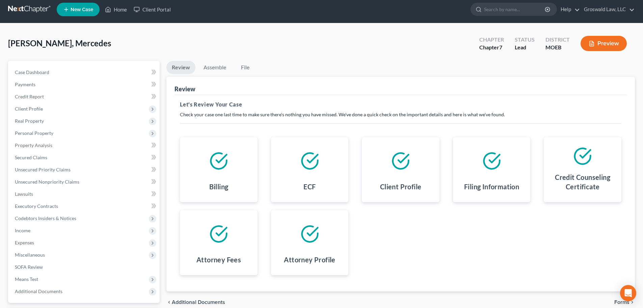
scroll to position [0, 0]
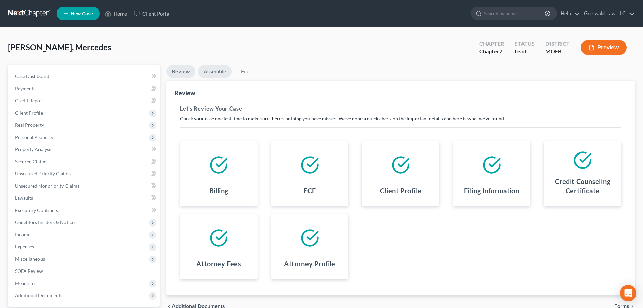
click at [214, 72] on link "Assemble" at bounding box center [214, 71] width 33 height 13
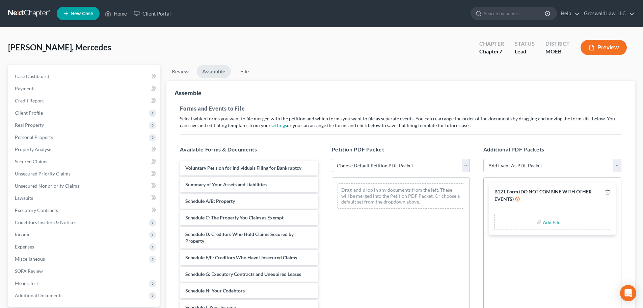
click at [358, 164] on select "Choose Default Petition PDF Packet Complete Bankruptcy Petition (all forms and …" at bounding box center [401, 166] width 138 height 14
select select "0"
click at [332, 159] on select "Choose Default Petition PDF Packet Complete Bankruptcy Petition (all forms and …" at bounding box center [401, 166] width 138 height 14
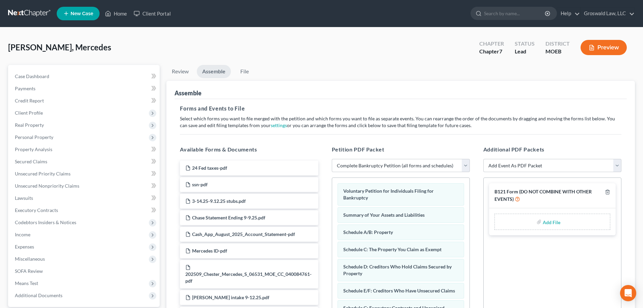
click at [553, 224] on input "file" at bounding box center [551, 221] width 16 height 12
type input "C:\fakepath\form 121.pdf"
click at [526, 168] on select "Add Event As PDF Packet Amended List of Creditors and Verification of Matrix Am…" at bounding box center [553, 166] width 138 height 14
select select "6"
click at [484, 159] on select "Add Event As PDF Packet Amended List of Creditors and Verification of Matrix Am…" at bounding box center [553, 166] width 138 height 14
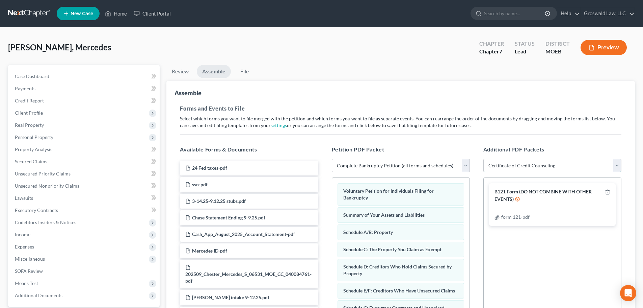
select select
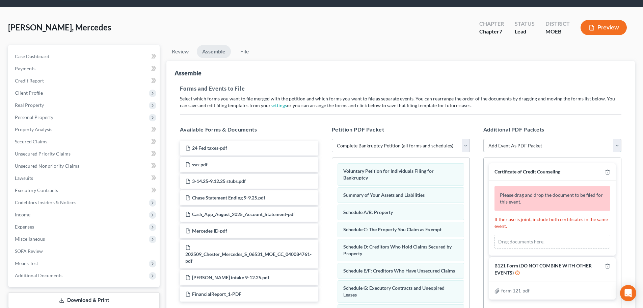
scroll to position [116, 0]
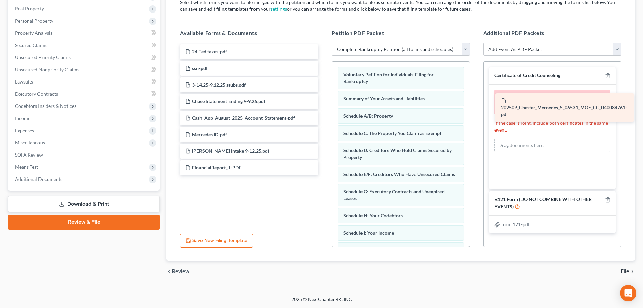
drag, startPoint x: 251, startPoint y: 157, endPoint x: 566, endPoint y: 107, distance: 319.1
click at [324, 107] on div "202509_Chester_Mercedes_S_06531_MOE_CC_040084761-pdf 24 Fed taxes-pdf ssn-pdf 3…" at bounding box center [249, 109] width 149 height 131
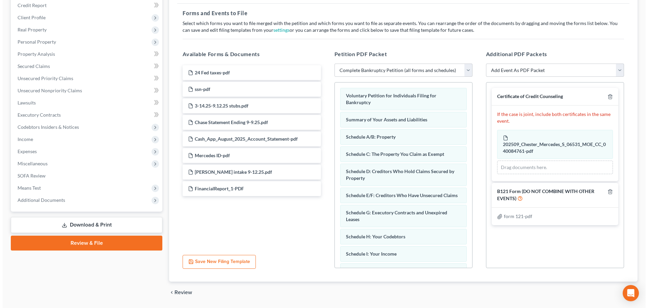
scroll to position [15, 0]
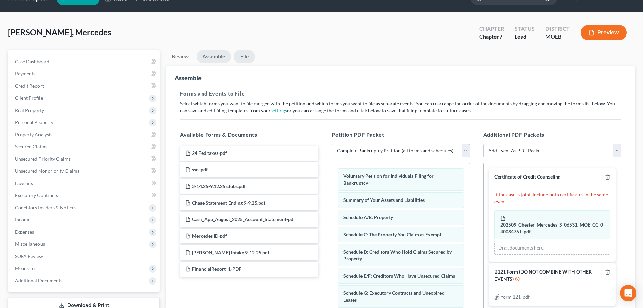
click at [243, 58] on link "File" at bounding box center [245, 56] width 22 height 13
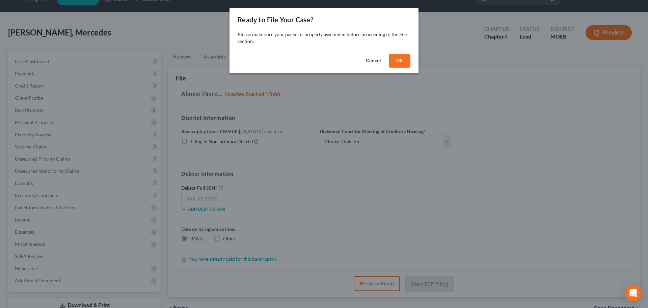
click at [402, 61] on button "OK" at bounding box center [400, 61] width 22 height 14
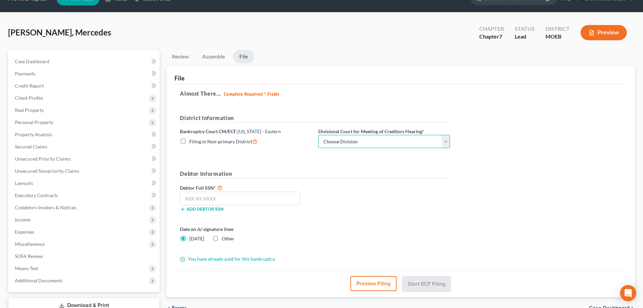
click at [368, 142] on select "Choose Division Cape Girardeau Hannibal [GEOGRAPHIC_DATA][PERSON_NAME]" at bounding box center [385, 142] width 132 height 14
select select "2"
click at [319, 135] on select "Choose Division Cape Girardeau Hannibal [GEOGRAPHIC_DATA][PERSON_NAME]" at bounding box center [385, 142] width 132 height 14
click at [371, 285] on button "Preview Filing" at bounding box center [374, 283] width 46 height 15
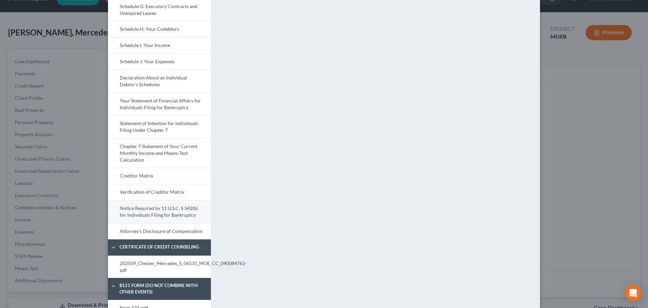
scroll to position [189, 0]
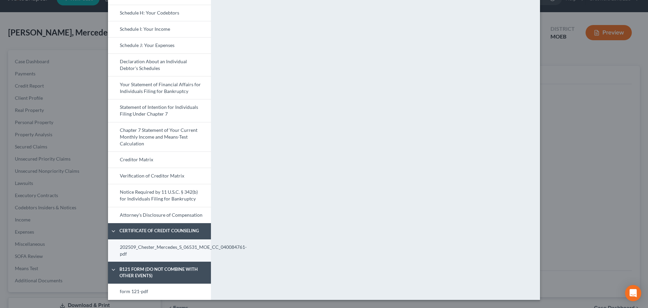
click at [162, 254] on link "202509_Chester_Mercedes_S_06531_MOE_CC_040084761-pdf" at bounding box center [159, 250] width 103 height 23
click at [154, 294] on link "form 121-pdf" at bounding box center [159, 291] width 103 height 16
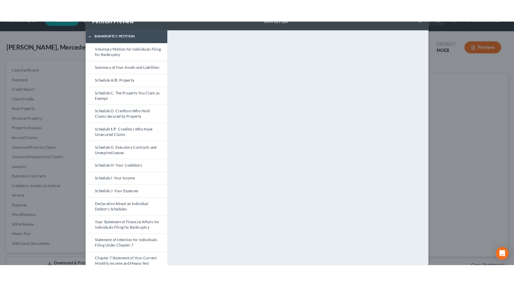
scroll to position [0, 0]
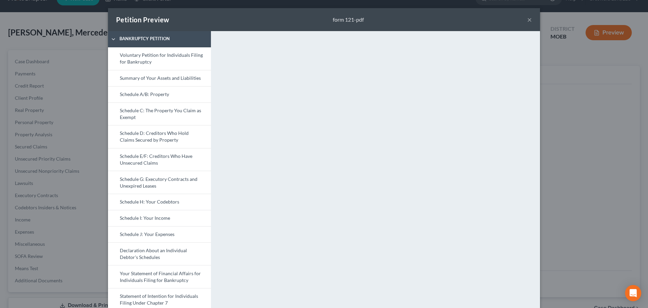
click at [528, 22] on button "×" at bounding box center [530, 20] width 5 height 8
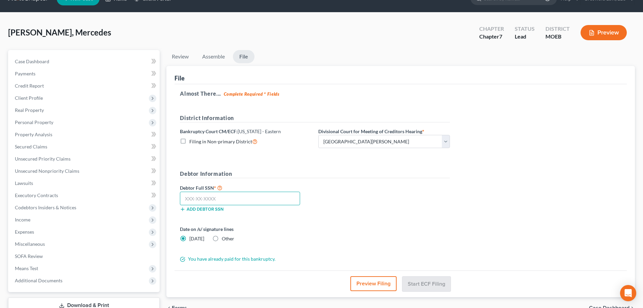
click at [243, 200] on input "text" at bounding box center [240, 199] width 120 height 14
paste input "487-02-6779"
type input "487-02-6779"
click at [435, 280] on button "Start ECF Filing" at bounding box center [427, 283] width 48 height 15
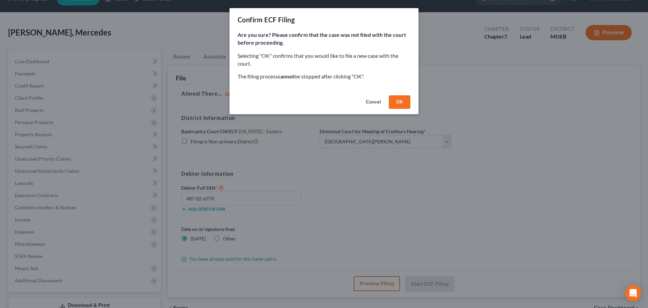
click at [396, 101] on button "OK" at bounding box center [400, 102] width 22 height 14
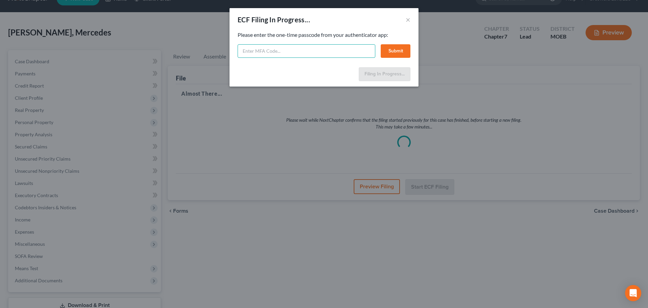
click at [315, 47] on input "text" at bounding box center [307, 51] width 138 height 14
type input "336172"
click at [403, 49] on button "Submit" at bounding box center [396, 51] width 30 height 14
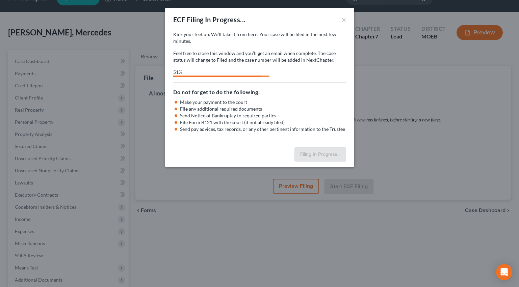
select select "2"
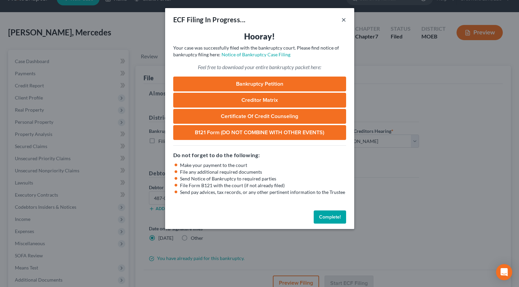
click at [342, 19] on button "×" at bounding box center [343, 20] width 5 height 8
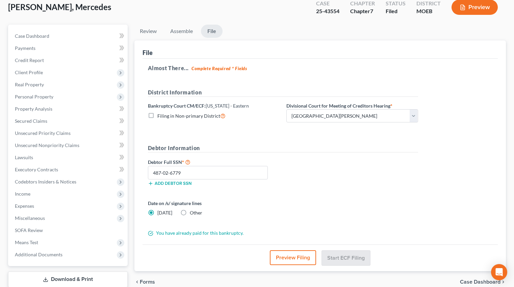
scroll to position [84, 0]
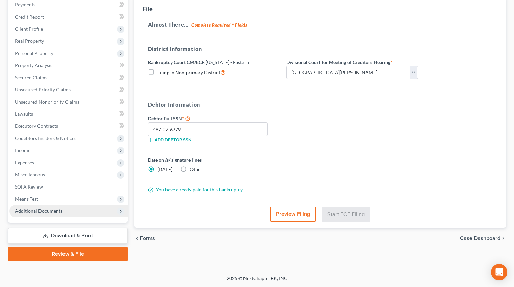
click at [73, 214] on span "Additional Documents" at bounding box center [68, 211] width 118 height 12
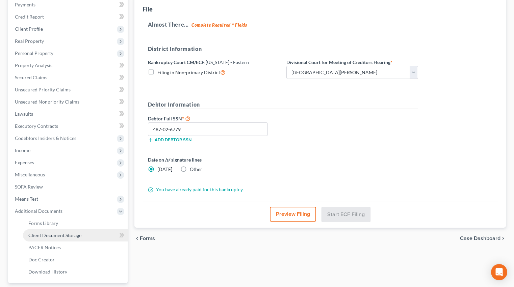
click at [73, 235] on span "Client Document Storage" at bounding box center [54, 236] width 53 height 6
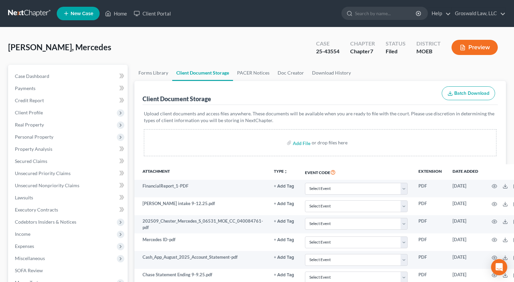
click at [215, 38] on div "Chester, Mercedes Upgraded Case 25-43554 Chapter Chapter 7 Status Filed Distric…" at bounding box center [257, 49] width 498 height 29
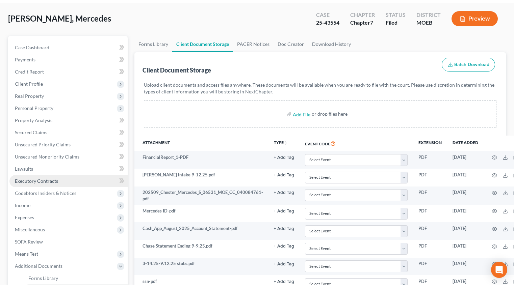
scroll to position [68, 0]
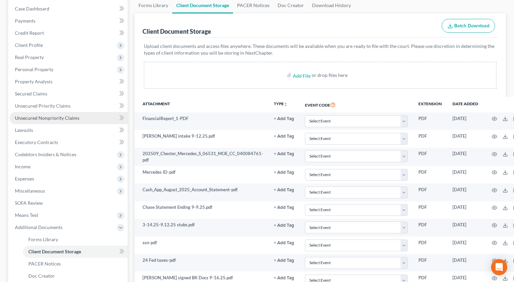
click at [59, 120] on span "Unsecured Nonpriority Claims" at bounding box center [47, 118] width 65 height 6
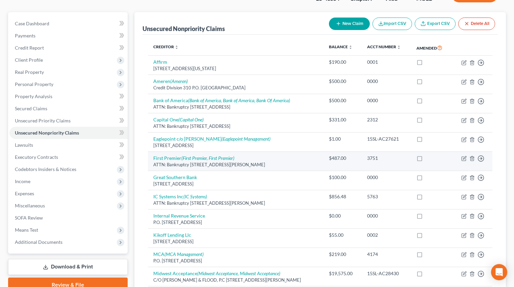
scroll to position [203, 0]
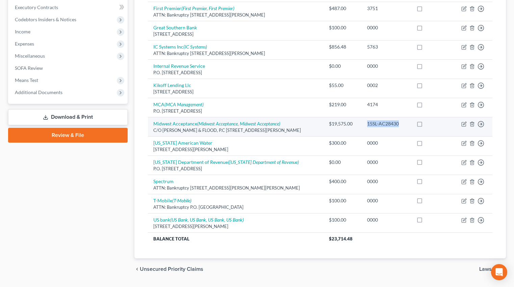
drag, startPoint x: 395, startPoint y: 126, endPoint x: 368, endPoint y: 125, distance: 26.4
click at [368, 125] on td "15SL-AC28430" at bounding box center [386, 127] width 49 height 19
copy div "15SL-AC28430"
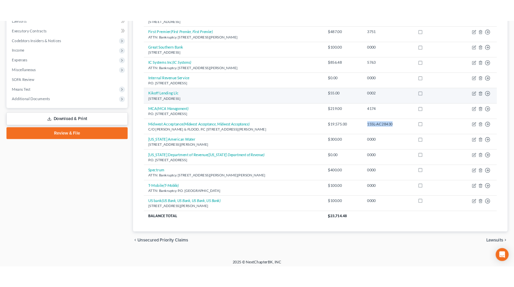
scroll to position [0, 0]
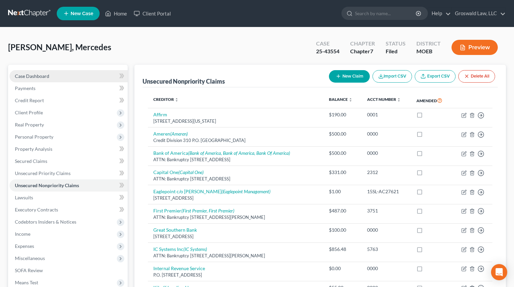
click at [73, 74] on link "Case Dashboard" at bounding box center [68, 76] width 118 height 12
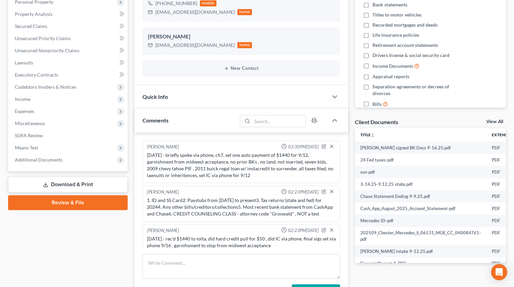
scroll to position [75, 0]
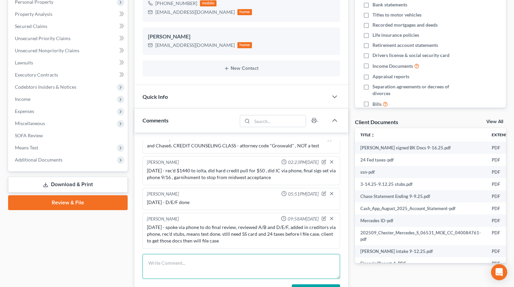
click at [195, 264] on textarea at bounding box center [242, 266] width 198 height 25
click at [329, 266] on textarea "9/16/25- Final review done via phone, rec'd signed docs, efiled suggestion of B…" at bounding box center [242, 266] width 198 height 25
paste textarea "15SL-AC28430"
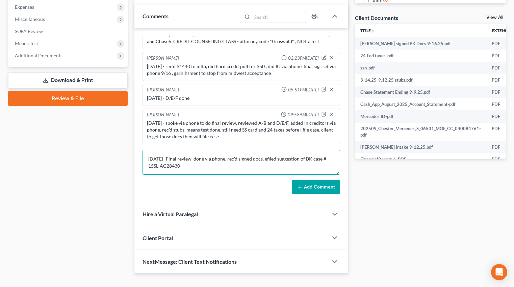
scroll to position [252, 0]
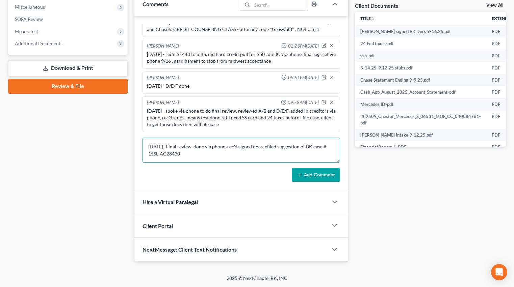
type textarea "9/16/25- Final review done via phone, rec'd signed docs, efiled suggestion of B…"
click at [316, 174] on button "Add Comment" at bounding box center [316, 175] width 48 height 14
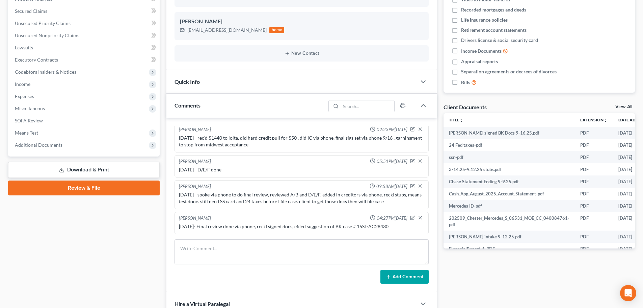
scroll to position [80, 0]
click at [411, 217] on icon "button" at bounding box center [413, 217] width 4 height 4
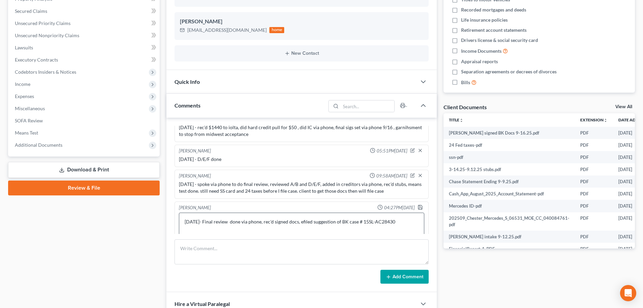
scroll to position [98, 0]
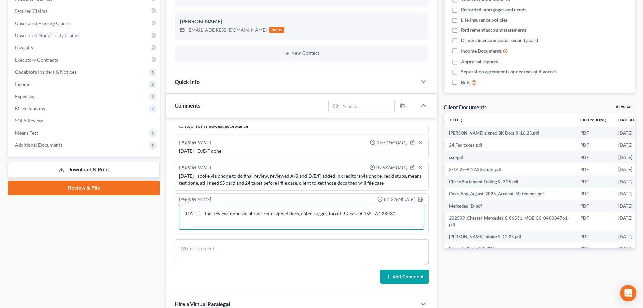
click at [406, 219] on textarea "9/16/25- Final review done via phone, rec'd signed docs, efiled suggestion of B…" at bounding box center [302, 216] width 246 height 25
type textarea "9/16/25- Final review done via phone, rec'd signed docs, efiled suggestion of B…"
click at [418, 197] on icon "button" at bounding box center [420, 198] width 5 height 5
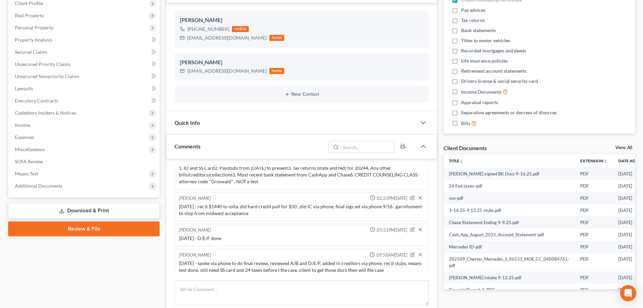
scroll to position [0, 0]
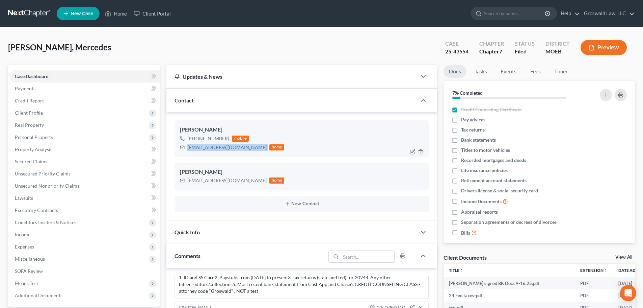
drag, startPoint x: 250, startPoint y: 148, endPoint x: 188, endPoint y: 151, distance: 61.5
click at [188, 151] on div "mercedeschester@gmail.com home" at bounding box center [232, 147] width 104 height 9
copy div "[EMAIL_ADDRESS][DOMAIN_NAME]"
drag, startPoint x: 240, startPoint y: 182, endPoint x: 187, endPoint y: 180, distance: 53.0
click at [187, 180] on div "[EMAIL_ADDRESS][DOMAIN_NAME]" at bounding box center [226, 180] width 79 height 7
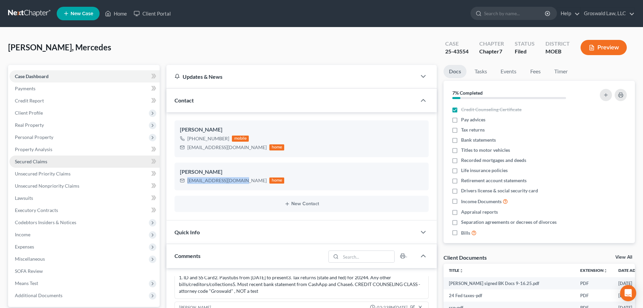
copy div "[EMAIL_ADDRESS][DOMAIN_NAME]"
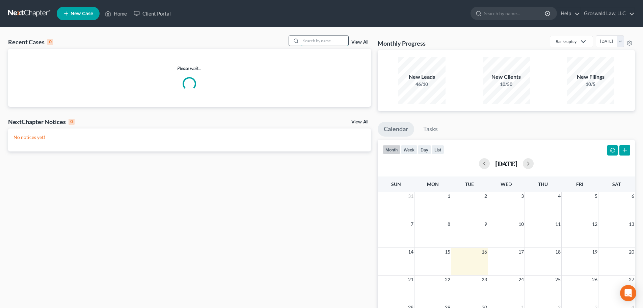
click at [333, 43] on input "search" at bounding box center [324, 41] width 47 height 10
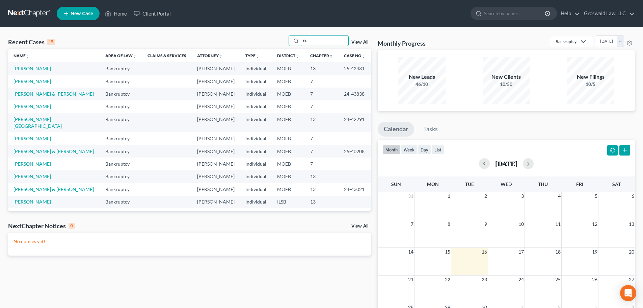
drag, startPoint x: 319, startPoint y: 39, endPoint x: 248, endPoint y: 40, distance: 70.3
click at [248, 40] on div "Recent Cases 15 fa View All" at bounding box center [189, 41] width 363 height 13
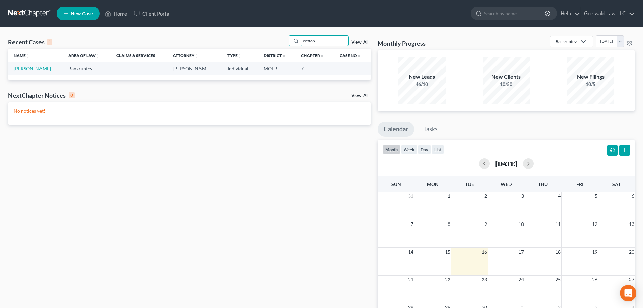
type input "cotton"
click at [29, 66] on link "[PERSON_NAME]" at bounding box center [32, 69] width 37 height 6
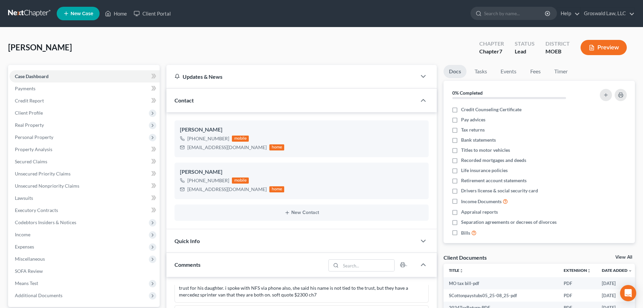
scroll to position [240, 0]
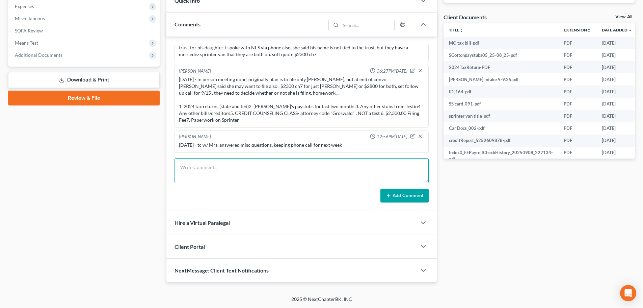
click at [259, 168] on textarea at bounding box center [302, 170] width 254 height 25
click at [222, 167] on textarea "9/" at bounding box center [302, 170] width 254 height 25
type textarea "9/16/25 - tc w/ Mrs, answered misc questions, she spent funds on travel and hot…"
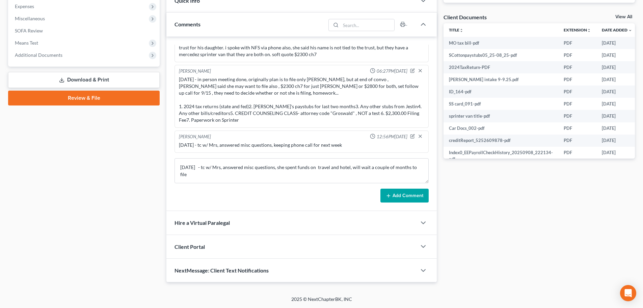
click at [405, 194] on button "Add Comment" at bounding box center [405, 195] width 48 height 14
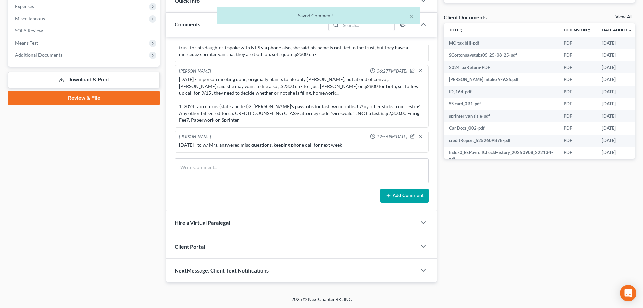
scroll to position [43, 0]
